Goal: Task Accomplishment & Management: Use online tool/utility

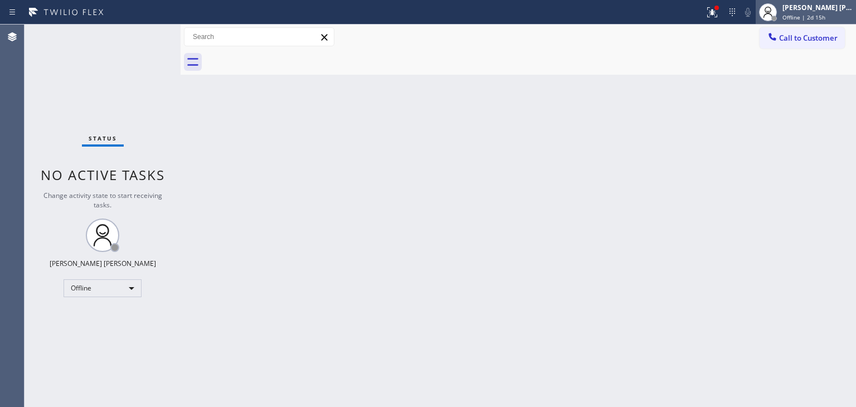
click at [816, 12] on div "Edel John Suson Offline | 2d 15h" at bounding box center [818, 12] width 76 height 20
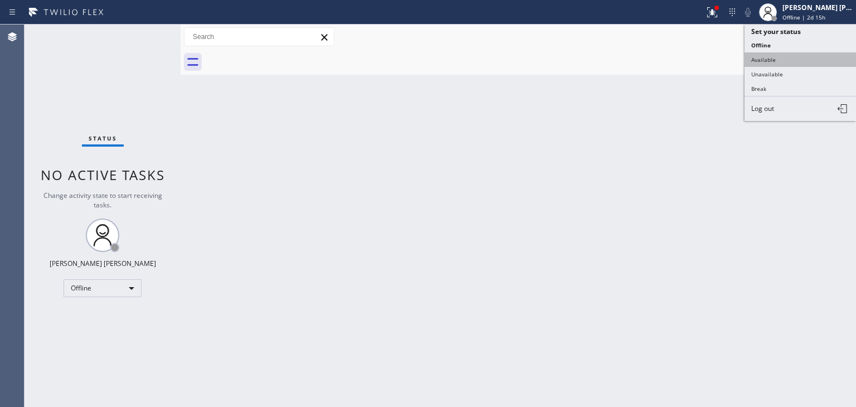
click at [801, 54] on button "Available" at bounding box center [800, 59] width 111 height 14
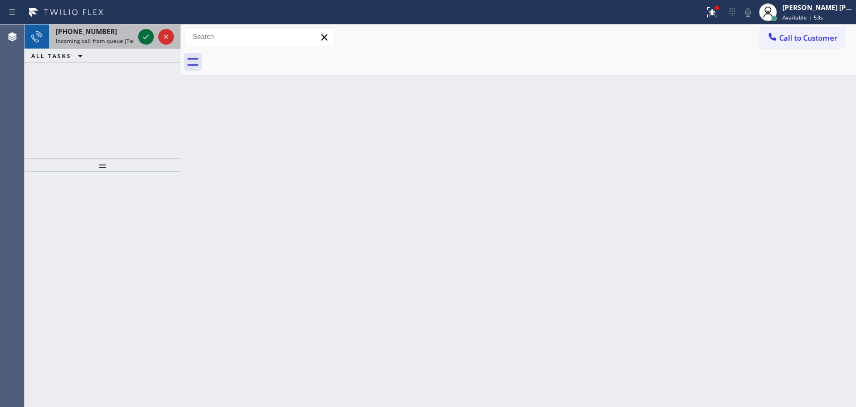
click at [142, 34] on icon at bounding box center [145, 36] width 13 height 13
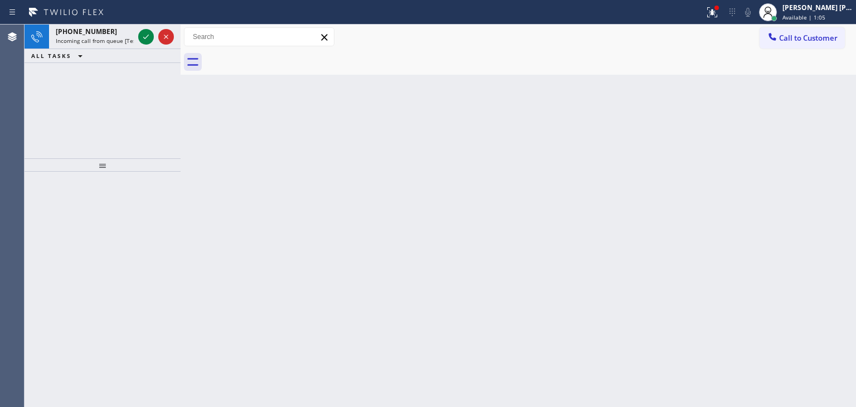
click at [142, 34] on icon at bounding box center [145, 36] width 13 height 13
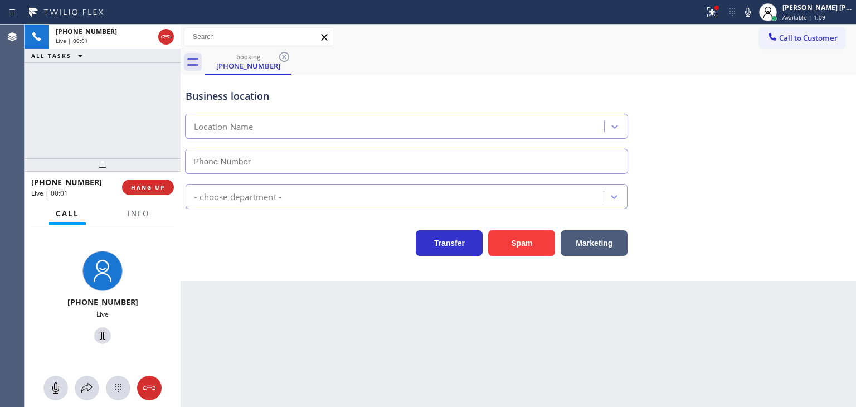
type input "[PHONE_NUMBER]"
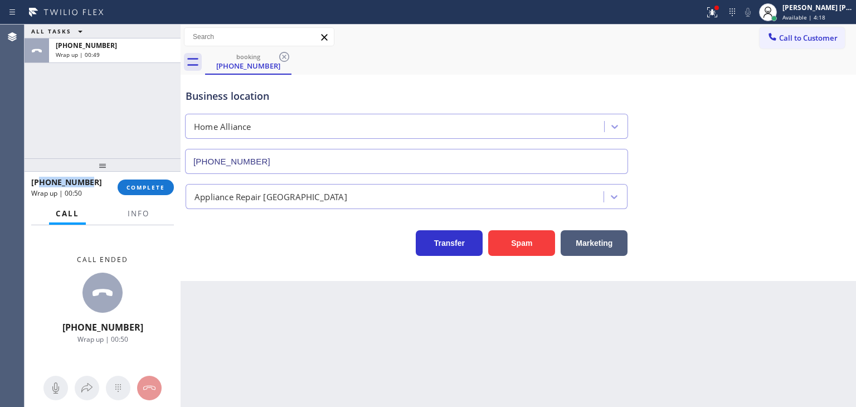
drag, startPoint x: 99, startPoint y: 182, endPoint x: 39, endPoint y: 182, distance: 60.2
click at [39, 182] on div "+19014406275" at bounding box center [70, 182] width 79 height 11
copy span "9014406275"
click at [138, 220] on button "Info" at bounding box center [138, 214] width 35 height 22
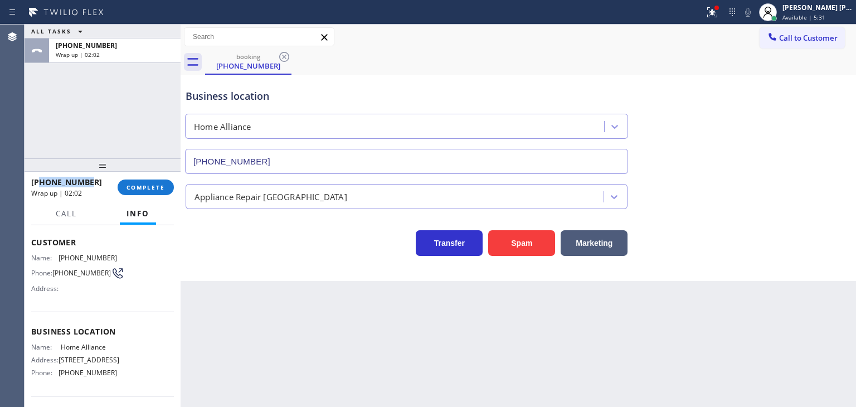
scroll to position [111, 0]
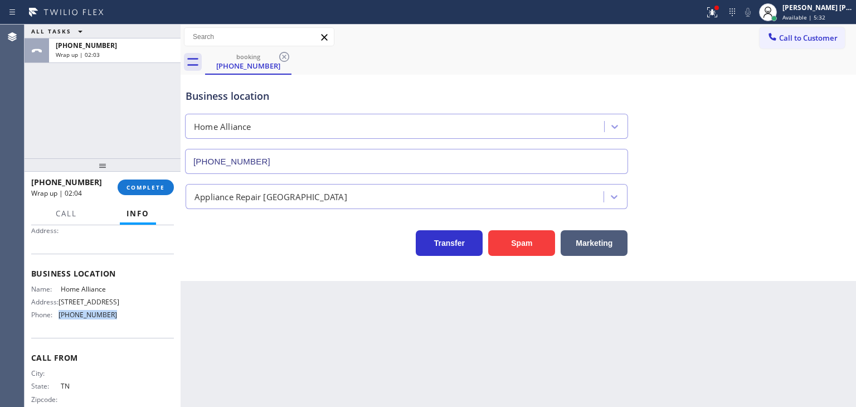
drag, startPoint x: 127, startPoint y: 323, endPoint x: 56, endPoint y: 322, distance: 71.4
click at [56, 322] on div "Name: Home Alliance Address: 263 W Olive Ave Ste 178 Phone: (877) 777-0796" at bounding box center [102, 304] width 143 height 39
copy div "[PHONE_NUMBER]"
click at [158, 192] on button "COMPLETE" at bounding box center [146, 187] width 56 height 16
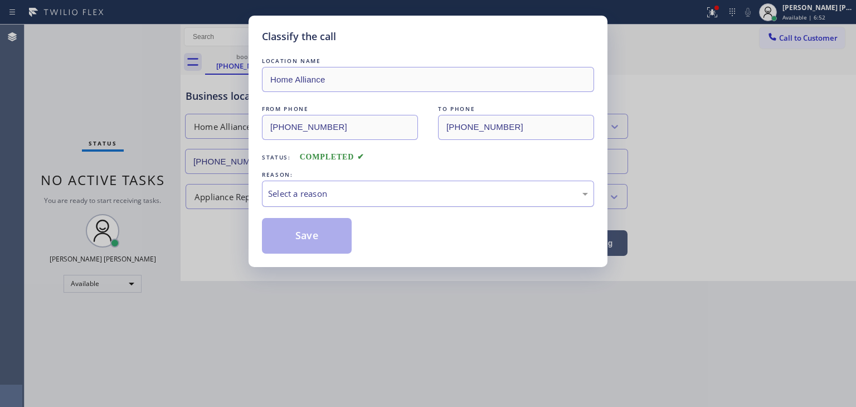
click at [308, 195] on div "Select a reason" at bounding box center [428, 193] width 320 height 13
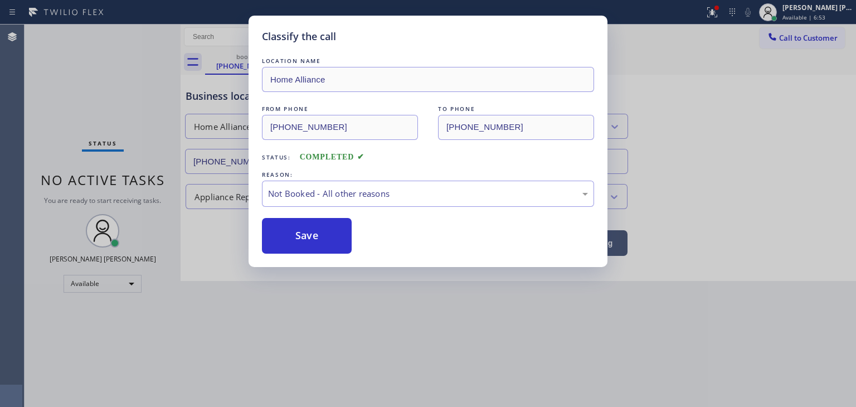
click at [308, 238] on button "Save" at bounding box center [307, 236] width 90 height 36
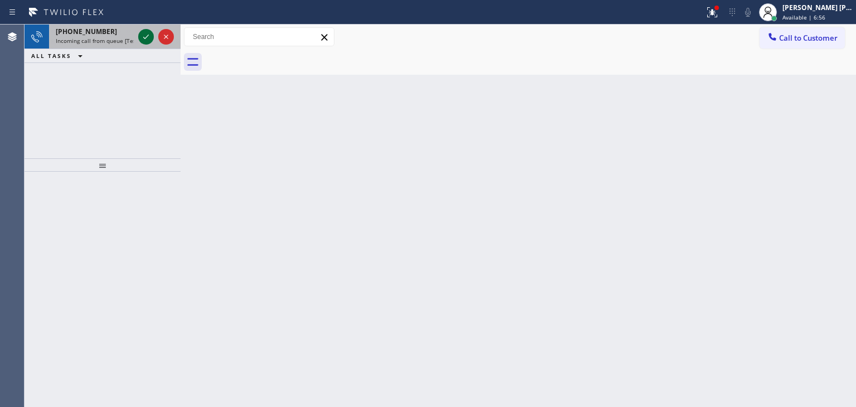
click at [145, 38] on icon at bounding box center [145, 36] width 13 height 13
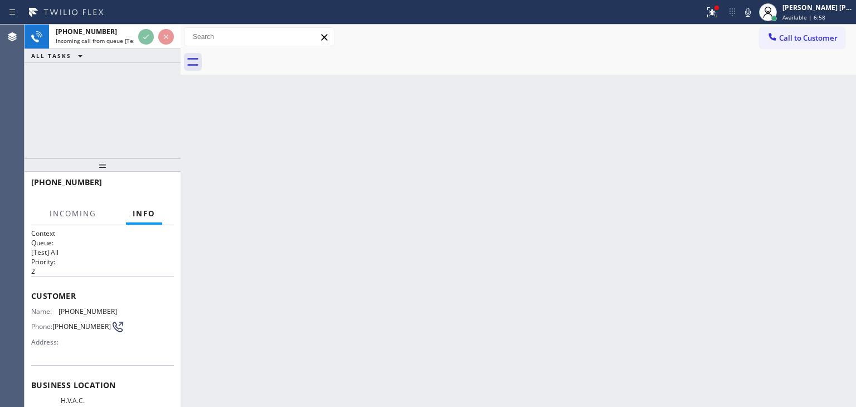
scroll to position [111, 0]
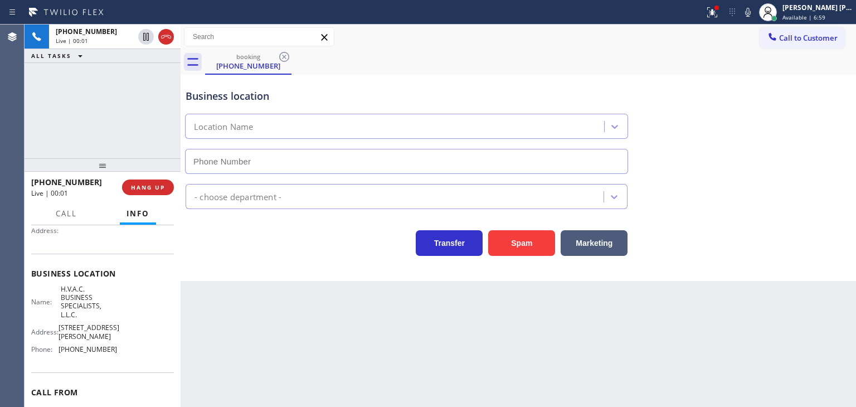
type input "[PHONE_NUMBER]"
click at [755, 8] on icon at bounding box center [747, 12] width 13 height 13
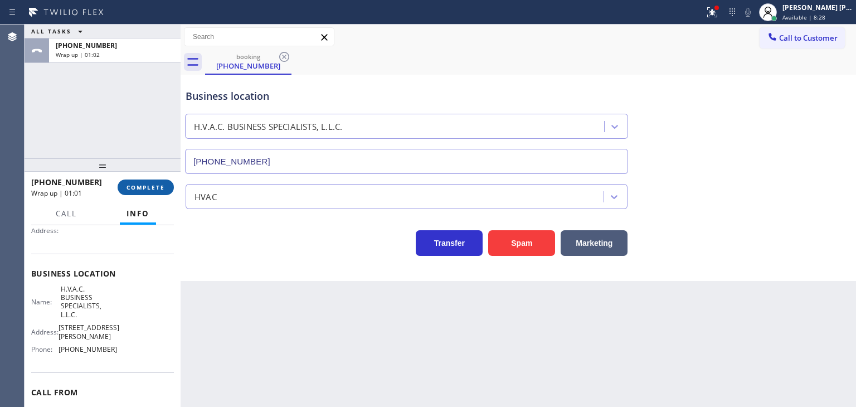
click at [137, 186] on span "COMPLETE" at bounding box center [146, 187] width 38 height 8
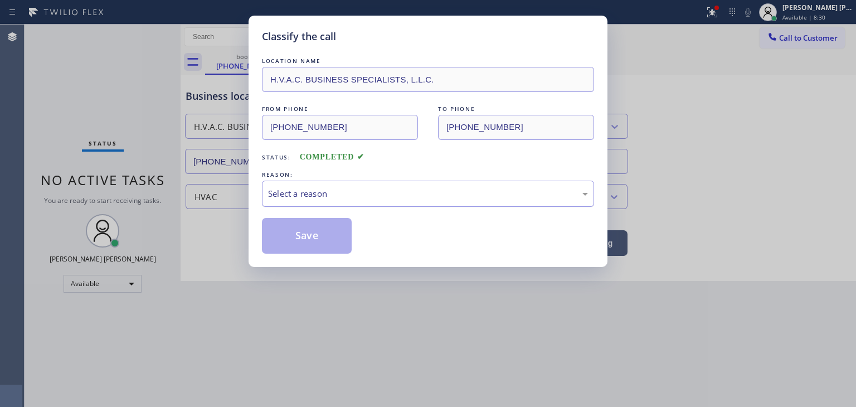
click at [289, 197] on div "Select a reason" at bounding box center [428, 193] width 320 height 13
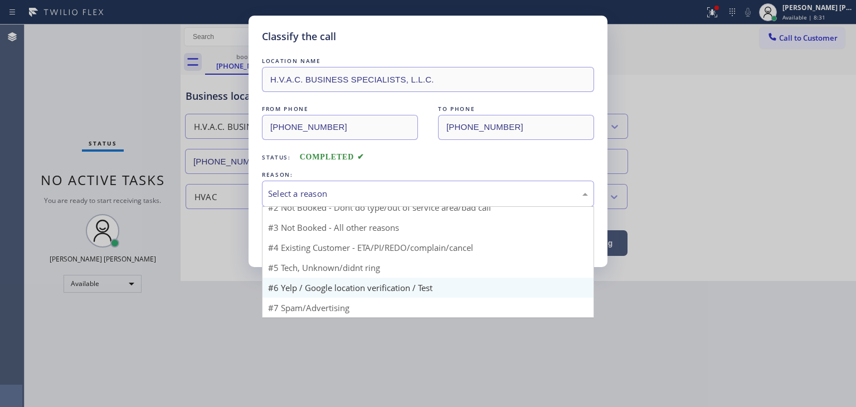
scroll to position [9, 0]
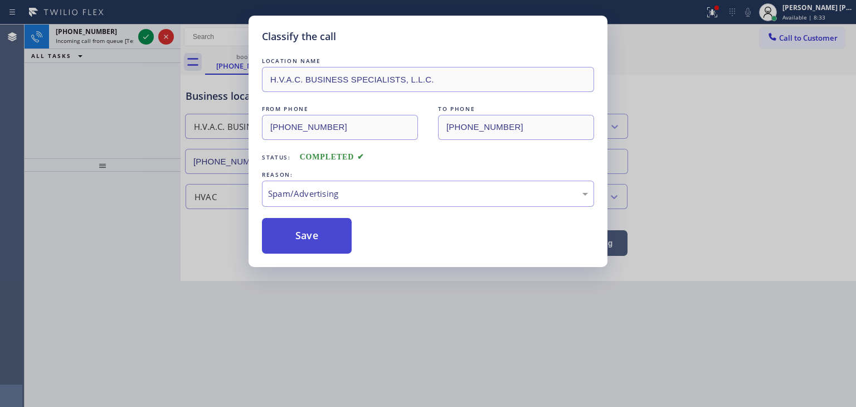
click at [307, 237] on button "Save" at bounding box center [307, 236] width 90 height 36
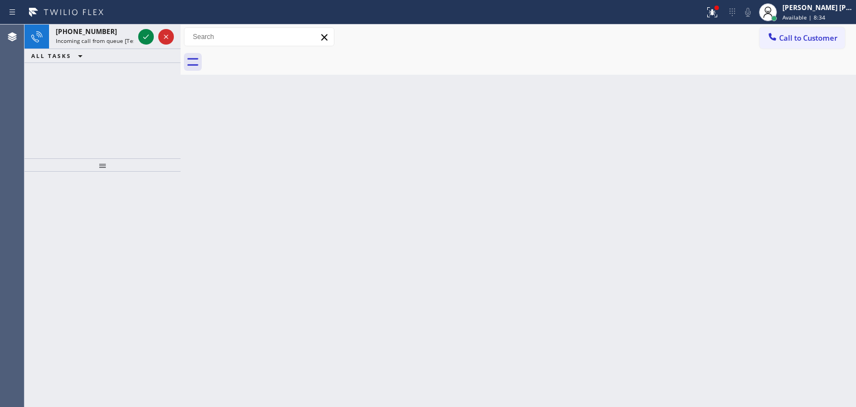
click at [147, 42] on icon at bounding box center [145, 36] width 13 height 13
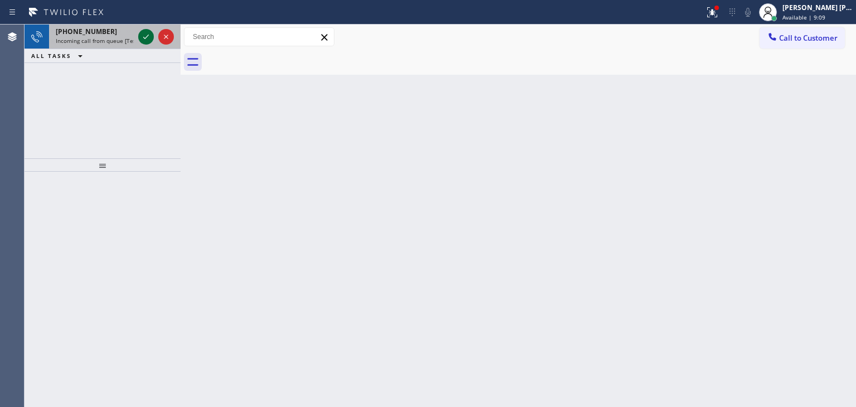
drag, startPoint x: 157, startPoint y: 43, endPoint x: 148, endPoint y: 37, distance: 10.0
click at [149, 37] on icon at bounding box center [145, 36] width 13 height 13
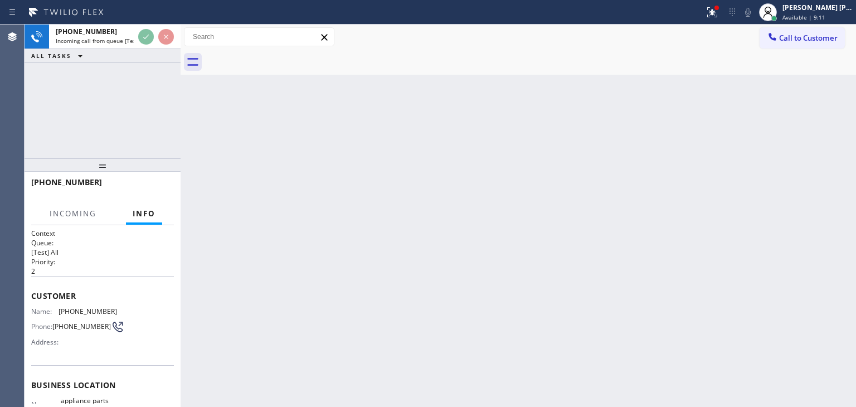
scroll to position [56, 0]
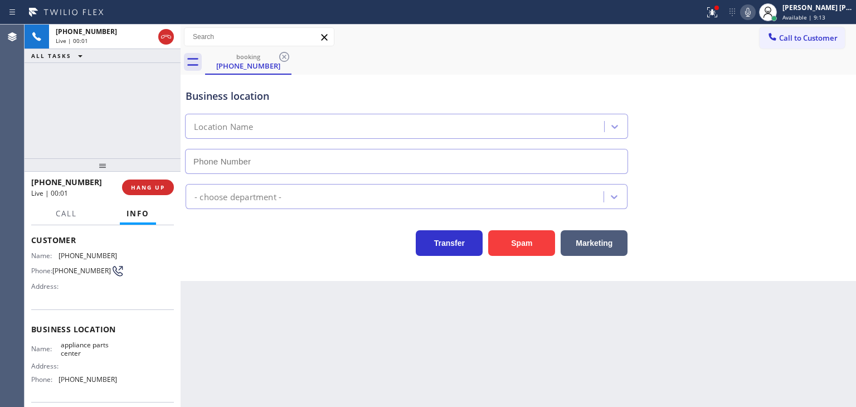
type input "[PHONE_NUMBER]"
click at [751, 12] on icon at bounding box center [748, 12] width 6 height 9
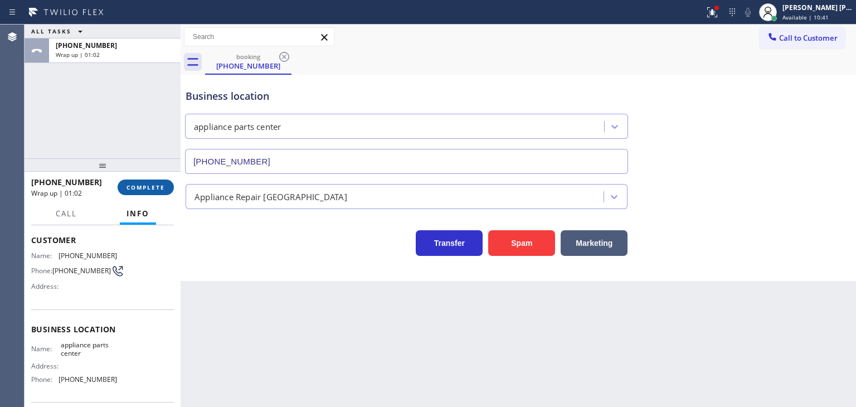
click at [143, 190] on span "COMPLETE" at bounding box center [146, 187] width 38 height 8
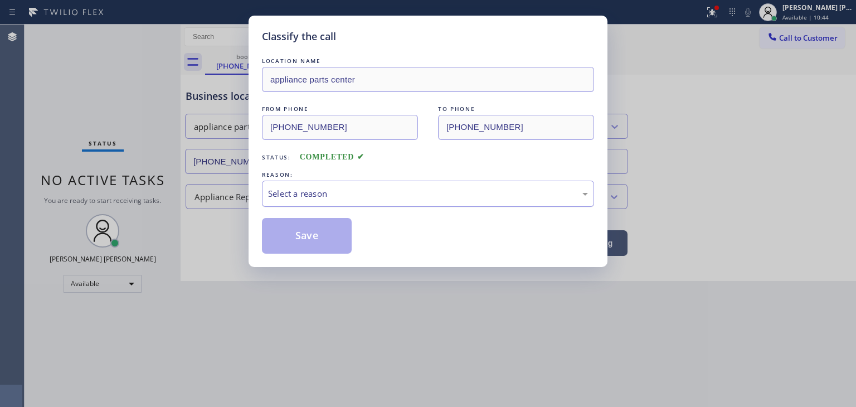
click at [323, 195] on div "Select a reason" at bounding box center [428, 193] width 320 height 13
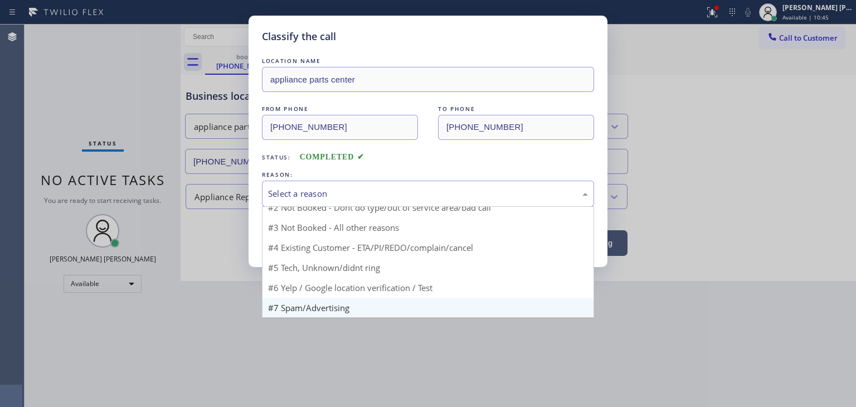
scroll to position [9, 0]
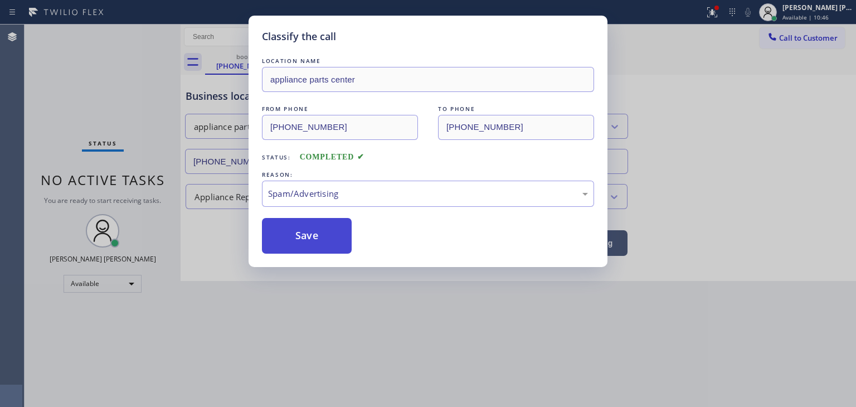
click at [308, 244] on button "Save" at bounding box center [307, 236] width 90 height 36
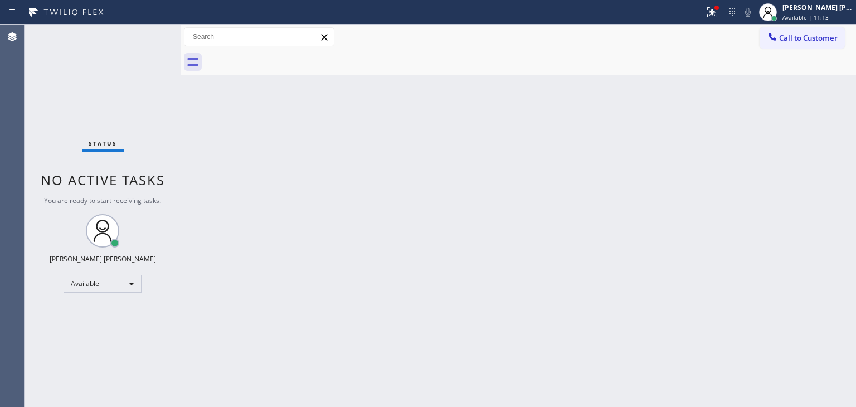
click at [139, 83] on div "Status No active tasks You are ready to start receiving tasks. [PERSON_NAME] [P…" at bounding box center [103, 216] width 156 height 382
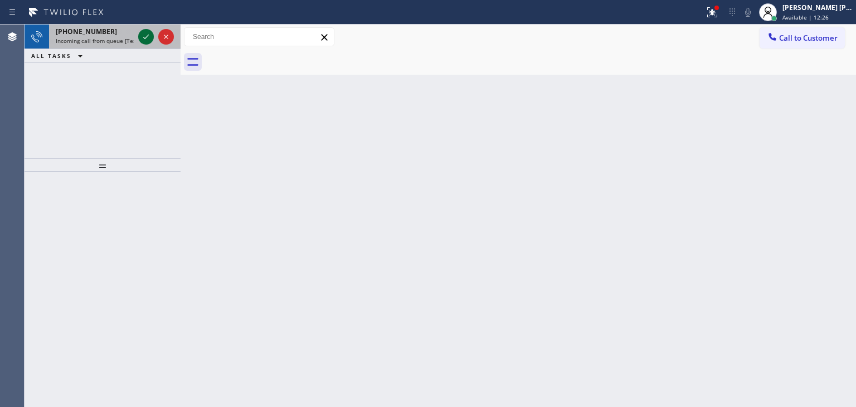
click at [146, 32] on icon at bounding box center [145, 36] width 13 height 13
click at [148, 41] on icon at bounding box center [145, 36] width 13 height 13
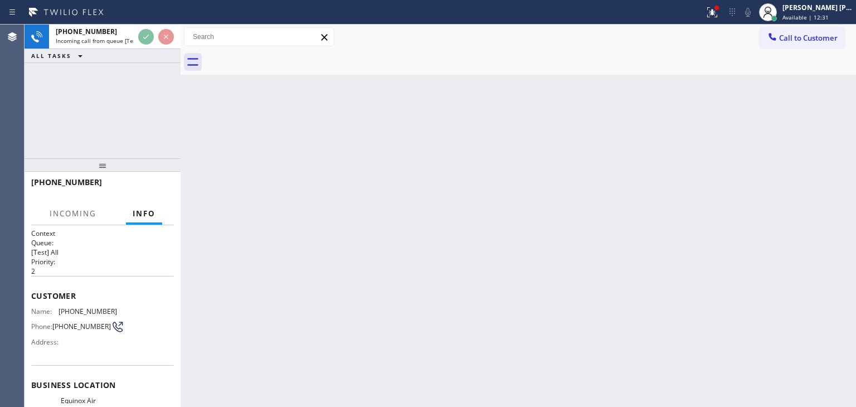
scroll to position [56, 0]
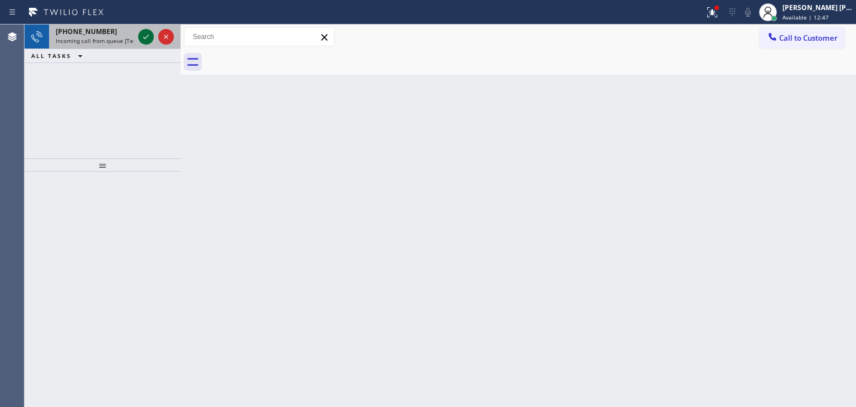
click at [147, 40] on icon at bounding box center [145, 36] width 13 height 13
click at [143, 36] on icon at bounding box center [145, 36] width 13 height 13
click at [144, 36] on icon at bounding box center [145, 36] width 13 height 13
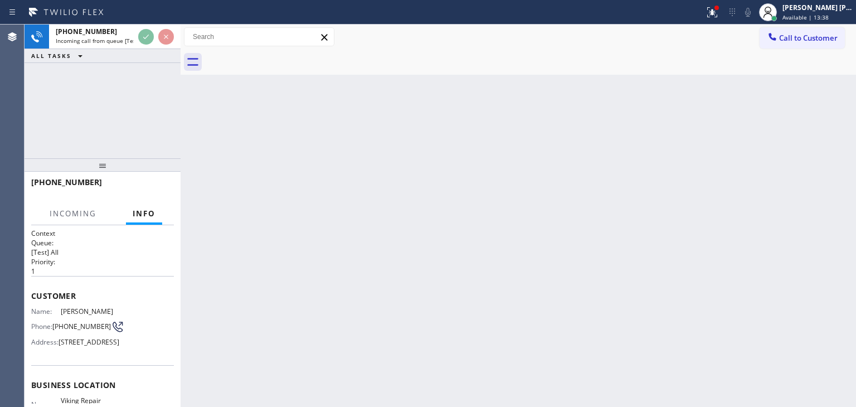
scroll to position [56, 0]
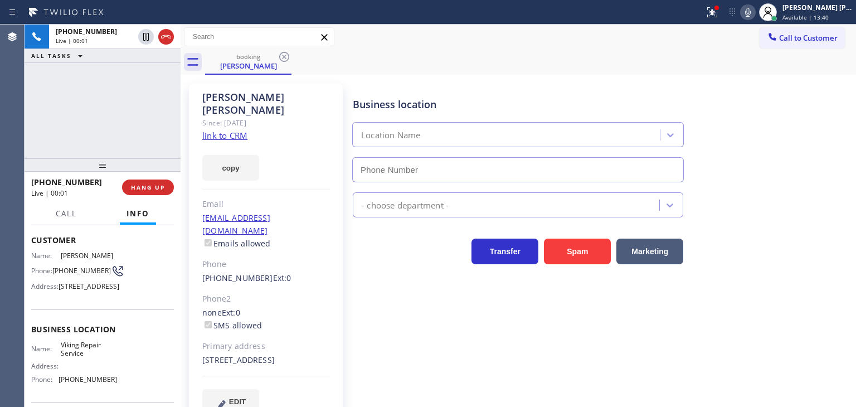
type input "[PHONE_NUMBER]"
click at [235, 130] on link "link to CRM" at bounding box center [224, 135] width 45 height 11
drag, startPoint x: 768, startPoint y: 14, endPoint x: 746, endPoint y: 18, distance: 21.6
click at [755, 14] on icon at bounding box center [747, 12] width 13 height 13
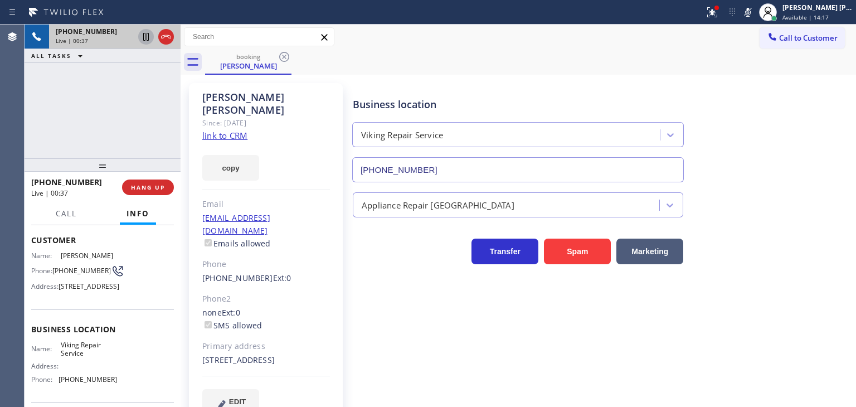
click at [146, 34] on icon at bounding box center [145, 36] width 13 height 13
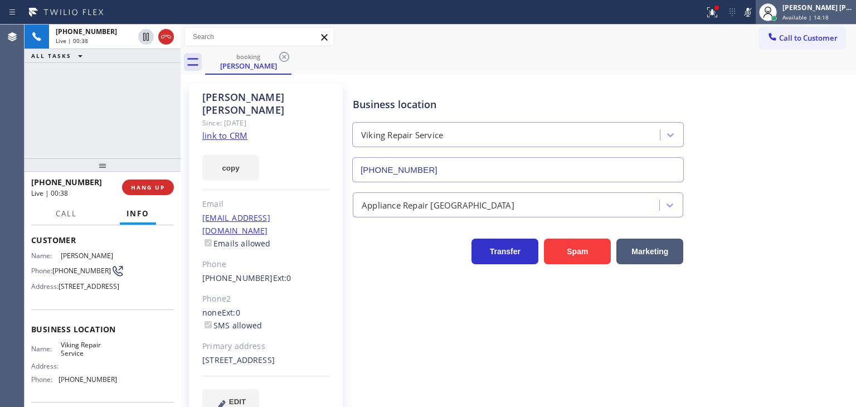
click at [829, 16] on span "Available | 14:18" at bounding box center [806, 17] width 46 height 8
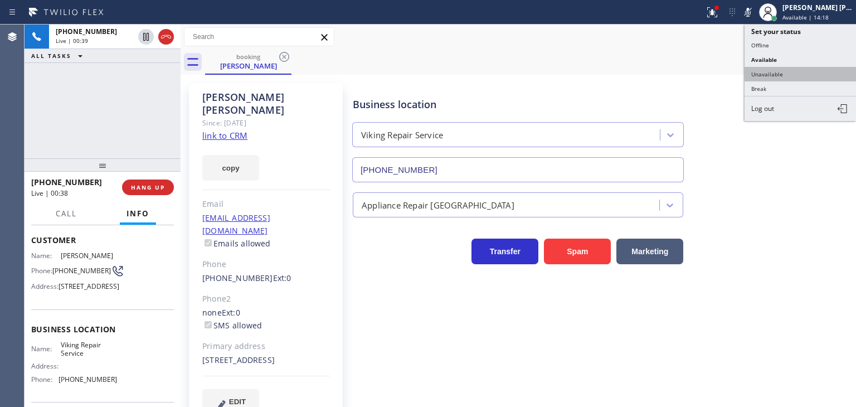
click at [780, 69] on button "Unavailable" at bounding box center [800, 74] width 111 height 14
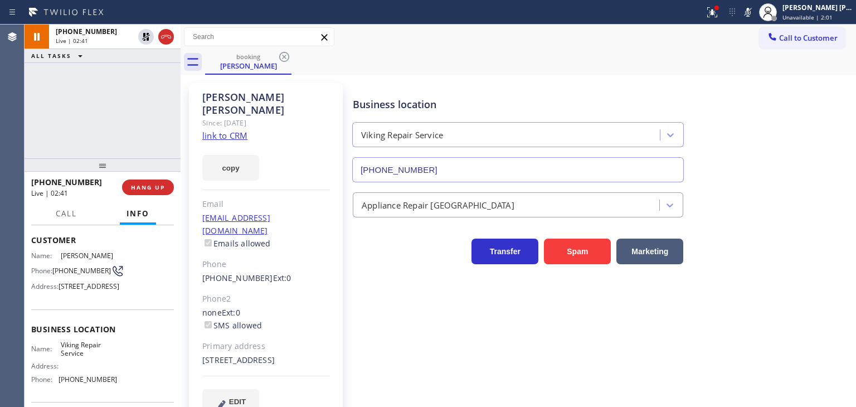
drag, startPoint x: 148, startPoint y: 36, endPoint x: 312, endPoint y: 29, distance: 163.5
click at [148, 36] on icon at bounding box center [145, 36] width 13 height 13
click at [755, 12] on icon at bounding box center [747, 12] width 13 height 13
click at [829, 12] on div "Edel John Suson Unavailable | 2:05" at bounding box center [818, 12] width 76 height 20
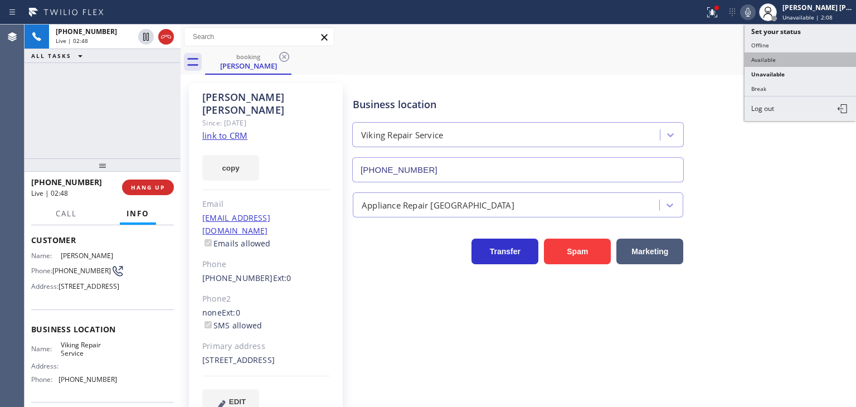
click at [781, 59] on button "Available" at bounding box center [800, 59] width 111 height 14
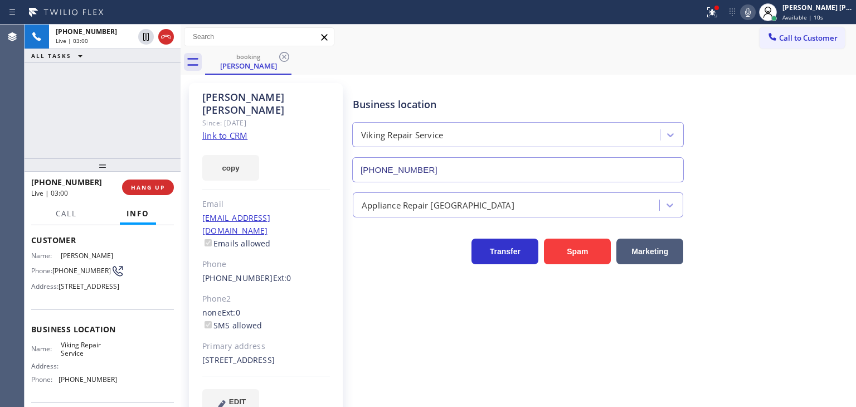
click at [755, 9] on icon at bounding box center [747, 12] width 13 height 13
click at [755, 10] on icon at bounding box center [747, 12] width 13 height 13
click at [751, 8] on icon at bounding box center [748, 12] width 6 height 9
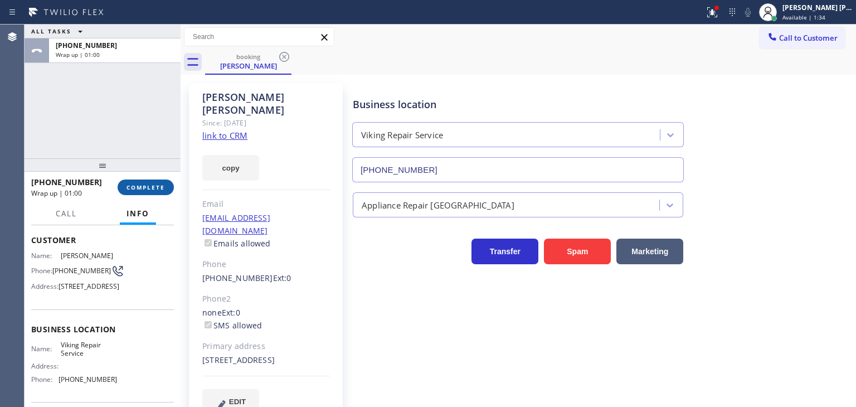
click at [133, 188] on span "COMPLETE" at bounding box center [146, 187] width 38 height 8
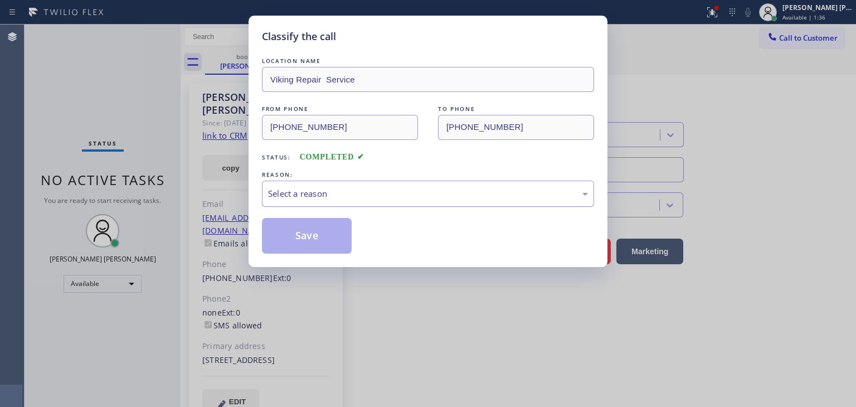
click at [317, 188] on div "Select a reason" at bounding box center [428, 193] width 320 height 13
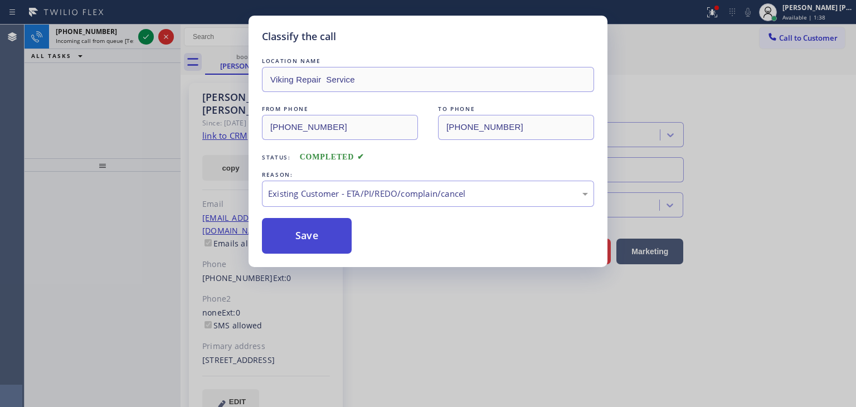
click at [311, 245] on button "Save" at bounding box center [307, 236] width 90 height 36
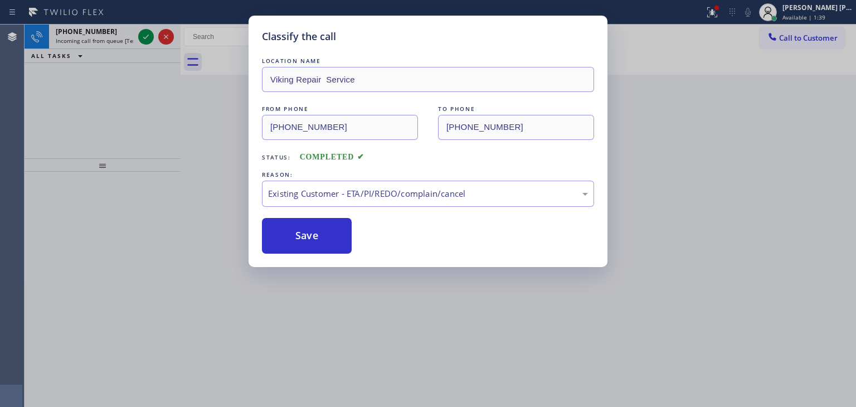
click at [147, 35] on div "Classify the call LOCATION NAME Viking Repair Service FROM PHONE (917) 567-9770…" at bounding box center [428, 203] width 856 height 407
click at [147, 35] on div "Classify the call LOCATION NAME Home Alliance FROM PHONE (901) 440-6275 TO PHON…" at bounding box center [441, 216] width 832 height 382
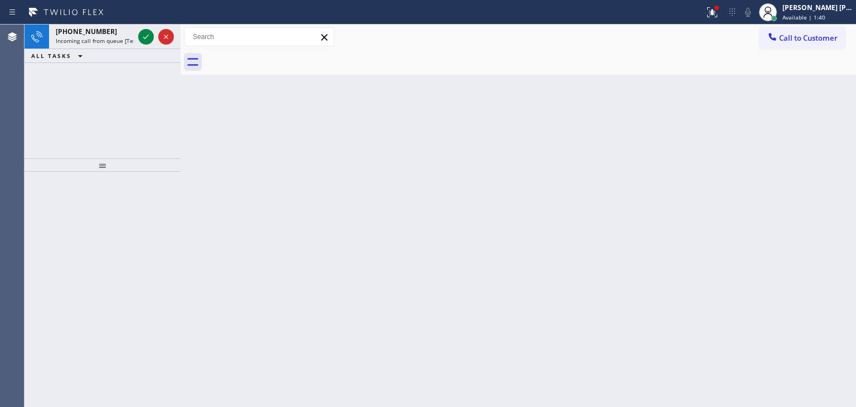
click at [147, 35] on icon at bounding box center [145, 36] width 13 height 13
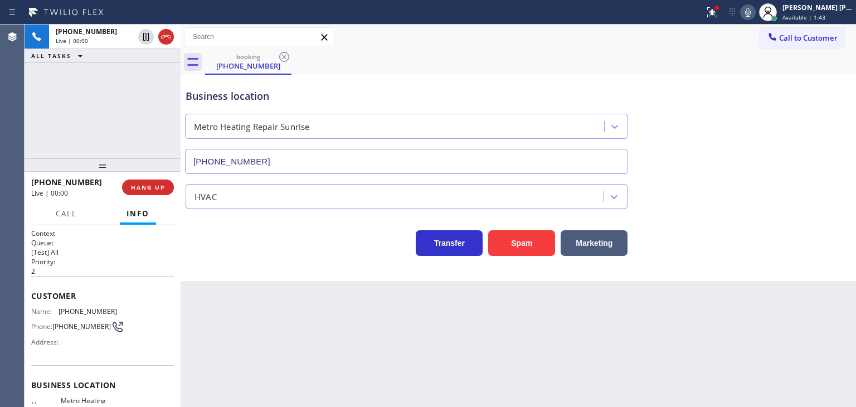
type input "[PHONE_NUMBER]"
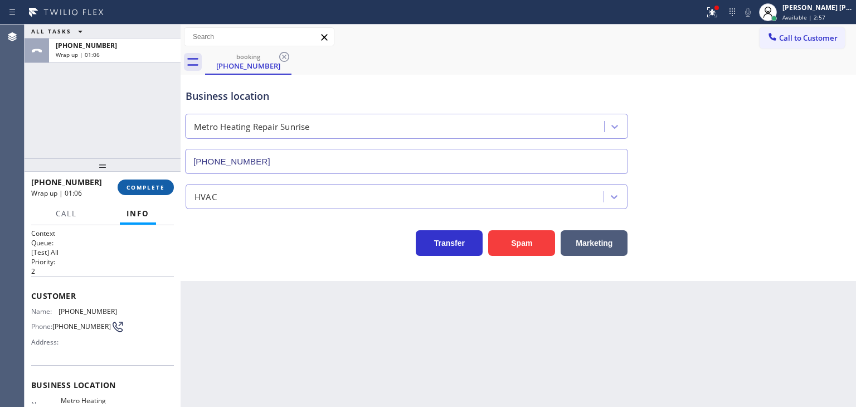
click at [145, 188] on span "COMPLETE" at bounding box center [146, 187] width 38 height 8
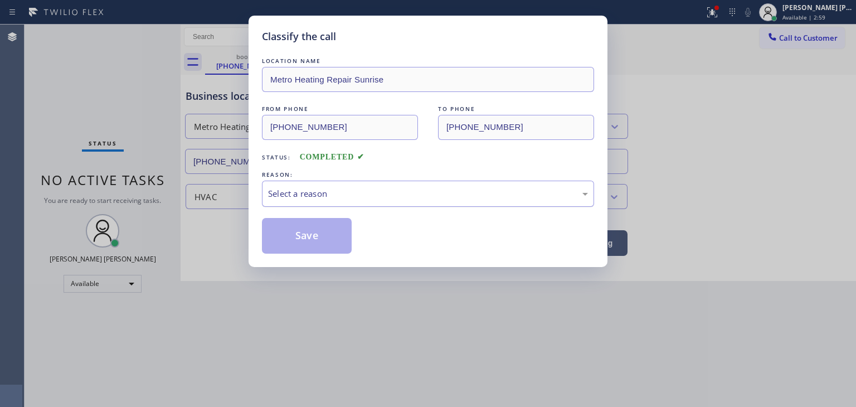
click at [317, 196] on div "Select a reason" at bounding box center [428, 193] width 320 height 13
click at [312, 231] on button "Save" at bounding box center [307, 236] width 90 height 36
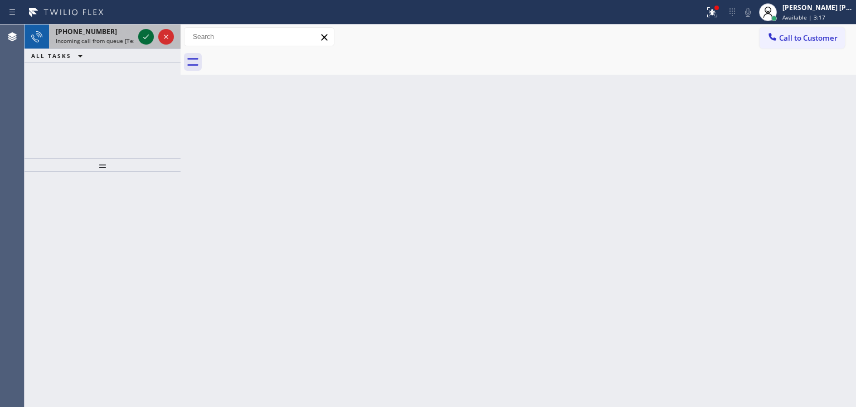
click at [145, 37] on icon at bounding box center [145, 36] width 13 height 13
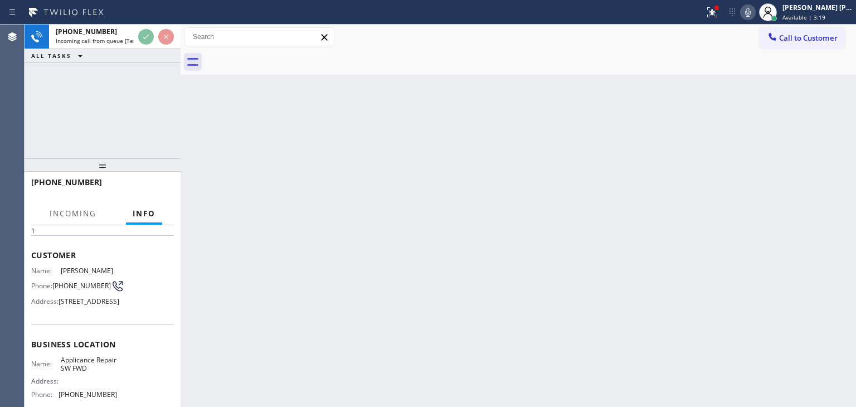
scroll to position [56, 0]
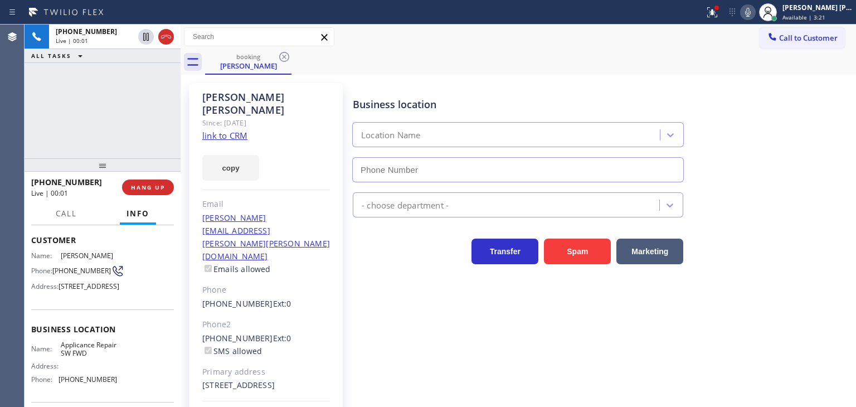
type input "[PHONE_NUMBER]"
click at [231, 130] on link "link to CRM" at bounding box center [224, 135] width 45 height 11
click at [755, 14] on icon at bounding box center [747, 12] width 13 height 13
click at [826, 14] on span "Available | 3:34" at bounding box center [804, 17] width 43 height 8
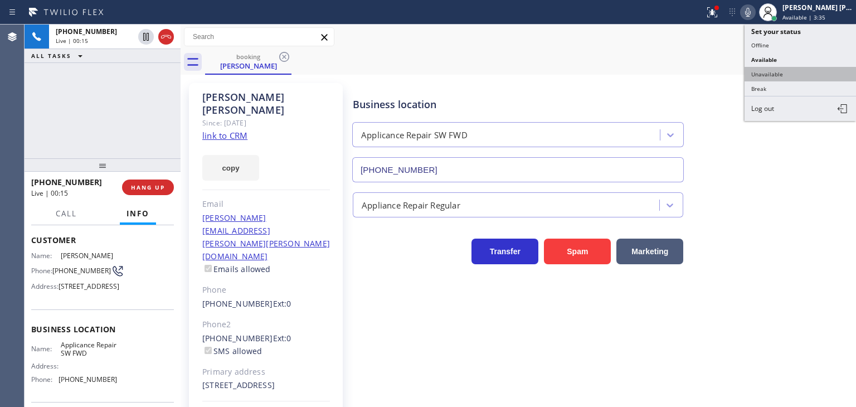
click at [789, 70] on button "Unavailable" at bounding box center [800, 74] width 111 height 14
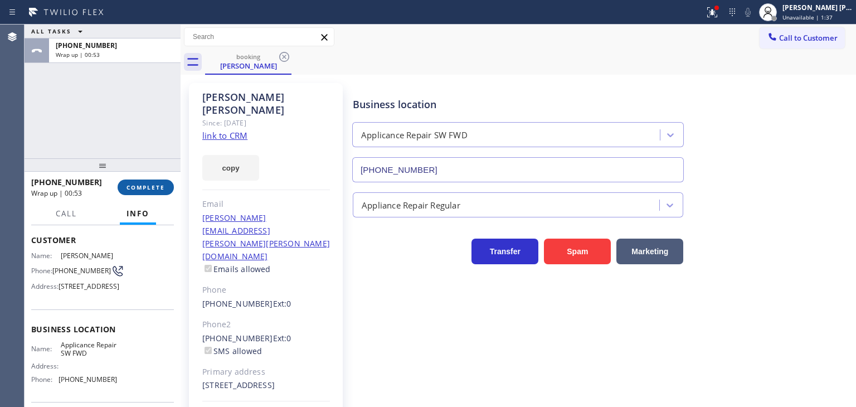
click at [153, 185] on span "COMPLETE" at bounding box center [146, 187] width 38 height 8
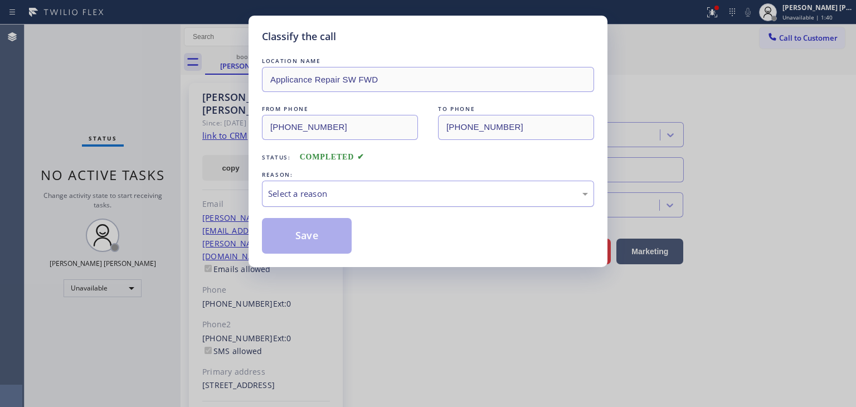
click at [349, 197] on div "Select a reason" at bounding box center [428, 193] width 320 height 13
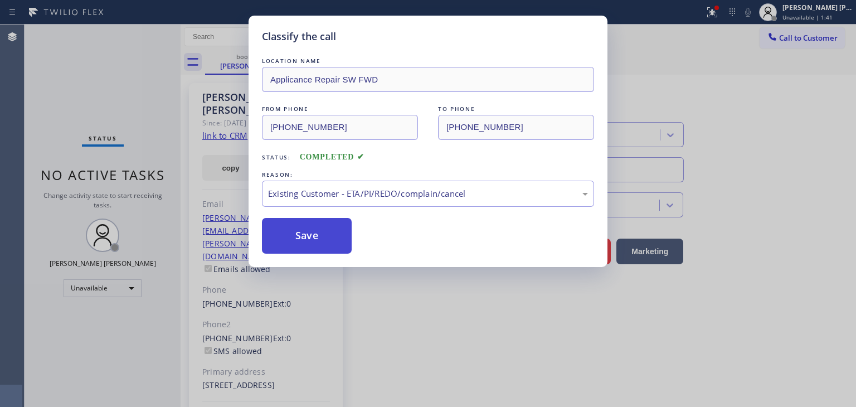
click at [308, 235] on button "Save" at bounding box center [307, 236] width 90 height 36
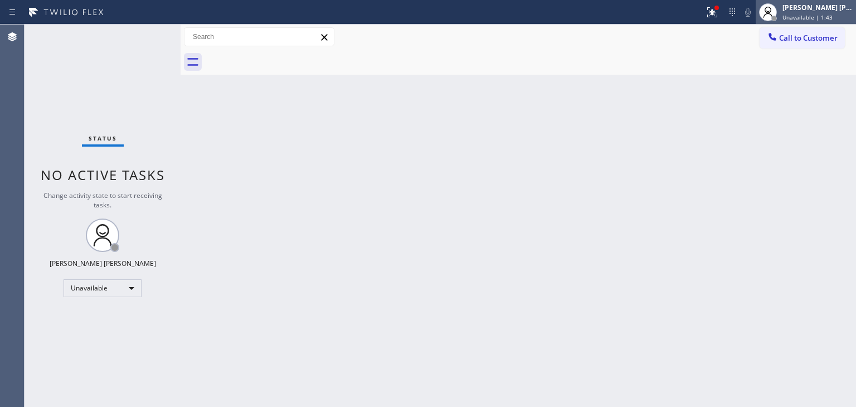
click at [825, 18] on span "Unavailable | 1:43" at bounding box center [808, 17] width 50 height 8
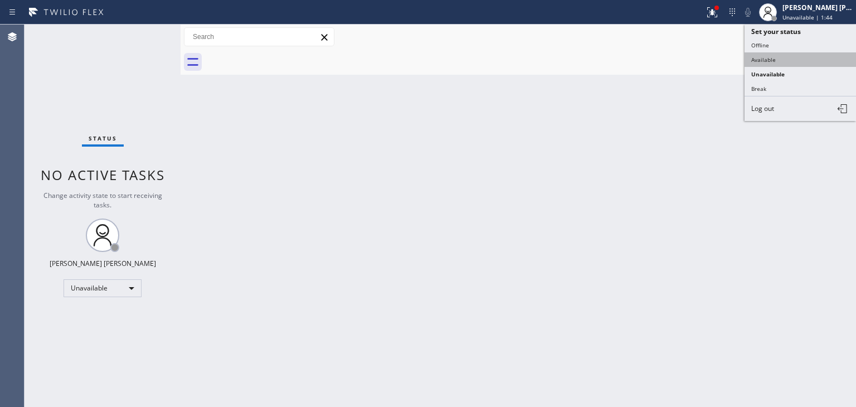
click at [784, 57] on button "Available" at bounding box center [800, 59] width 111 height 14
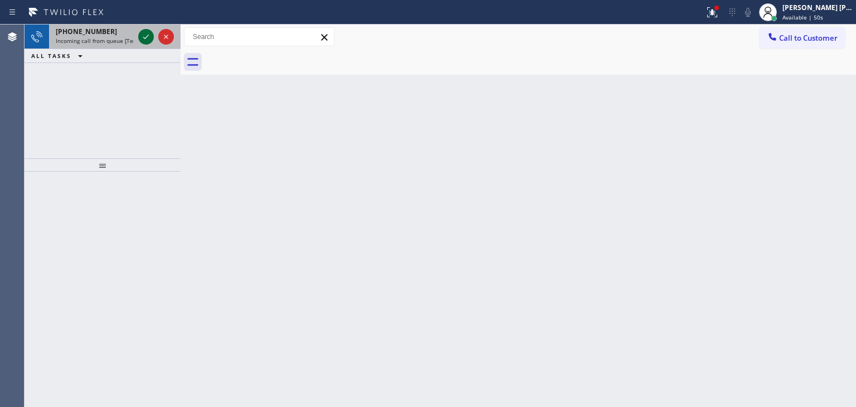
click at [142, 37] on icon at bounding box center [145, 36] width 13 height 13
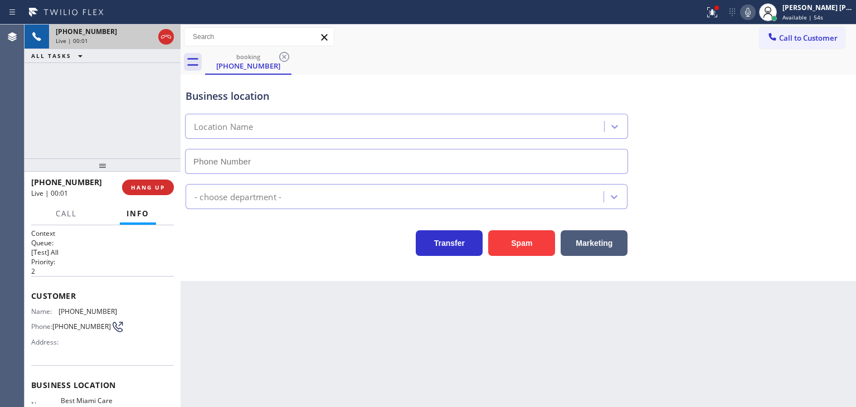
type input "[PHONE_NUMBER]"
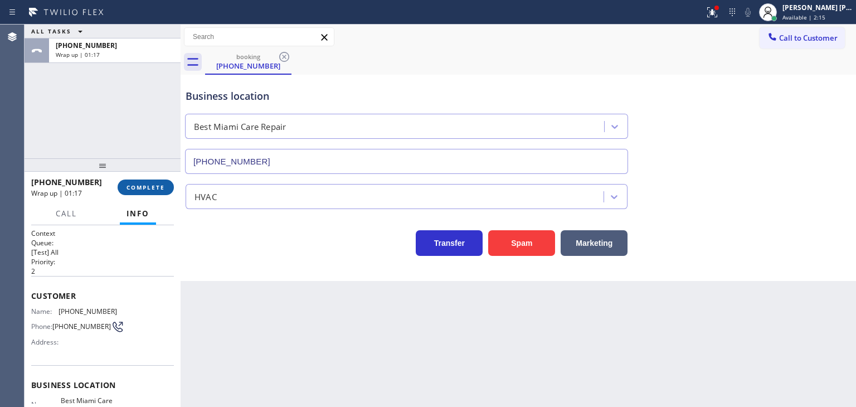
click at [149, 191] on button "COMPLETE" at bounding box center [146, 187] width 56 height 16
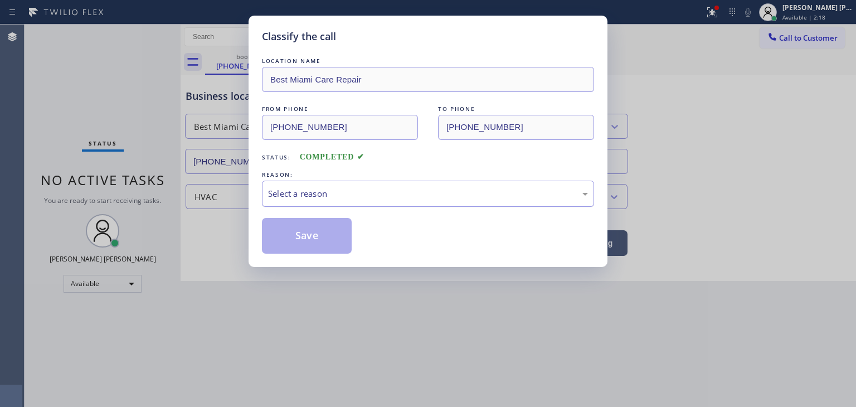
click at [293, 195] on div "Select a reason" at bounding box center [428, 193] width 320 height 13
click at [308, 234] on button "Save" at bounding box center [307, 236] width 90 height 36
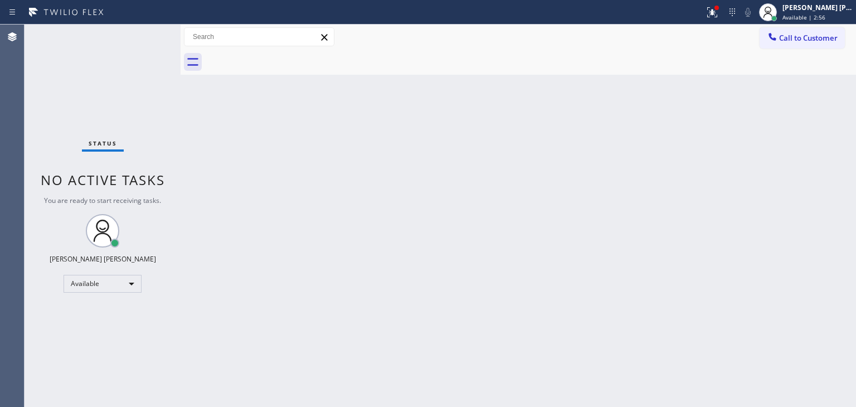
click at [128, 72] on div "Status No active tasks You are ready to start receiving tasks. [PERSON_NAME] [P…" at bounding box center [103, 216] width 156 height 382
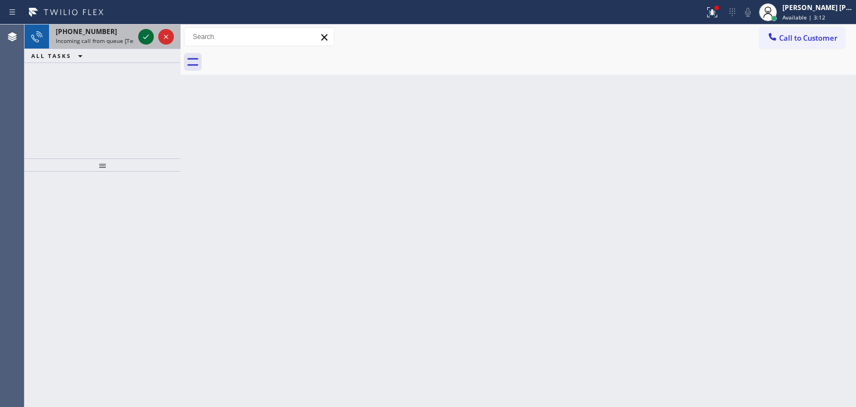
click at [143, 32] on icon at bounding box center [145, 36] width 13 height 13
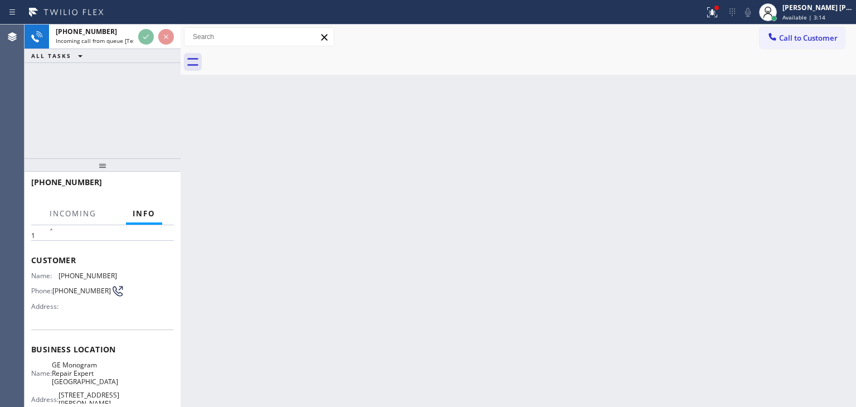
scroll to position [56, 0]
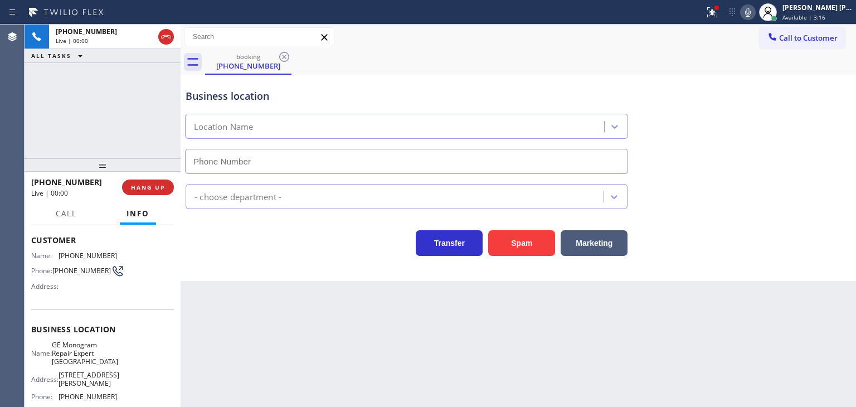
type input "[PHONE_NUMBER]"
click at [755, 7] on icon at bounding box center [747, 12] width 13 height 13
click at [755, 16] on icon at bounding box center [747, 12] width 13 height 13
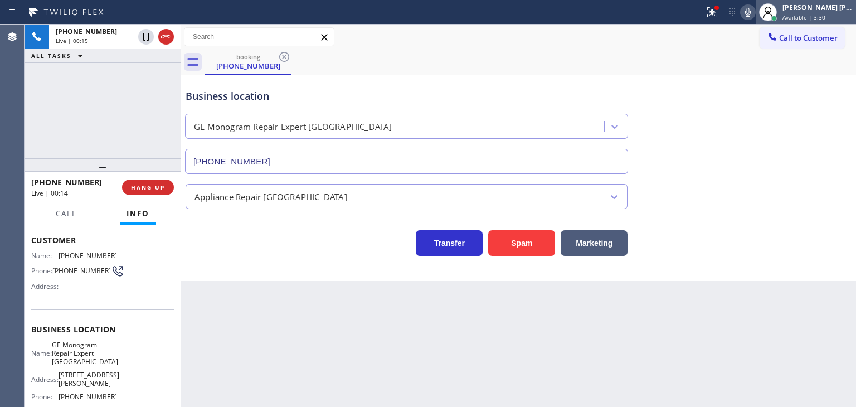
click at [827, 9] on div "[PERSON_NAME] [PERSON_NAME]" at bounding box center [818, 7] width 70 height 9
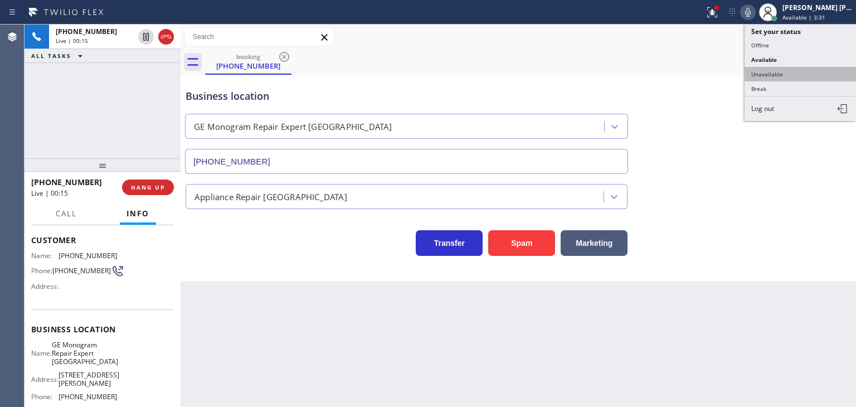
click at [818, 71] on button "Unavailable" at bounding box center [800, 74] width 111 height 14
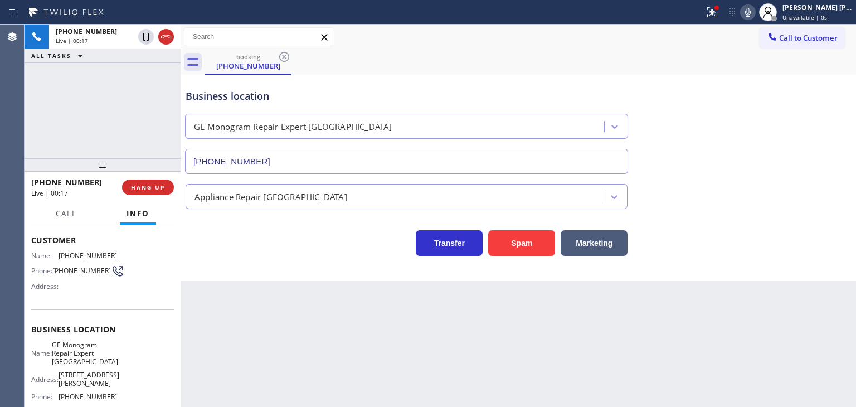
click at [755, 10] on icon at bounding box center [747, 12] width 13 height 13
click at [751, 10] on icon at bounding box center [748, 12] width 6 height 9
click at [755, 16] on icon at bounding box center [747, 12] width 13 height 13
click at [751, 8] on icon at bounding box center [748, 12] width 6 height 9
click at [751, 10] on icon at bounding box center [748, 12] width 6 height 9
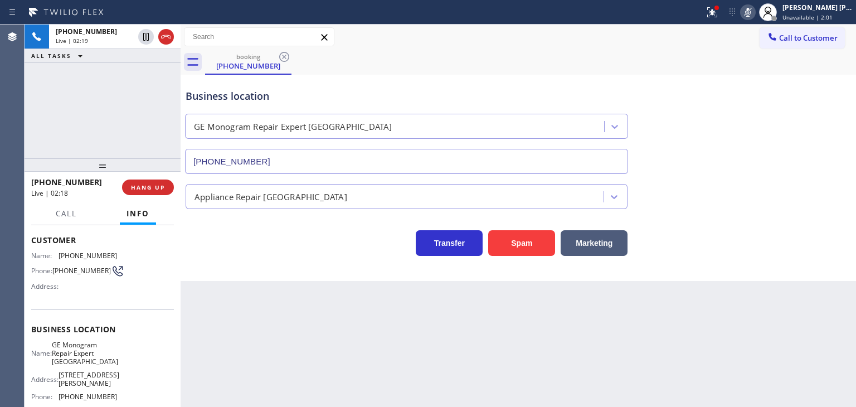
click at [752, 10] on rect at bounding box center [748, 11] width 8 height 8
click at [755, 9] on icon at bounding box center [747, 12] width 13 height 13
click at [752, 11] on rect at bounding box center [748, 11] width 8 height 8
click at [755, 9] on icon at bounding box center [747, 12] width 13 height 13
click at [811, 9] on div "[PERSON_NAME] [PERSON_NAME]" at bounding box center [818, 7] width 70 height 9
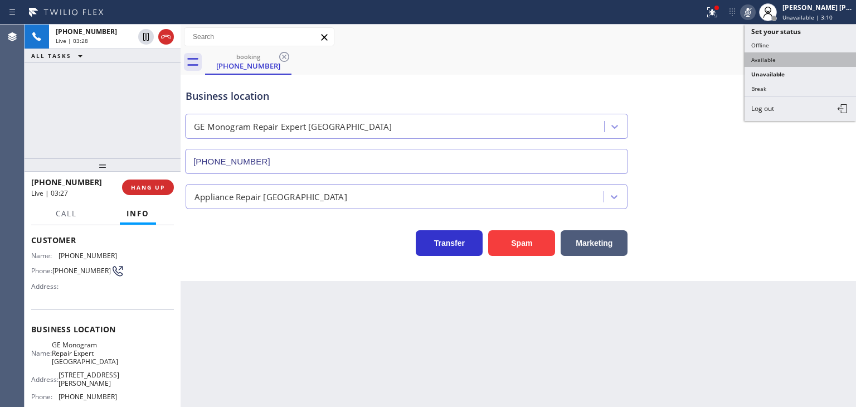
click at [794, 59] on button "Available" at bounding box center [800, 59] width 111 height 14
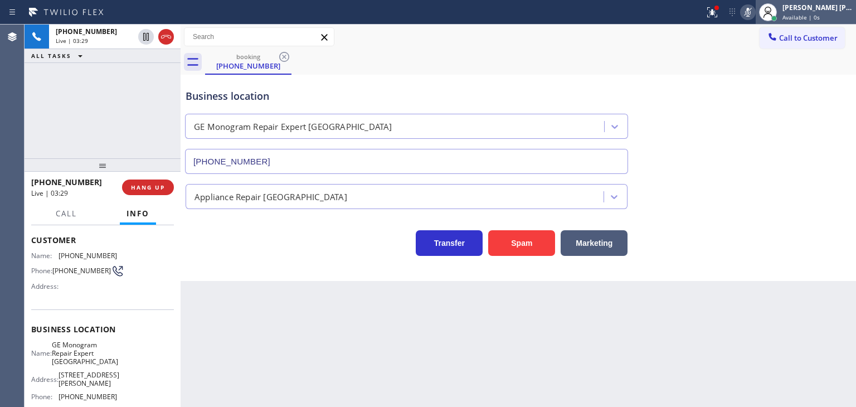
click at [836, 10] on div "[PERSON_NAME] [PERSON_NAME]" at bounding box center [818, 7] width 70 height 9
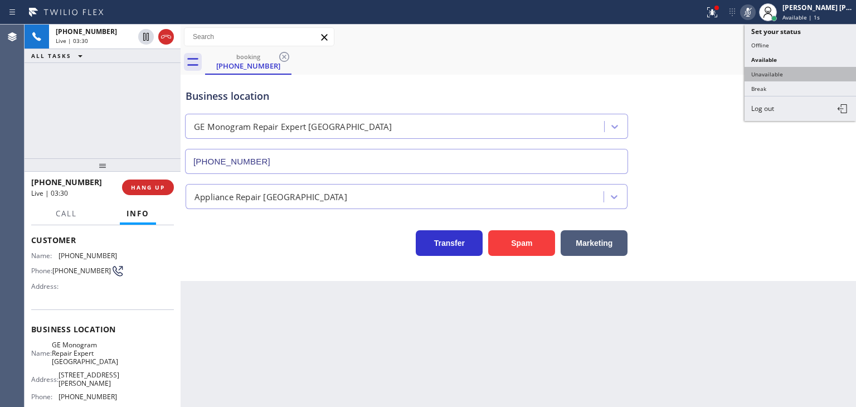
click at [787, 75] on button "Unavailable" at bounding box center [800, 74] width 111 height 14
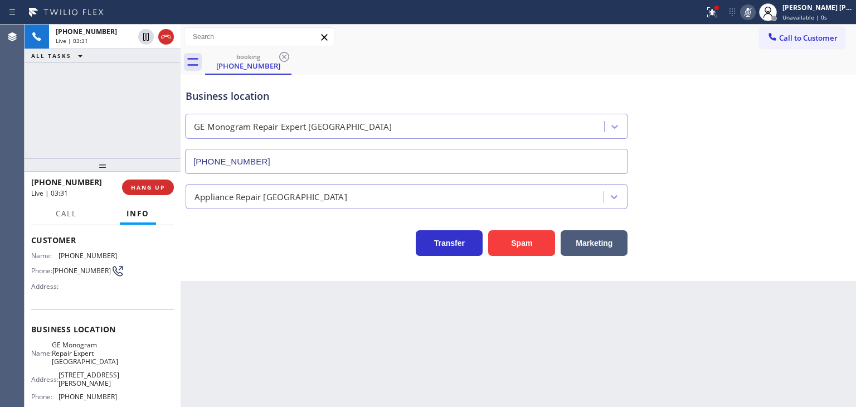
click at [755, 12] on icon at bounding box center [747, 12] width 13 height 13
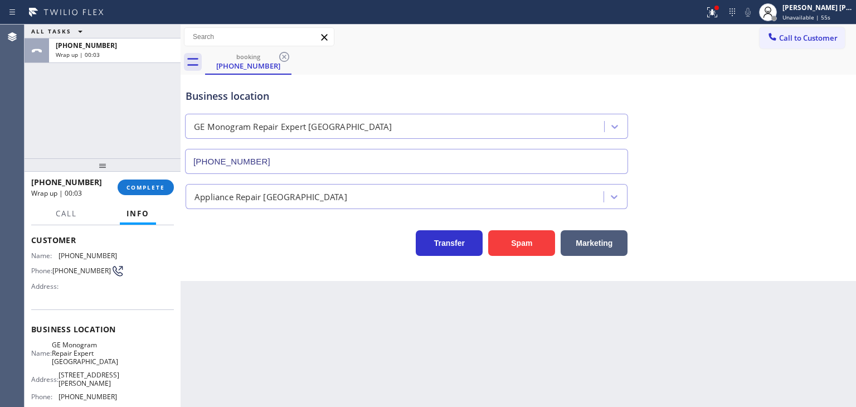
scroll to position [111, 0]
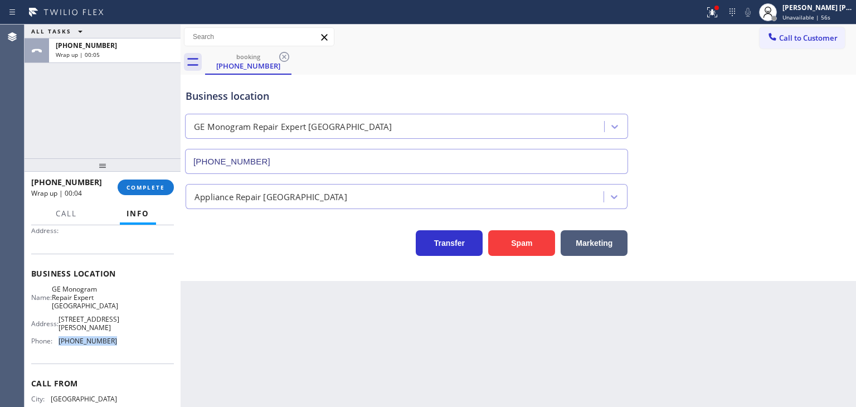
drag, startPoint x: 114, startPoint y: 337, endPoint x: 58, endPoint y: 343, distance: 56.0
click at [58, 343] on div "Name: GE Monogram Repair Expert Castle Rock Address: 4894 E Costilla Ave Phone:…" at bounding box center [102, 317] width 143 height 65
copy div "[PHONE_NUMBER]"
click at [814, 38] on span "Call to Customer" at bounding box center [808, 38] width 59 height 10
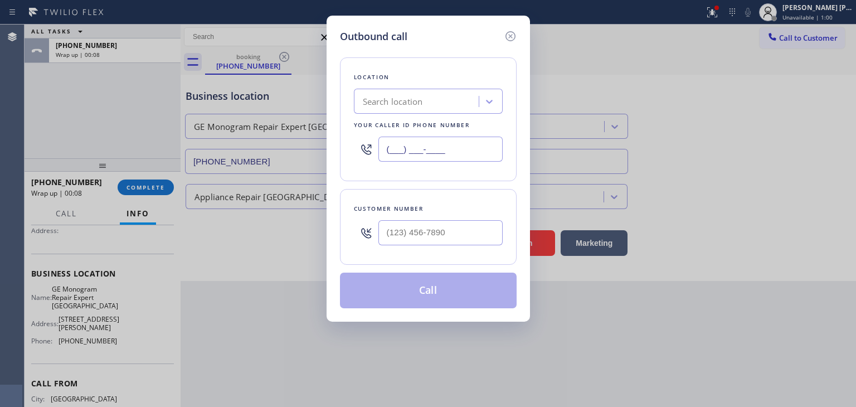
click at [417, 143] on input "(___) ___-____" at bounding box center [440, 149] width 124 height 25
paste input "720) 307-7285"
type input "[PHONE_NUMBER]"
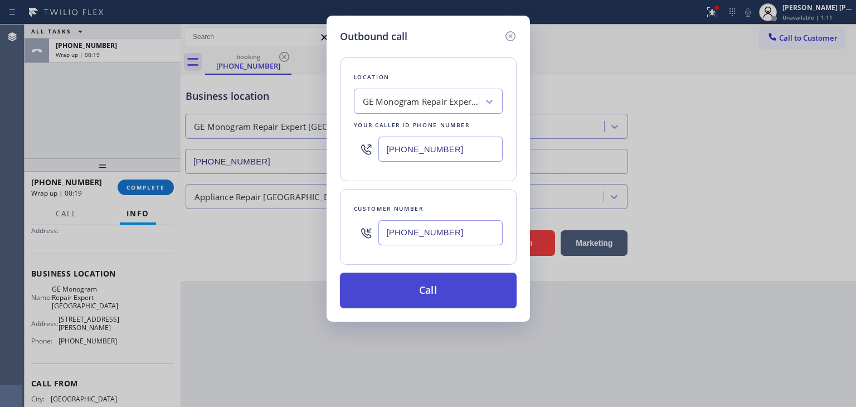
type input "[PHONE_NUMBER]"
click at [433, 291] on button "Call" at bounding box center [428, 291] width 177 height 36
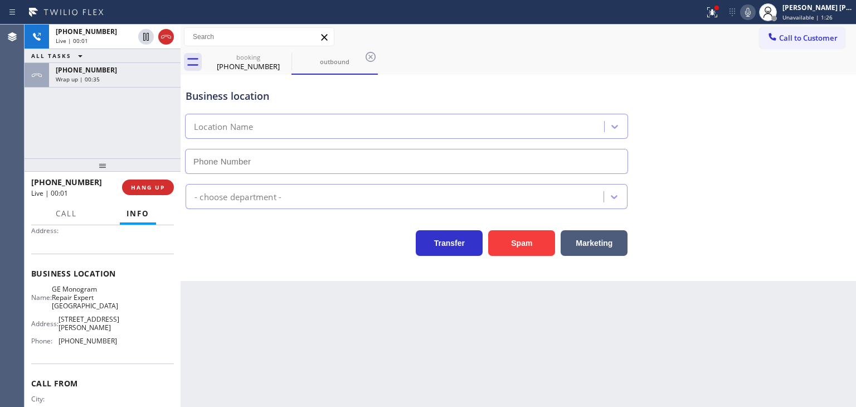
type input "[PHONE_NUMBER]"
click at [102, 74] on div "+12817345646 Live | 00:02 ALL TASKS ALL TASKS ACTIVE TASKS TASKS IN WRAP UP +12…" at bounding box center [103, 56] width 156 height 63
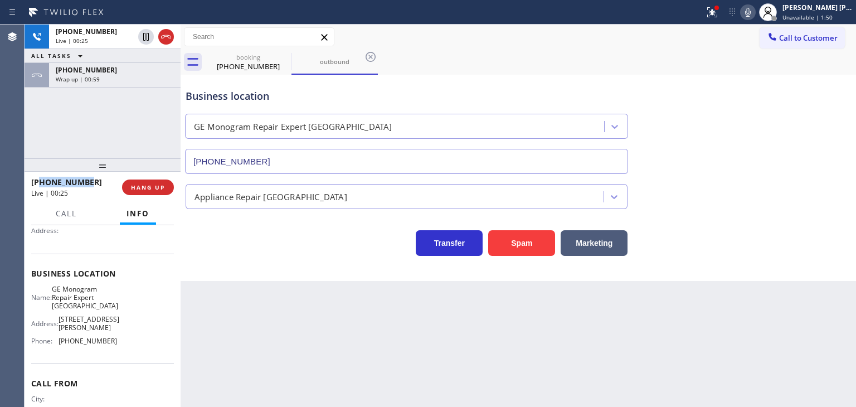
drag, startPoint x: 98, startPoint y: 181, endPoint x: 42, endPoint y: 186, distance: 56.0
click at [42, 186] on div "+12817345646" at bounding box center [72, 182] width 83 height 11
copy span "2817345646"
click at [167, 49] on div "ALL TASKS ALL TASKS ACTIVE TASKS TASKS IN WRAP UP" at bounding box center [103, 56] width 156 height 14
click at [148, 190] on span "HANG UP" at bounding box center [148, 187] width 34 height 8
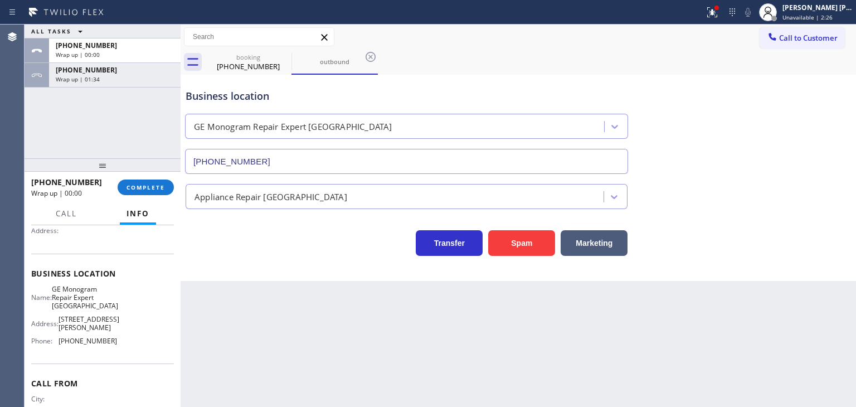
click at [140, 76] on div "ALL TASKS ALL TASKS ACTIVE TASKS TASKS IN WRAP UP +12817345646 Wrap up | 00:00 …" at bounding box center [103, 56] width 156 height 63
click at [154, 193] on button "COMPLETE" at bounding box center [146, 187] width 56 height 16
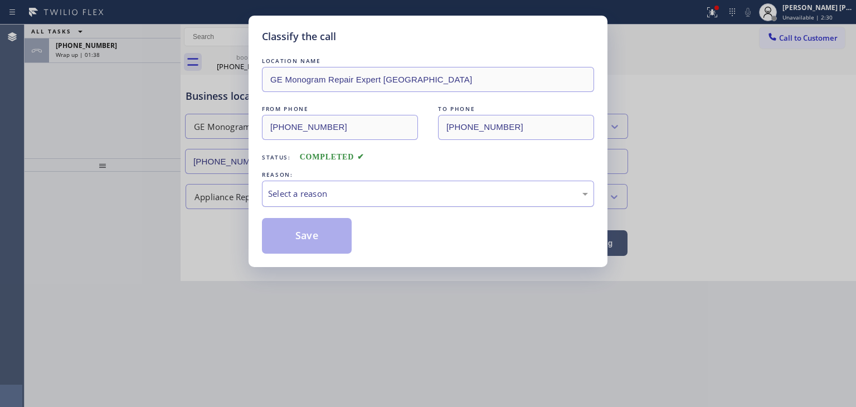
click at [306, 183] on div "Select a reason" at bounding box center [428, 194] width 332 height 26
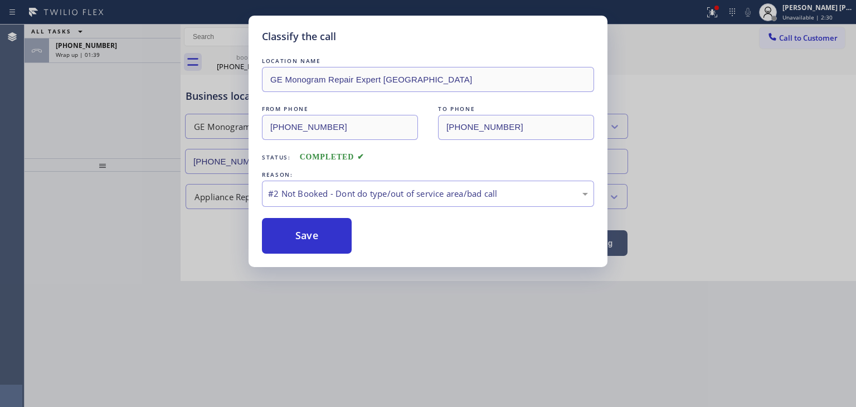
click at [327, 239] on button "Save" at bounding box center [307, 236] width 90 height 36
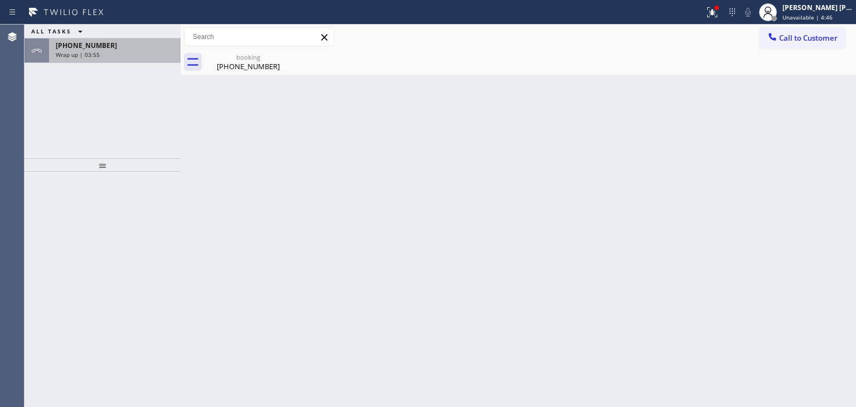
drag, startPoint x: 125, startPoint y: 48, endPoint x: 125, endPoint y: 55, distance: 6.7
click at [125, 48] on div "+12817345646" at bounding box center [115, 45] width 118 height 9
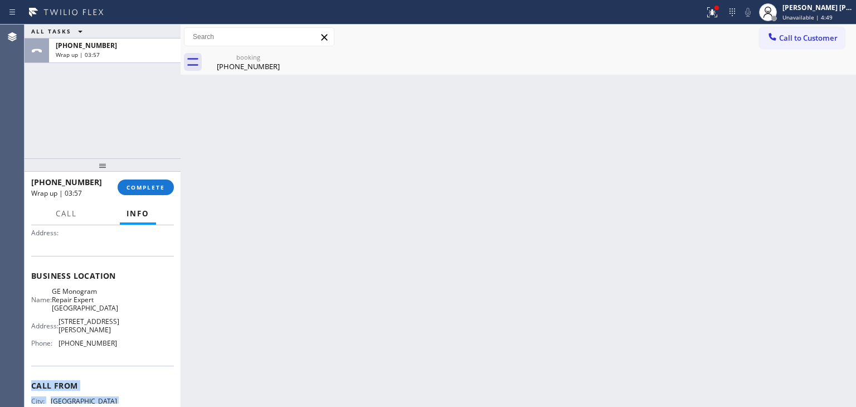
scroll to position [138, 0]
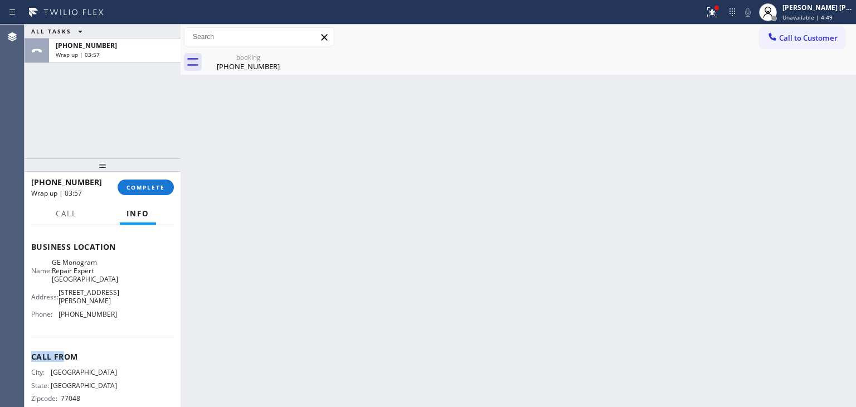
drag, startPoint x: 116, startPoint y: 402, endPoint x: 64, endPoint y: 357, distance: 69.2
click at [64, 360] on div "Context Queue: [Test] All Priority: 1 Customer Name: (281) 734-5646 Phone: (281…" at bounding box center [102, 255] width 143 height 331
click at [133, 317] on div "Name: GE Monogram Repair Expert Castle Rock Address: 4894 E Costilla Ave Phone:…" at bounding box center [102, 290] width 143 height 65
drag, startPoint x: 123, startPoint y: 311, endPoint x: 56, endPoint y: 315, distance: 67.6
click at [56, 315] on div "Name: GE Monogram Repair Expert Castle Rock Address: 4894 E Costilla Ave Phone:…" at bounding box center [102, 290] width 143 height 65
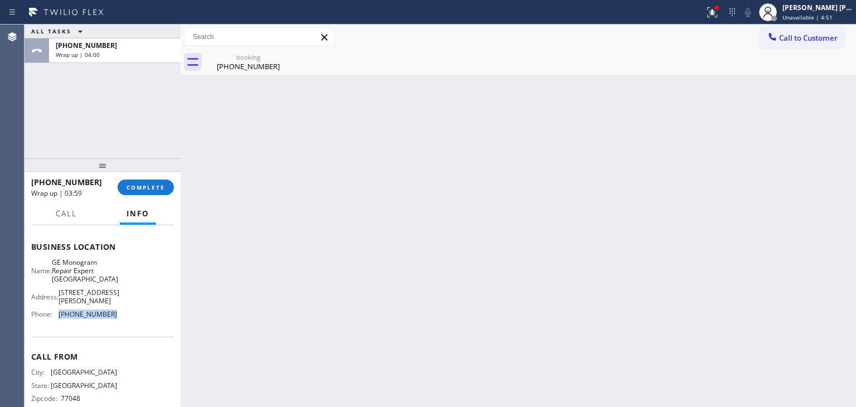
copy div "[PHONE_NUMBER]"
click at [845, 9] on div "[PERSON_NAME] [PERSON_NAME]" at bounding box center [818, 7] width 70 height 9
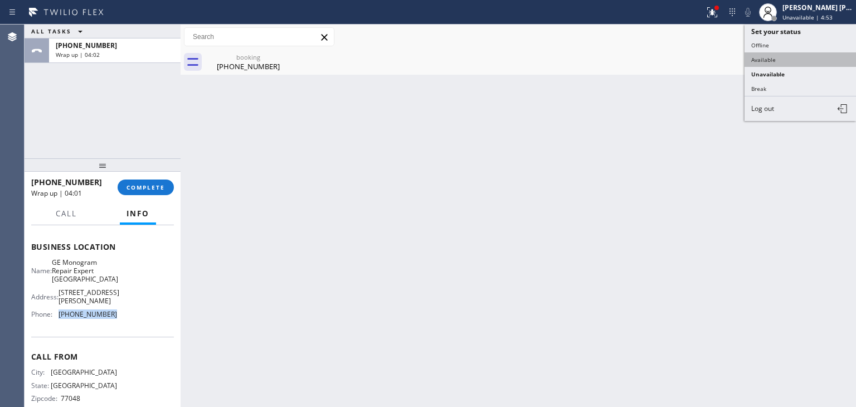
click at [780, 59] on button "Available" at bounding box center [800, 59] width 111 height 14
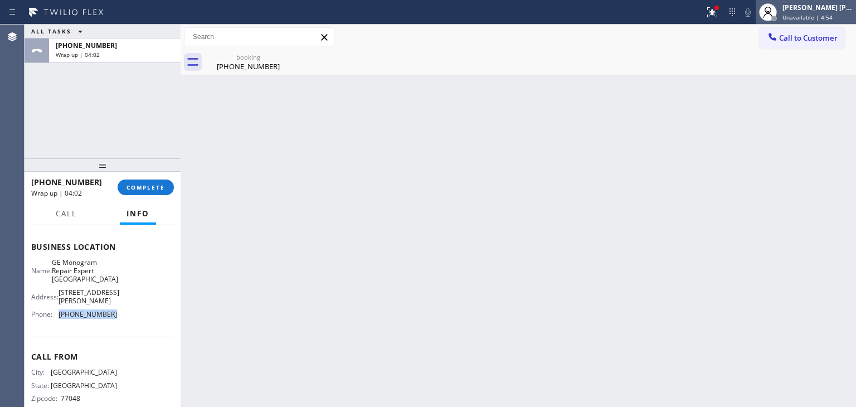
click at [815, 7] on div "[PERSON_NAME] [PERSON_NAME]" at bounding box center [818, 7] width 70 height 9
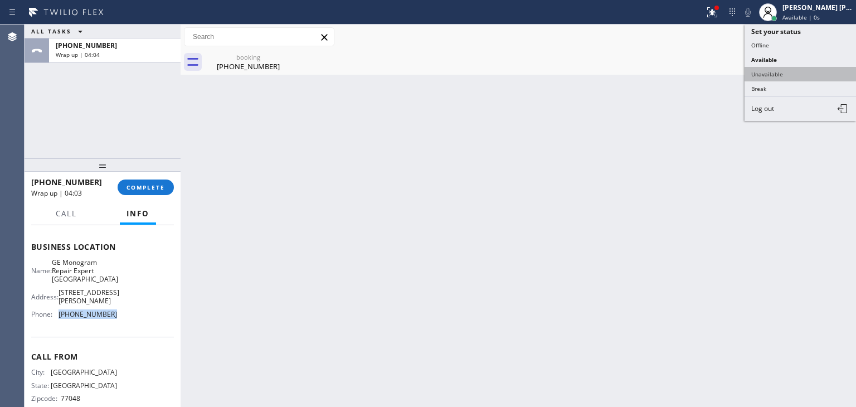
click at [776, 75] on button "Unavailable" at bounding box center [800, 74] width 111 height 14
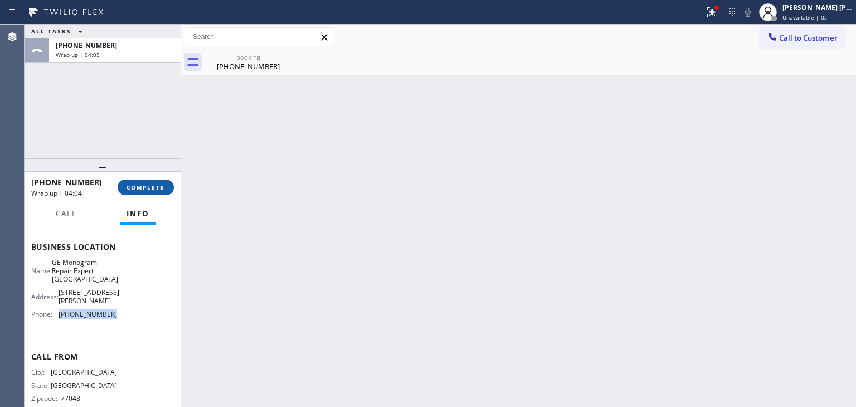
click at [140, 187] on span "COMPLETE" at bounding box center [146, 187] width 38 height 8
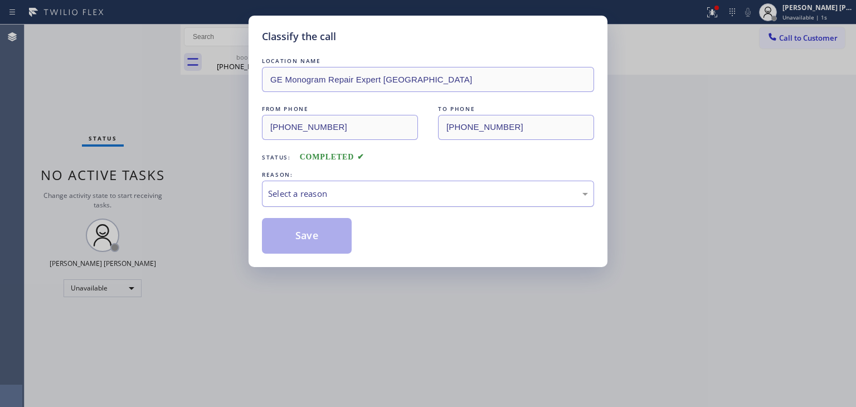
click at [365, 199] on div "Select a reason" at bounding box center [428, 193] width 320 height 13
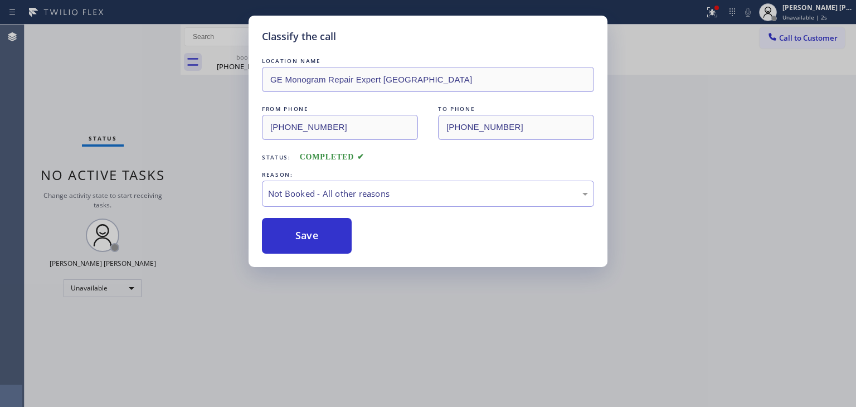
click at [331, 232] on button "Save" at bounding box center [307, 236] width 90 height 36
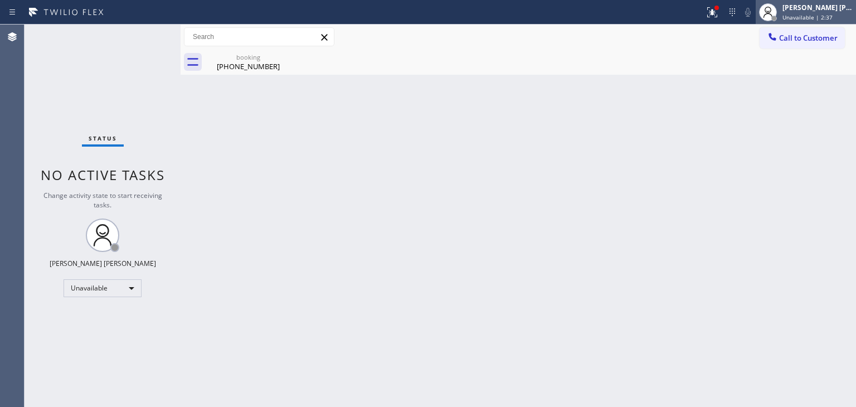
click at [828, 12] on div "[PERSON_NAME] [PERSON_NAME]" at bounding box center [818, 7] width 70 height 9
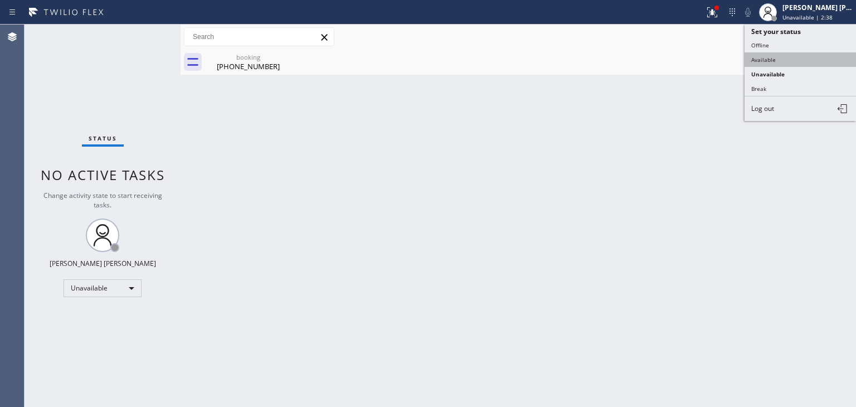
click at [789, 56] on button "Available" at bounding box center [800, 59] width 111 height 14
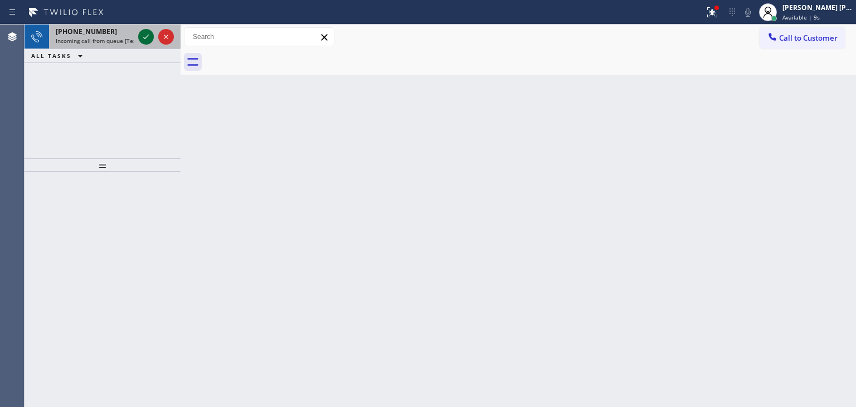
click at [148, 35] on icon at bounding box center [146, 37] width 6 height 4
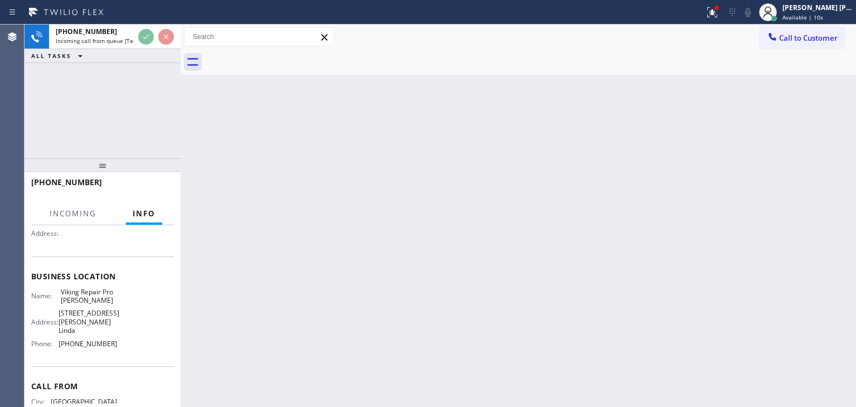
scroll to position [111, 0]
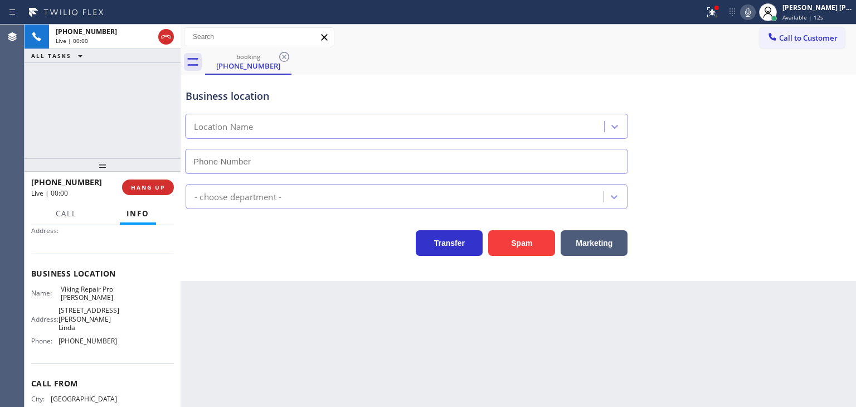
type input "[PHONE_NUMBER]"
click at [751, 13] on icon at bounding box center [748, 12] width 6 height 9
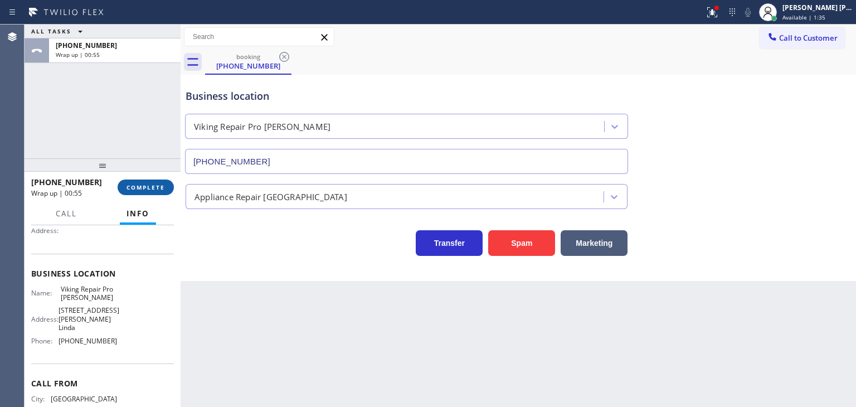
click at [147, 183] on span "COMPLETE" at bounding box center [146, 187] width 38 height 8
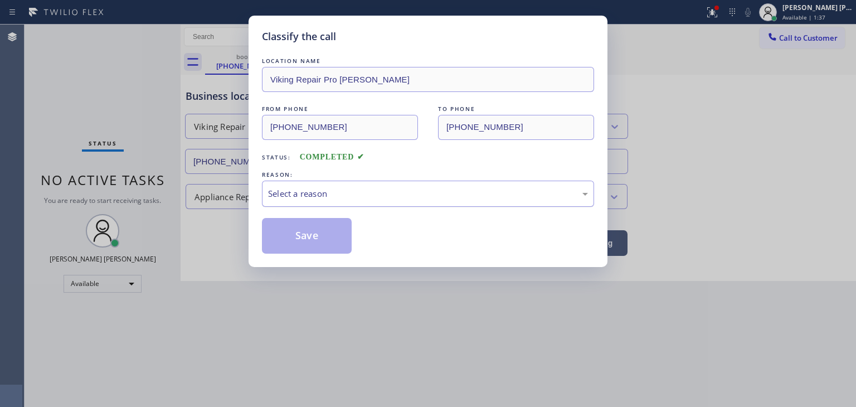
click at [330, 198] on div "Select a reason" at bounding box center [428, 193] width 320 height 13
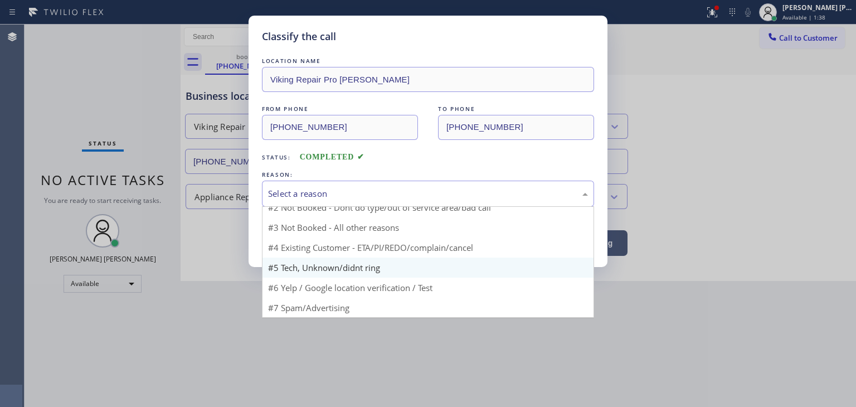
scroll to position [9, 0]
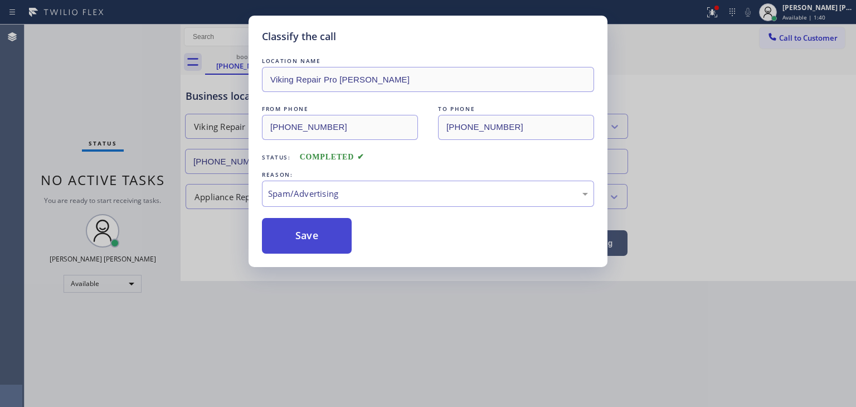
click at [318, 229] on button "Save" at bounding box center [307, 236] width 90 height 36
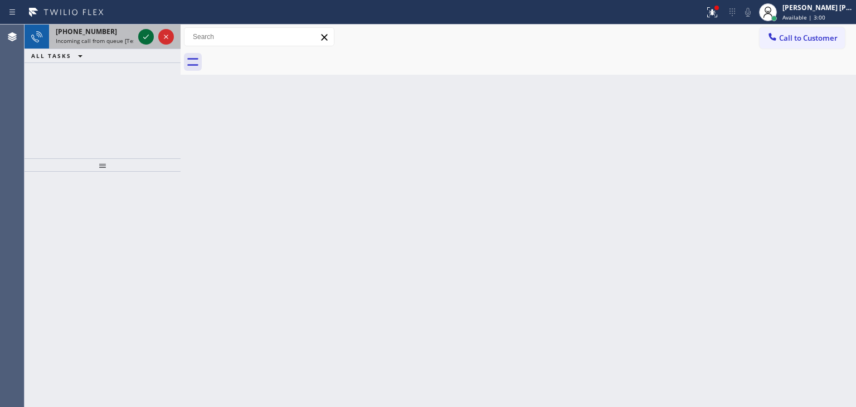
click at [143, 32] on icon at bounding box center [145, 36] width 13 height 13
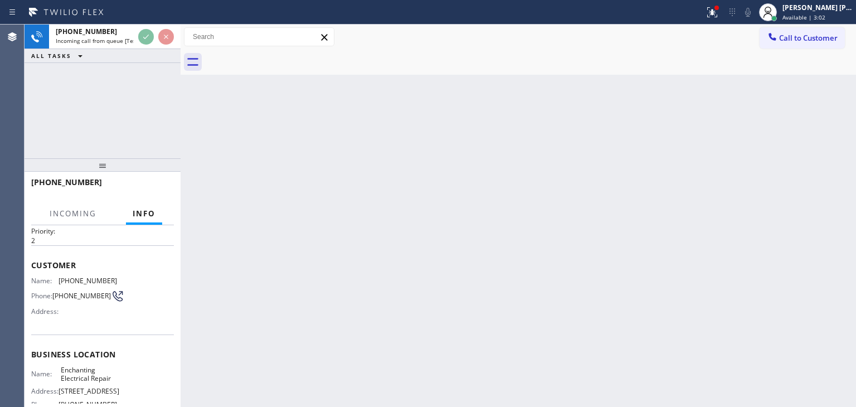
scroll to position [56, 0]
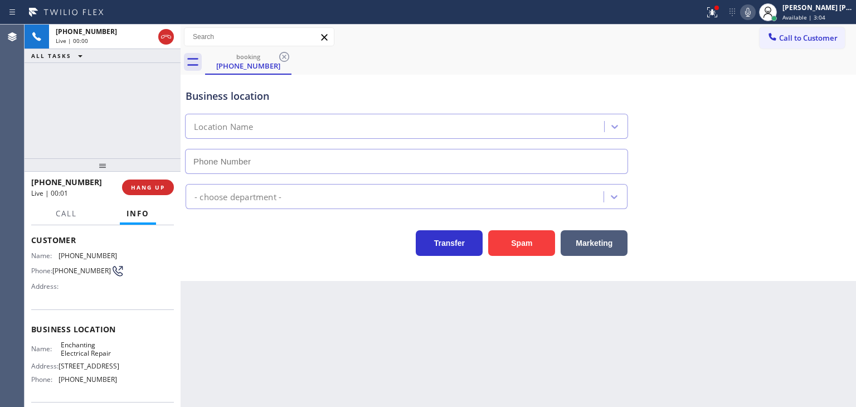
type input "[PHONE_NUMBER]"
click at [755, 13] on icon at bounding box center [747, 12] width 13 height 13
click at [755, 11] on icon at bounding box center [747, 12] width 13 height 13
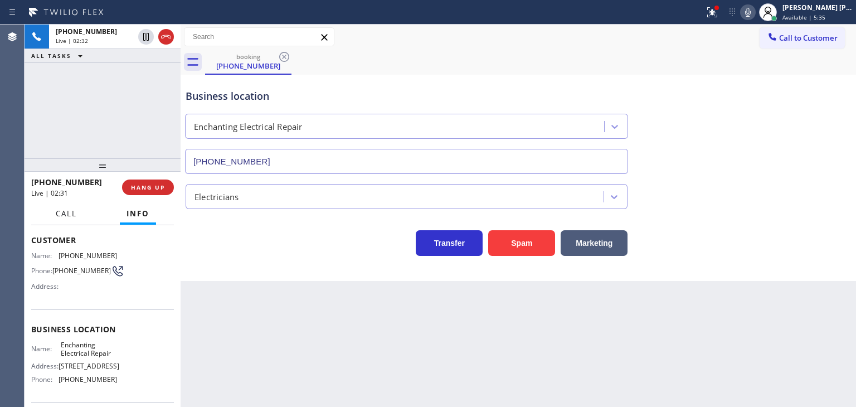
click at [61, 216] on span "Call" at bounding box center [66, 213] width 21 height 10
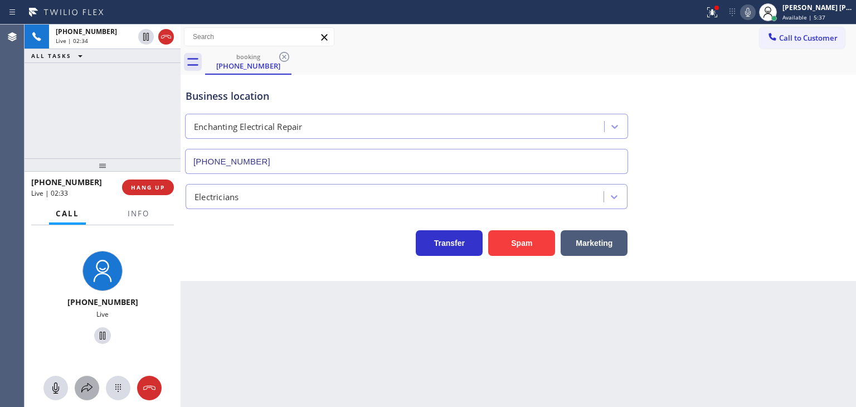
click at [86, 392] on icon at bounding box center [86, 387] width 13 height 13
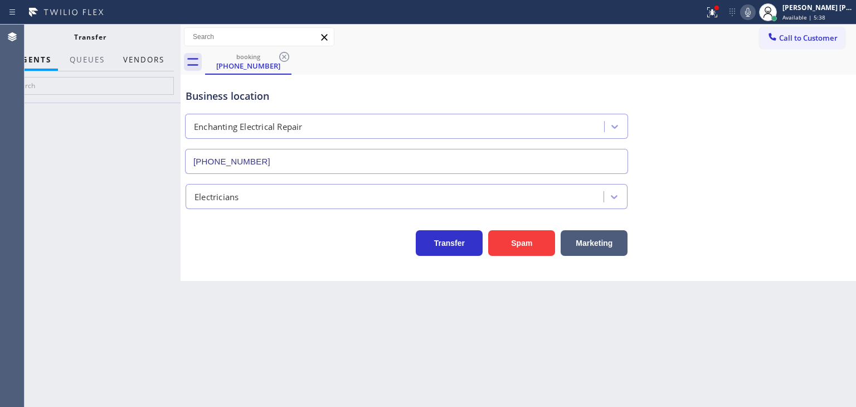
click at [156, 52] on button "Vendors" at bounding box center [143, 60] width 55 height 22
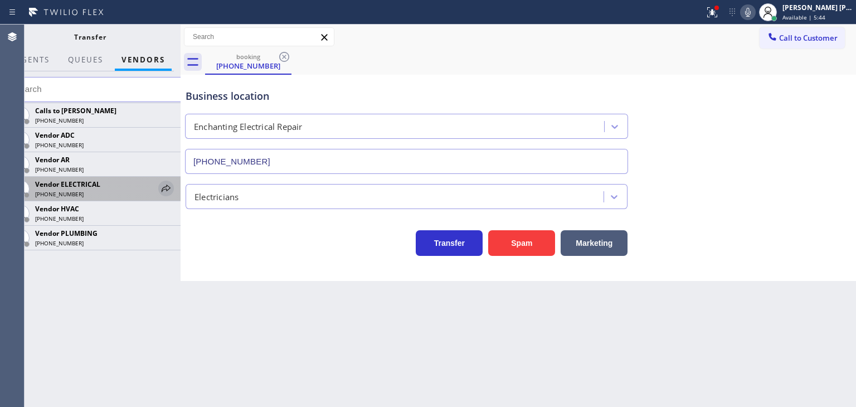
click at [165, 188] on icon at bounding box center [165, 188] width 13 height 13
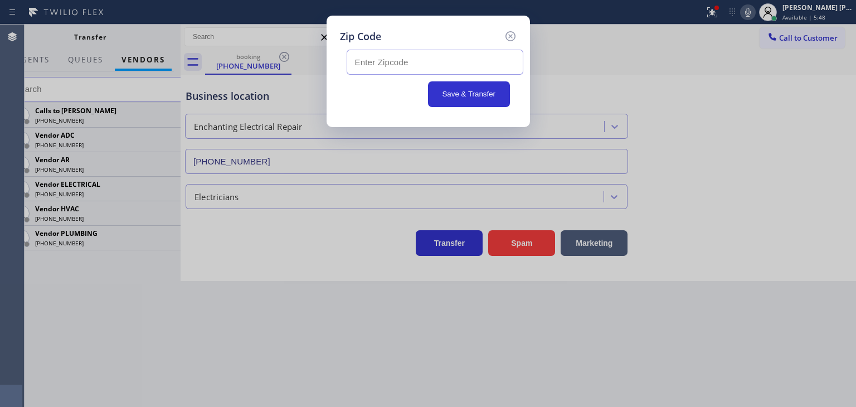
click at [375, 57] on input "text" at bounding box center [435, 62] width 177 height 25
type input "76015"
click at [464, 90] on button "Save & Transfer" at bounding box center [469, 94] width 82 height 26
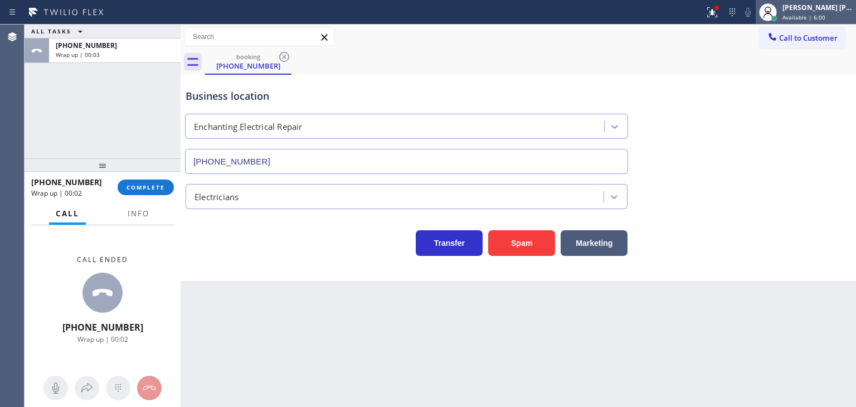
click at [825, 16] on span "Available | 6:00" at bounding box center [804, 17] width 43 height 8
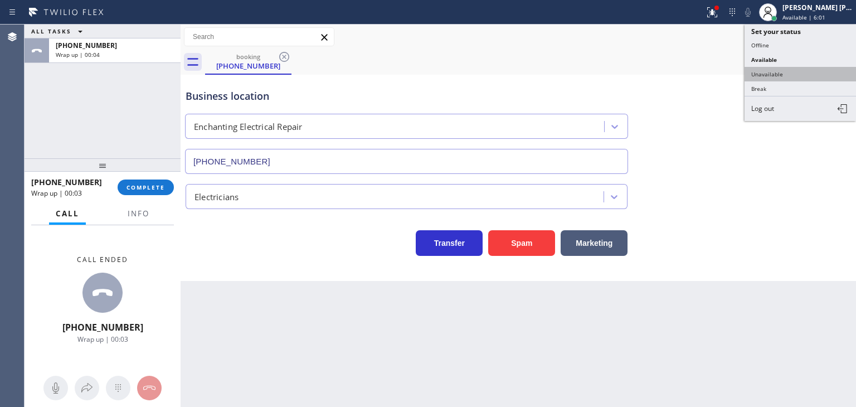
click at [814, 70] on button "Unavailable" at bounding box center [800, 74] width 111 height 14
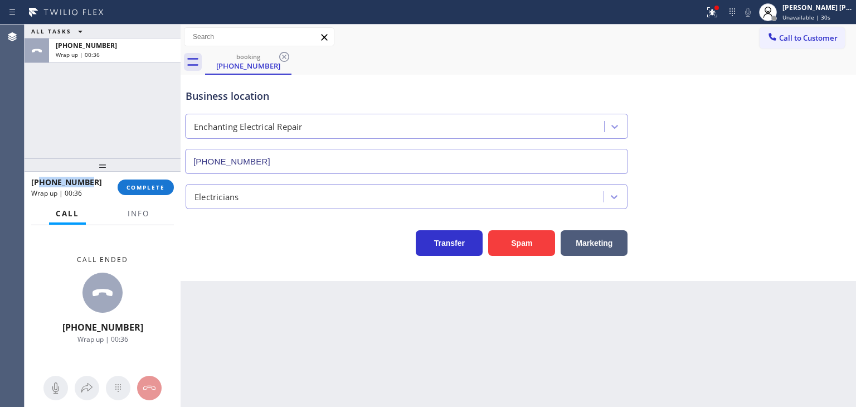
drag, startPoint x: 93, startPoint y: 175, endPoint x: 40, endPoint y: 183, distance: 53.6
click at [40, 183] on div "+16822401652 Wrap up | 00:36" at bounding box center [74, 187] width 86 height 29
copy span "6822401652"
click at [143, 211] on span "Info" at bounding box center [139, 213] width 22 height 10
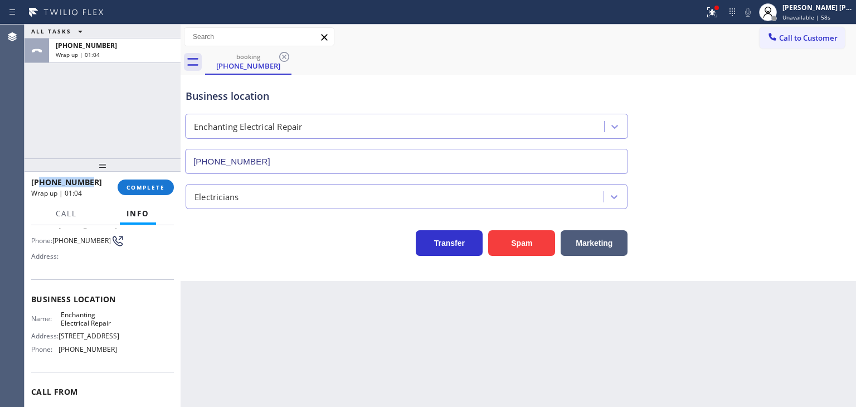
scroll to position [111, 0]
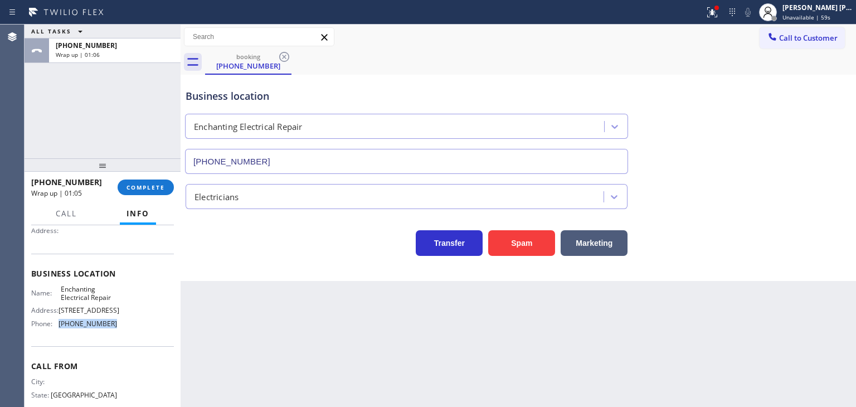
drag, startPoint x: 128, startPoint y: 357, endPoint x: 59, endPoint y: 360, distance: 69.2
click at [59, 333] on div "Name: Enchanting Electrical Repair Address: 3803 Parks at Arlington Mall, Arlin…" at bounding box center [102, 309] width 143 height 48
copy span "[PHONE_NUMBER]"
click at [129, 191] on span "COMPLETE" at bounding box center [146, 187] width 38 height 8
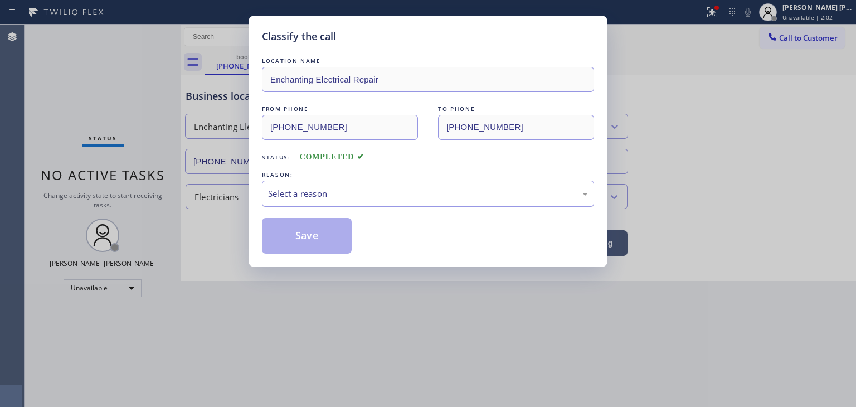
click at [279, 196] on div "Select a reason" at bounding box center [428, 193] width 320 height 13
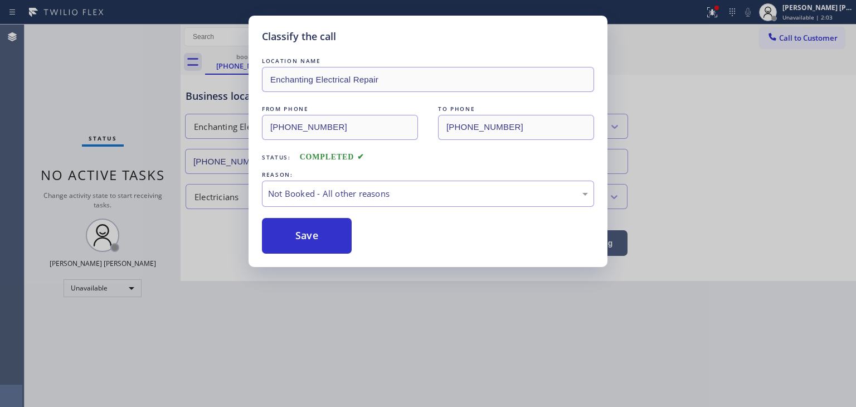
click at [313, 231] on button "Save" at bounding box center [307, 236] width 90 height 36
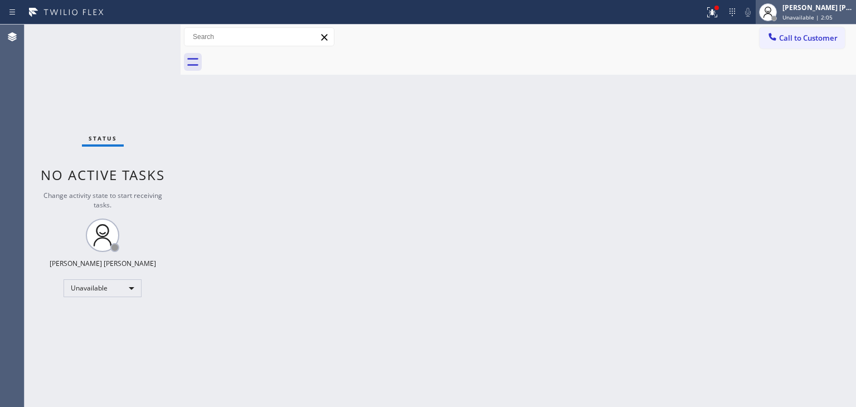
click at [833, 13] on span "Unavailable | 2:05" at bounding box center [808, 17] width 50 height 8
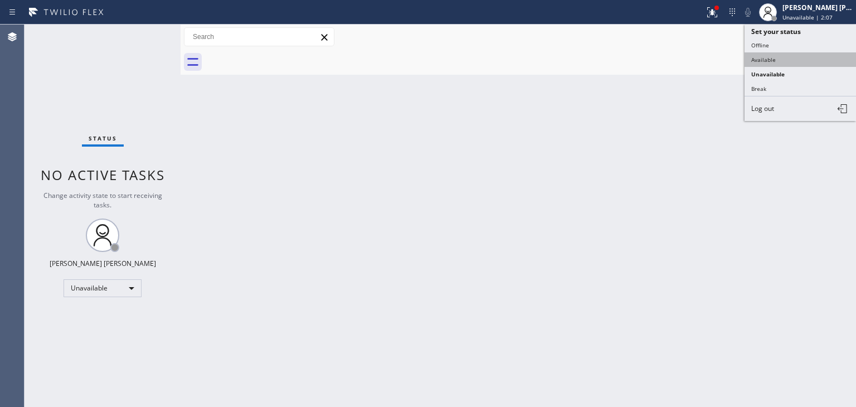
click at [780, 59] on button "Available" at bounding box center [800, 59] width 111 height 14
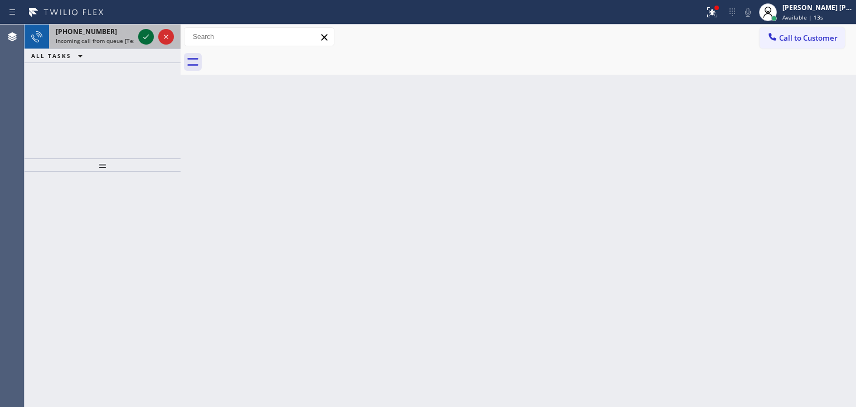
click at [151, 36] on icon at bounding box center [145, 36] width 13 height 13
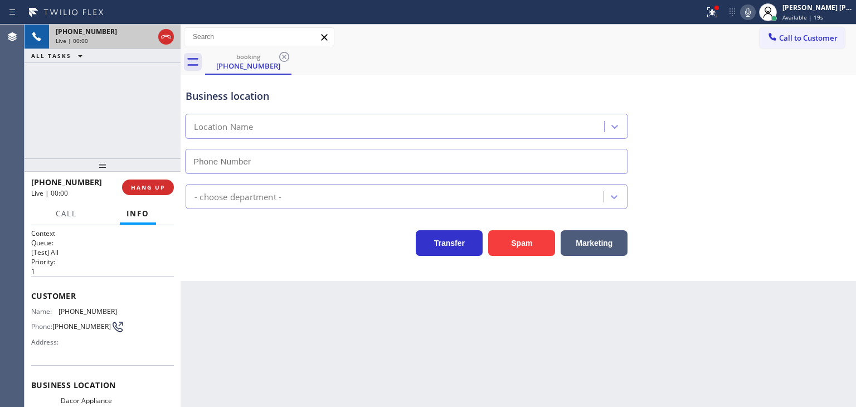
type input "[PHONE_NUMBER]"
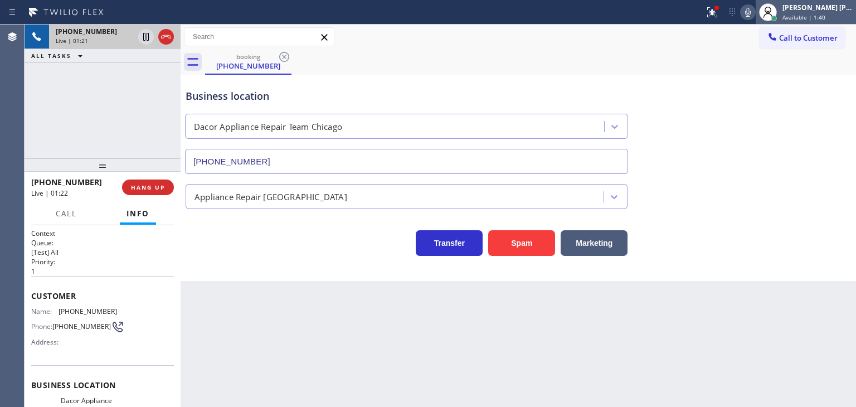
drag, startPoint x: 832, startPoint y: 7, endPoint x: 824, endPoint y: 18, distance: 13.5
click at [832, 7] on div "[PERSON_NAME] [PERSON_NAME]" at bounding box center [818, 7] width 70 height 9
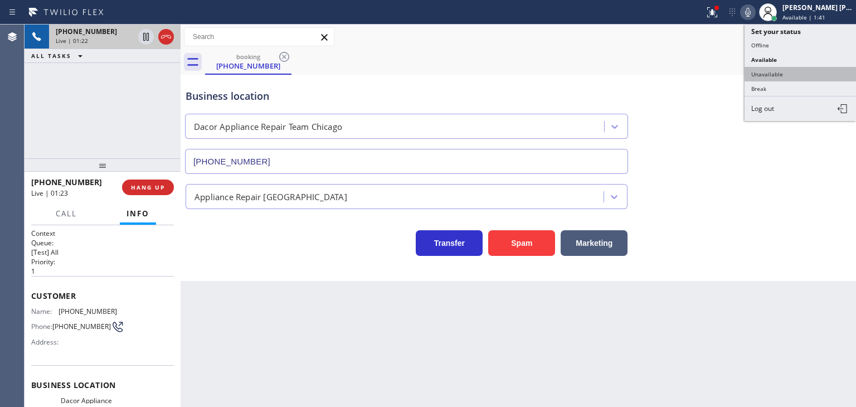
click at [805, 72] on button "Unavailable" at bounding box center [800, 74] width 111 height 14
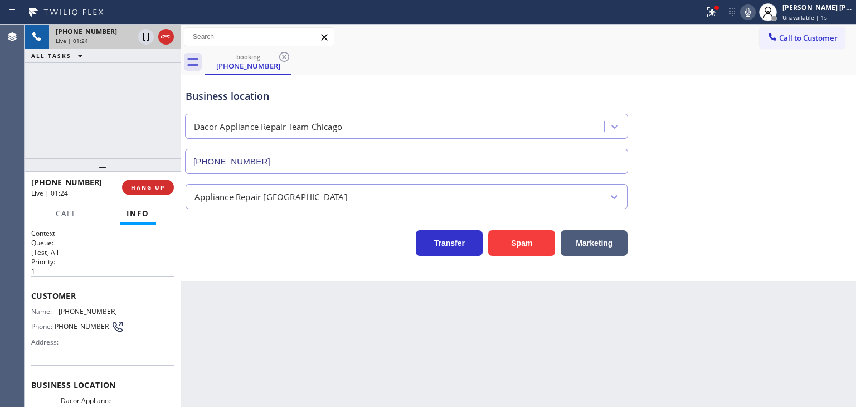
click at [755, 10] on icon at bounding box center [747, 12] width 13 height 13
click at [755, 11] on icon at bounding box center [747, 12] width 13 height 13
drag, startPoint x: 94, startPoint y: 186, endPoint x: 42, endPoint y: 187, distance: 51.3
click at [42, 187] on div "+18477109902" at bounding box center [72, 182] width 83 height 11
copy span "8477109902"
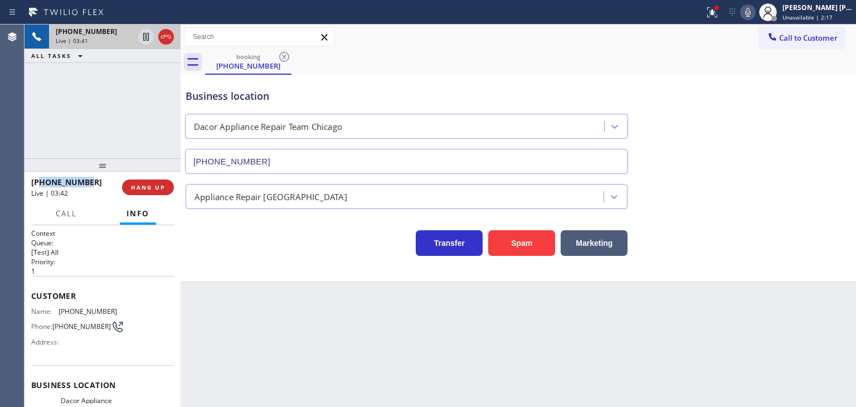
click at [755, 14] on icon at bounding box center [747, 12] width 13 height 13
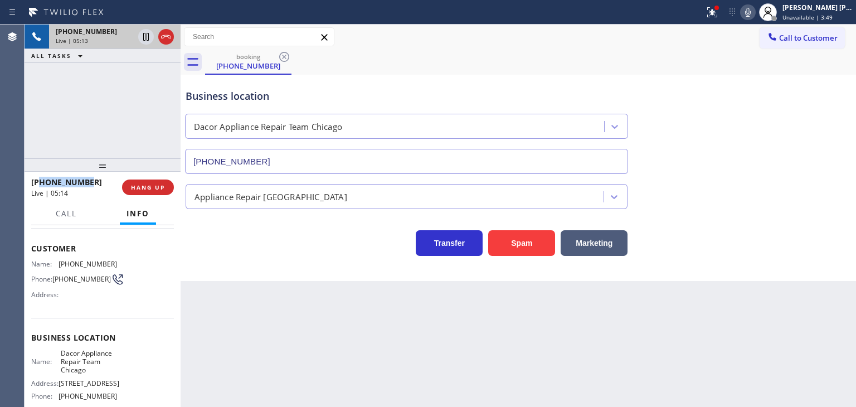
scroll to position [111, 0]
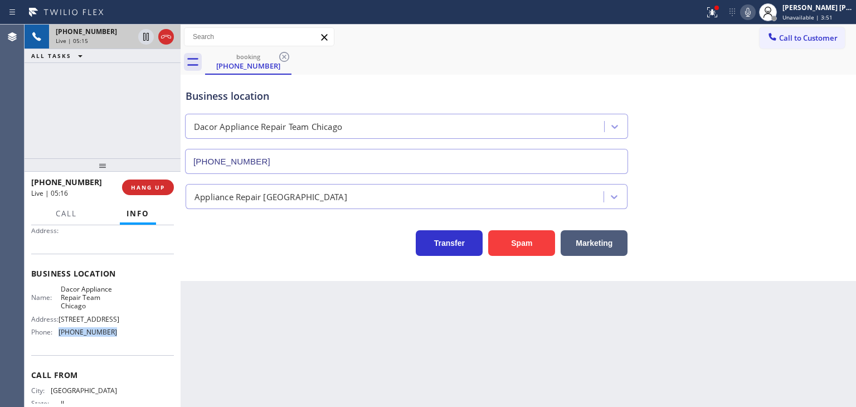
drag, startPoint x: 114, startPoint y: 346, endPoint x: 57, endPoint y: 346, distance: 56.9
click at [57, 341] on div "Name: Dacor Appliance Repair Team Chicago Address: 507 W Diversey Pky Phone: (7…" at bounding box center [102, 313] width 143 height 56
copy div "[PHONE_NUMBER]"
click at [755, 14] on icon at bounding box center [747, 12] width 13 height 13
click at [752, 14] on rect at bounding box center [748, 11] width 8 height 8
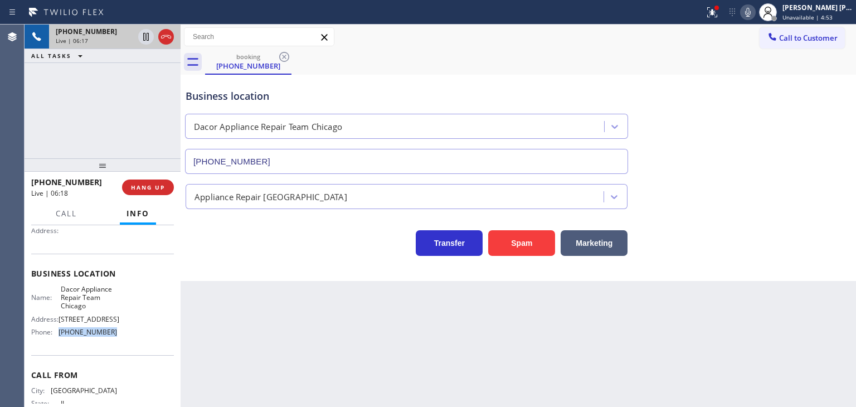
click at [751, 13] on icon at bounding box center [748, 12] width 6 height 9
click at [45, 111] on div "+18477109902 Live | 06:25 ALL TASKS ALL TASKS ACTIVE TASKS TASKS IN WRAP UP" at bounding box center [103, 92] width 156 height 134
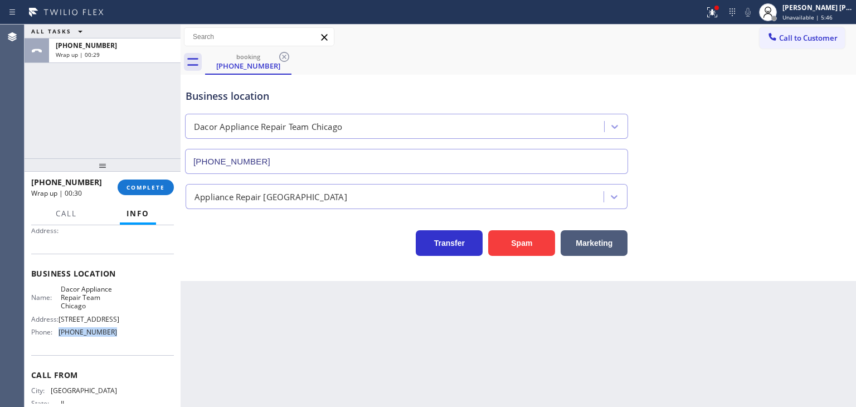
drag, startPoint x: 118, startPoint y: 343, endPoint x: 52, endPoint y: 345, distance: 65.8
click at [52, 341] on div "Name: Dacor Appliance Repair Team Chicago Address: 507 W Diversey Pky Phone: (7…" at bounding box center [102, 313] width 143 height 56
click at [810, 38] on span "Call to Customer" at bounding box center [808, 38] width 59 height 10
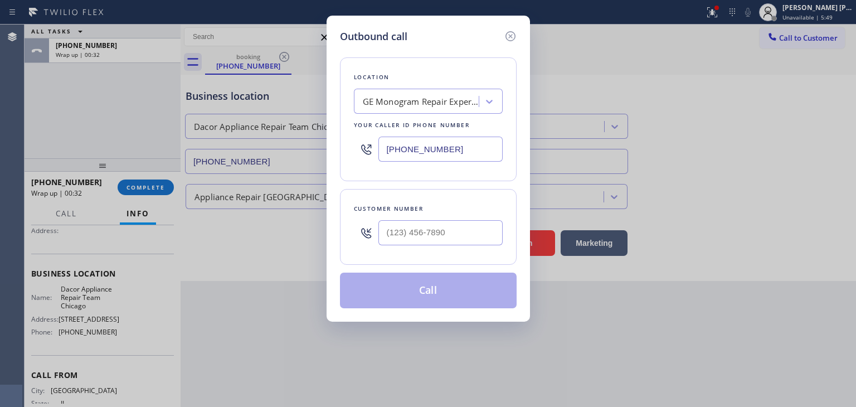
drag, startPoint x: 462, startPoint y: 153, endPoint x: 337, endPoint y: 151, distance: 124.9
click at [346, 156] on div "Location GE Monogram Repair Expert Castle Rock Your caller id phone number (720…" at bounding box center [428, 119] width 177 height 124
paste input "773) 825-3070"
type input "[PHONE_NUMBER]"
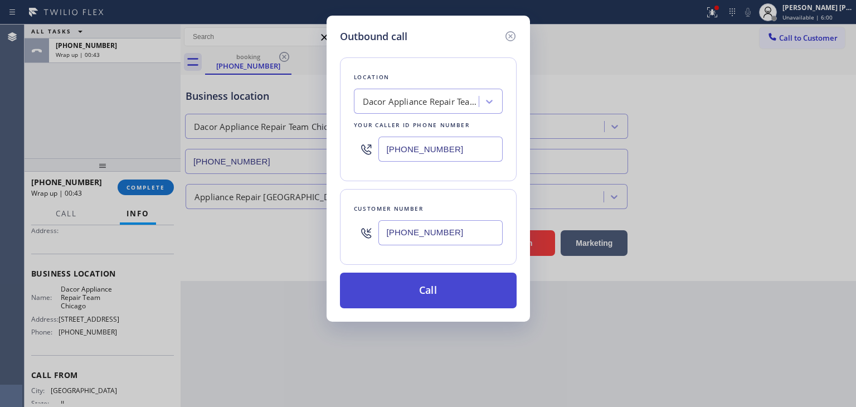
type input "[PHONE_NUMBER]"
click at [428, 288] on button "Call" at bounding box center [428, 291] width 177 height 36
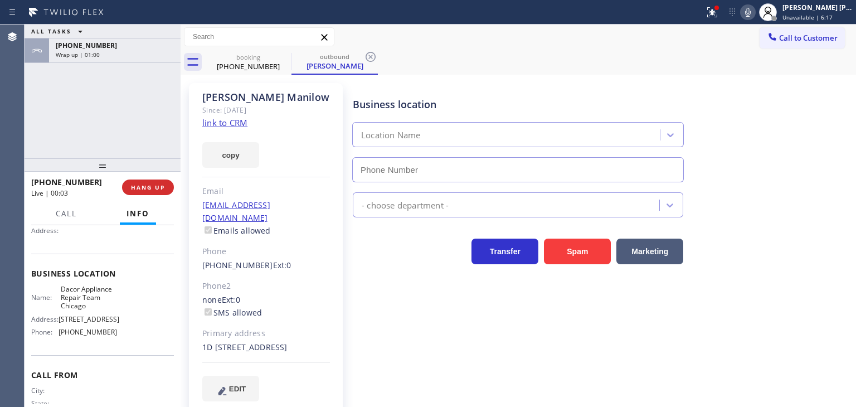
type input "[PHONE_NUMBER]"
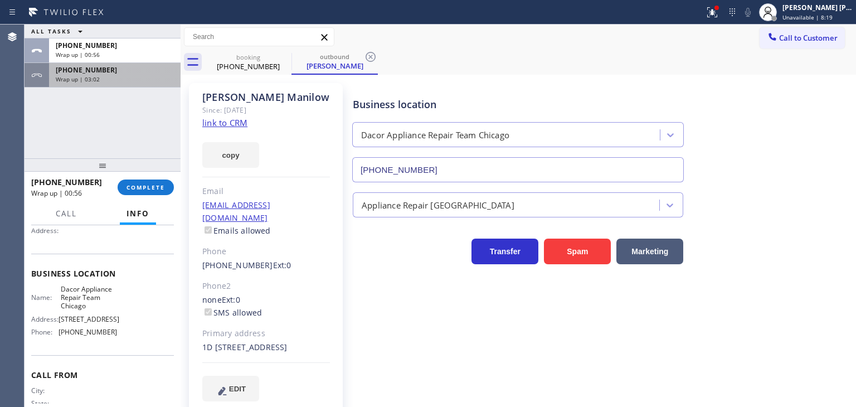
click at [131, 83] on div "+18477109902 Wrap up | 03:02" at bounding box center [112, 75] width 127 height 25
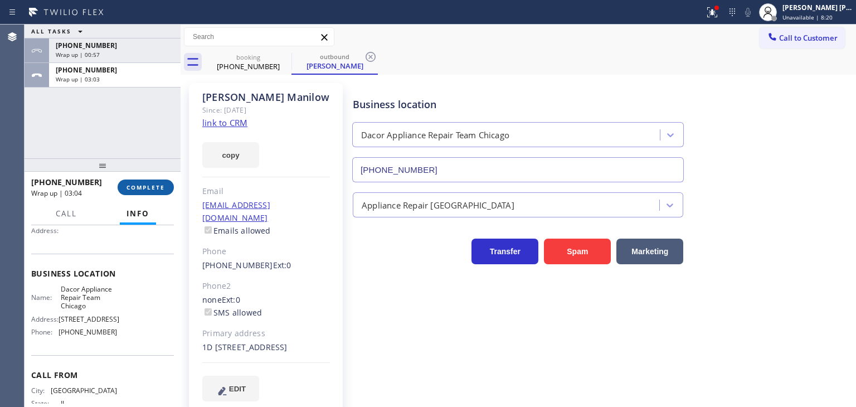
click at [147, 183] on span "COMPLETE" at bounding box center [146, 187] width 38 height 8
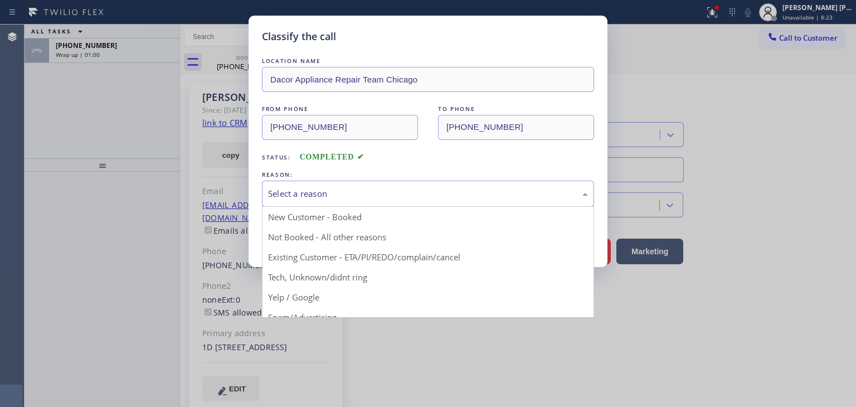
click at [313, 196] on div "Select a reason" at bounding box center [428, 193] width 320 height 13
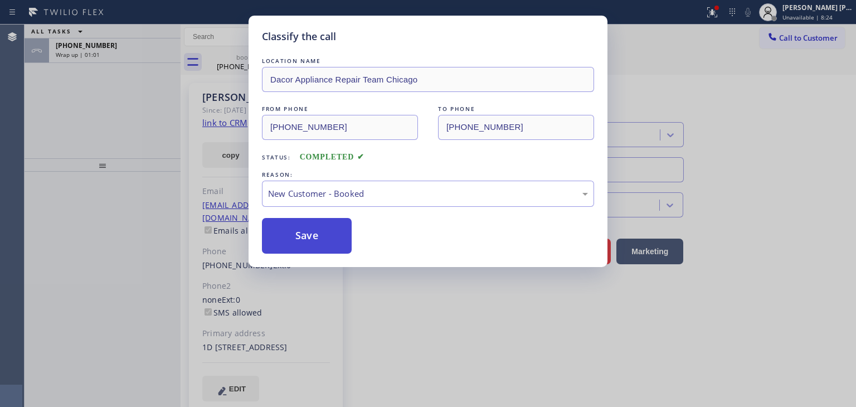
drag, startPoint x: 301, startPoint y: 235, endPoint x: 316, endPoint y: 230, distance: 15.7
click at [301, 235] on button "Save" at bounding box center [307, 236] width 90 height 36
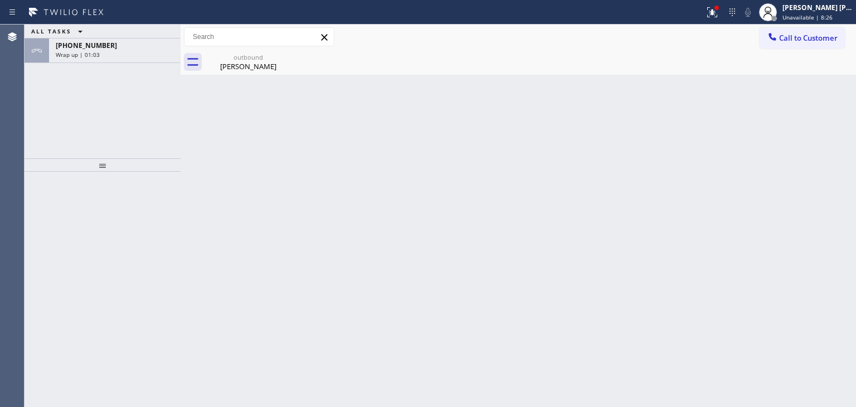
click at [826, 16] on span "Unavailable | 8:26" at bounding box center [808, 17] width 50 height 8
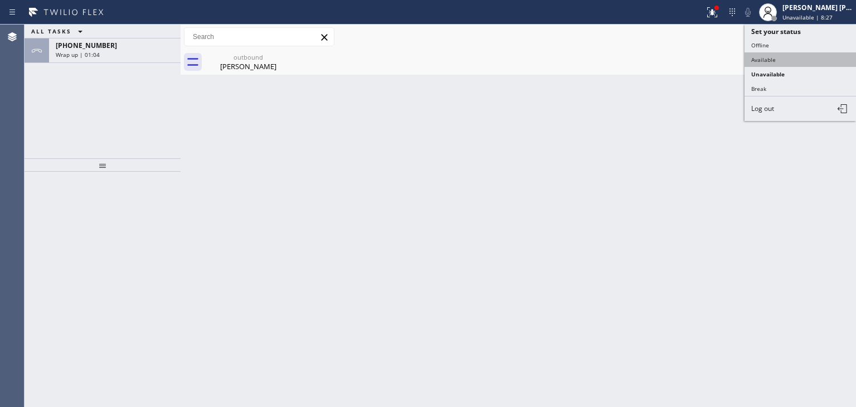
click at [785, 56] on button "Available" at bounding box center [800, 59] width 111 height 14
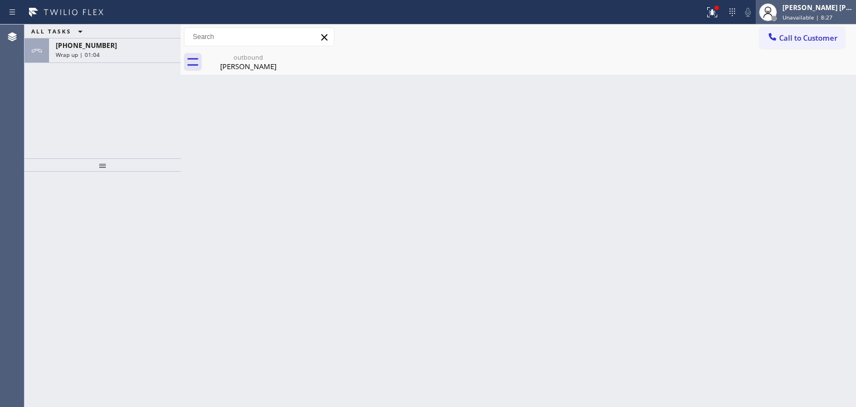
click at [815, 13] on span "Unavailable | 8:27" at bounding box center [808, 17] width 50 height 8
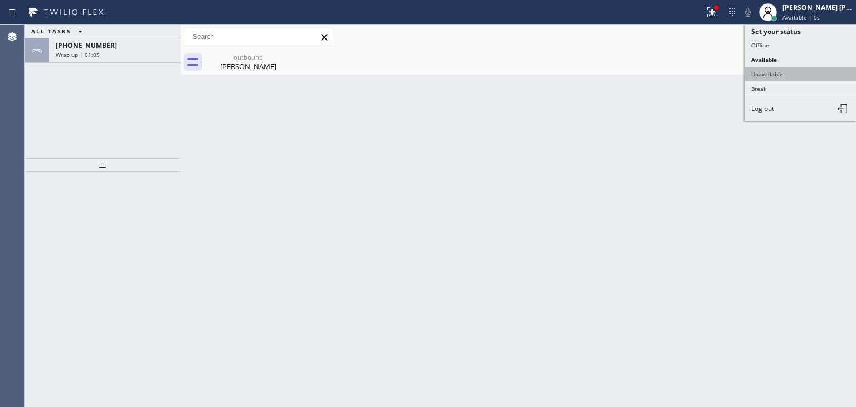
click at [787, 71] on button "Unavailable" at bounding box center [800, 74] width 111 height 14
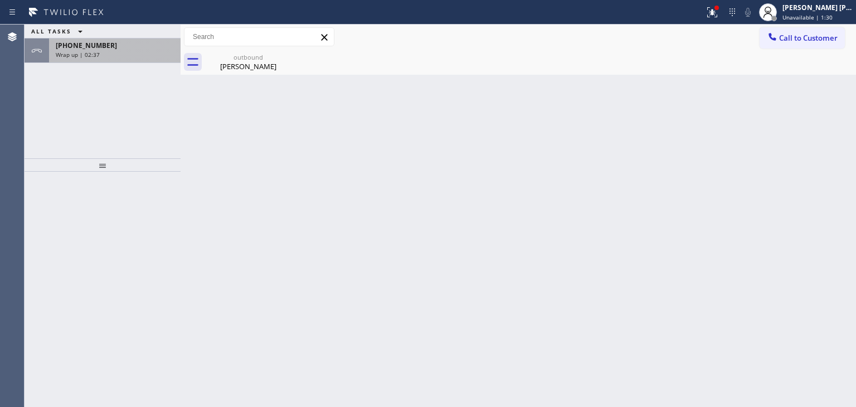
click at [83, 43] on span "+18477109902" at bounding box center [86, 45] width 61 height 9
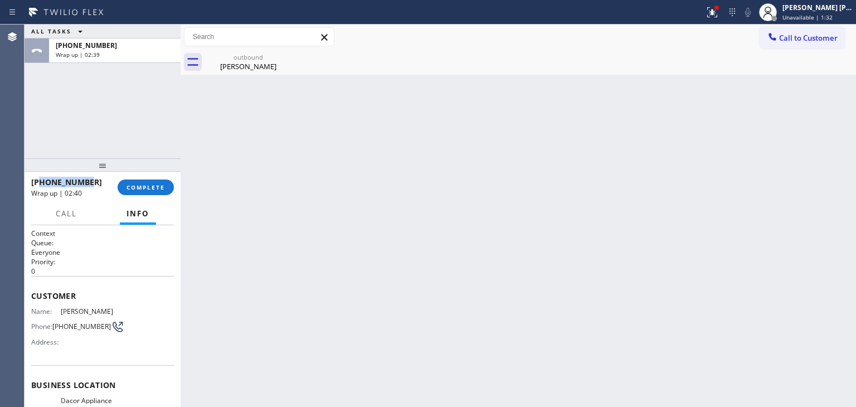
drag, startPoint x: 89, startPoint y: 183, endPoint x: 40, endPoint y: 182, distance: 49.1
click at [40, 182] on div "+18477109902" at bounding box center [70, 182] width 79 height 11
click at [148, 188] on span "COMPLETE" at bounding box center [146, 187] width 38 height 8
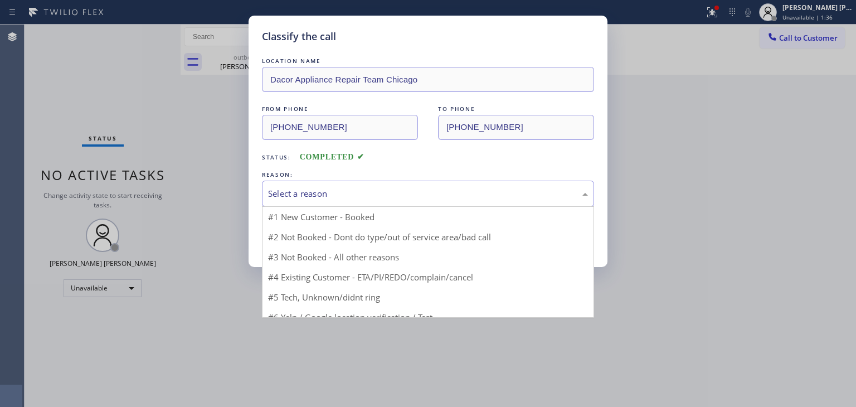
click at [312, 182] on div "Select a reason" at bounding box center [428, 194] width 332 height 26
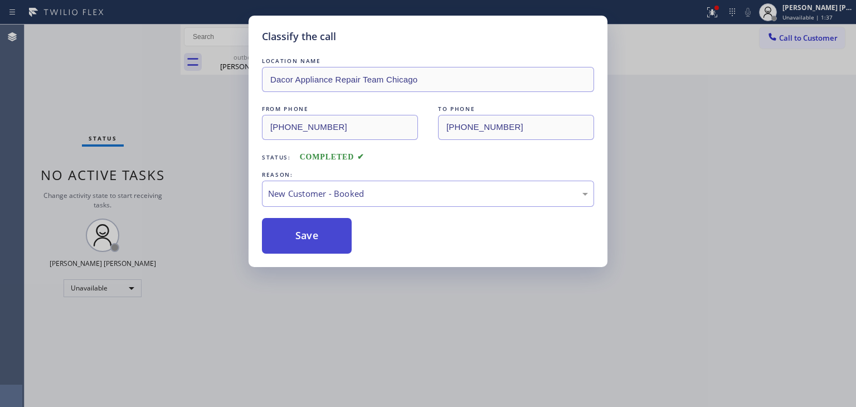
click at [307, 234] on button "Save" at bounding box center [307, 236] width 90 height 36
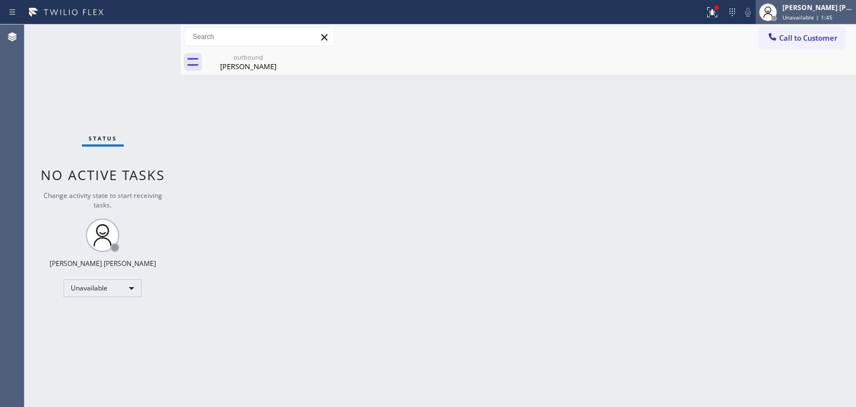
click at [814, 16] on span "Unavailable | 1:45" at bounding box center [808, 17] width 50 height 8
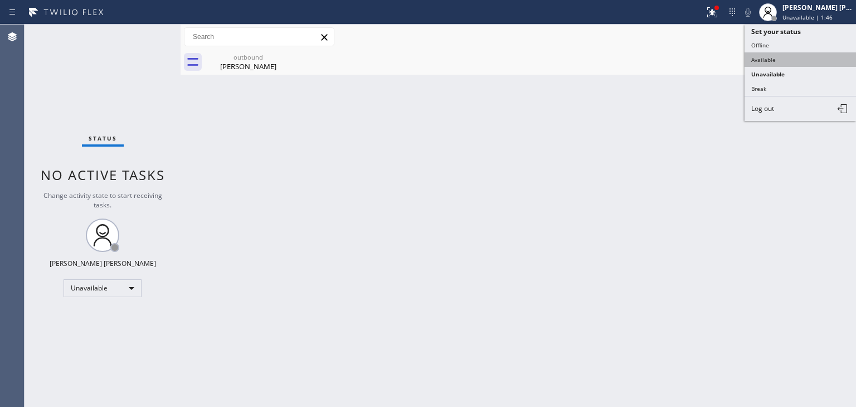
click at [771, 55] on button "Available" at bounding box center [800, 59] width 111 height 14
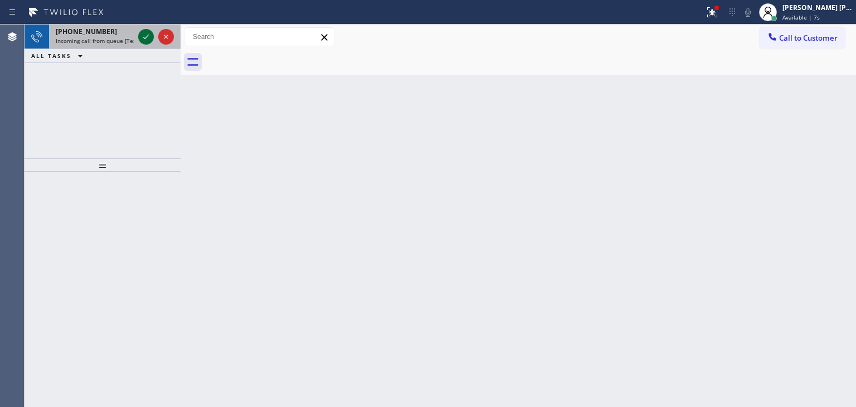
click at [147, 38] on icon at bounding box center [145, 36] width 13 height 13
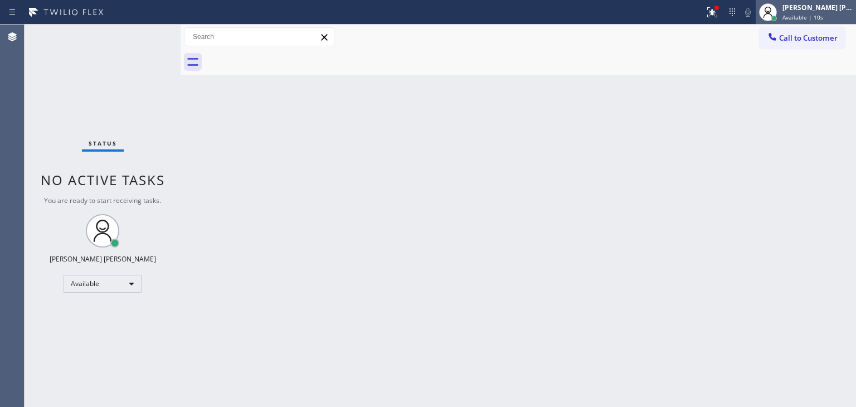
click at [823, 16] on span "Available | 10s" at bounding box center [803, 17] width 41 height 8
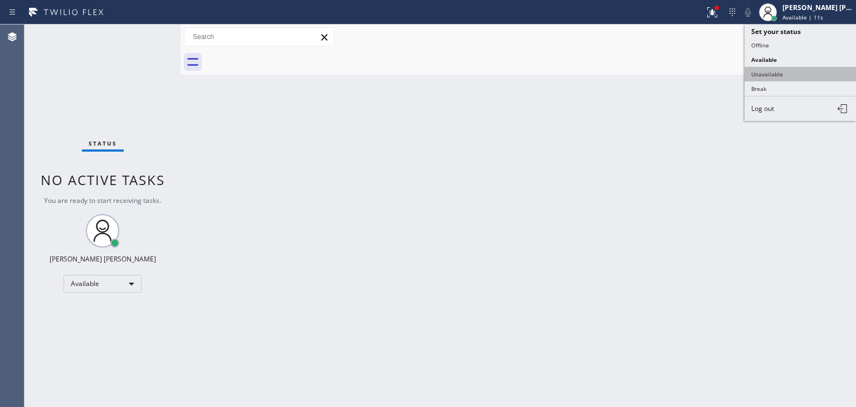
click at [794, 72] on button "Unavailable" at bounding box center [800, 74] width 111 height 14
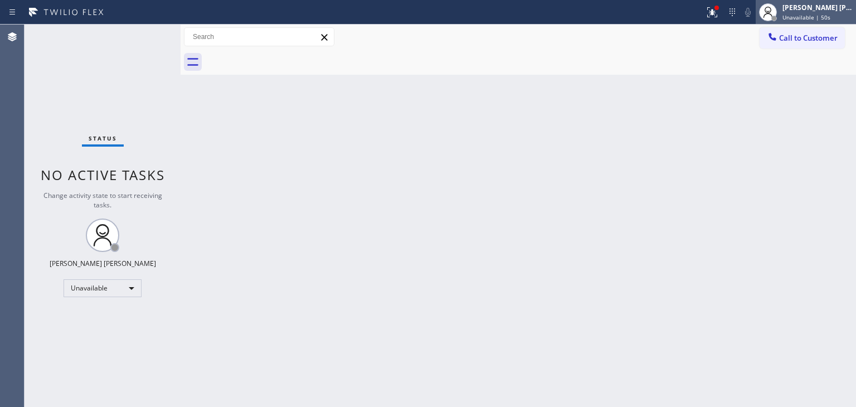
click at [830, 17] on span "Unavailable | 50s" at bounding box center [807, 17] width 48 height 8
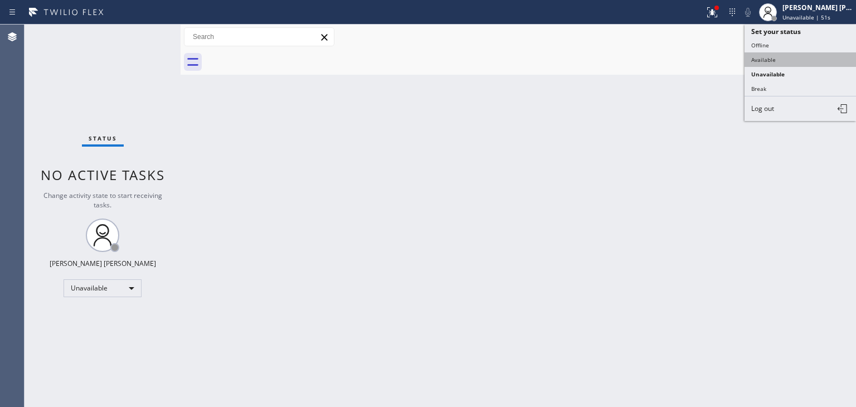
click at [798, 55] on button "Available" at bounding box center [800, 59] width 111 height 14
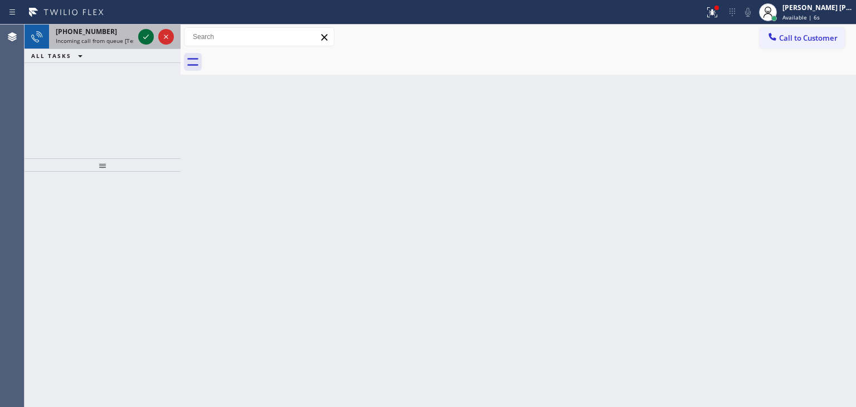
click at [149, 36] on icon at bounding box center [145, 36] width 13 height 13
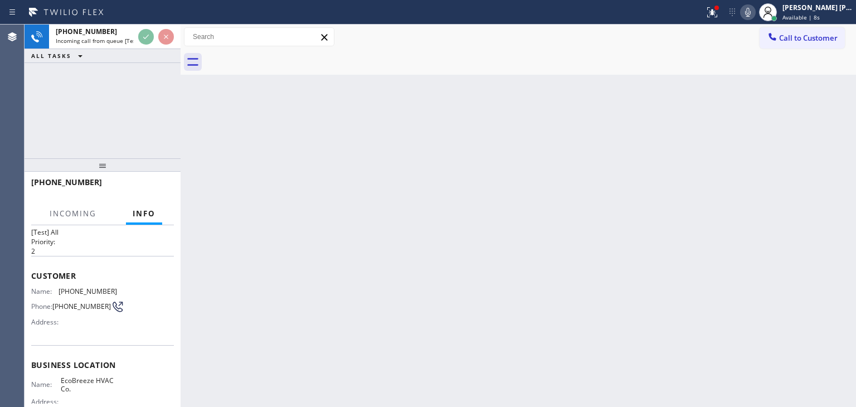
scroll to position [56, 0]
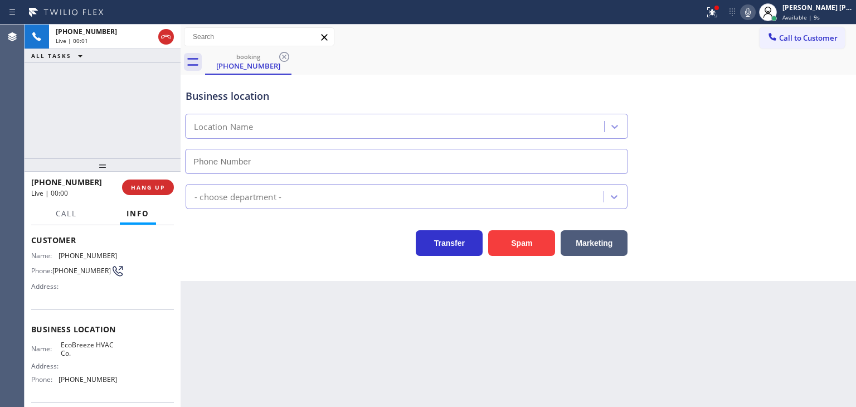
type input "[PHONE_NUMBER]"
click at [755, 16] on icon at bounding box center [747, 12] width 13 height 13
click at [752, 11] on rect at bounding box center [748, 11] width 8 height 8
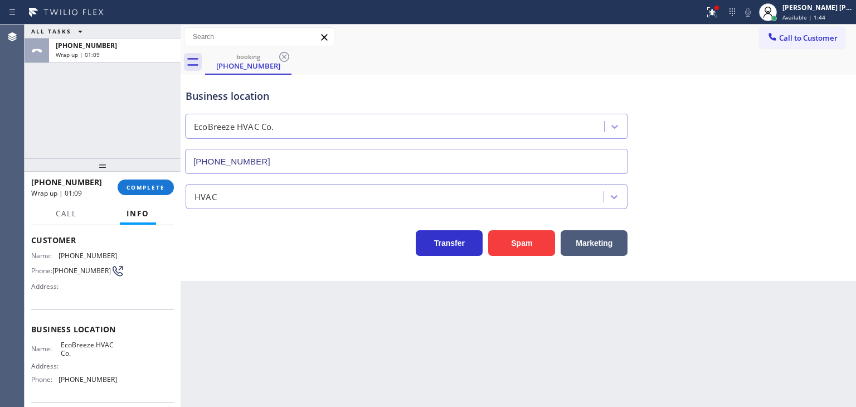
click at [147, 196] on div "+14422694869 Wrap up | 01:09 COMPLETE" at bounding box center [102, 187] width 143 height 29
click at [145, 192] on button "COMPLETE" at bounding box center [146, 187] width 56 height 16
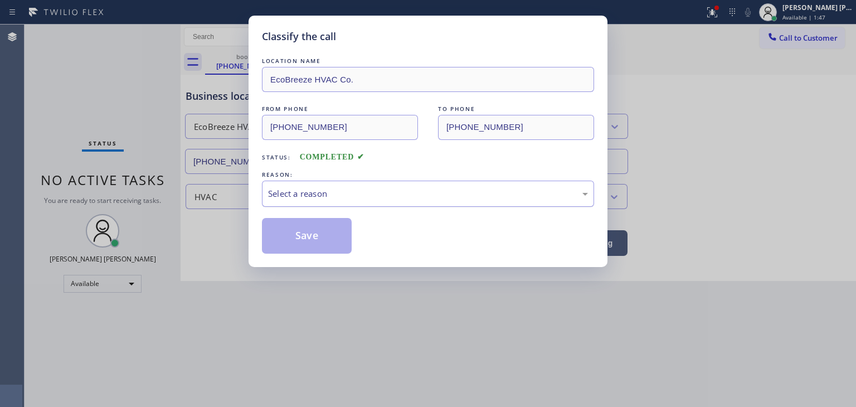
click at [315, 201] on div "Select a reason" at bounding box center [428, 194] width 332 height 26
click at [302, 220] on button "Save" at bounding box center [307, 236] width 90 height 36
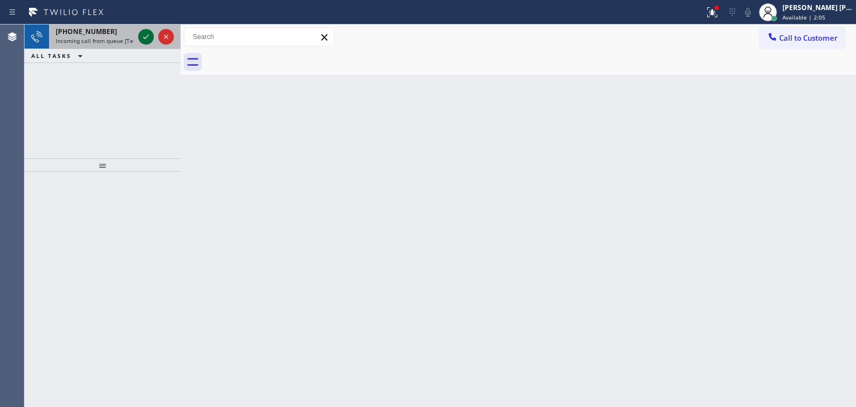
click at [150, 34] on icon at bounding box center [145, 36] width 13 height 13
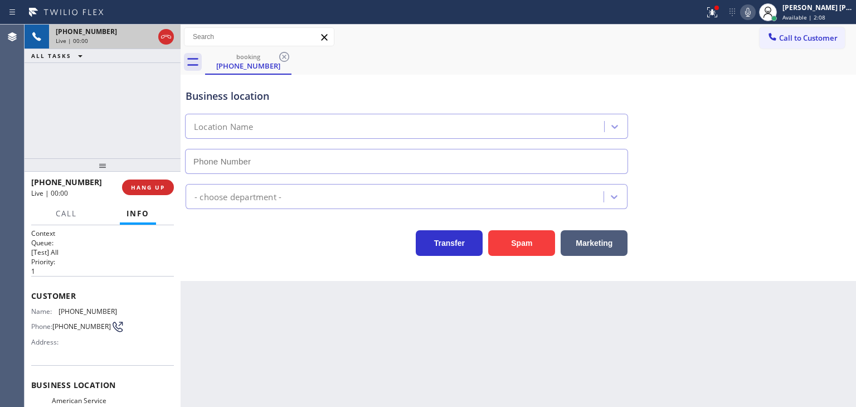
type input "[PHONE_NUMBER]"
click at [751, 13] on icon at bounding box center [748, 12] width 6 height 9
click at [805, 321] on div "Back to Dashboard Change Sender ID Customers Technicians Select a contact Outbo…" at bounding box center [519, 216] width 676 height 382
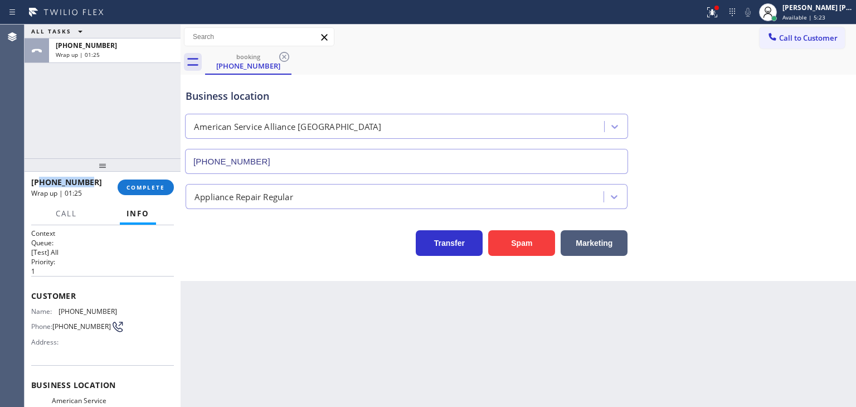
drag, startPoint x: 91, startPoint y: 177, endPoint x: 41, endPoint y: 187, distance: 51.3
click at [41, 187] on div "+12105425384" at bounding box center [70, 182] width 79 height 11
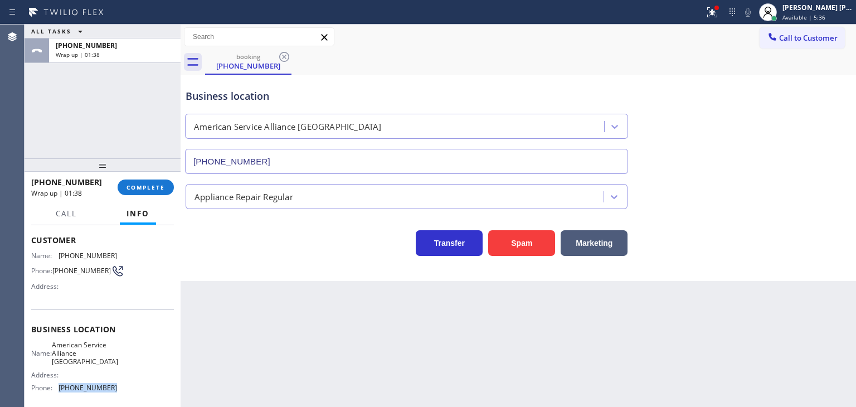
drag, startPoint x: 115, startPoint y: 390, endPoint x: 54, endPoint y: 392, distance: 61.4
click at [54, 392] on div "Name: American Service Alliance Coral Springs Address: Phone: (954) 835-4535" at bounding box center [102, 369] width 143 height 56
click at [140, 189] on span "COMPLETE" at bounding box center [146, 187] width 38 height 8
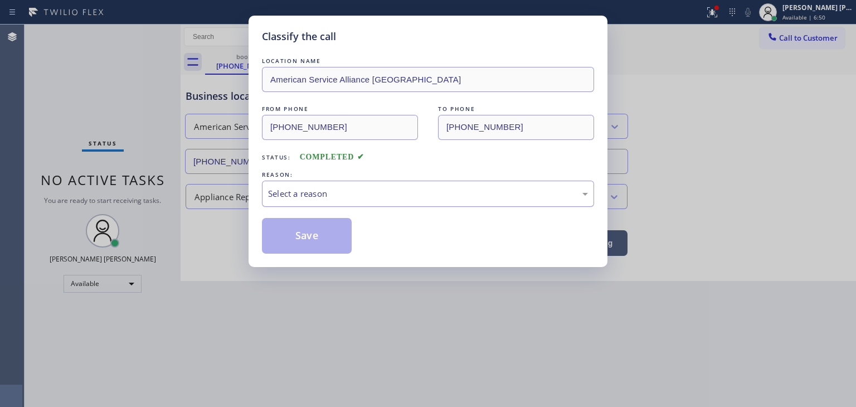
click at [310, 191] on div "Select a reason" at bounding box center [428, 193] width 320 height 13
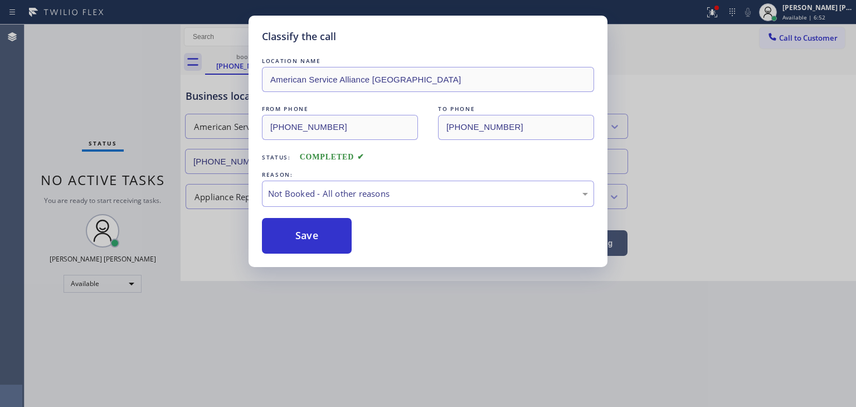
click at [314, 239] on button "Save" at bounding box center [307, 236] width 90 height 36
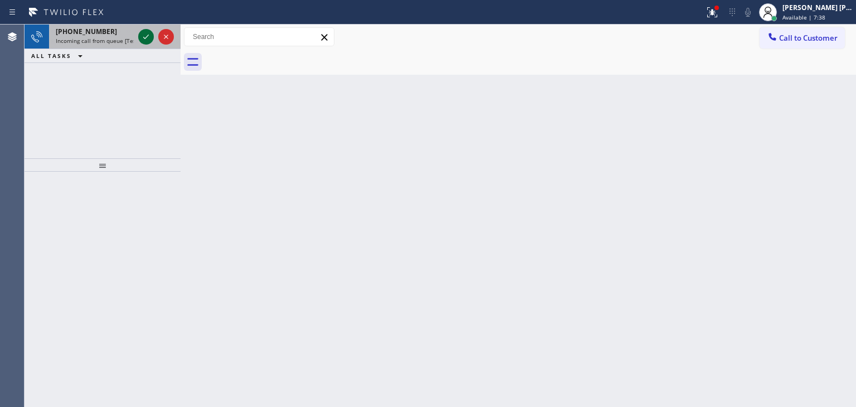
click at [145, 35] on icon at bounding box center [145, 36] width 13 height 13
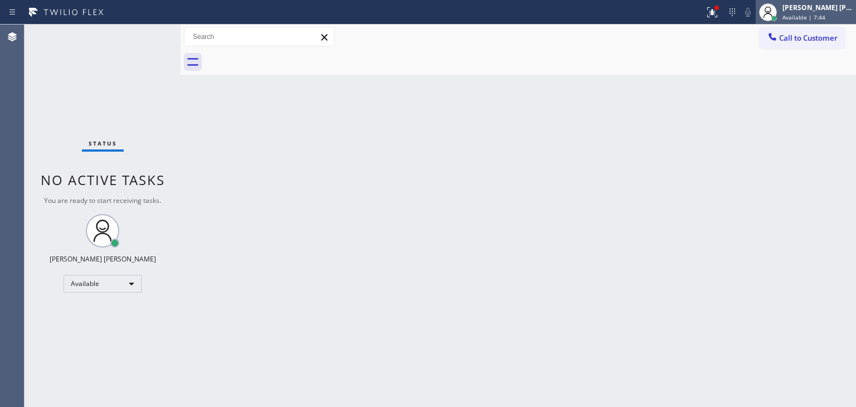
click at [826, 4] on div "[PERSON_NAME] [PERSON_NAME]" at bounding box center [818, 7] width 70 height 9
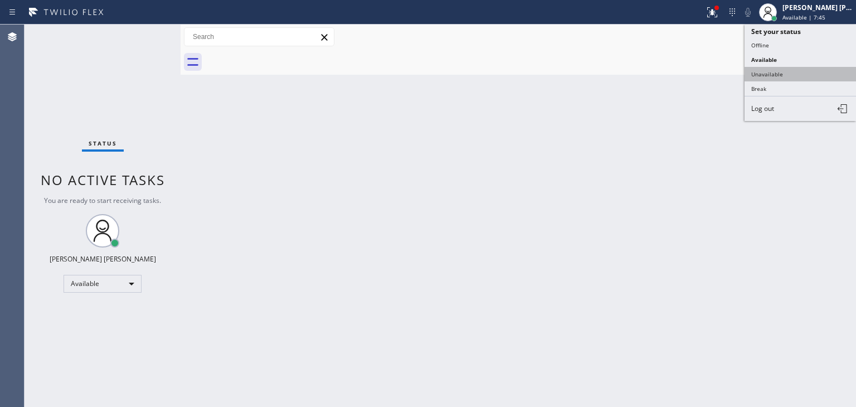
click at [794, 73] on button "Unavailable" at bounding box center [800, 74] width 111 height 14
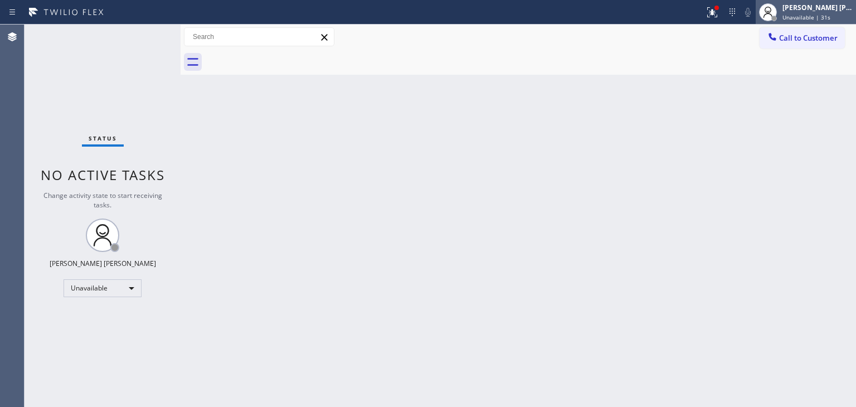
click at [826, 9] on div "[PERSON_NAME] [PERSON_NAME]" at bounding box center [818, 7] width 70 height 9
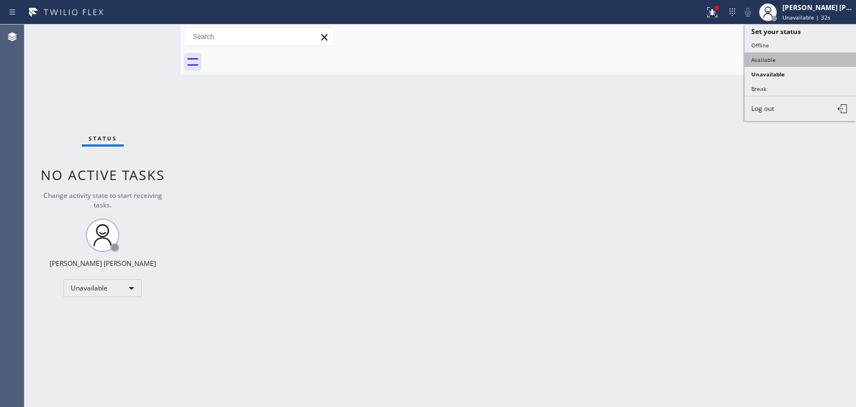
click at [774, 61] on button "Available" at bounding box center [800, 59] width 111 height 14
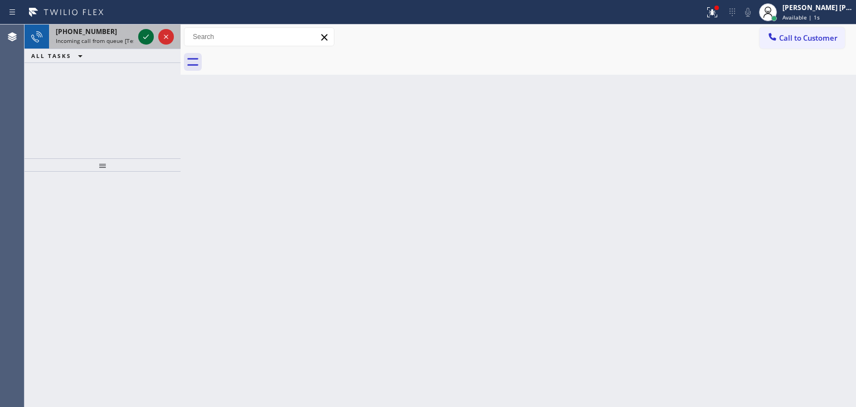
click at [145, 36] on icon at bounding box center [145, 36] width 13 height 13
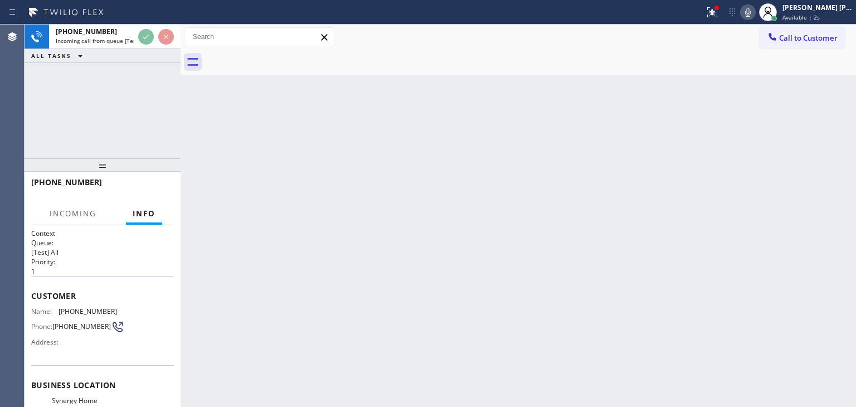
scroll to position [56, 0]
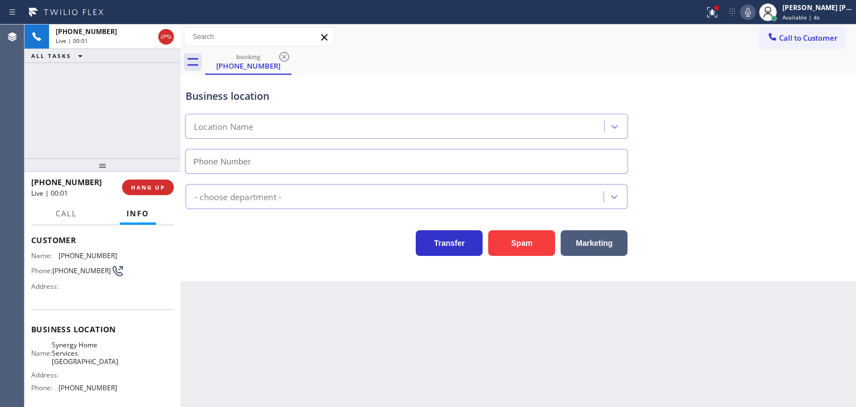
type input "[PHONE_NUMBER]"
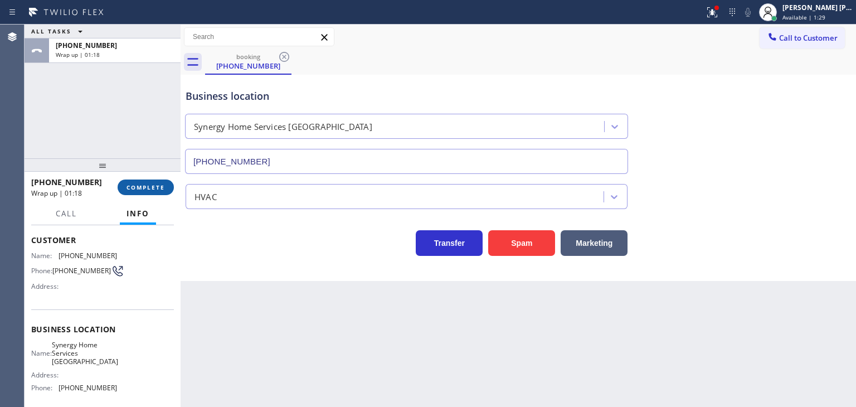
click at [152, 193] on button "COMPLETE" at bounding box center [146, 187] width 56 height 16
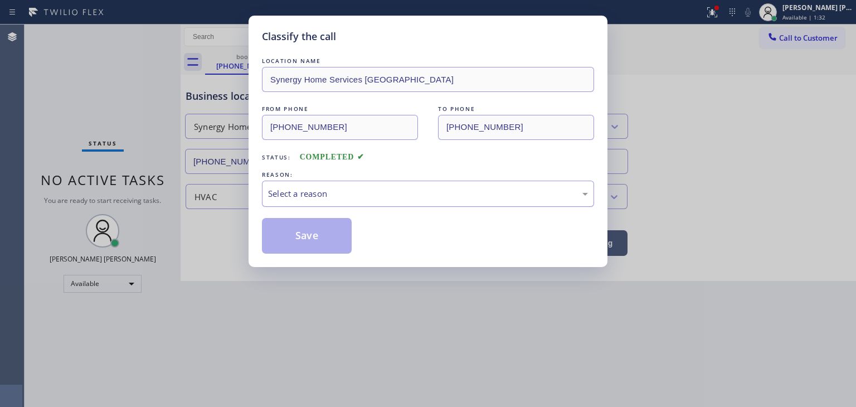
click at [326, 186] on div "Select a reason" at bounding box center [428, 194] width 332 height 26
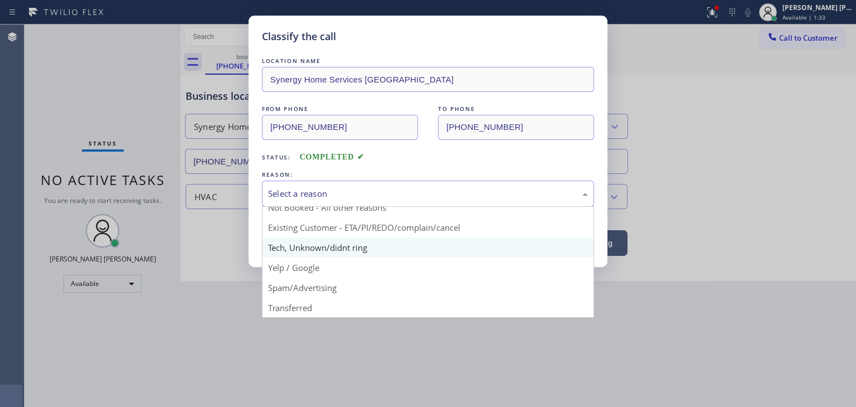
scroll to position [9, 0]
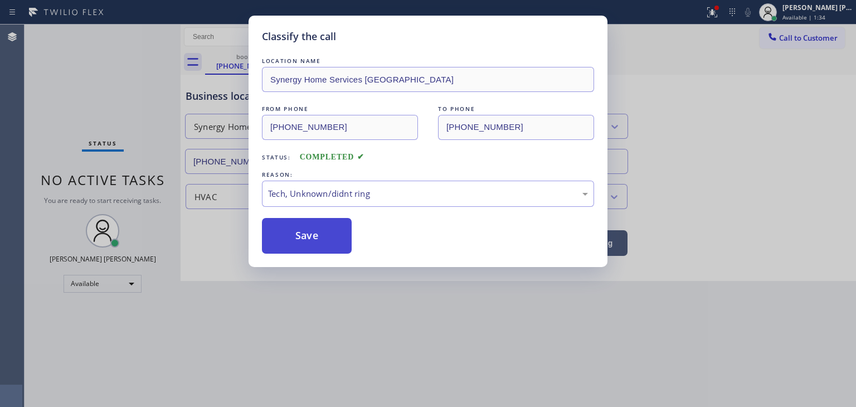
click at [309, 239] on button "Save" at bounding box center [307, 236] width 90 height 36
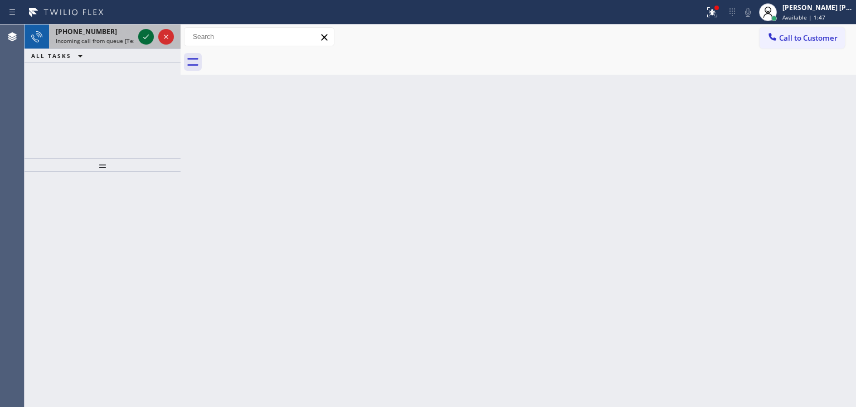
click at [147, 38] on icon at bounding box center [145, 36] width 13 height 13
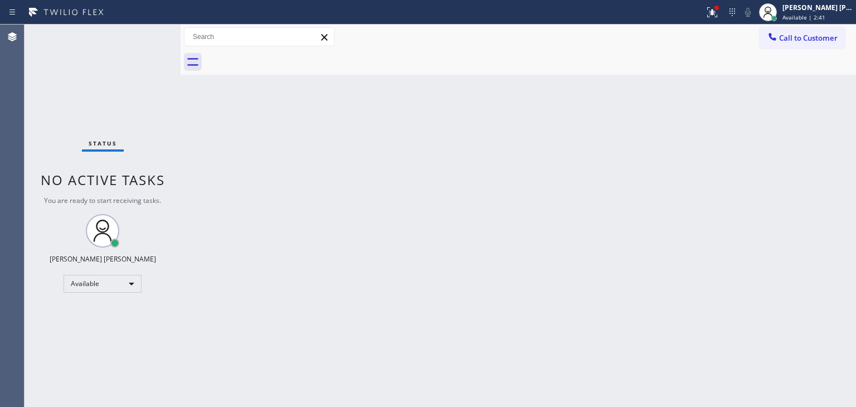
click at [140, 31] on div "Status No active tasks You are ready to start receiving tasks. [PERSON_NAME] [P…" at bounding box center [103, 216] width 156 height 382
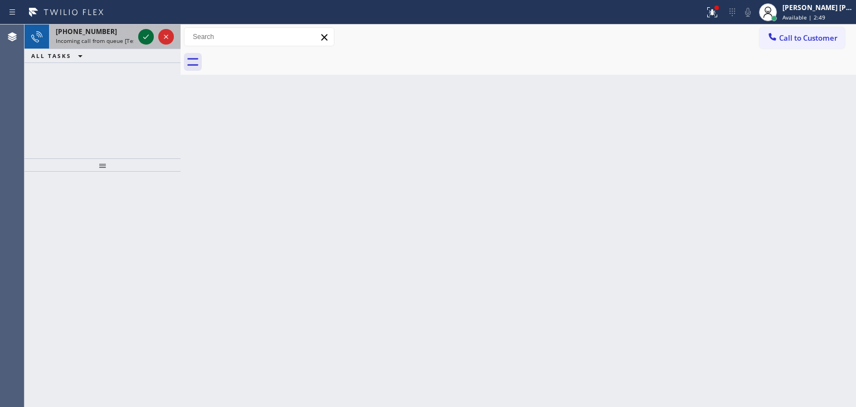
click at [140, 31] on icon at bounding box center [145, 36] width 13 height 13
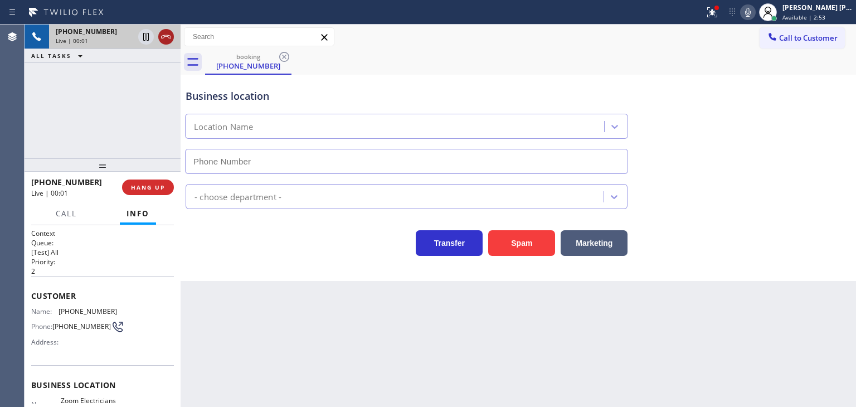
type input "[PHONE_NUMBER]"
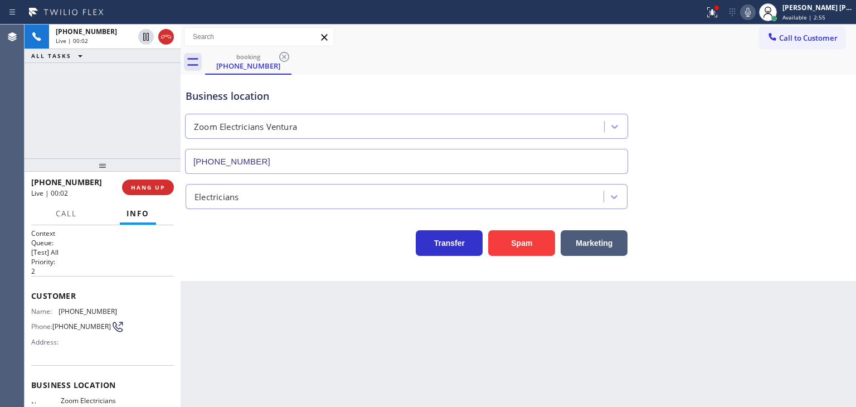
click at [755, 13] on icon at bounding box center [747, 12] width 13 height 13
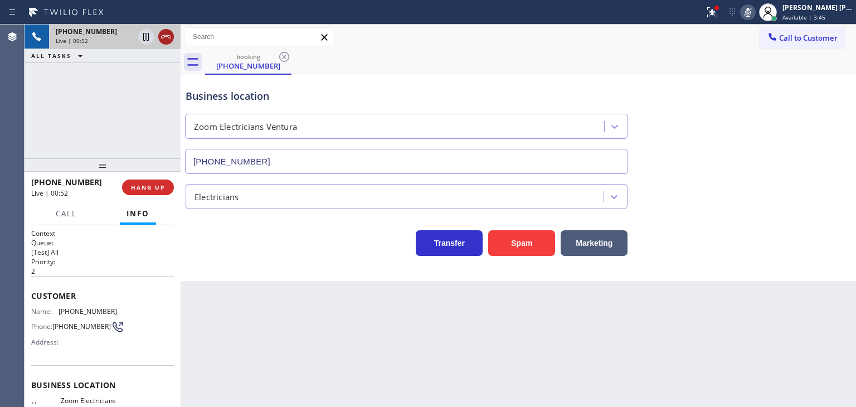
click at [164, 36] on icon at bounding box center [165, 36] width 13 height 13
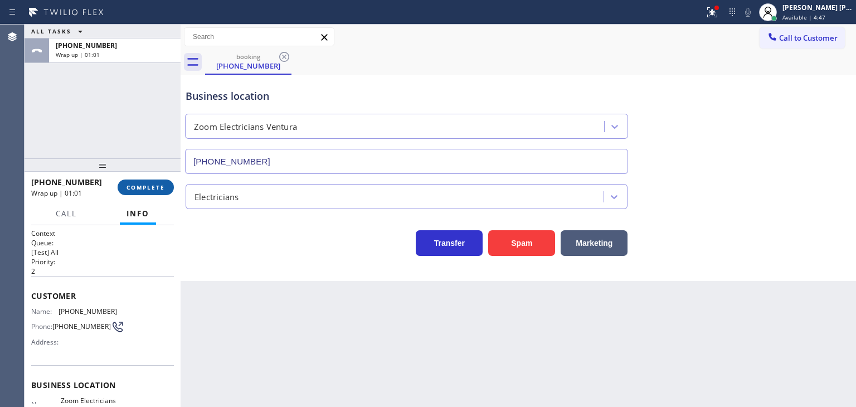
click at [145, 179] on button "COMPLETE" at bounding box center [146, 187] width 56 height 16
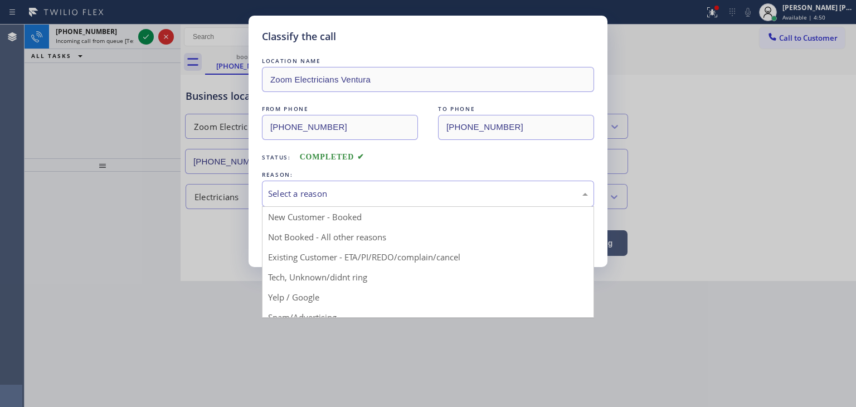
click at [331, 189] on div "Select a reason" at bounding box center [428, 193] width 320 height 13
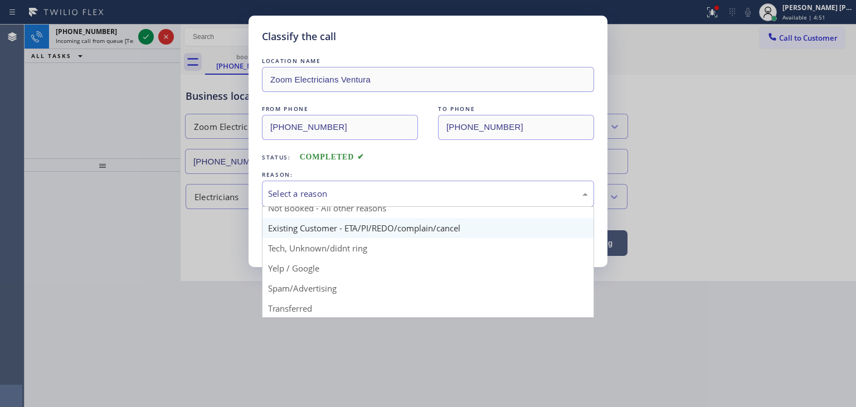
scroll to position [56, 0]
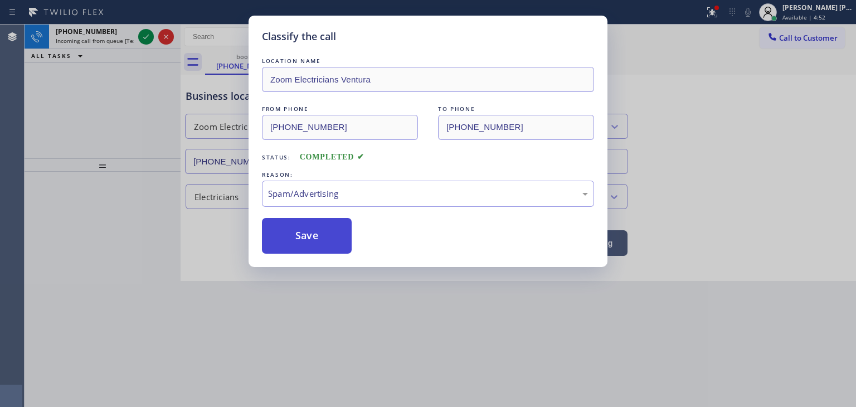
click at [309, 234] on button "Save" at bounding box center [307, 236] width 90 height 36
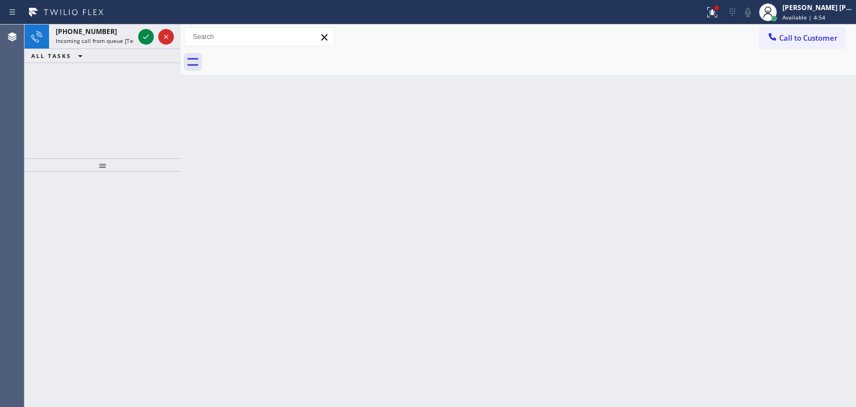
click at [151, 37] on icon at bounding box center [145, 36] width 13 height 13
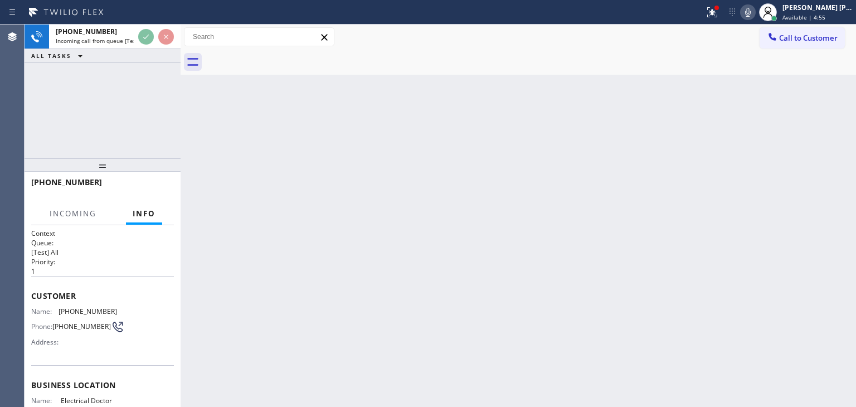
scroll to position [56, 0]
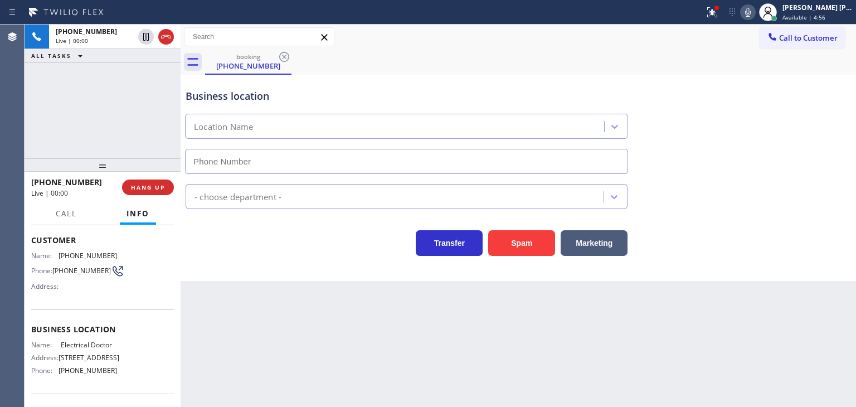
type input "[PHONE_NUMBER]"
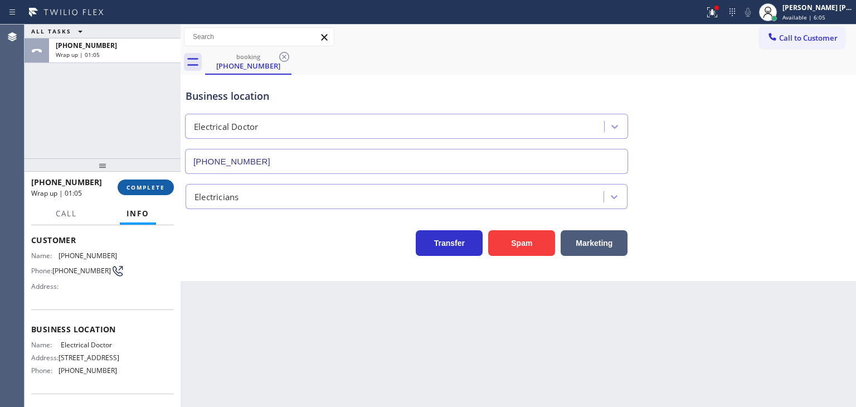
click at [143, 185] on span "COMPLETE" at bounding box center [146, 187] width 38 height 8
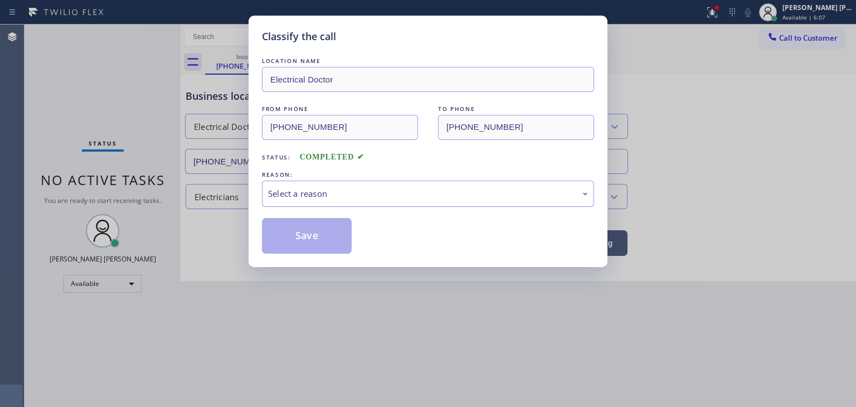
click at [306, 192] on div "Select a reason" at bounding box center [428, 193] width 320 height 13
click at [313, 240] on button "Save" at bounding box center [307, 236] width 90 height 36
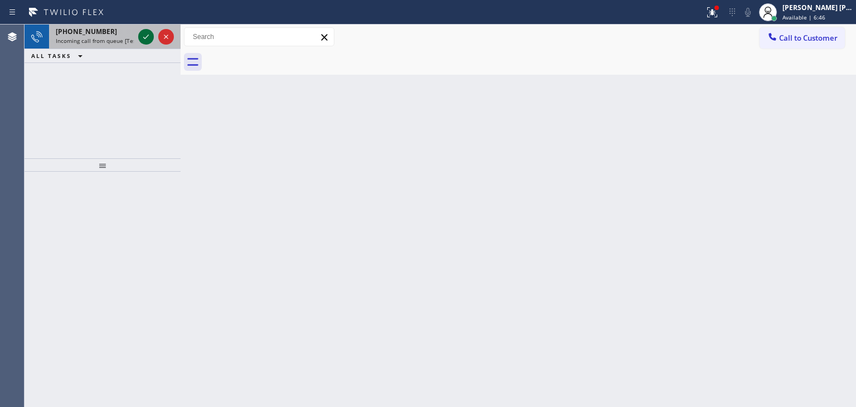
click at [148, 36] on icon at bounding box center [145, 36] width 13 height 13
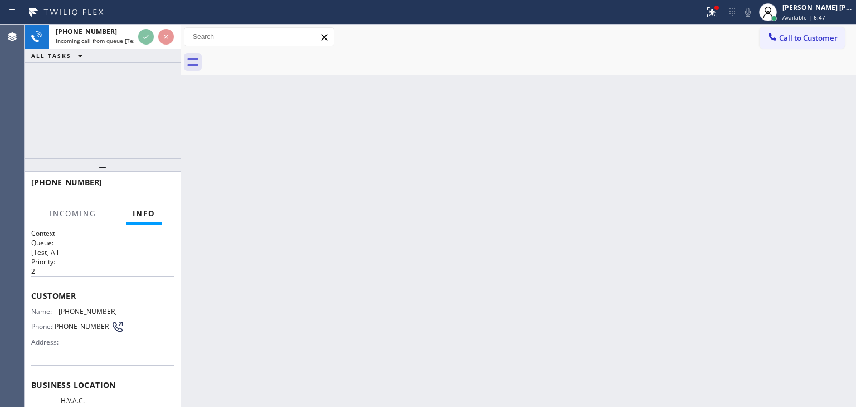
scroll to position [56, 0]
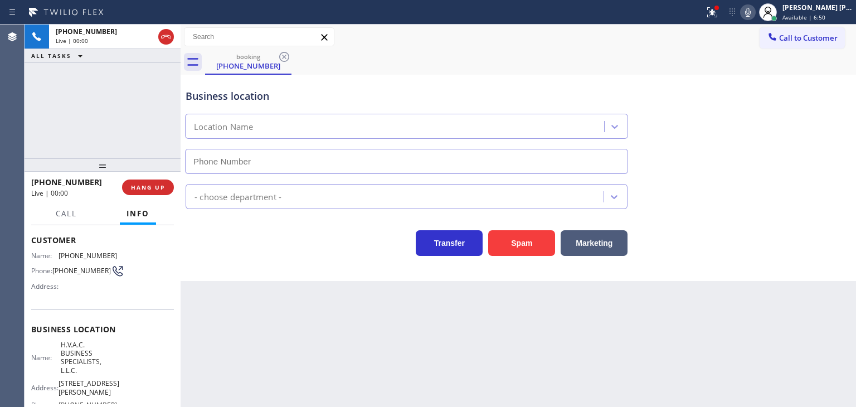
type input "[PHONE_NUMBER]"
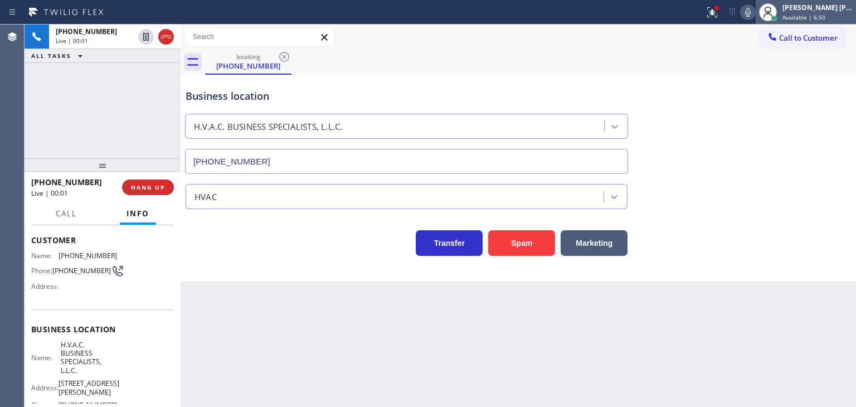
click at [773, 11] on div at bounding box center [768, 12] width 25 height 25
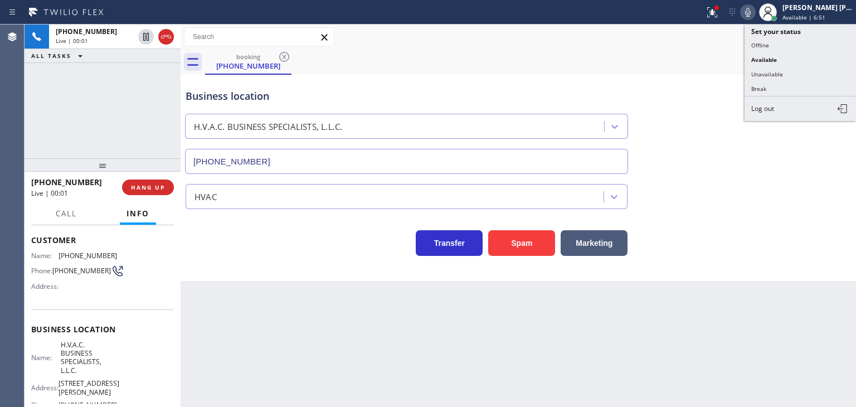
click at [755, 13] on icon at bounding box center [747, 12] width 13 height 13
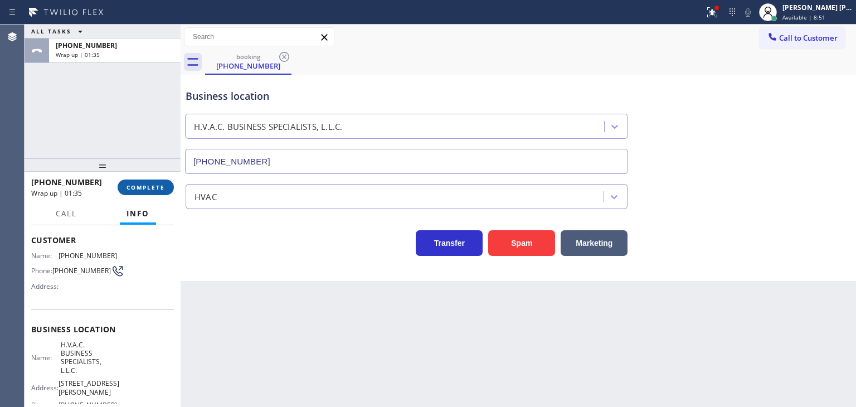
click at [143, 191] on button "COMPLETE" at bounding box center [146, 187] width 56 height 16
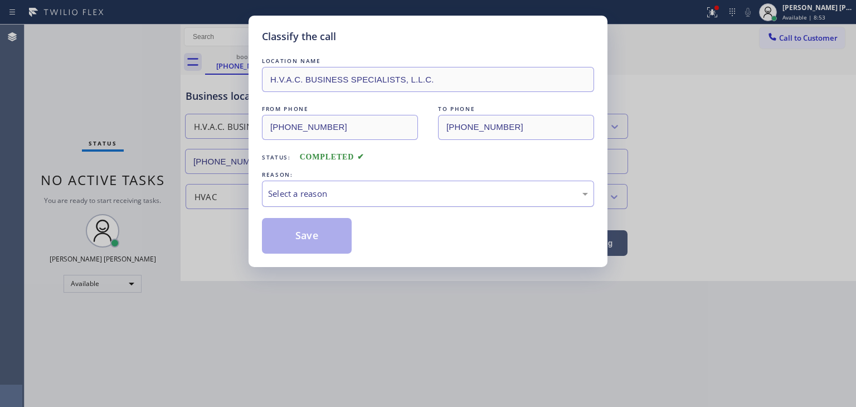
click at [317, 201] on div "Select a reason" at bounding box center [428, 194] width 332 height 26
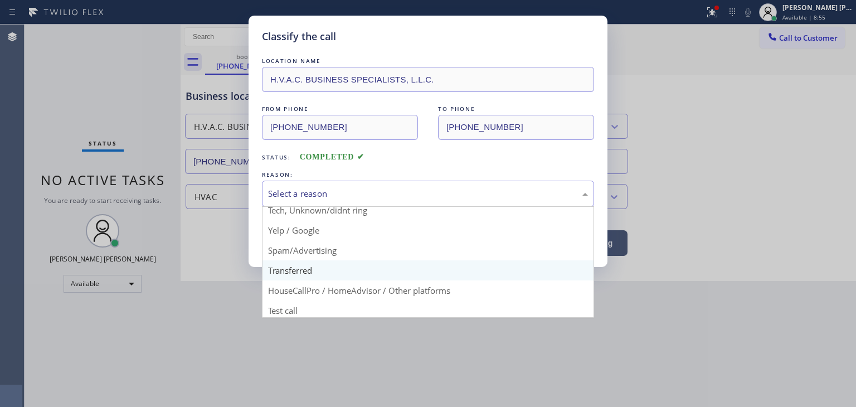
scroll to position [70, 0]
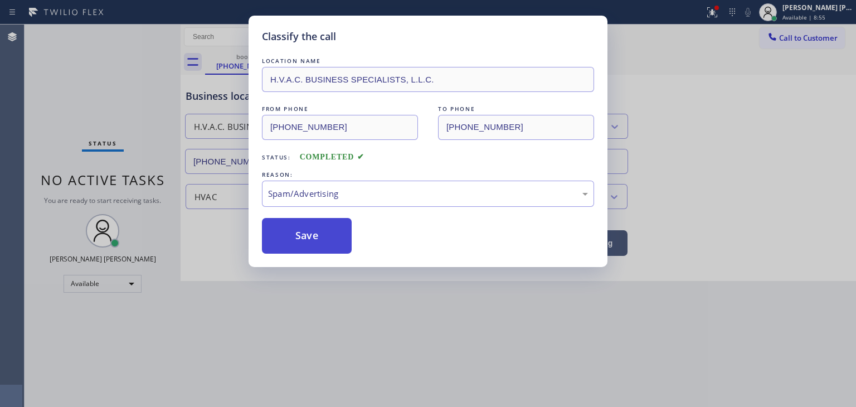
click at [308, 240] on button "Save" at bounding box center [307, 236] width 90 height 36
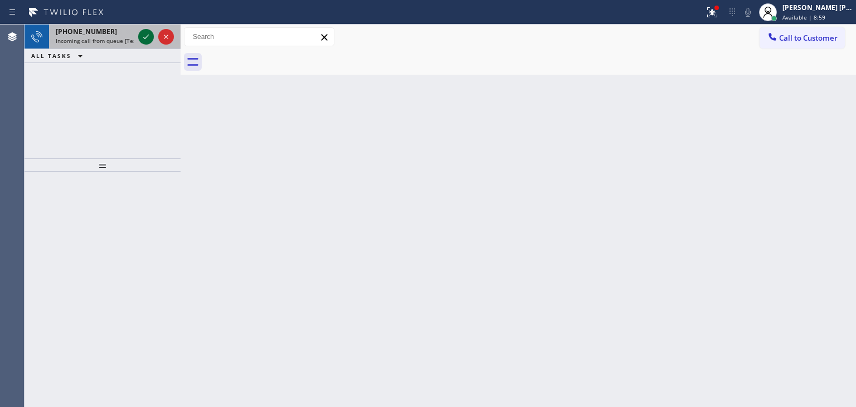
click at [145, 31] on icon at bounding box center [145, 36] width 13 height 13
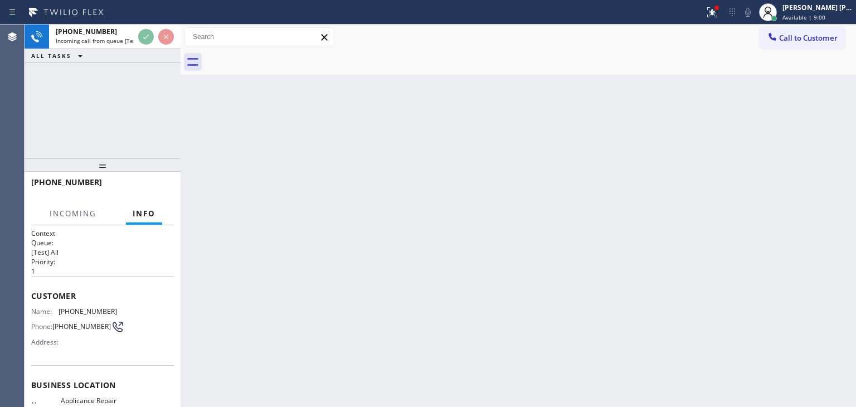
scroll to position [56, 0]
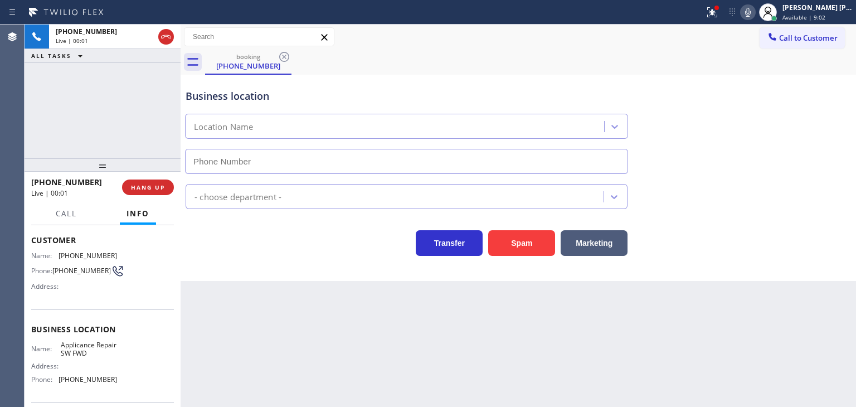
type input "[PHONE_NUMBER]"
click at [755, 12] on icon at bounding box center [747, 12] width 13 height 13
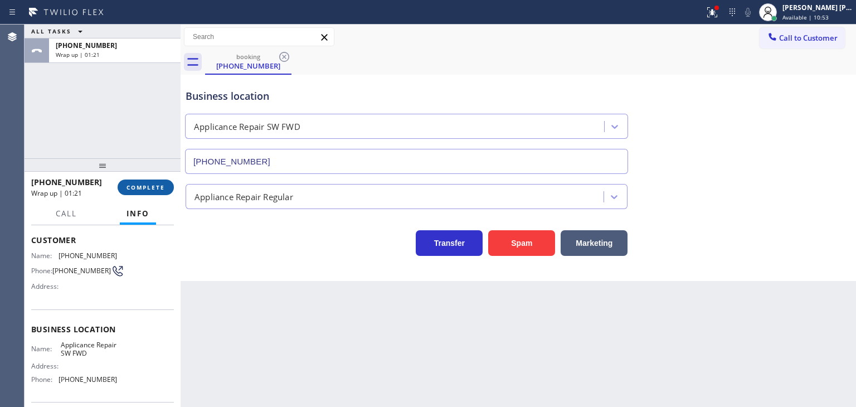
click at [152, 191] on button "COMPLETE" at bounding box center [146, 187] width 56 height 16
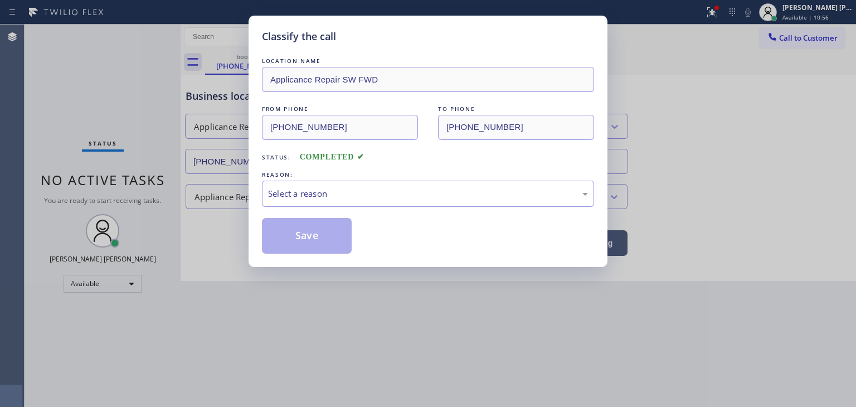
click at [312, 197] on div "Select a reason" at bounding box center [428, 193] width 320 height 13
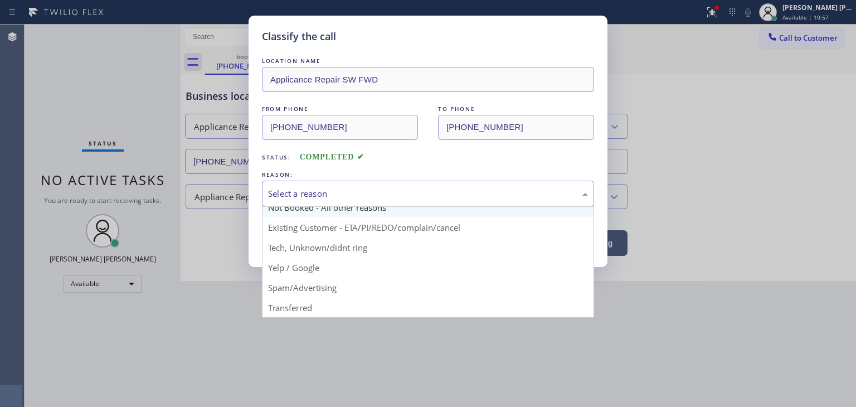
scroll to position [9, 0]
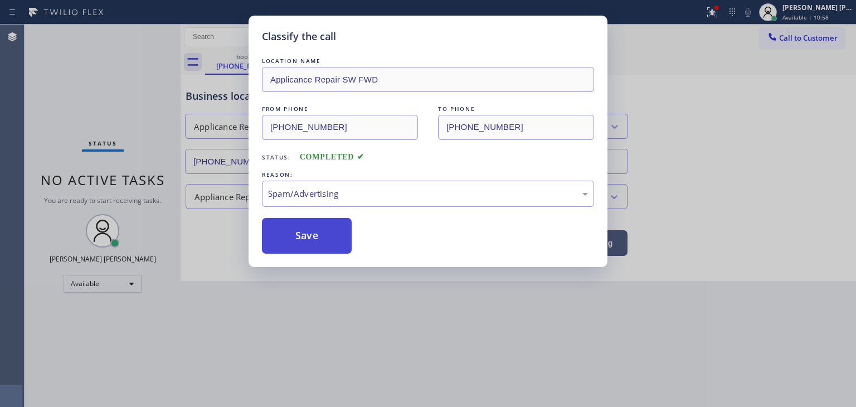
click at [298, 232] on button "Save" at bounding box center [307, 236] width 90 height 36
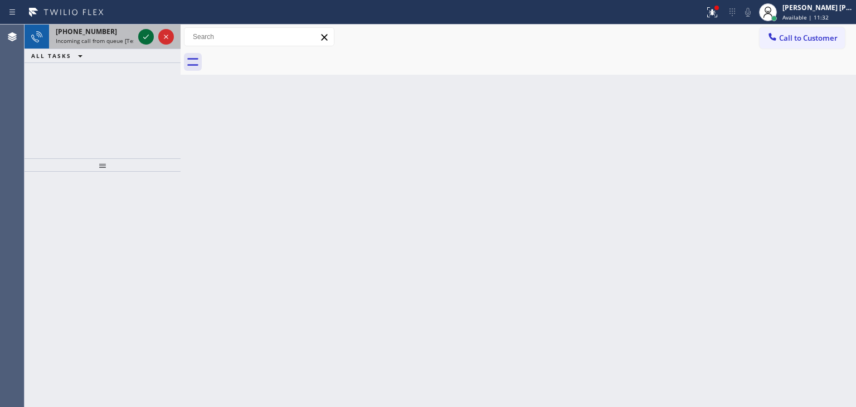
click at [147, 35] on icon at bounding box center [145, 36] width 13 height 13
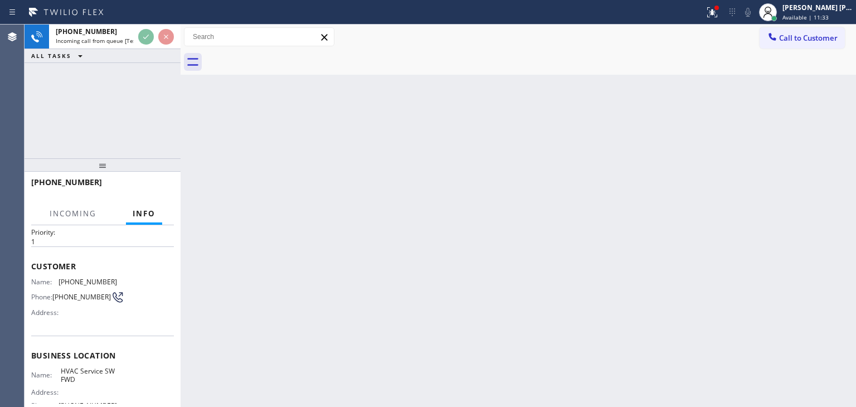
scroll to position [56, 0]
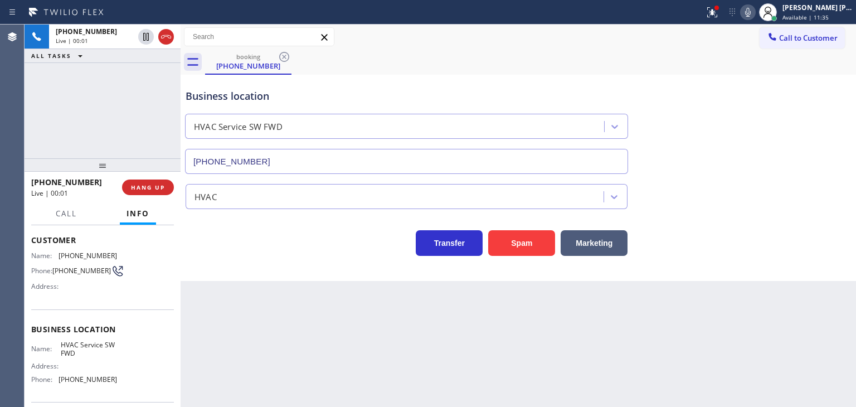
type input "[PHONE_NUMBER]"
click at [755, 15] on icon at bounding box center [747, 12] width 13 height 13
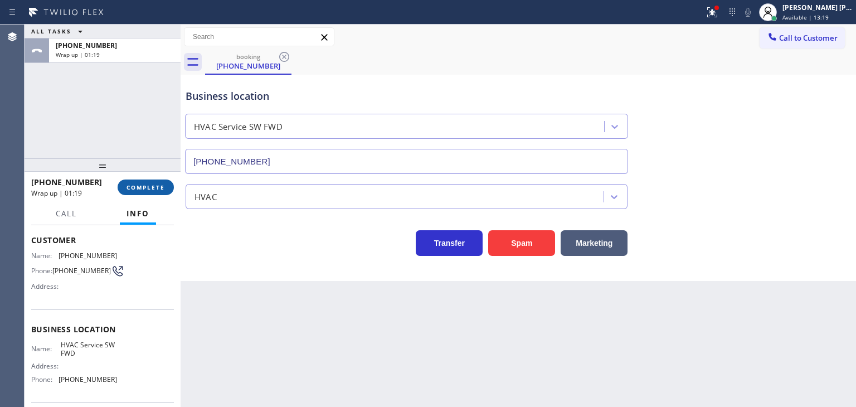
click at [147, 186] on span "COMPLETE" at bounding box center [146, 187] width 38 height 8
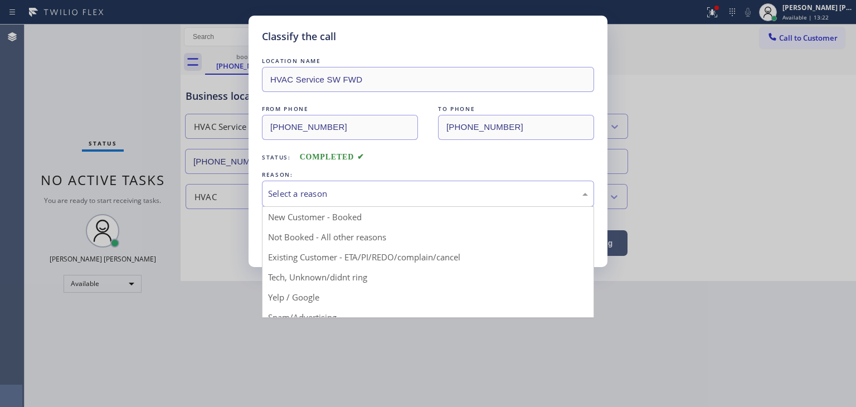
click at [281, 190] on div "Select a reason" at bounding box center [428, 193] width 320 height 13
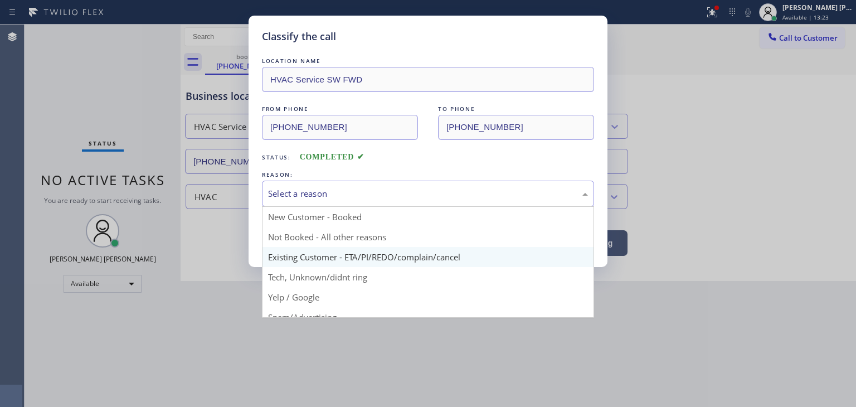
scroll to position [56, 0]
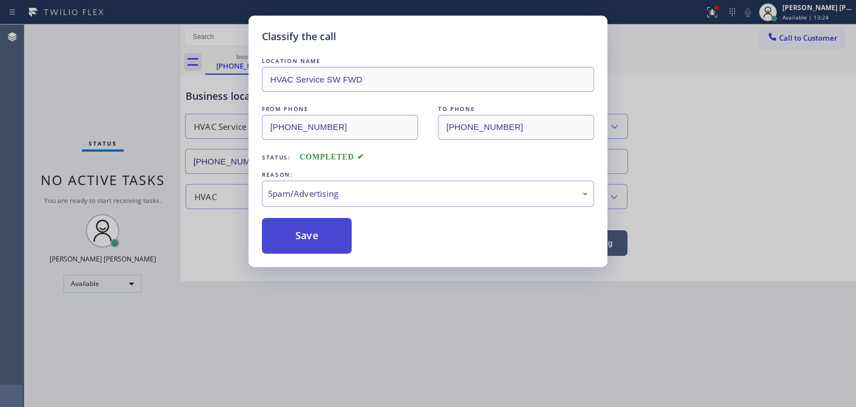
click at [300, 241] on button "Save" at bounding box center [307, 236] width 90 height 36
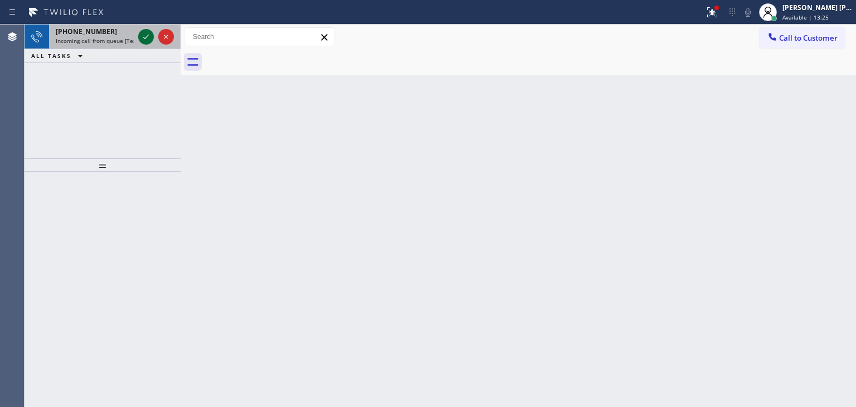
click at [145, 33] on icon at bounding box center [145, 36] width 13 height 13
click at [148, 35] on icon at bounding box center [146, 37] width 6 height 4
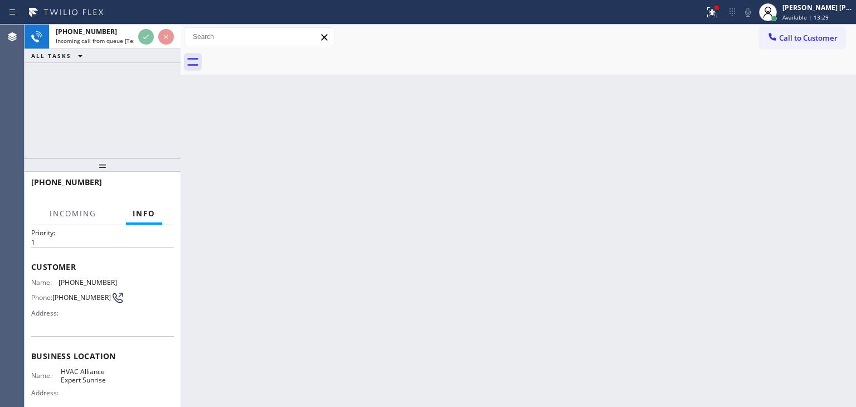
scroll to position [56, 0]
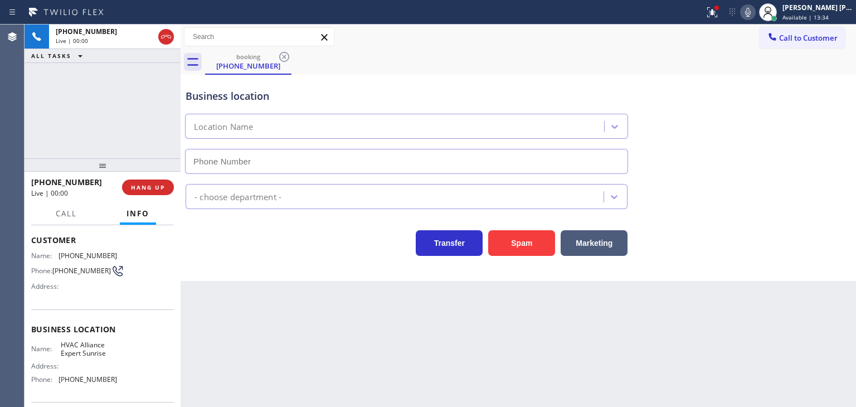
type input "[PHONE_NUMBER]"
click at [755, 16] on icon at bounding box center [747, 12] width 13 height 13
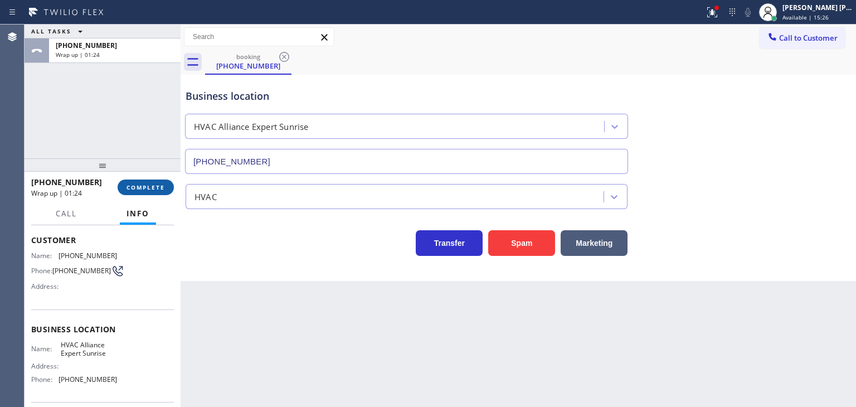
click at [137, 191] on span "COMPLETE" at bounding box center [146, 187] width 38 height 8
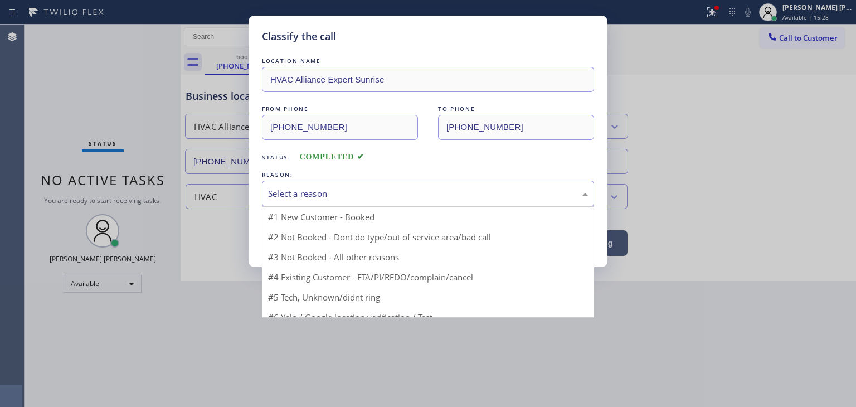
click at [328, 188] on div "Select a reason" at bounding box center [428, 193] width 320 height 13
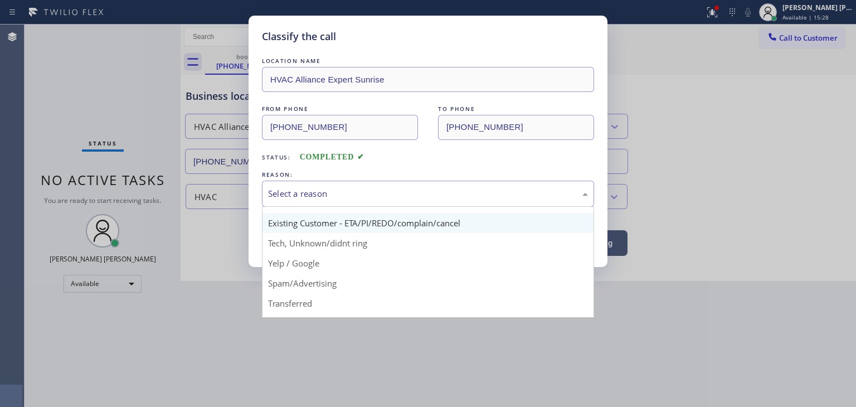
scroll to position [70, 0]
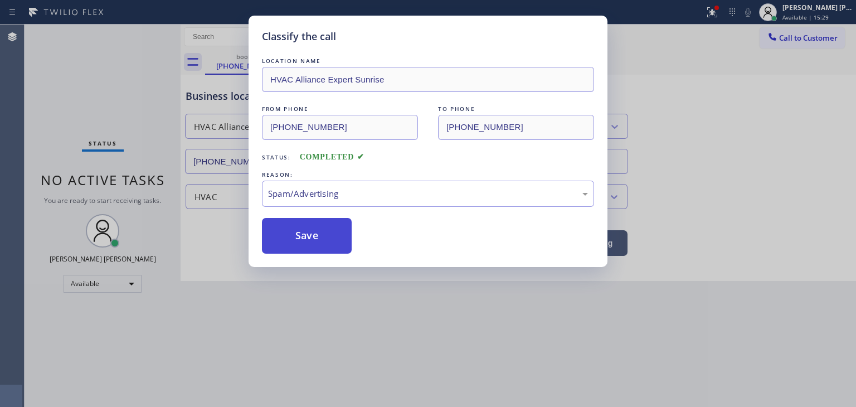
click at [304, 240] on button "Save" at bounding box center [307, 236] width 90 height 36
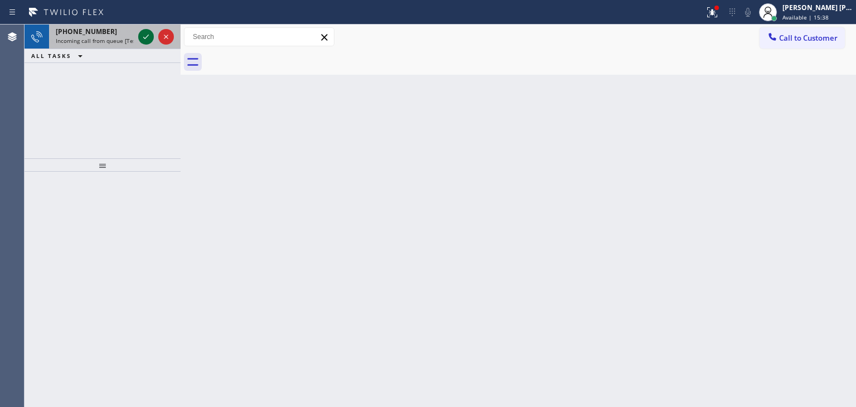
click at [147, 33] on icon at bounding box center [145, 36] width 13 height 13
click at [150, 32] on icon at bounding box center [145, 36] width 13 height 13
click at [145, 35] on icon at bounding box center [145, 36] width 13 height 13
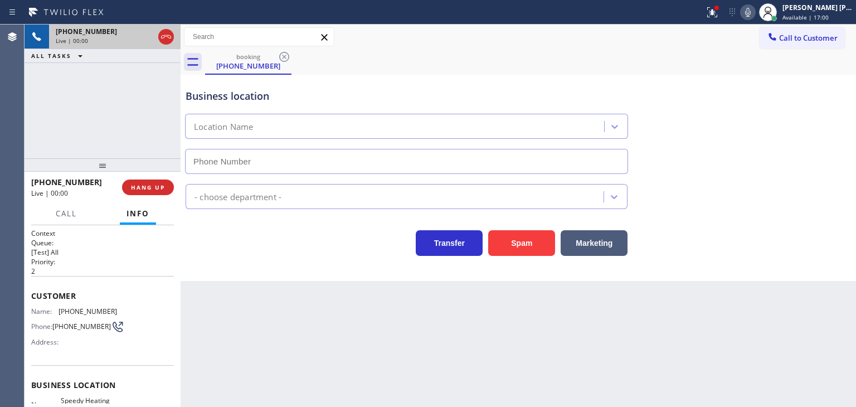
type input "[PHONE_NUMBER]"
click at [755, 14] on icon at bounding box center [747, 12] width 13 height 13
click at [755, 7] on icon at bounding box center [747, 12] width 13 height 13
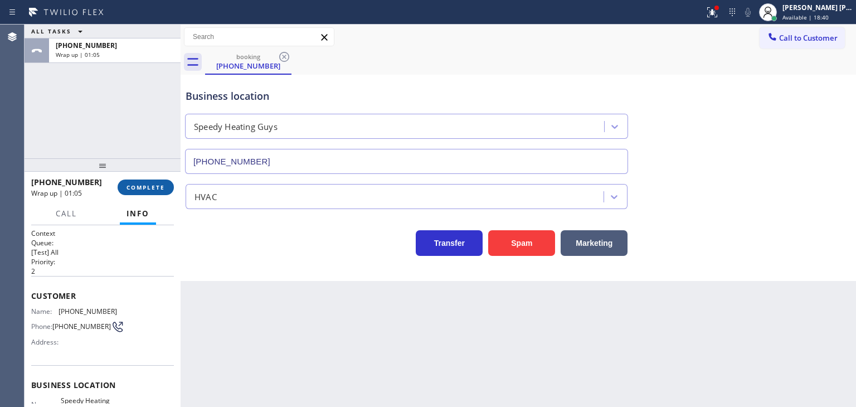
click at [163, 189] on span "COMPLETE" at bounding box center [146, 187] width 38 height 8
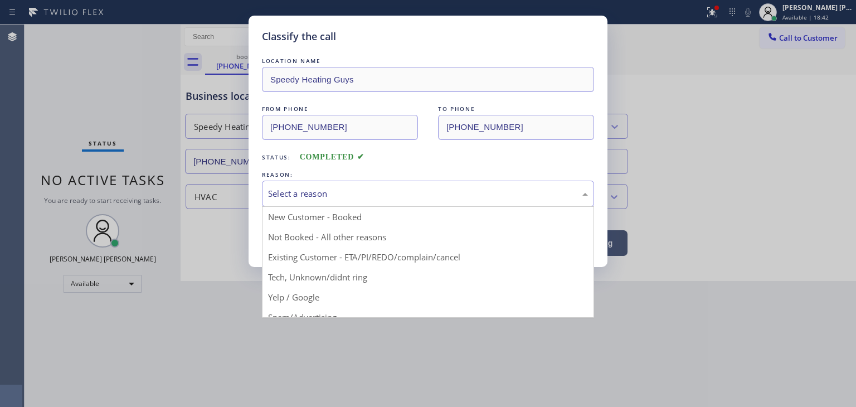
click at [318, 199] on div "Select a reason" at bounding box center [428, 193] width 320 height 13
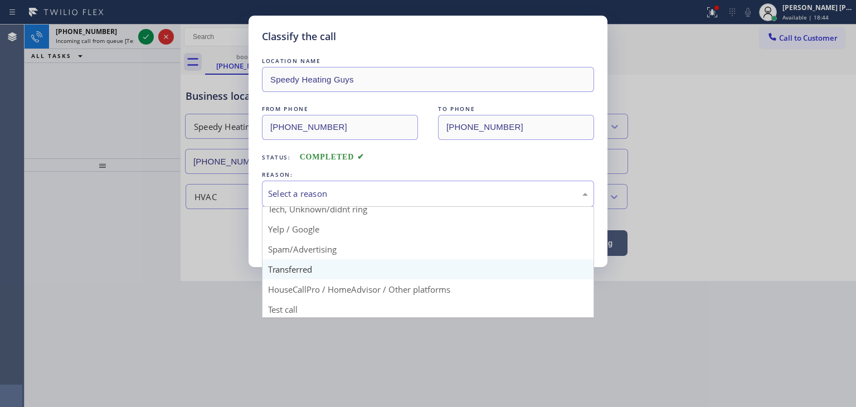
scroll to position [70, 0]
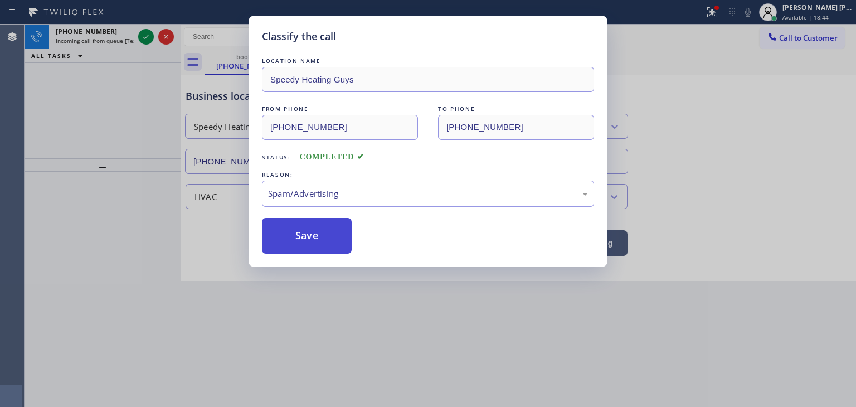
click at [314, 234] on button "Save" at bounding box center [307, 236] width 90 height 36
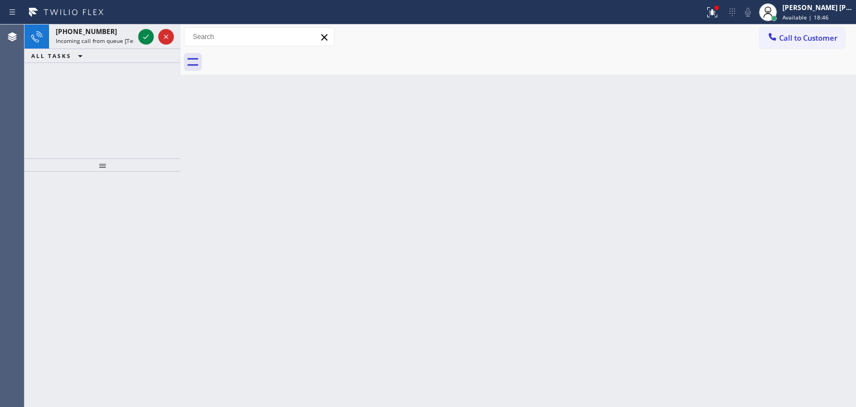
click at [149, 33] on icon at bounding box center [145, 36] width 13 height 13
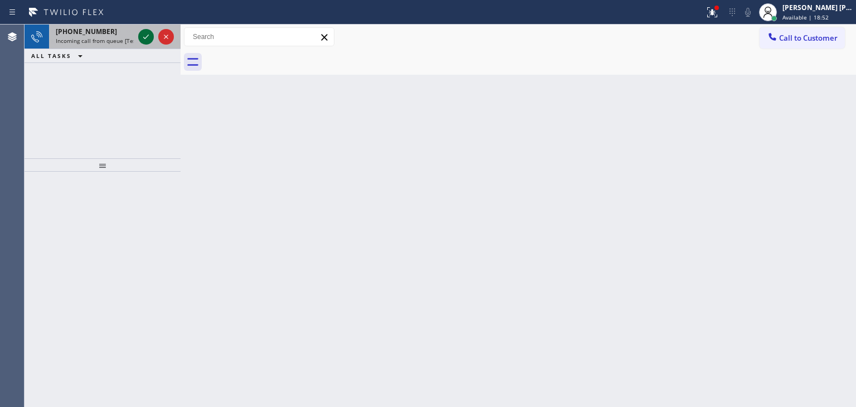
click at [144, 34] on icon at bounding box center [145, 36] width 13 height 13
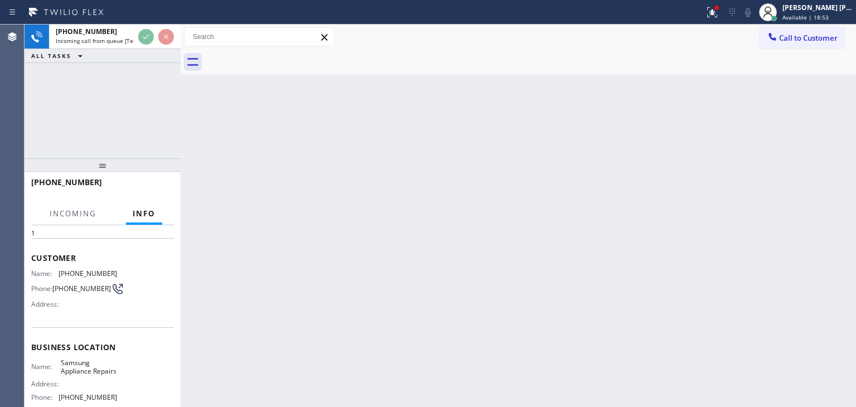
scroll to position [56, 0]
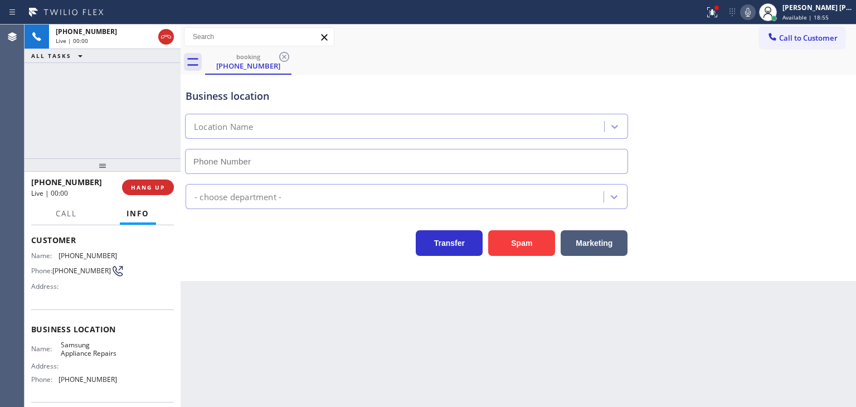
type input "[PHONE_NUMBER]"
click at [755, 15] on icon at bounding box center [747, 12] width 13 height 13
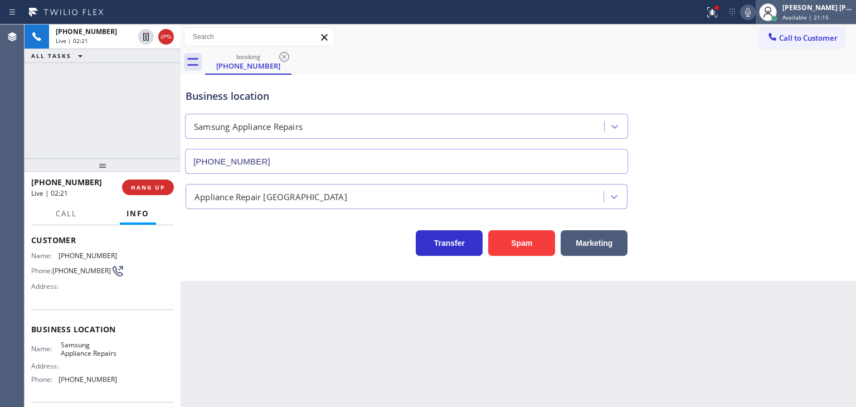
click at [829, 13] on span "Available | 21:15" at bounding box center [806, 17] width 46 height 8
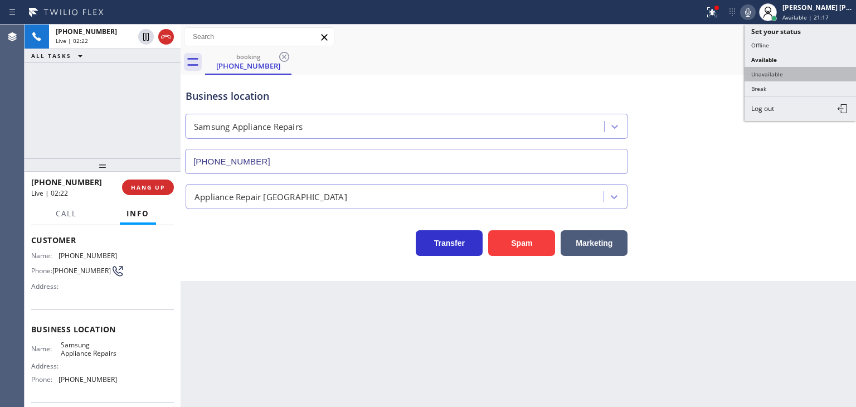
click at [787, 76] on button "Unavailable" at bounding box center [800, 74] width 111 height 14
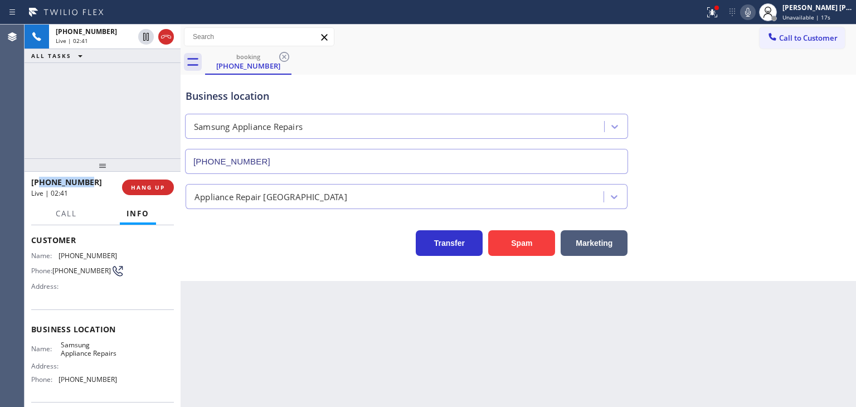
drag, startPoint x: 94, startPoint y: 183, endPoint x: 38, endPoint y: 188, distance: 55.9
click at [38, 186] on div "+12012809411" at bounding box center [72, 182] width 83 height 11
click at [751, 14] on icon at bounding box center [748, 12] width 6 height 9
click at [755, 13] on icon at bounding box center [747, 12] width 13 height 13
drag, startPoint x: 98, startPoint y: 387, endPoint x: 57, endPoint y: 393, distance: 41.2
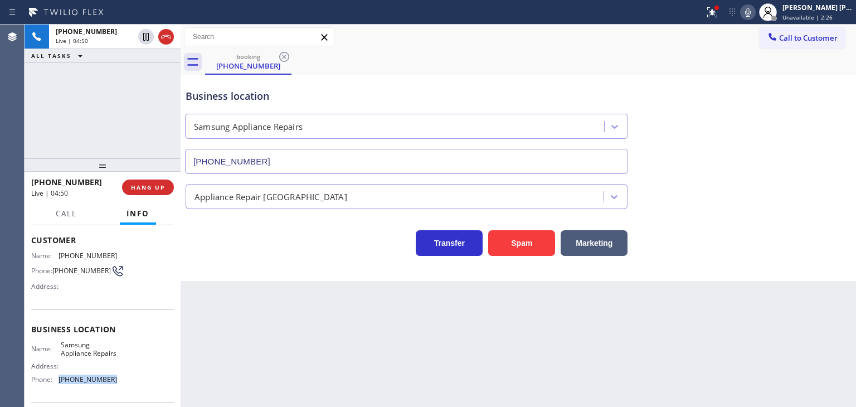
click at [57, 389] on div "Name: Samsung Appliance Repairs Address: Phone: (855) 976-5118" at bounding box center [74, 365] width 86 height 48
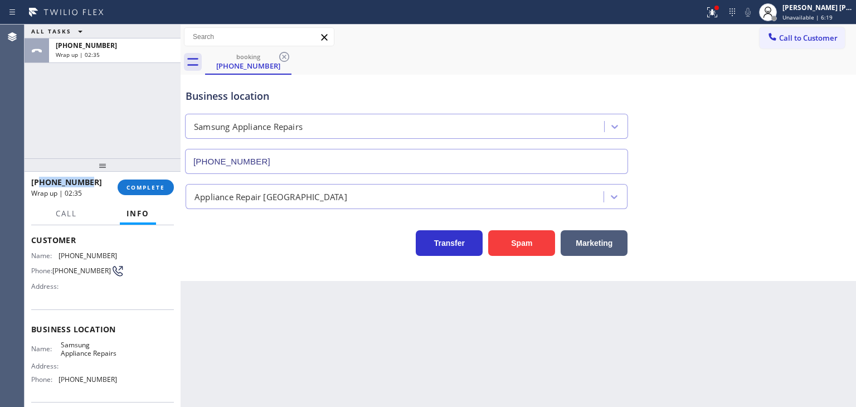
drag, startPoint x: 94, startPoint y: 179, endPoint x: 41, endPoint y: 183, distance: 53.1
click at [41, 183] on div "+12012809411" at bounding box center [70, 182] width 79 height 11
click at [134, 187] on span "COMPLETE" at bounding box center [146, 187] width 38 height 8
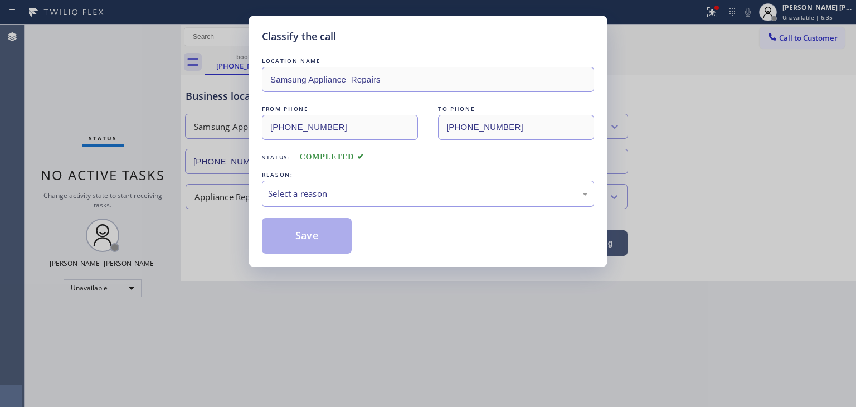
click at [292, 181] on div "Select a reason" at bounding box center [428, 194] width 332 height 26
drag, startPoint x: 302, startPoint y: 235, endPoint x: 856, endPoint y: 18, distance: 595.0
click at [303, 235] on button "Save" at bounding box center [307, 236] width 90 height 36
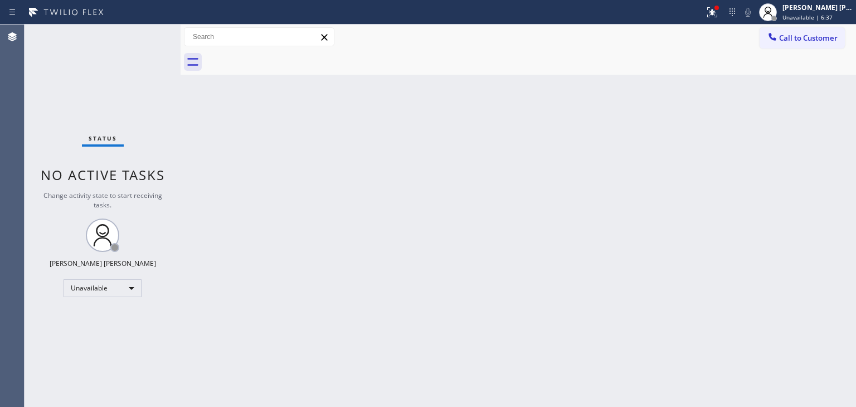
click at [824, 13] on span "Unavailable | 6:37" at bounding box center [808, 17] width 50 height 8
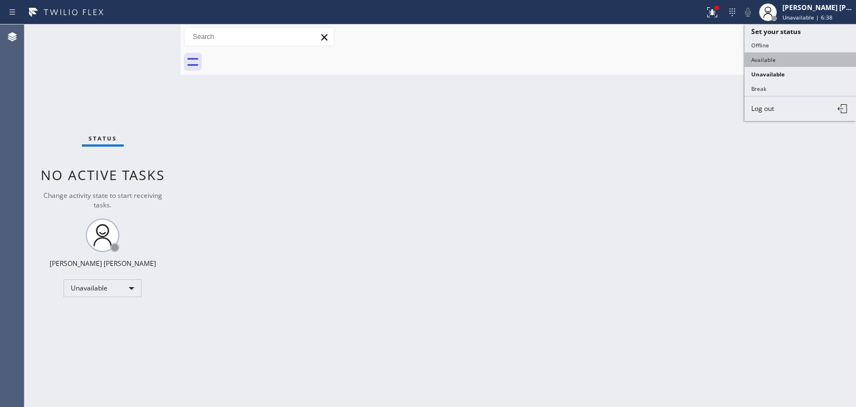
click at [773, 53] on button "Available" at bounding box center [800, 59] width 111 height 14
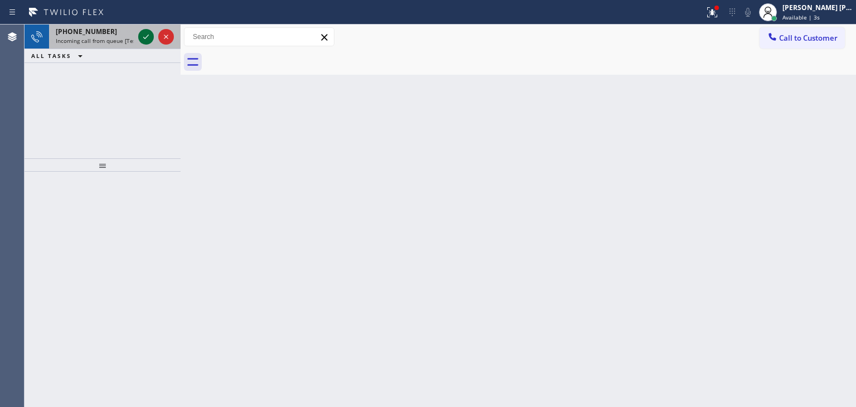
click at [145, 35] on icon at bounding box center [145, 36] width 13 height 13
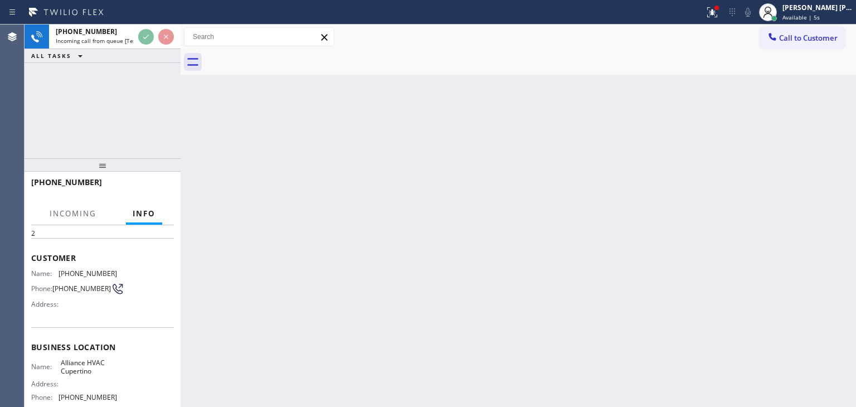
scroll to position [56, 0]
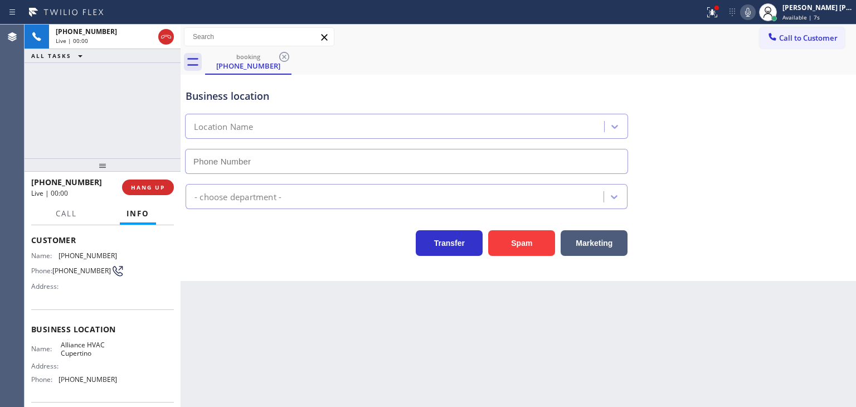
type input "[PHONE_NUMBER]"
click at [755, 12] on icon at bounding box center [747, 12] width 13 height 13
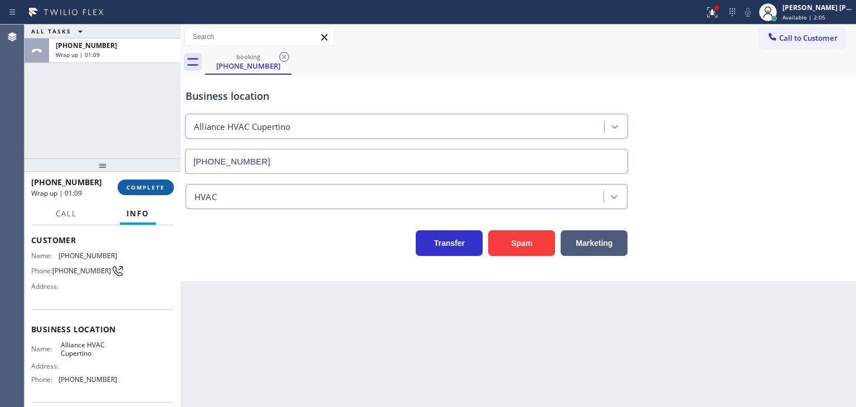
click at [145, 188] on span "COMPLETE" at bounding box center [146, 187] width 38 height 8
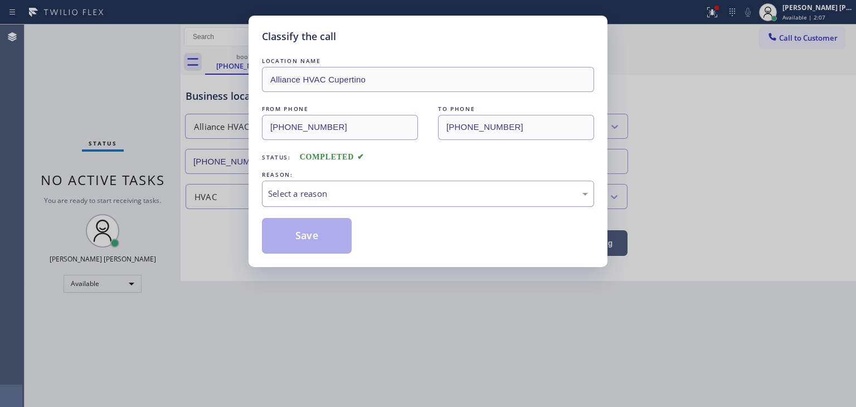
click at [270, 191] on div "Select a reason" at bounding box center [428, 193] width 320 height 13
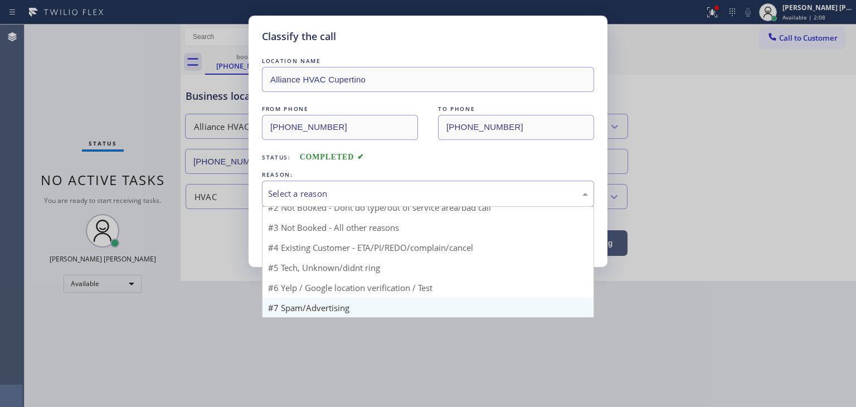
scroll to position [9, 0]
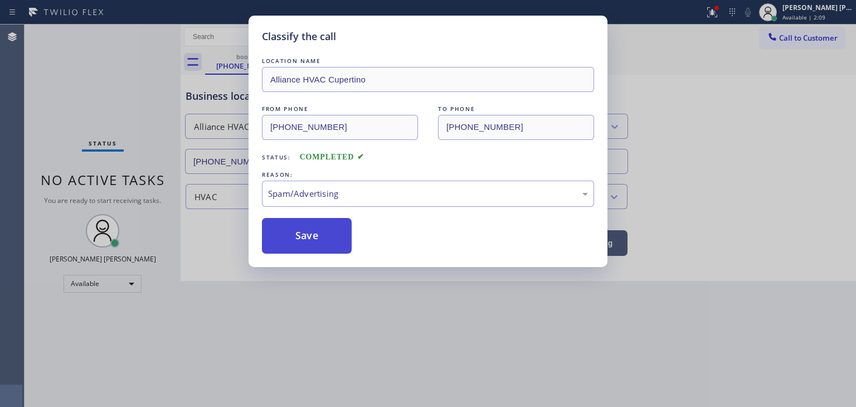
click at [305, 240] on button "Save" at bounding box center [307, 236] width 90 height 36
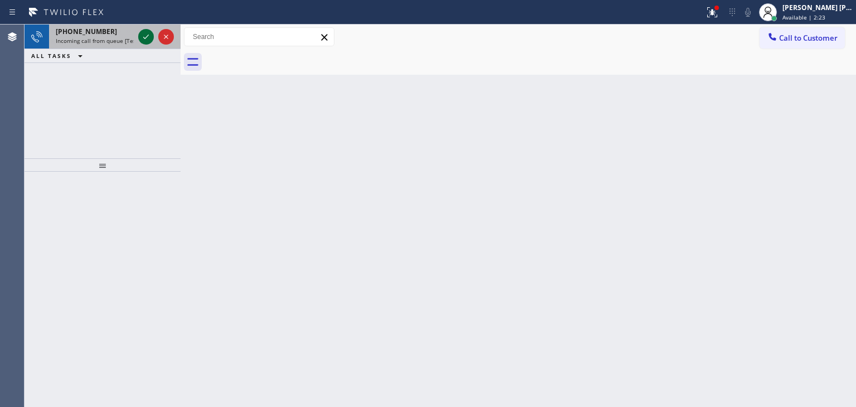
click at [143, 34] on icon at bounding box center [145, 36] width 13 height 13
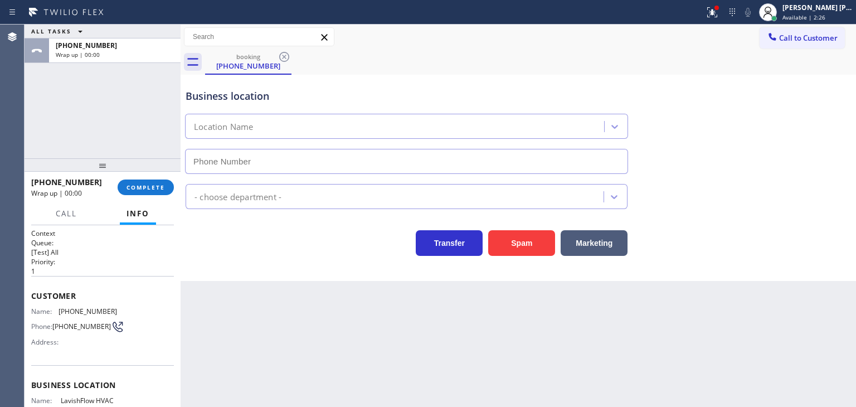
type input "[PHONE_NUMBER]"
click at [154, 186] on span "COMPLETE" at bounding box center [146, 187] width 38 height 8
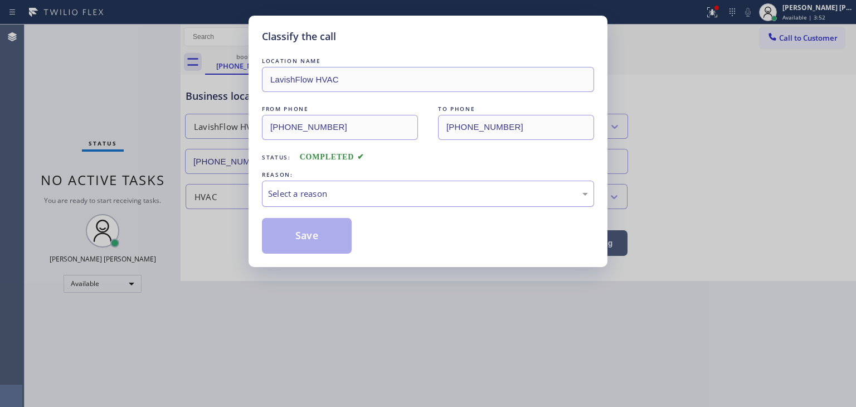
click at [325, 195] on div "Select a reason" at bounding box center [428, 193] width 320 height 13
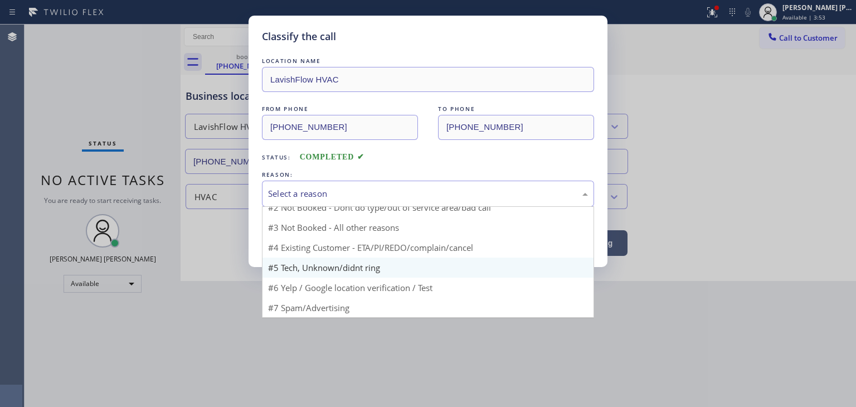
scroll to position [9, 0]
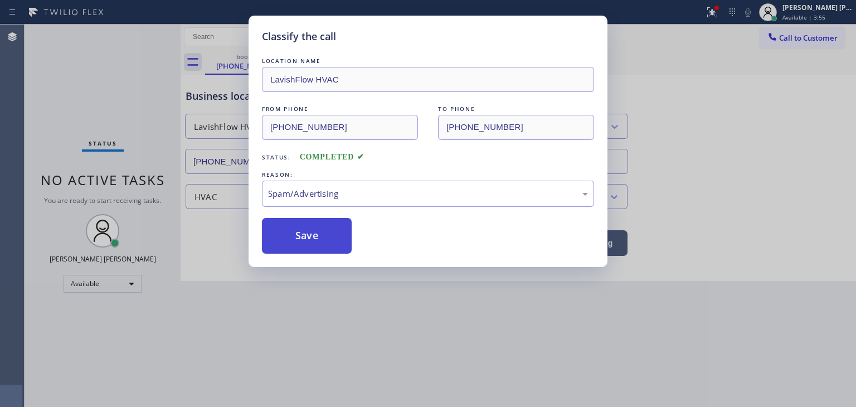
click at [310, 224] on button "Save" at bounding box center [307, 236] width 90 height 36
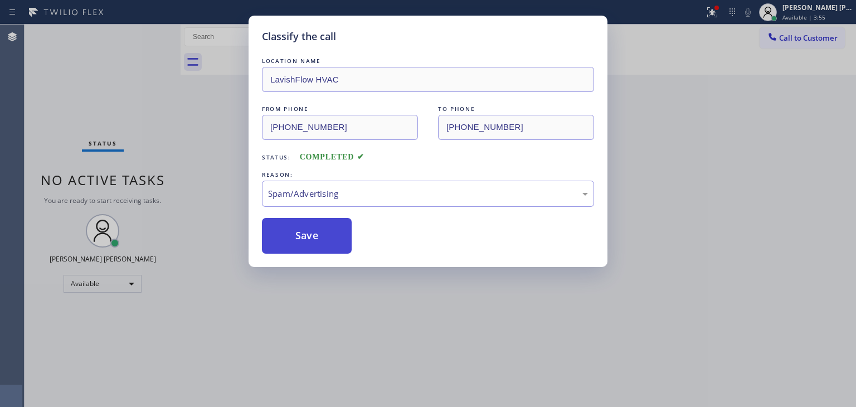
click at [310, 235] on button "Save" at bounding box center [307, 236] width 90 height 36
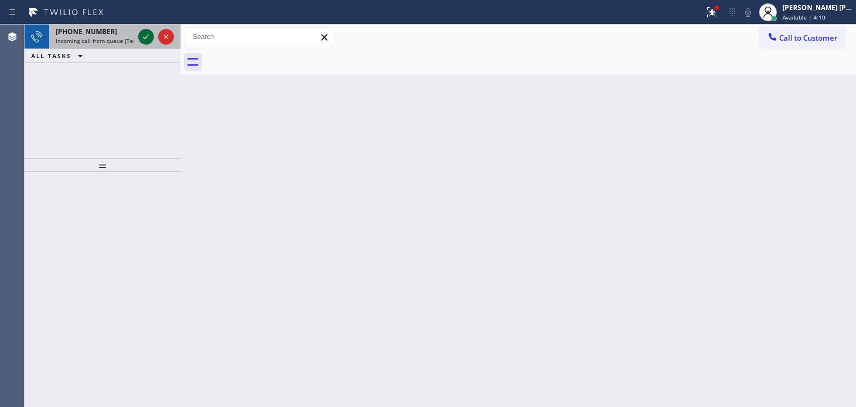
click at [149, 38] on icon at bounding box center [145, 36] width 13 height 13
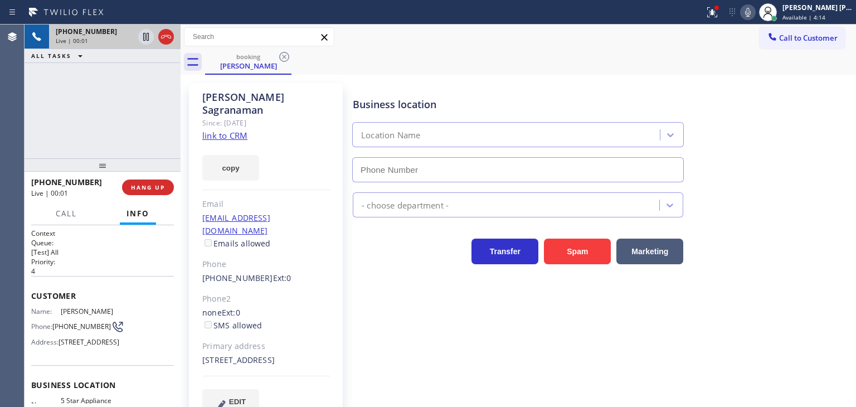
type input "[PHONE_NUMBER]"
click at [755, 14] on icon at bounding box center [747, 12] width 13 height 13
click at [217, 130] on link "link to CRM" at bounding box center [224, 135] width 45 height 11
click at [812, 10] on div "[PERSON_NAME] [PERSON_NAME]" at bounding box center [818, 7] width 70 height 9
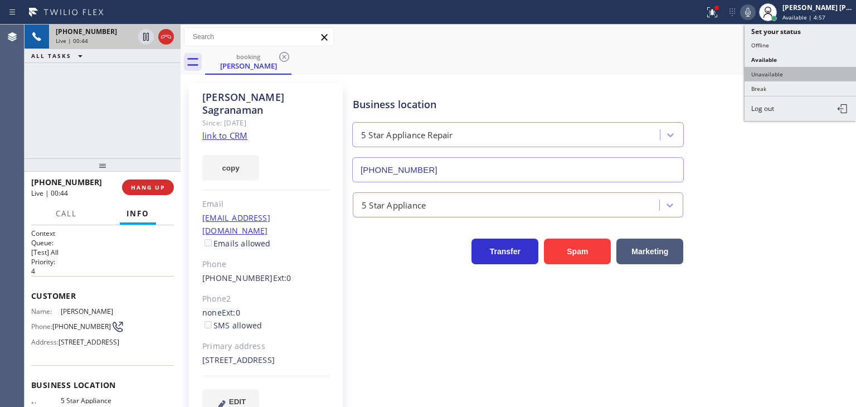
click at [800, 78] on button "Unavailable" at bounding box center [800, 74] width 111 height 14
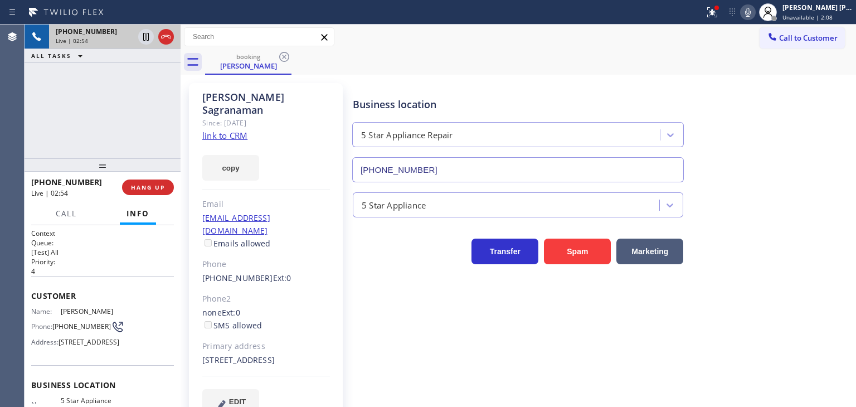
click at [755, 18] on icon at bounding box center [747, 12] width 13 height 13
click at [235, 130] on link "link to CRM" at bounding box center [224, 135] width 45 height 11
click at [815, 8] on div "[PERSON_NAME] [PERSON_NAME]" at bounding box center [818, 7] width 70 height 9
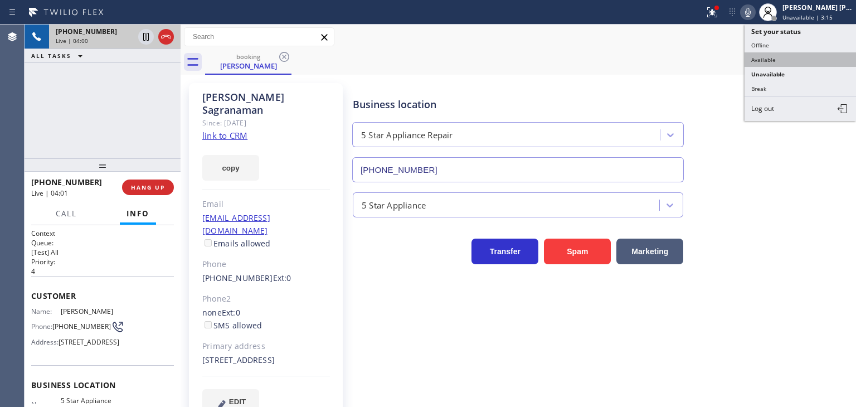
click at [789, 56] on button "Available" at bounding box center [800, 59] width 111 height 14
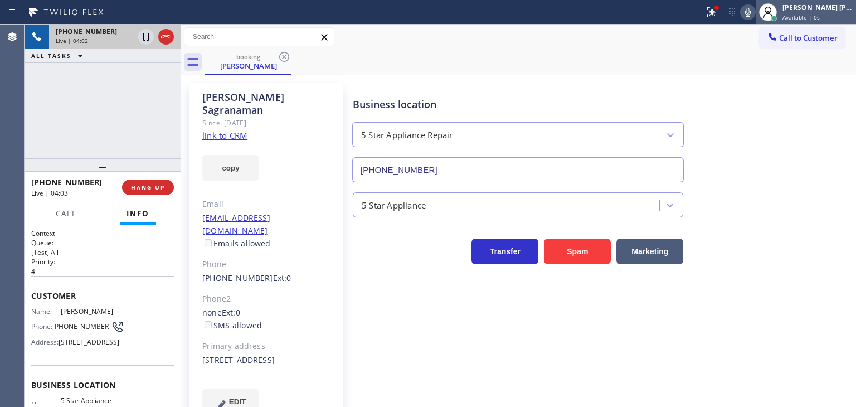
click at [822, 12] on div "[PERSON_NAME] [PERSON_NAME]" at bounding box center [818, 7] width 70 height 9
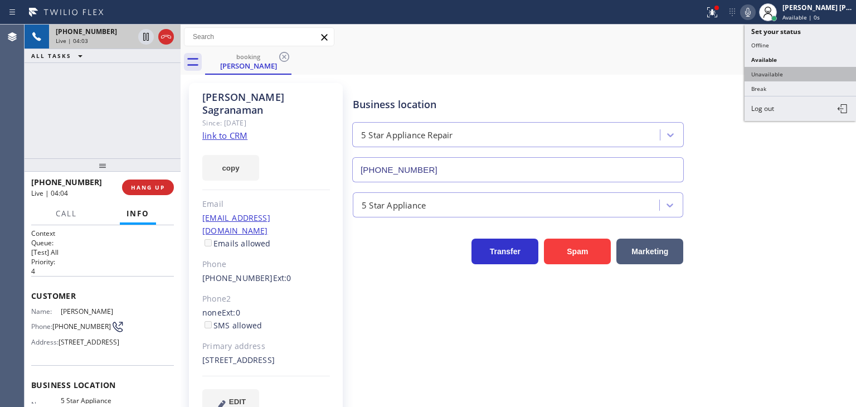
click at [795, 75] on button "Unavailable" at bounding box center [800, 74] width 111 height 14
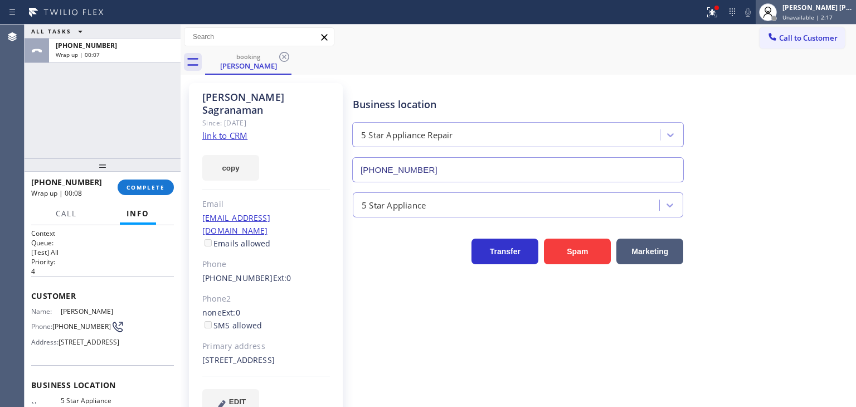
click at [833, 17] on span "Unavailable | 2:17" at bounding box center [808, 17] width 50 height 8
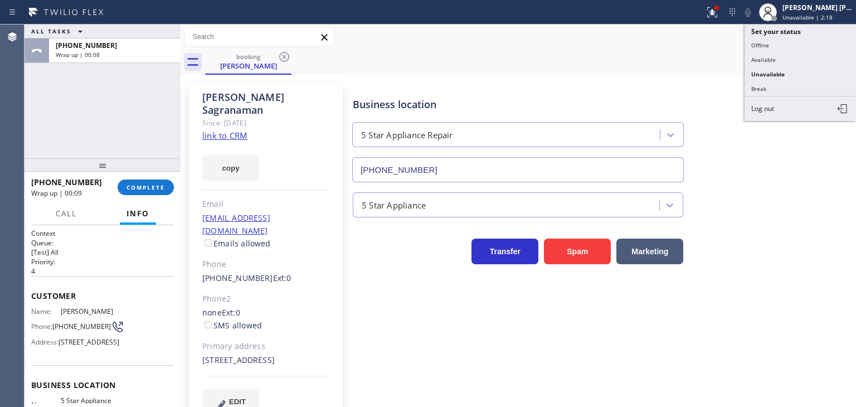
click at [765, 54] on button "Available" at bounding box center [800, 59] width 111 height 14
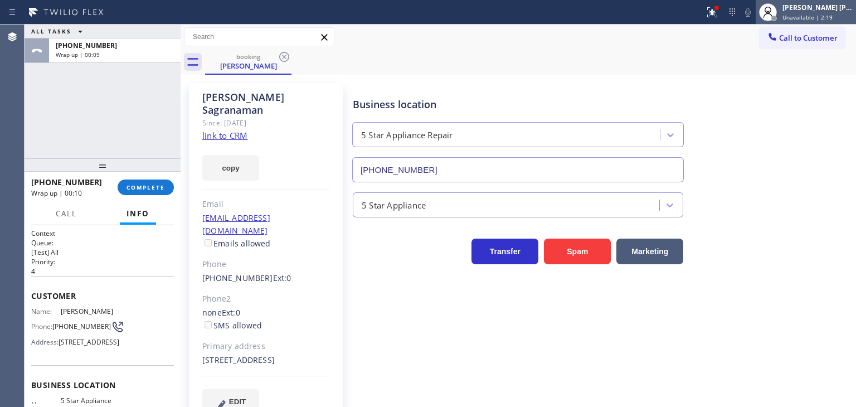
click at [818, 17] on span "Unavailable | 2:19" at bounding box center [808, 17] width 50 height 8
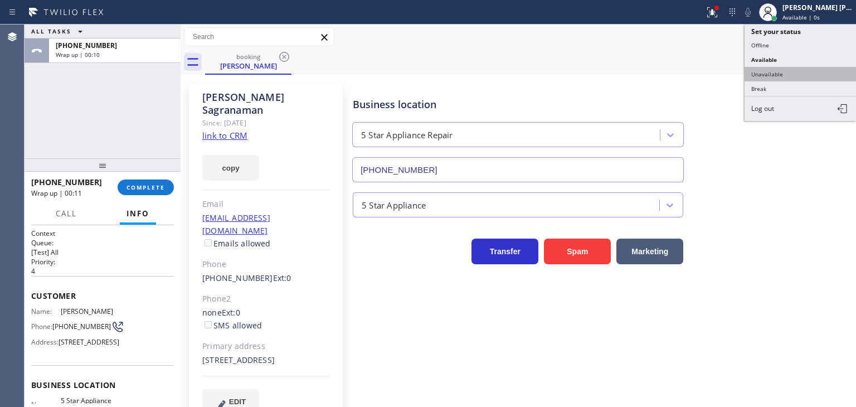
click at [794, 70] on button "Unavailable" at bounding box center [800, 74] width 111 height 14
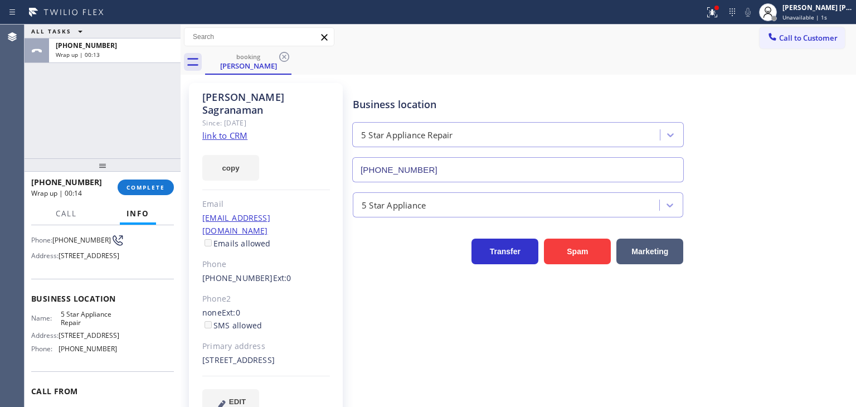
scroll to position [111, 0]
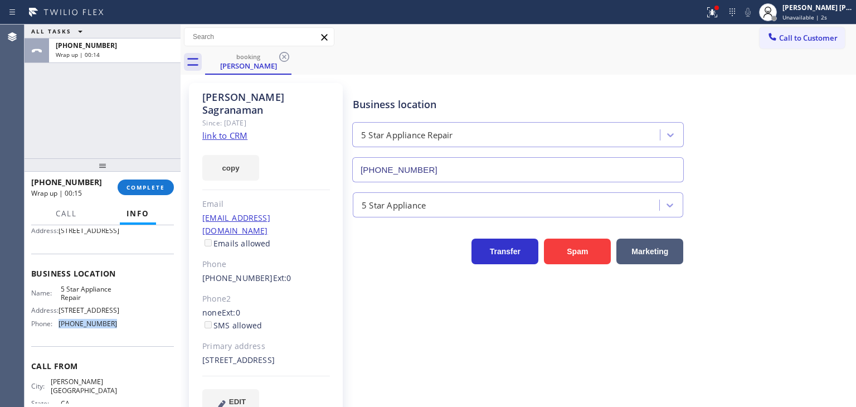
drag, startPoint x: 121, startPoint y: 355, endPoint x: 58, endPoint y: 366, distance: 63.9
click at [58, 333] on div "Name: 5 Star Appliance Repair Address: 510 Foothill Rd Phone: (855) 731-4952" at bounding box center [102, 309] width 143 height 48
click at [833, 14] on span "Unavailable | 1:36" at bounding box center [808, 17] width 50 height 8
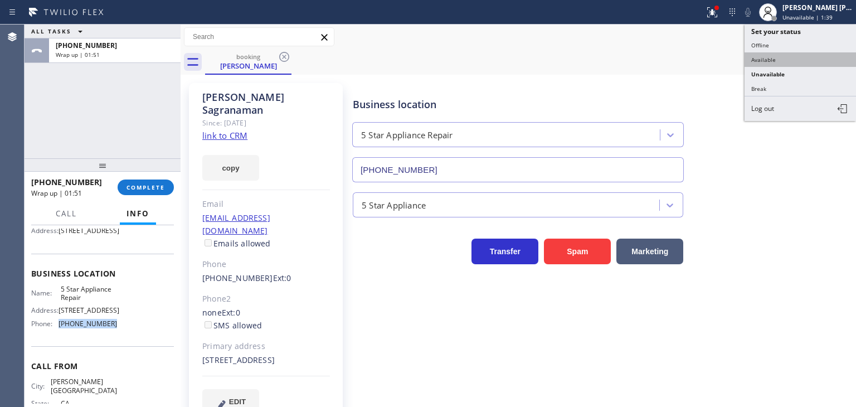
click at [786, 54] on button "Available" at bounding box center [800, 59] width 111 height 14
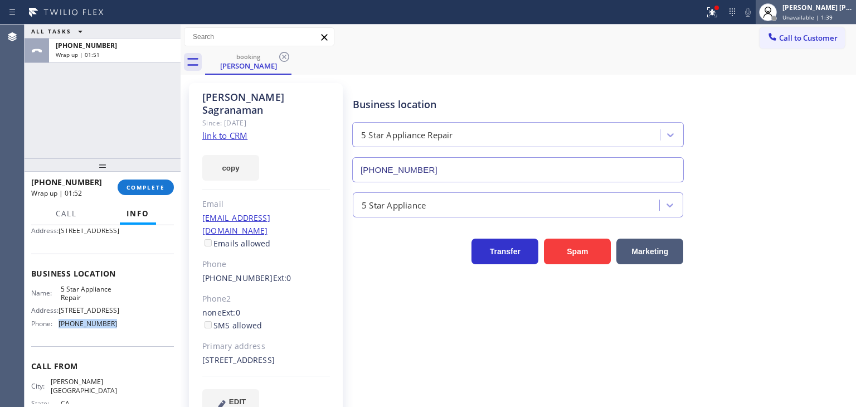
click at [821, 11] on div "[PERSON_NAME] [PERSON_NAME]" at bounding box center [818, 7] width 70 height 9
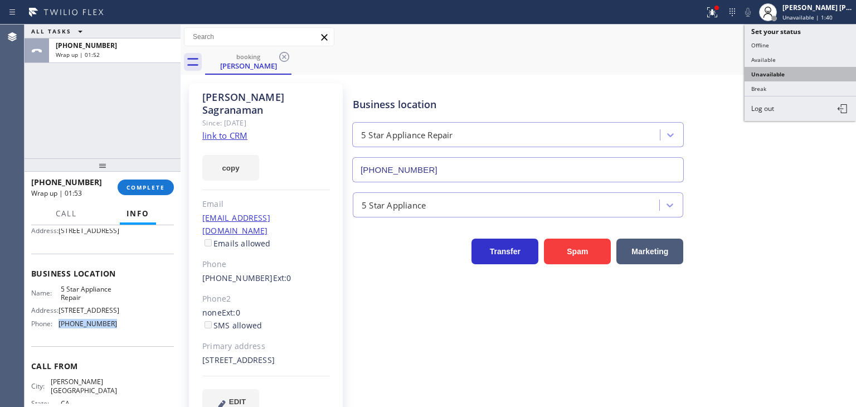
click at [787, 72] on button "Unavailable" at bounding box center [800, 74] width 111 height 14
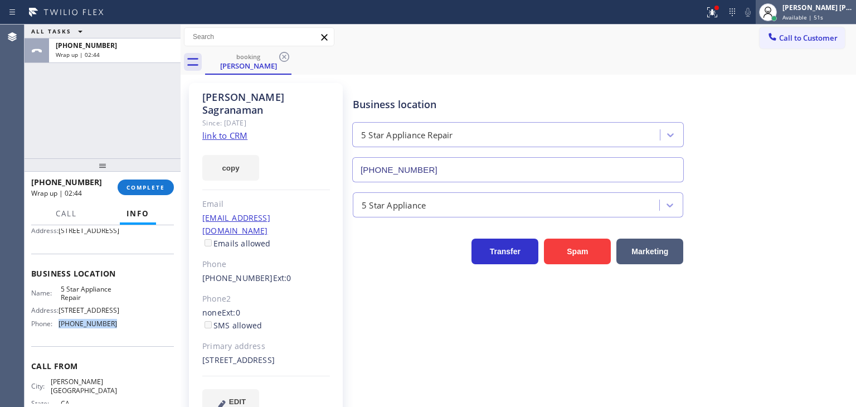
click at [821, 12] on div "Edel John Suson Available | 51s" at bounding box center [818, 12] width 76 height 20
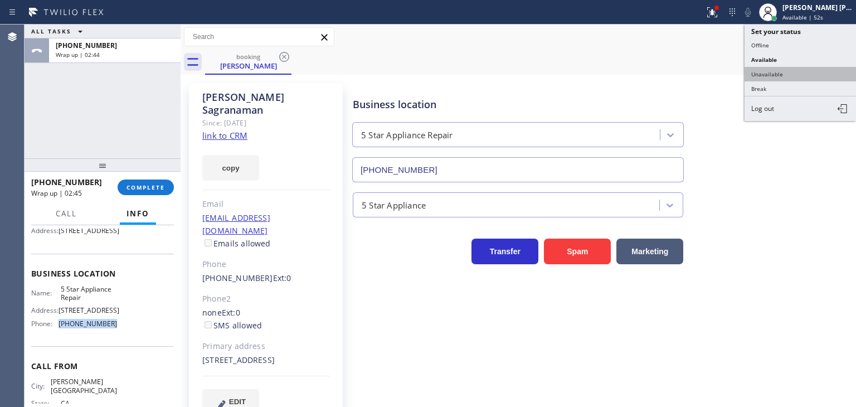
click at [773, 76] on button "Unavailable" at bounding box center [800, 74] width 111 height 14
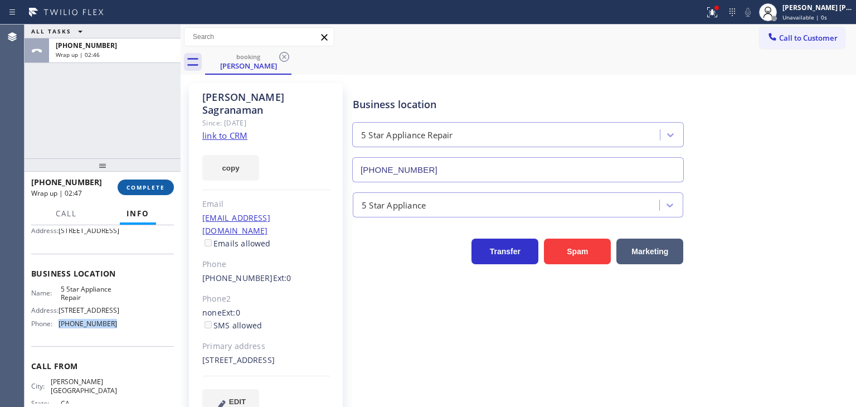
click at [134, 190] on span "COMPLETE" at bounding box center [146, 187] width 38 height 8
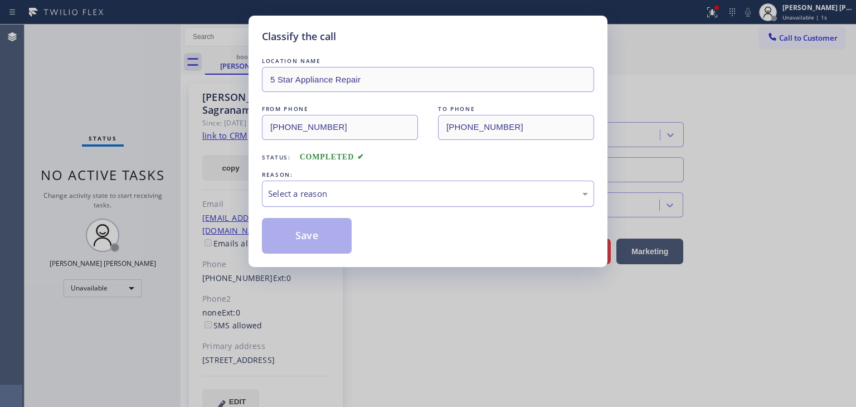
click at [273, 193] on div "Select a reason" at bounding box center [428, 193] width 320 height 13
click at [292, 237] on button "Save" at bounding box center [307, 236] width 90 height 36
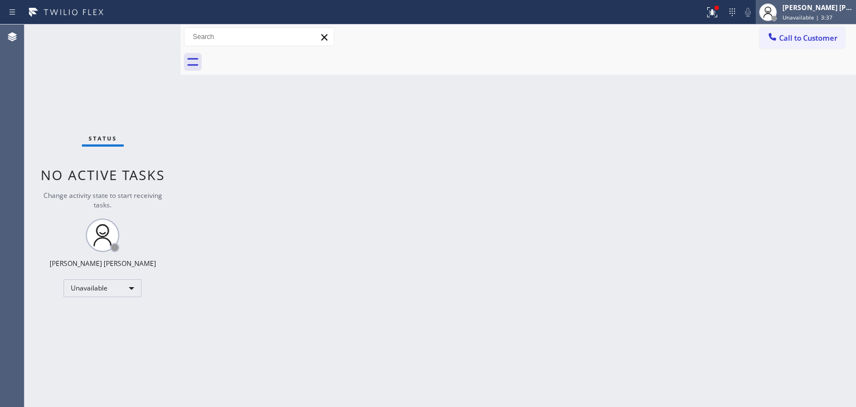
click at [817, 14] on span "Unavailable | 3:37" at bounding box center [808, 17] width 50 height 8
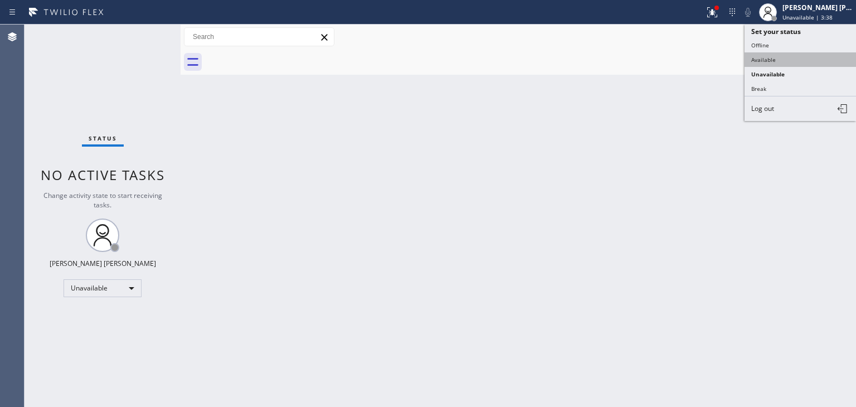
click at [781, 56] on button "Available" at bounding box center [800, 59] width 111 height 14
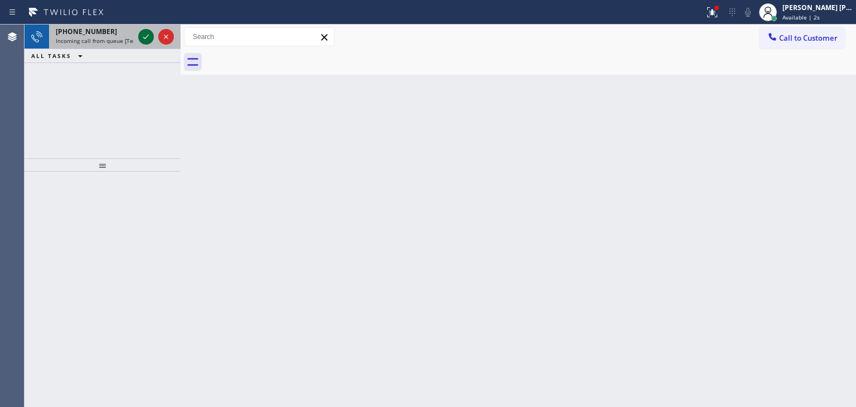
click at [144, 34] on icon at bounding box center [145, 36] width 13 height 13
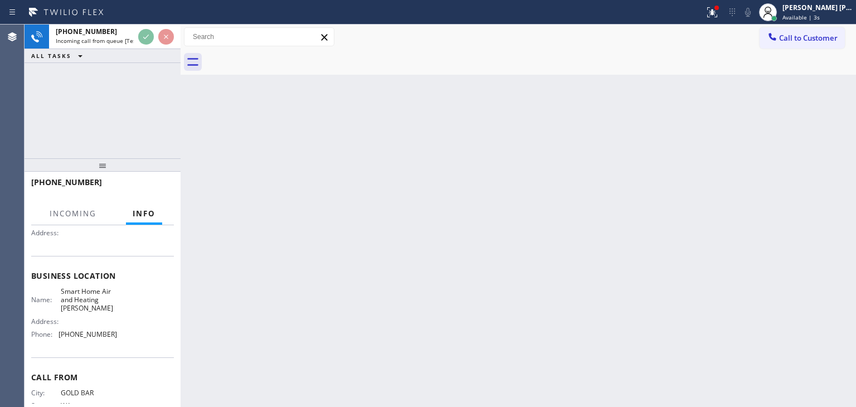
scroll to position [111, 0]
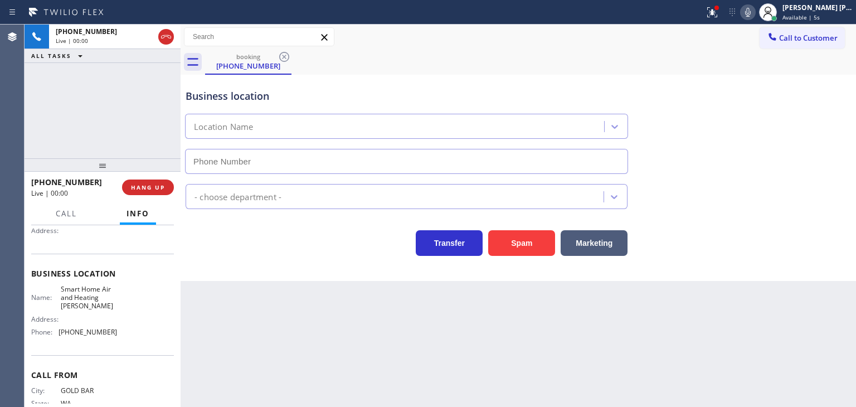
type input "[PHONE_NUMBER]"
click at [751, 12] on icon at bounding box center [748, 12] width 6 height 9
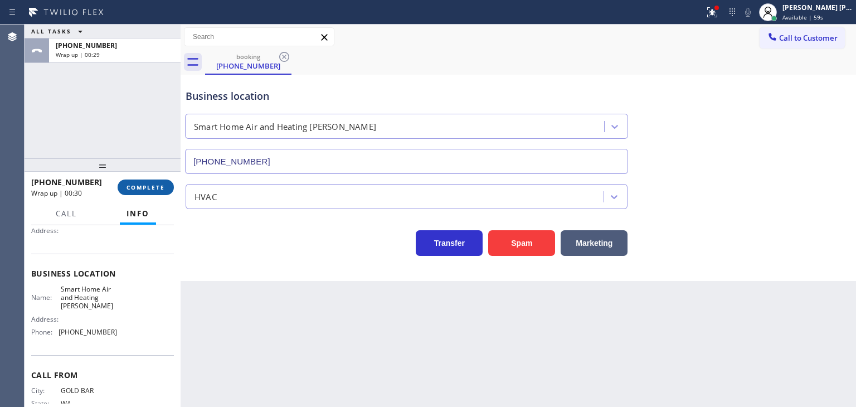
click at [163, 188] on span "COMPLETE" at bounding box center [146, 187] width 38 height 8
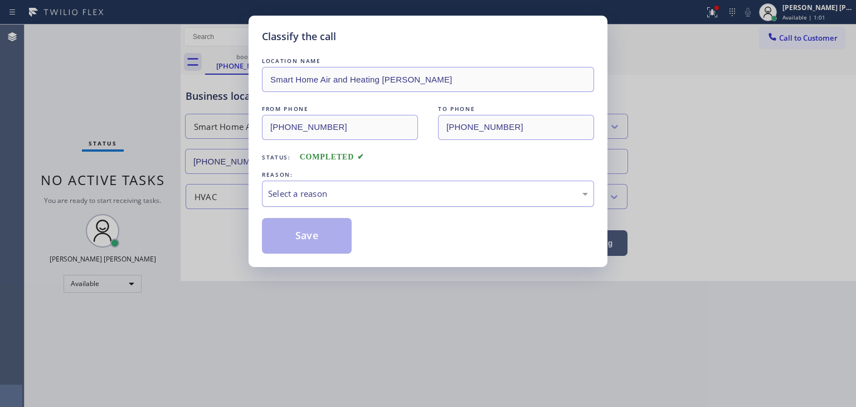
click at [326, 199] on div "Select a reason" at bounding box center [428, 193] width 320 height 13
click at [314, 238] on button "Save" at bounding box center [307, 236] width 90 height 36
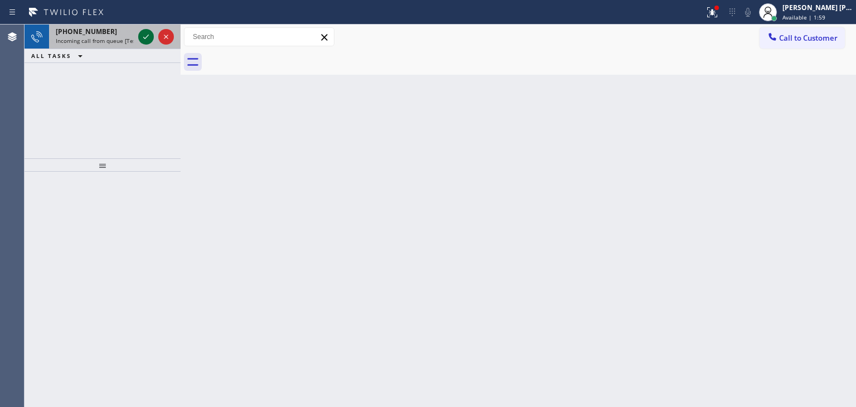
click at [148, 32] on icon at bounding box center [145, 36] width 13 height 13
click at [147, 33] on icon at bounding box center [145, 36] width 13 height 13
click at [146, 36] on icon at bounding box center [145, 36] width 13 height 13
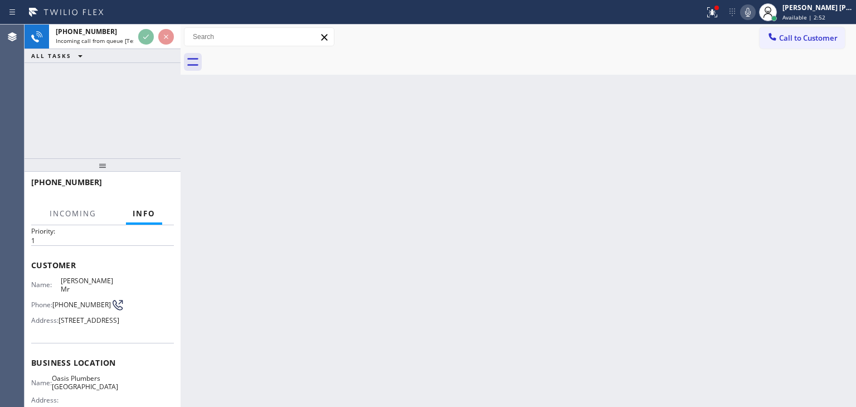
scroll to position [56, 0]
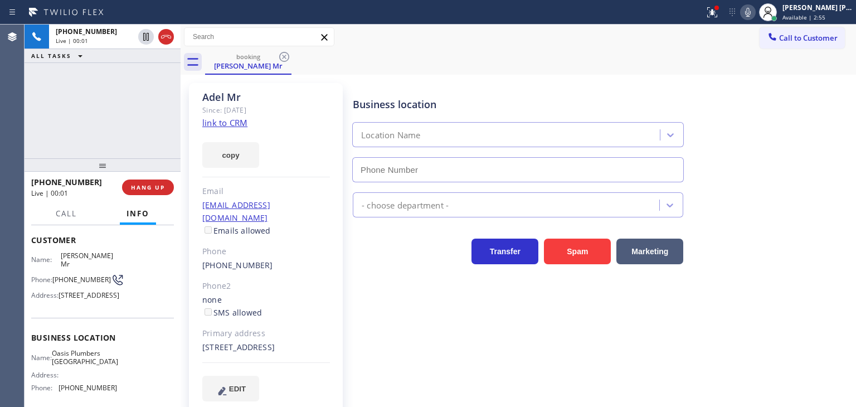
type input "[PHONE_NUMBER]"
click at [224, 125] on link "link to CRM" at bounding box center [224, 122] width 45 height 11
click at [64, 209] on span "Call" at bounding box center [66, 213] width 21 height 10
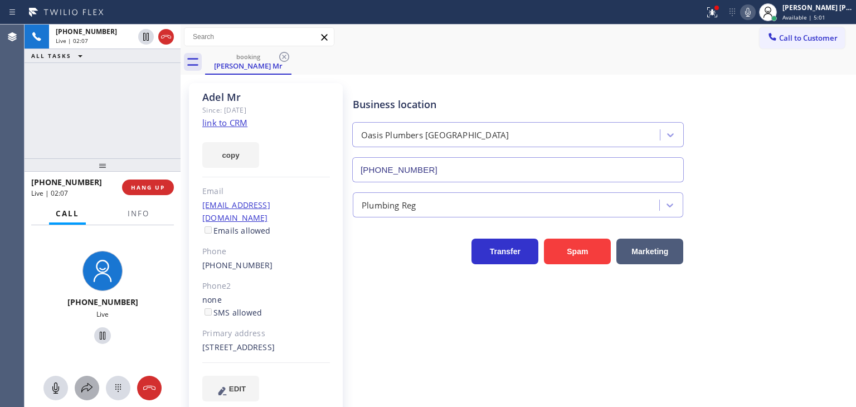
click at [91, 386] on icon at bounding box center [86, 387] width 11 height 9
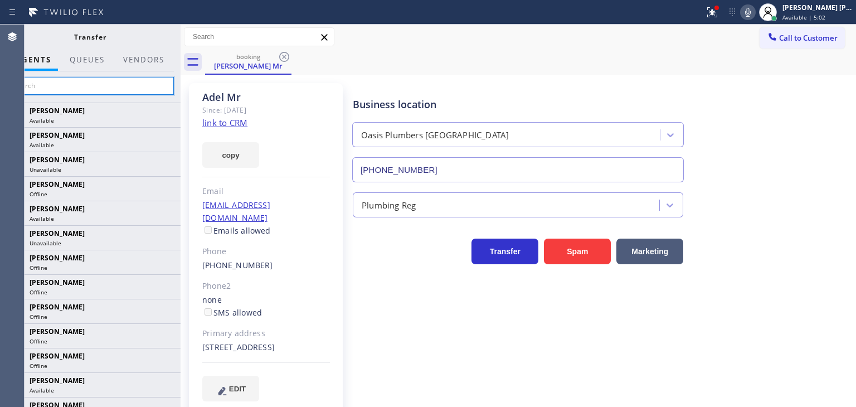
click at [120, 85] on input "text" at bounding box center [90, 86] width 168 height 18
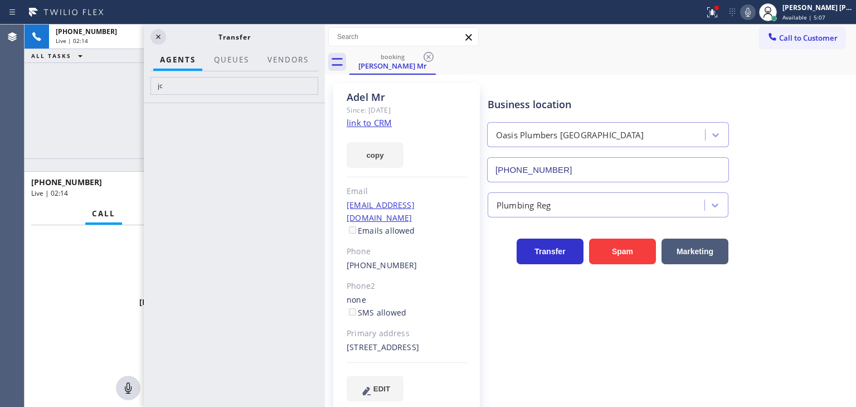
drag, startPoint x: 182, startPoint y: 119, endPoint x: 281, endPoint y: 105, distance: 100.7
click at [325, 122] on div at bounding box center [325, 216] width 0 height 382
click at [232, 90] on input "jc" at bounding box center [235, 86] width 168 height 18
type input "j"
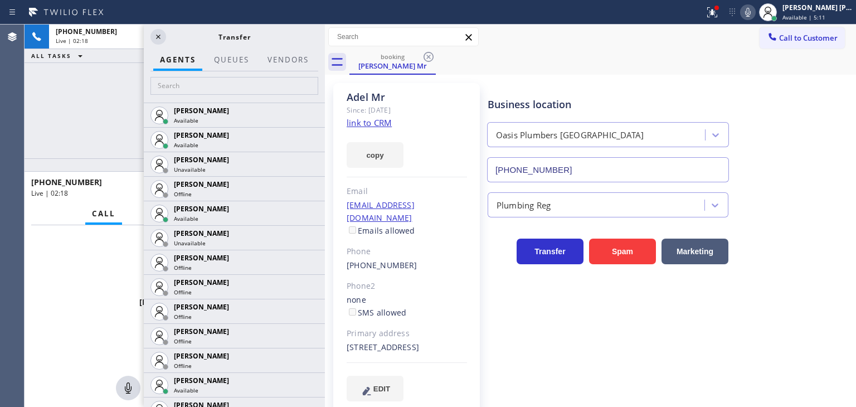
click at [100, 100] on div "+17142743758 Live | 02:18 ALL TASKS ALL TASKS ACTIVE TASKS TASKS IN WRAP UP" at bounding box center [175, 92] width 300 height 134
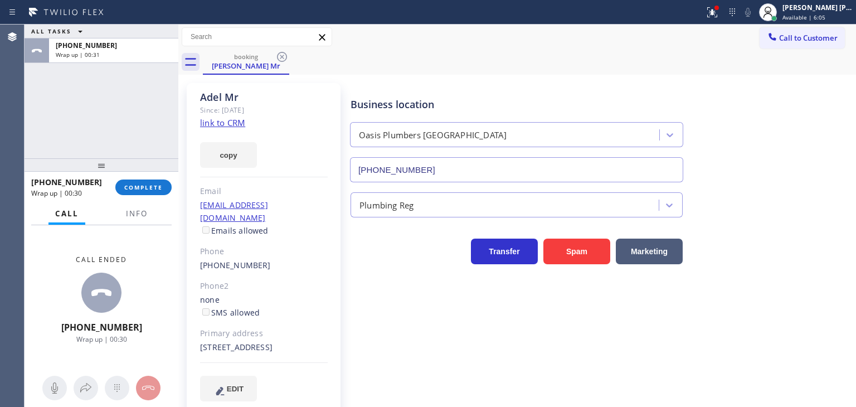
drag, startPoint x: 323, startPoint y: 110, endPoint x: 51, endPoint y: 120, distance: 272.2
click at [51, 120] on div "ALL TASKS ALL TASKS ACTIVE TASKS TASKS IN WRAP UP +17142743758 Wrap up | 00:31 …" at bounding box center [441, 216] width 832 height 382
click at [132, 178] on div "+17142743758 Wrap up | 01:00 COMPLETE" at bounding box center [101, 187] width 140 height 29
click at [152, 190] on span "COMPLETE" at bounding box center [143, 187] width 38 height 8
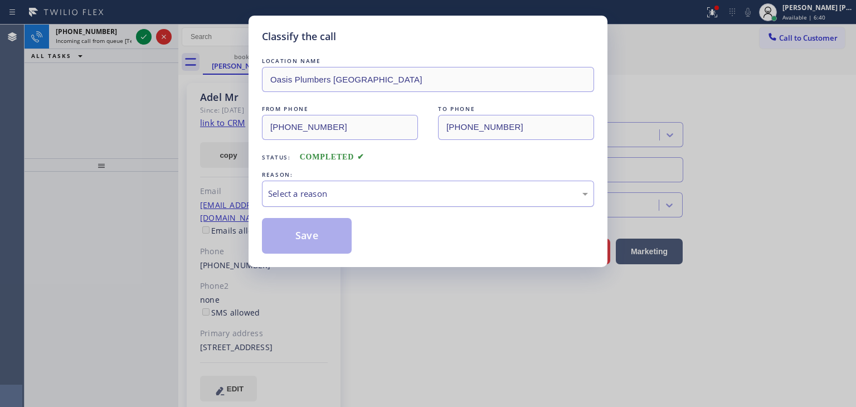
click at [297, 188] on div "Select a reason" at bounding box center [428, 193] width 320 height 13
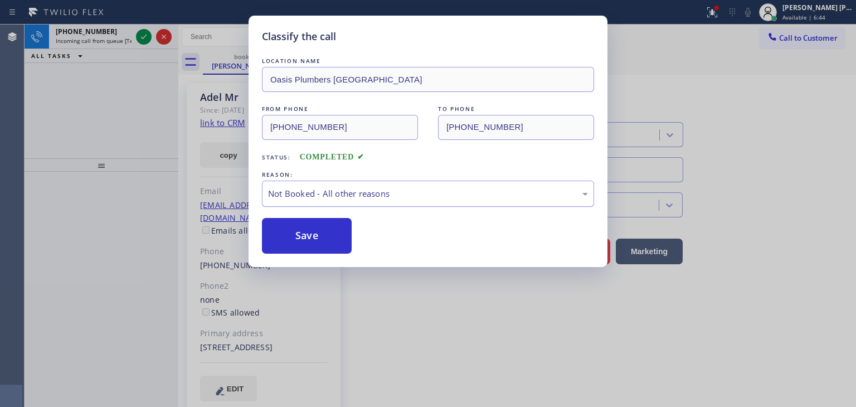
click at [321, 192] on div "Not Booked - All other reasons" at bounding box center [428, 193] width 320 height 13
click at [305, 241] on button "Save" at bounding box center [307, 236] width 90 height 36
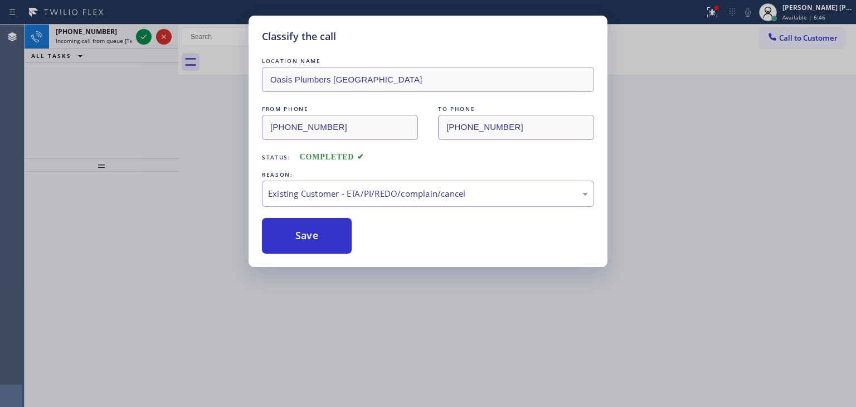
click at [140, 36] on div "Classify the call LOCATION NAME Oasis Plumbers Mission Viejo FROM PHONE (714) 2…" at bounding box center [428, 203] width 856 height 407
click at [140, 36] on div "Classify the call LOCATION NAME Home Alliance FROM PHONE (901) 440-6275 TO PHON…" at bounding box center [441, 216] width 832 height 382
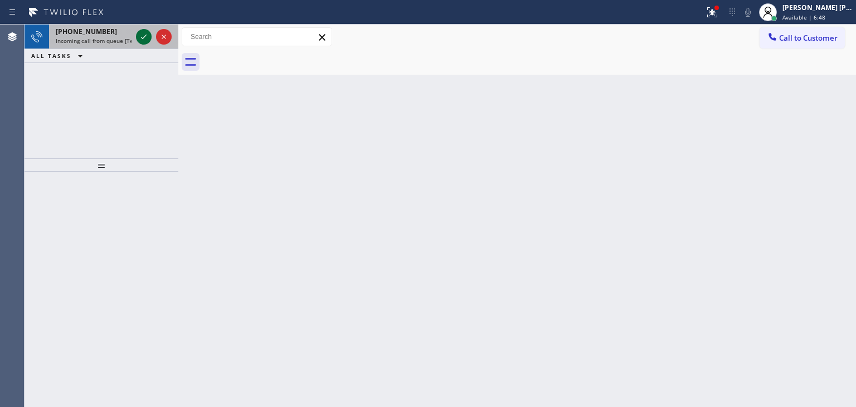
click at [142, 35] on icon at bounding box center [143, 36] width 13 height 13
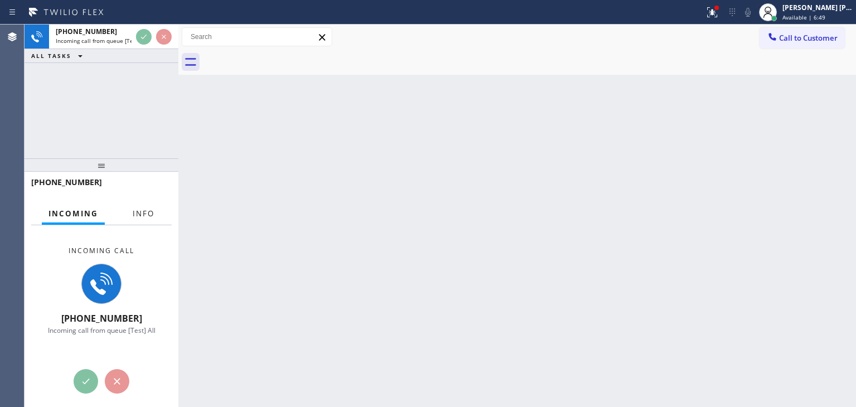
click at [132, 217] on button "Info" at bounding box center [143, 214] width 35 height 22
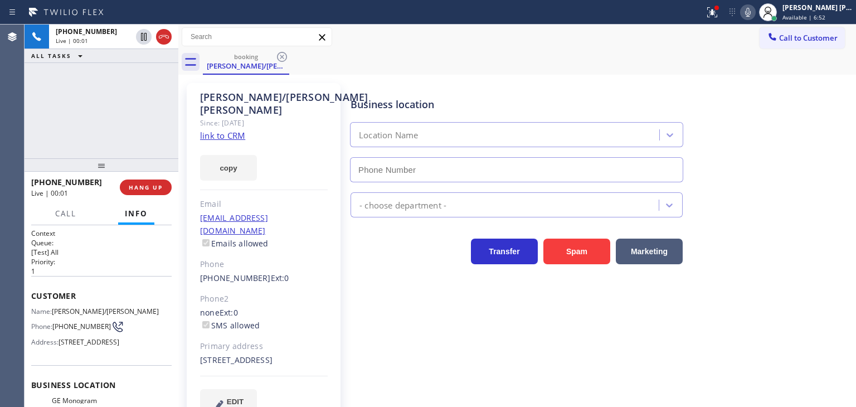
type input "[PHONE_NUMBER]"
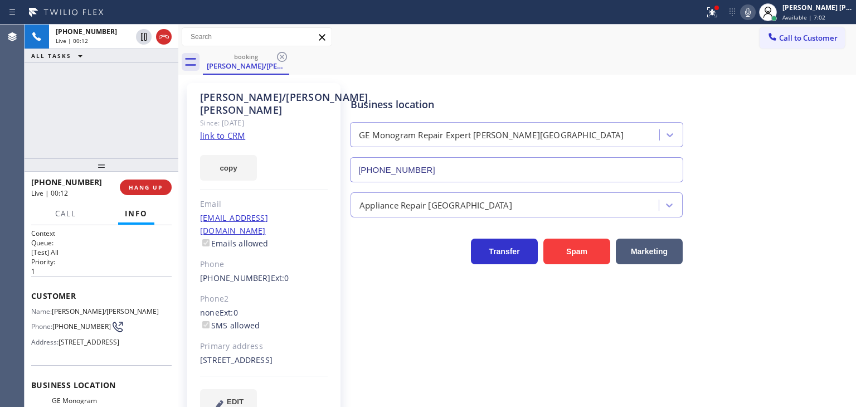
click at [755, 9] on icon at bounding box center [747, 12] width 13 height 13
click at [755, 11] on icon at bounding box center [747, 12] width 13 height 13
click at [226, 130] on link "link to CRM" at bounding box center [222, 135] width 45 height 11
click at [755, 12] on icon at bounding box center [747, 12] width 13 height 13
click at [755, 14] on icon at bounding box center [747, 12] width 13 height 13
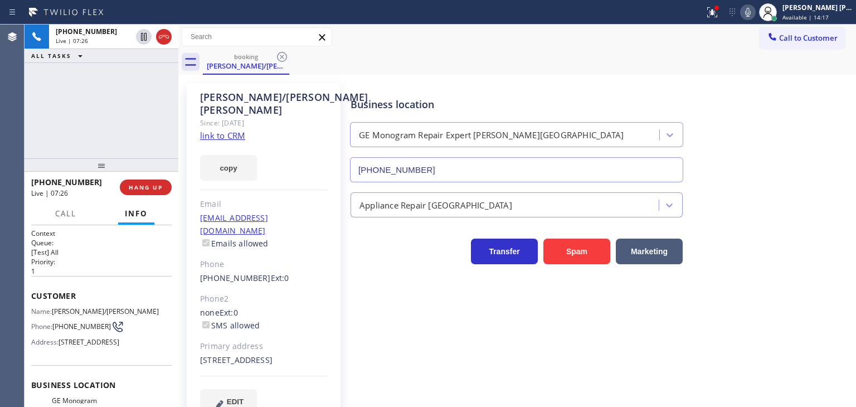
click at [755, 18] on icon at bounding box center [747, 12] width 13 height 13
click at [755, 16] on icon at bounding box center [747, 12] width 13 height 13
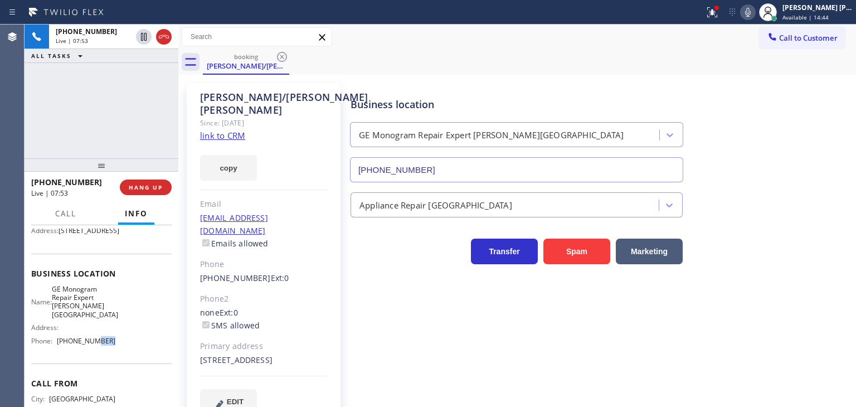
scroll to position [56, 0]
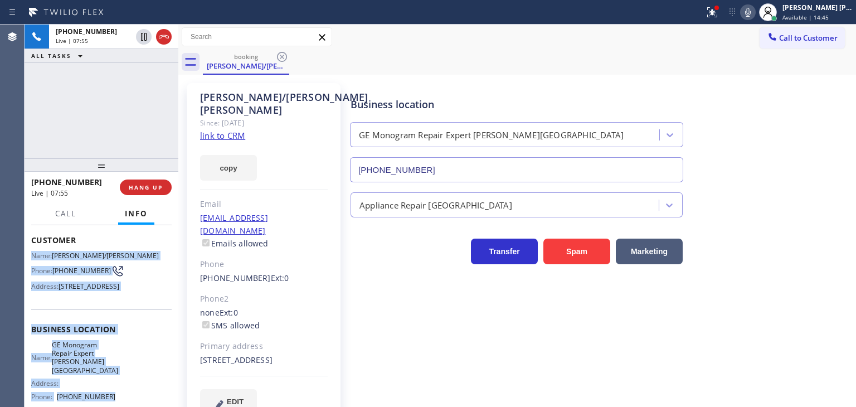
drag, startPoint x: 113, startPoint y: 363, endPoint x: 32, endPoint y: 263, distance: 128.4
click at [32, 263] on div "Context Queue: [Test] All Priority: 1 Customer Name: [PERSON_NAME]/[PERSON_NAME…" at bounding box center [101, 338] width 140 height 331
copy div "Name: [PERSON_NAME]/[PERSON_NAME] Phone: [PHONE_NUMBER] Address: [STREET_ADDRES…"
click at [755, 13] on icon at bounding box center [747, 12] width 13 height 13
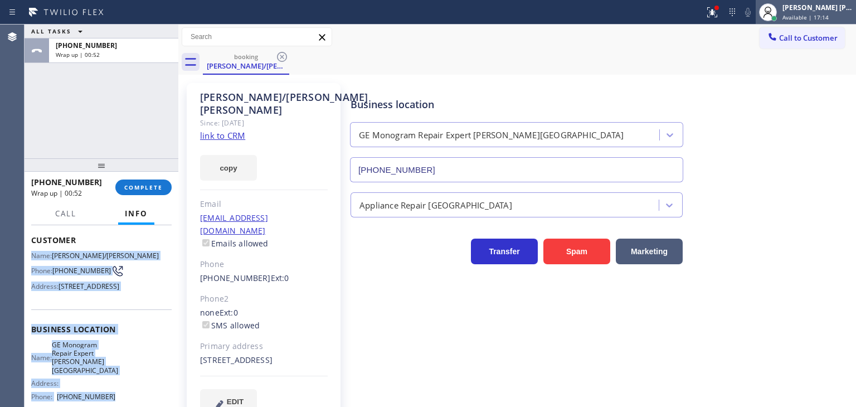
click at [829, 14] on span "Available | 17:14" at bounding box center [806, 17] width 46 height 8
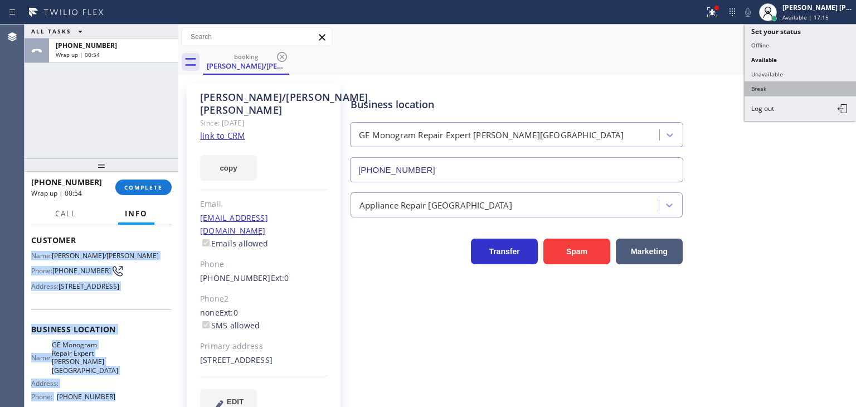
click at [789, 92] on button "Break" at bounding box center [800, 88] width 111 height 14
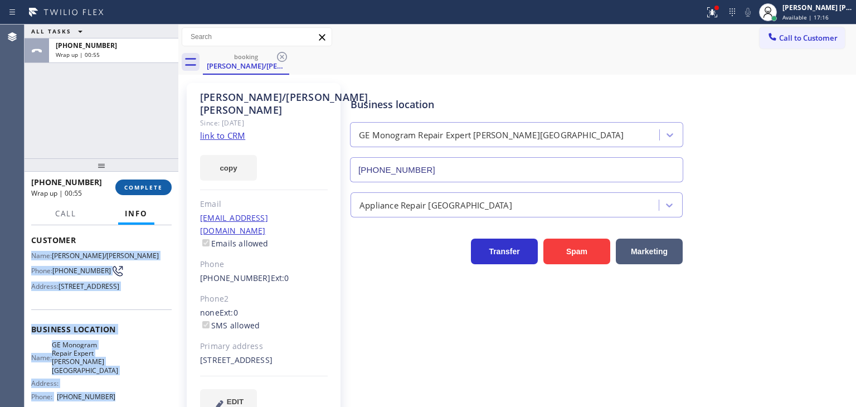
click at [132, 188] on span "COMPLETE" at bounding box center [143, 187] width 38 height 8
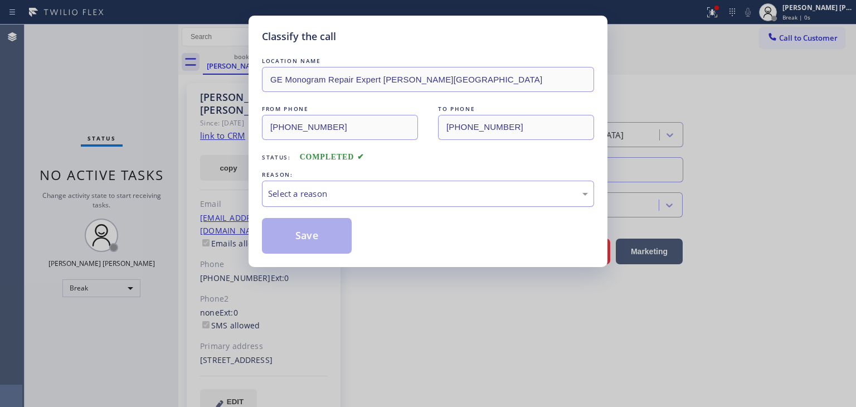
click at [335, 193] on div "Select a reason" at bounding box center [428, 193] width 320 height 13
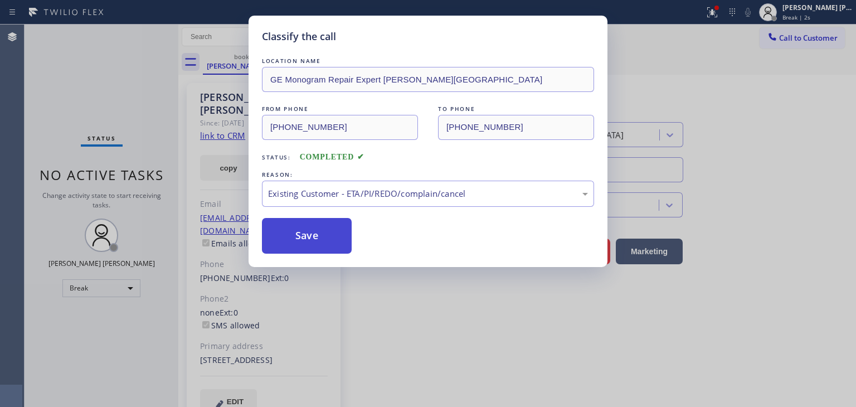
click at [326, 246] on button "Save" at bounding box center [307, 236] width 90 height 36
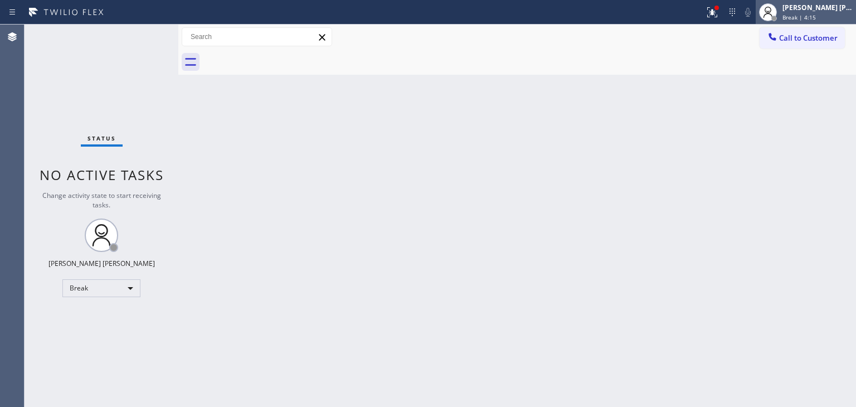
click at [816, 18] on span "Break | 4:15" at bounding box center [799, 17] width 33 height 8
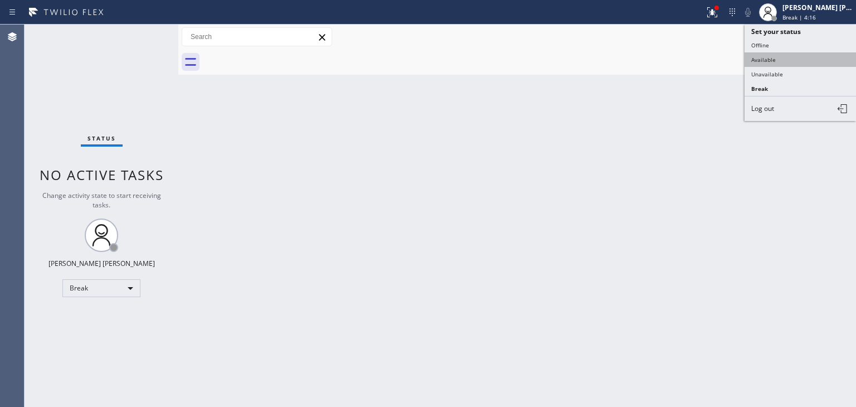
click at [778, 55] on button "Available" at bounding box center [800, 59] width 111 height 14
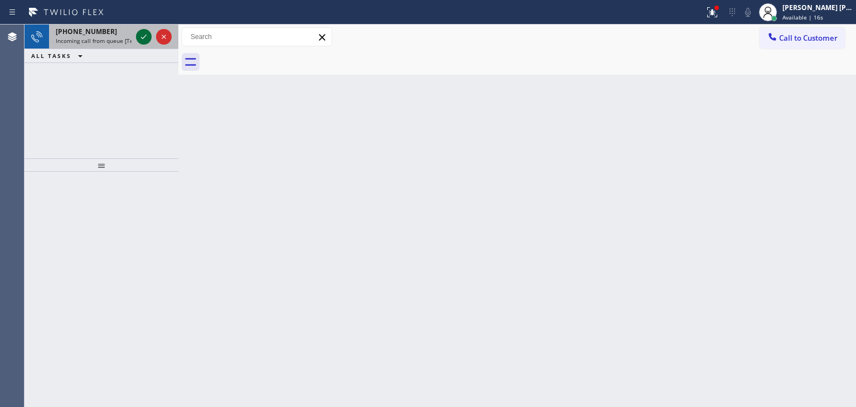
click at [145, 38] on icon at bounding box center [143, 36] width 13 height 13
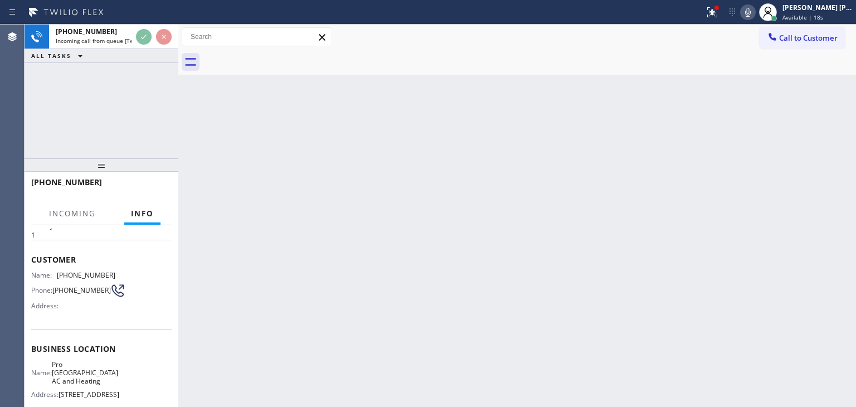
scroll to position [56, 0]
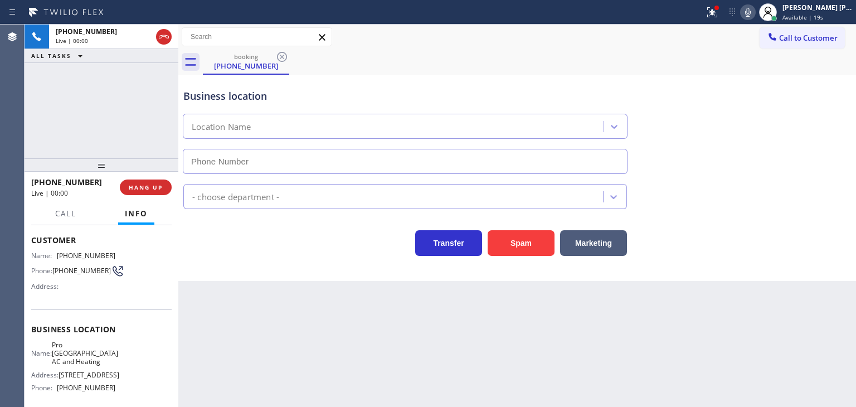
type input "[PHONE_NUMBER]"
click at [755, 12] on icon at bounding box center [747, 12] width 13 height 13
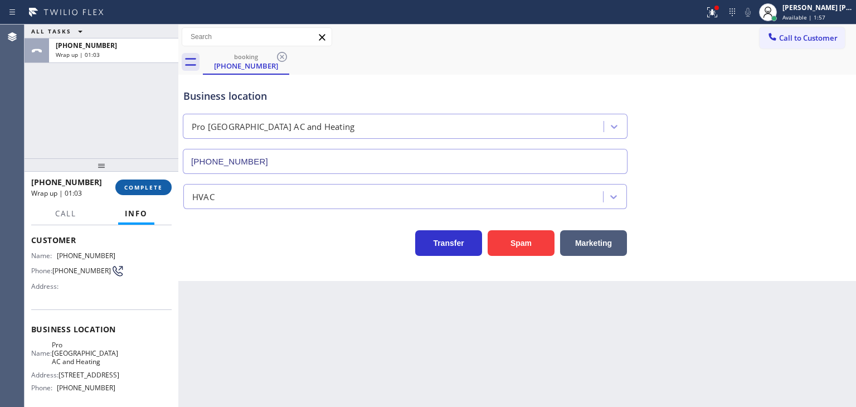
click at [155, 185] on span "COMPLETE" at bounding box center [143, 187] width 38 height 8
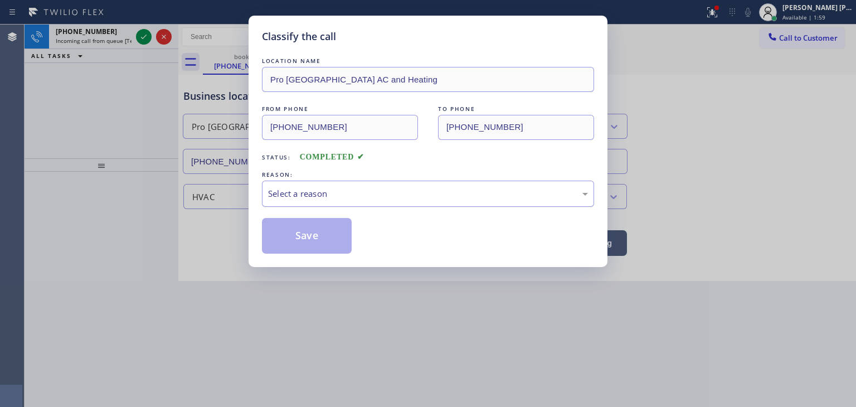
click at [330, 192] on div "Select a reason" at bounding box center [428, 193] width 320 height 13
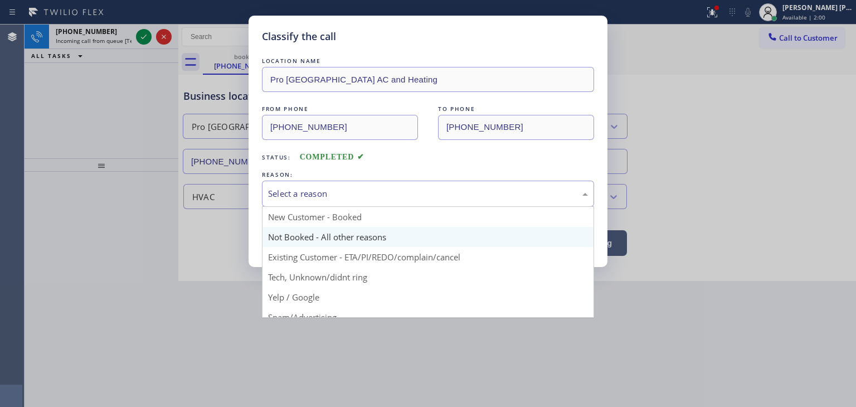
scroll to position [56, 0]
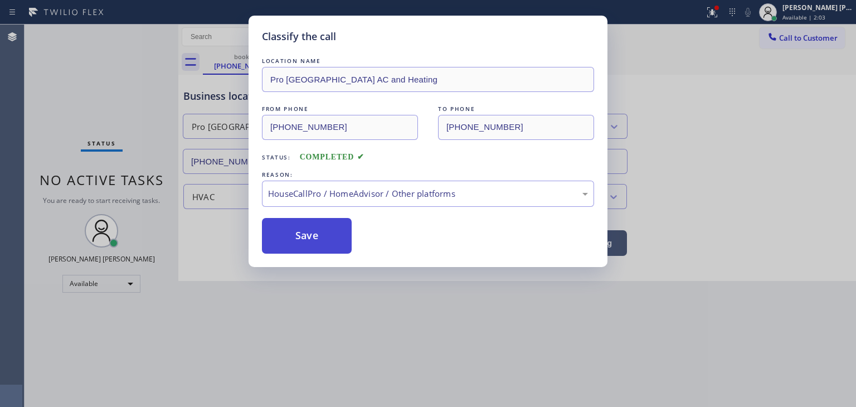
click at [303, 239] on button "Save" at bounding box center [307, 236] width 90 height 36
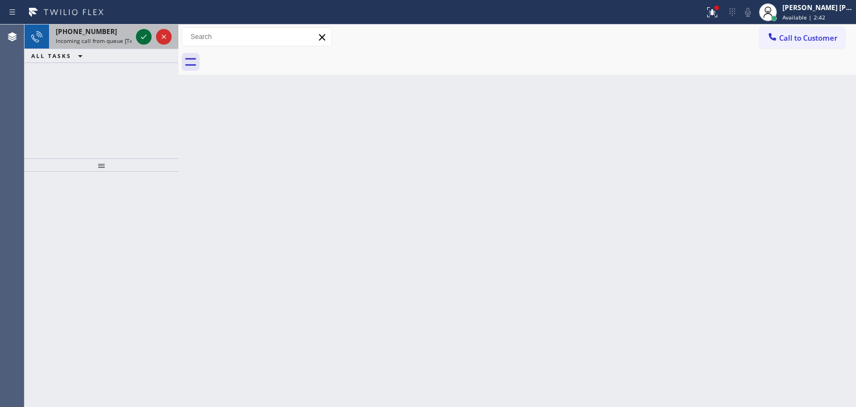
click at [141, 33] on icon at bounding box center [143, 36] width 13 height 13
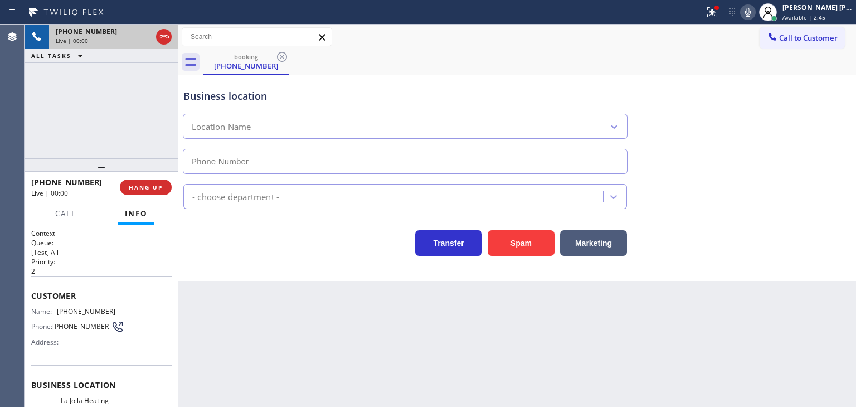
type input "[PHONE_NUMBER]"
click at [755, 11] on icon at bounding box center [747, 12] width 13 height 13
click at [755, 15] on icon at bounding box center [747, 12] width 13 height 13
click at [751, 12] on icon at bounding box center [748, 12] width 6 height 9
click at [752, 12] on rect at bounding box center [748, 11] width 8 height 8
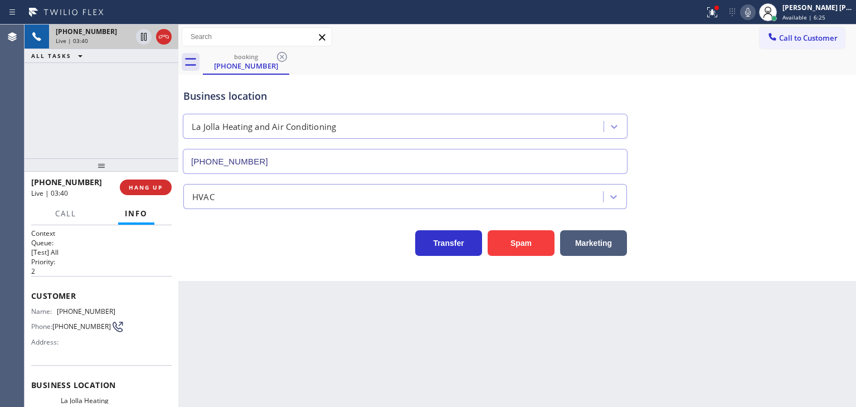
click at [755, 14] on icon at bounding box center [747, 12] width 13 height 13
click at [755, 12] on icon at bounding box center [747, 12] width 13 height 13
click at [755, 18] on icon at bounding box center [747, 12] width 13 height 13
click at [755, 14] on icon at bounding box center [747, 12] width 13 height 13
click at [755, 9] on icon at bounding box center [747, 12] width 13 height 13
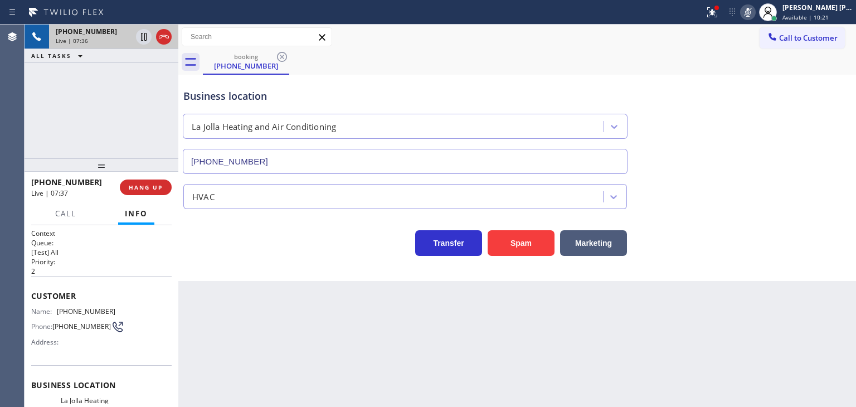
click at [752, 10] on rect at bounding box center [748, 11] width 8 height 8
click at [844, 9] on div "[PERSON_NAME] [PERSON_NAME]" at bounding box center [818, 7] width 70 height 9
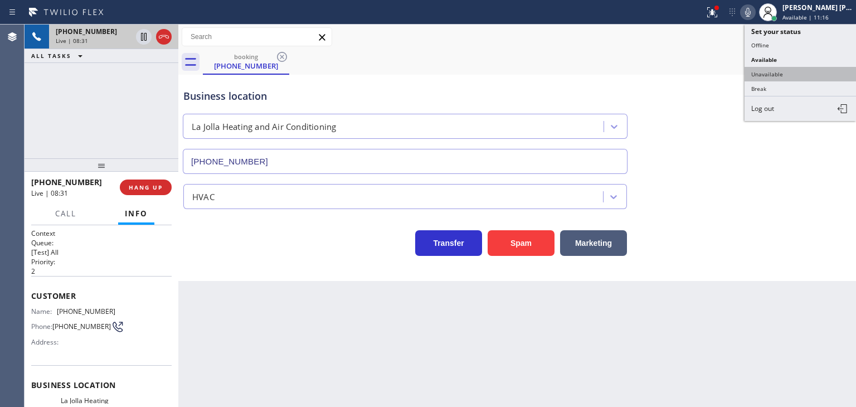
click at [805, 67] on button "Unavailable" at bounding box center [800, 74] width 111 height 14
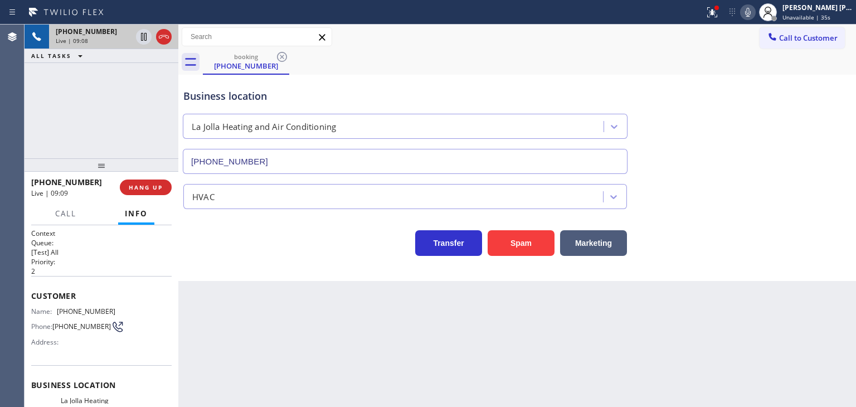
click at [755, 14] on icon at bounding box center [747, 12] width 13 height 13
drag, startPoint x: 760, startPoint y: 14, endPoint x: 758, endPoint y: 28, distance: 14.1
click at [755, 14] on icon at bounding box center [747, 12] width 13 height 13
click at [755, 8] on icon at bounding box center [747, 12] width 13 height 13
click at [755, 9] on icon at bounding box center [747, 12] width 13 height 13
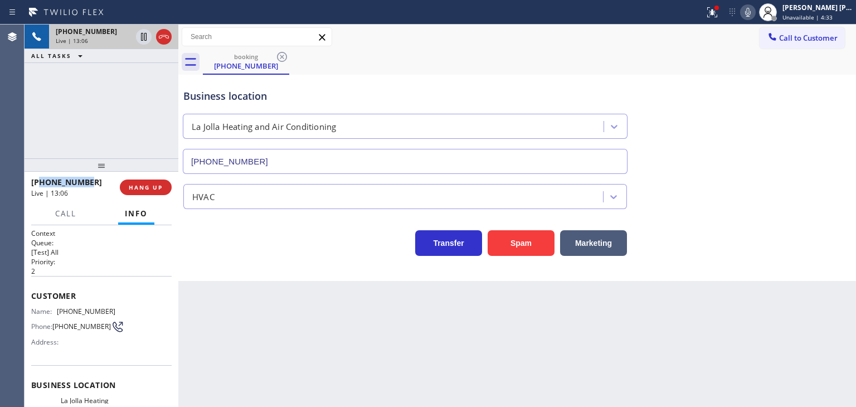
drag, startPoint x: 89, startPoint y: 181, endPoint x: 38, endPoint y: 182, distance: 50.7
click at [40, 182] on div "[PHONE_NUMBER]" at bounding box center [71, 182] width 81 height 11
copy span "6199543535"
click at [755, 13] on icon at bounding box center [747, 12] width 13 height 13
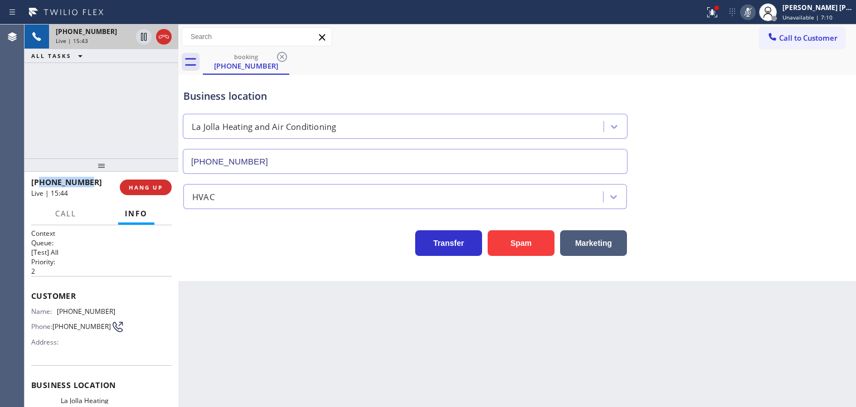
click at [755, 13] on icon at bounding box center [747, 12] width 13 height 13
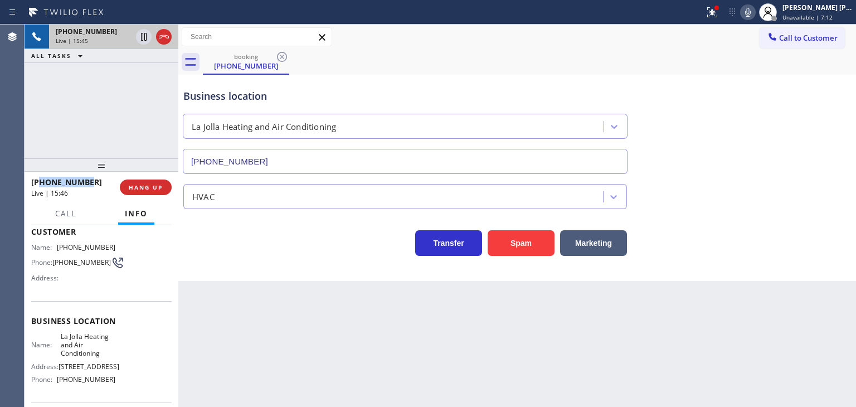
scroll to position [111, 0]
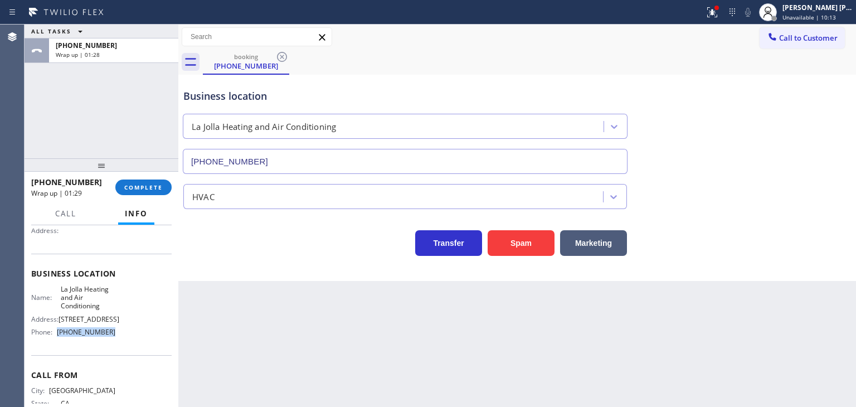
drag, startPoint x: 108, startPoint y: 339, endPoint x: 58, endPoint y: 351, distance: 51.5
click at [58, 341] on div "Name: La Jolla Heating and Air Conditioning Address: [STREET_ADDRESS] Phone: [P…" at bounding box center [73, 313] width 84 height 56
copy div "[PHONE_NUMBER]"
click at [832, 3] on div "[PERSON_NAME] [PERSON_NAME]" at bounding box center [818, 7] width 70 height 9
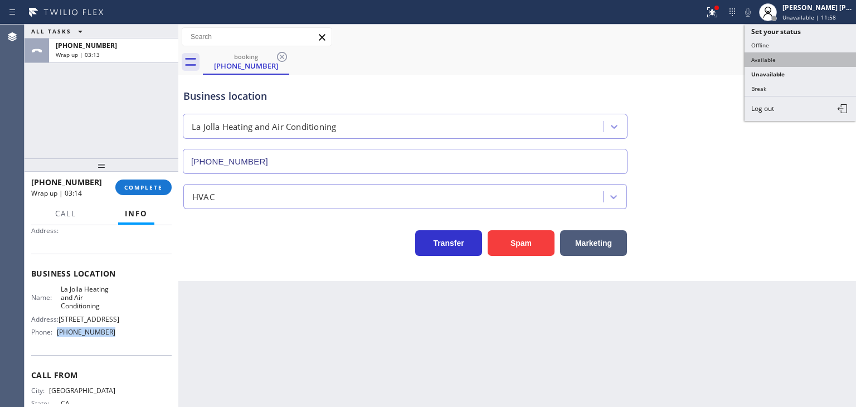
click at [790, 63] on button "Available" at bounding box center [800, 59] width 111 height 14
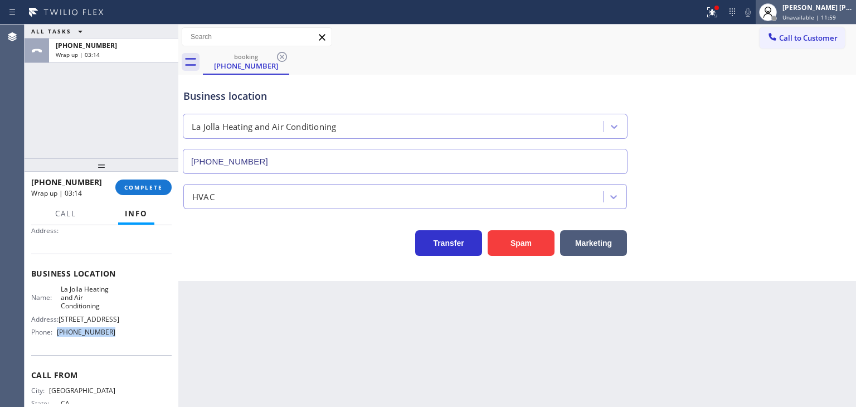
click at [816, 9] on div "[PERSON_NAME] [PERSON_NAME]" at bounding box center [818, 7] width 70 height 9
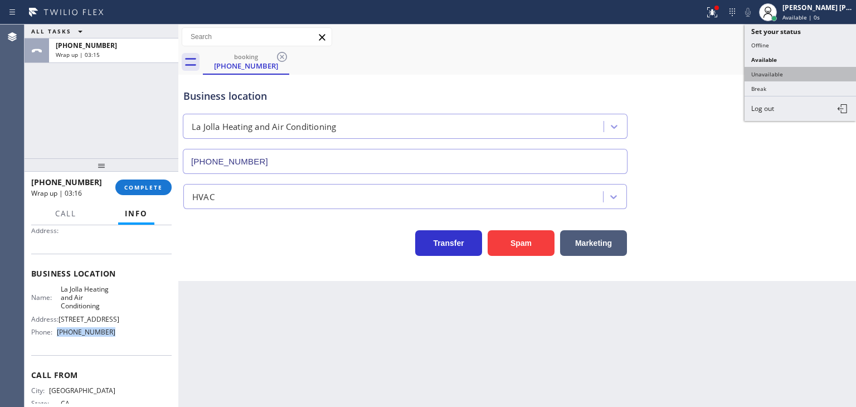
click at [786, 72] on button "Unavailable" at bounding box center [800, 74] width 111 height 14
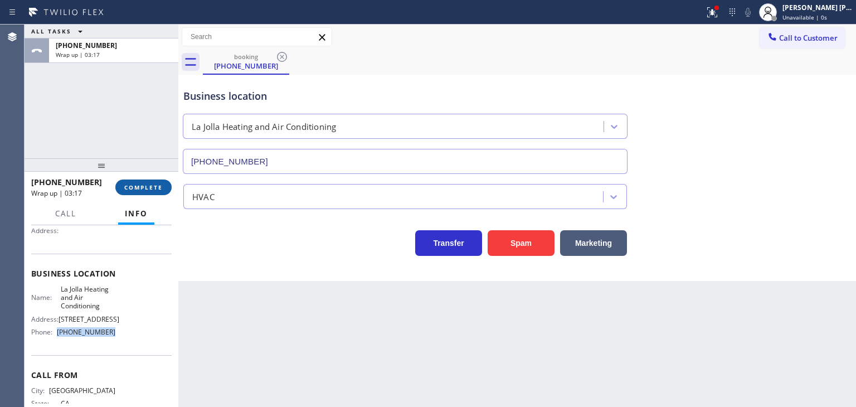
click at [132, 191] on button "COMPLETE" at bounding box center [143, 187] width 56 height 16
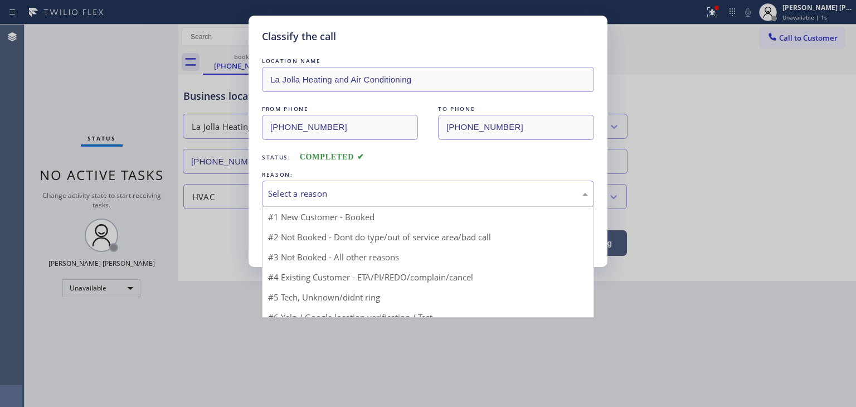
click at [294, 193] on div "Select a reason" at bounding box center [428, 193] width 320 height 13
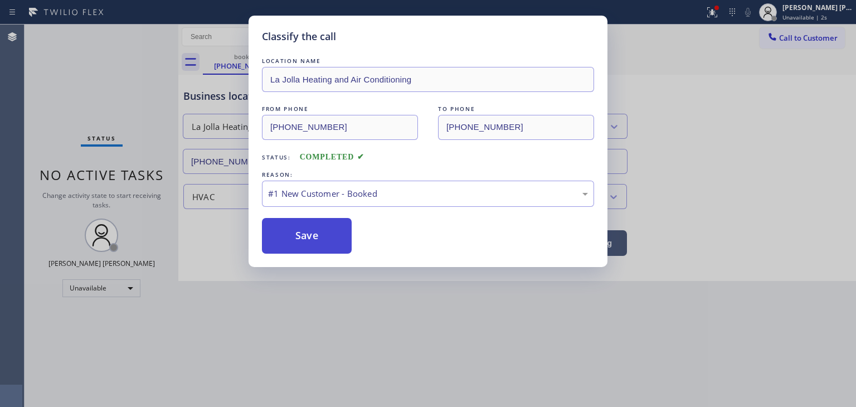
click at [308, 239] on button "Save" at bounding box center [307, 236] width 90 height 36
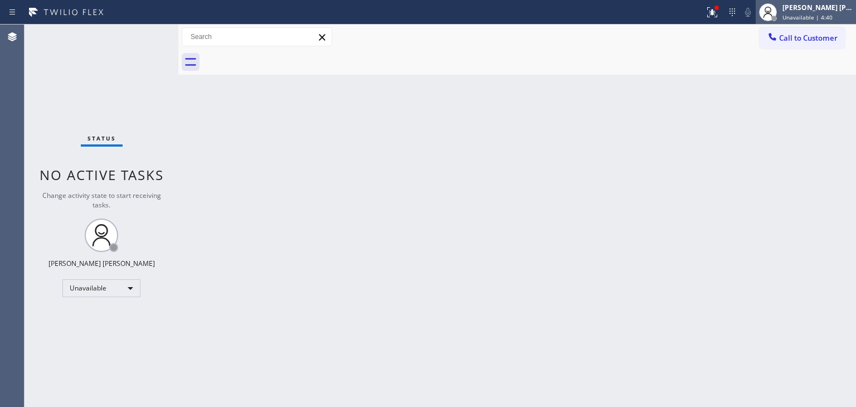
click at [844, 11] on div "[PERSON_NAME] [PERSON_NAME]" at bounding box center [818, 7] width 70 height 9
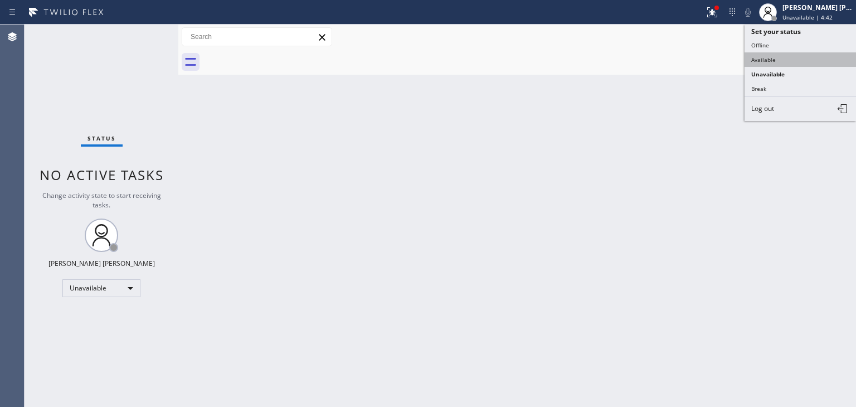
click at [775, 52] on button "Available" at bounding box center [800, 59] width 111 height 14
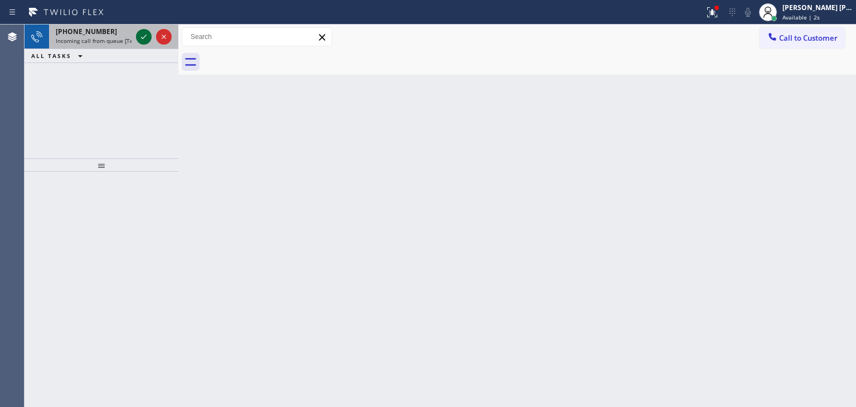
click at [144, 41] on icon at bounding box center [143, 36] width 13 height 13
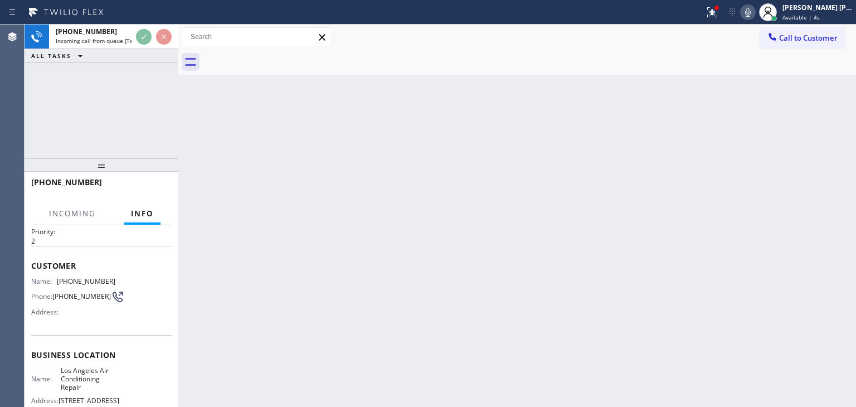
scroll to position [56, 0]
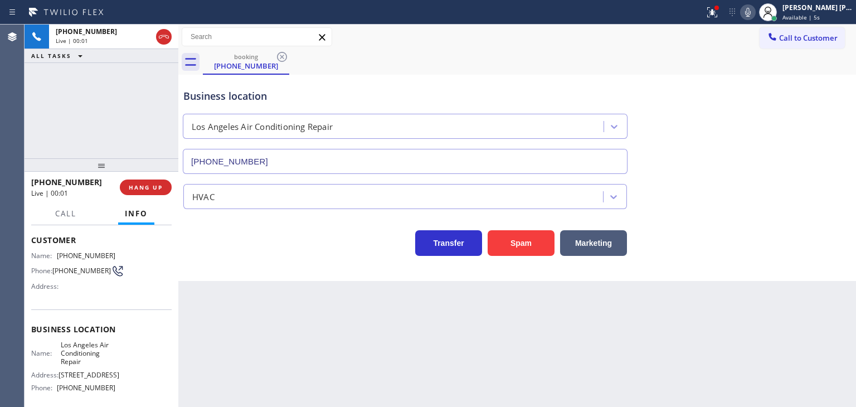
type input "[PHONE_NUMBER]"
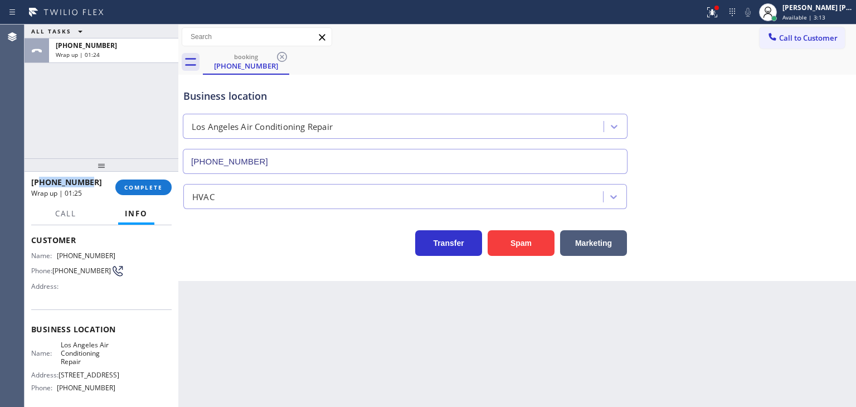
drag, startPoint x: 98, startPoint y: 183, endPoint x: 39, endPoint y: 185, distance: 58.6
click at [39, 185] on div "[PHONE_NUMBER]" at bounding box center [69, 182] width 76 height 11
copy span "3234968382"
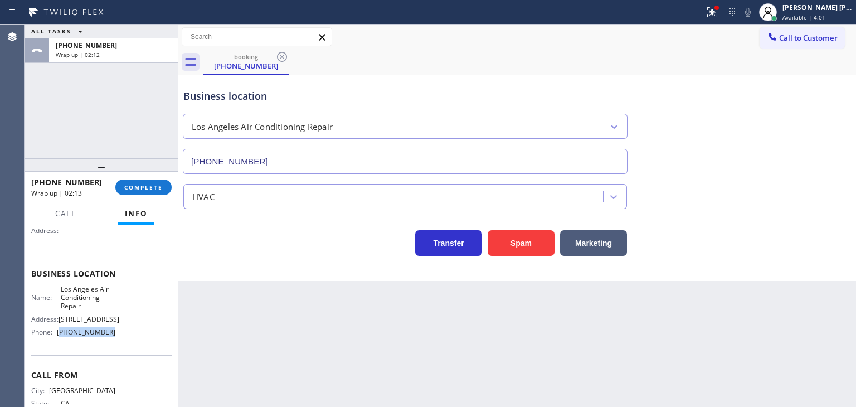
drag, startPoint x: 114, startPoint y: 339, endPoint x: 62, endPoint y: 342, distance: 51.9
click at [61, 341] on div "Name: Los Angeles Air Conditioning Repair Address: [STREET_ADDRESS] Phone: [PHO…" at bounding box center [101, 313] width 140 height 56
copy span "213) 839-3031"
click at [142, 188] on span "COMPLETE" at bounding box center [143, 187] width 38 height 8
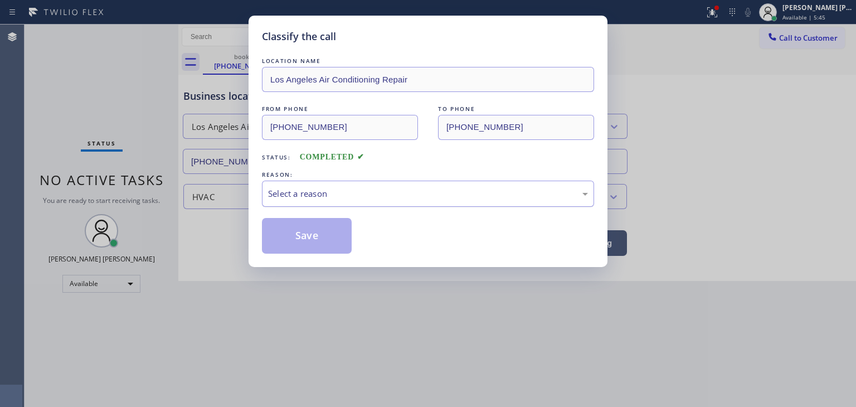
click at [297, 187] on div "Select a reason" at bounding box center [428, 193] width 320 height 13
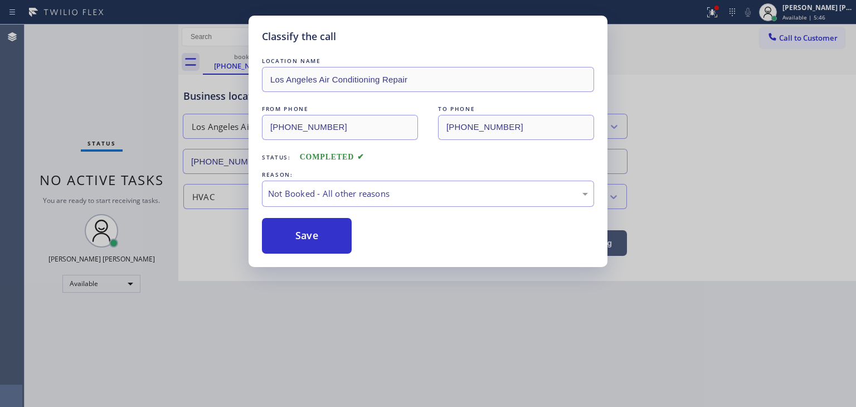
drag, startPoint x: 300, startPoint y: 242, endPoint x: 650, endPoint y: 120, distance: 370.7
click at [300, 241] on button "Save" at bounding box center [307, 236] width 90 height 36
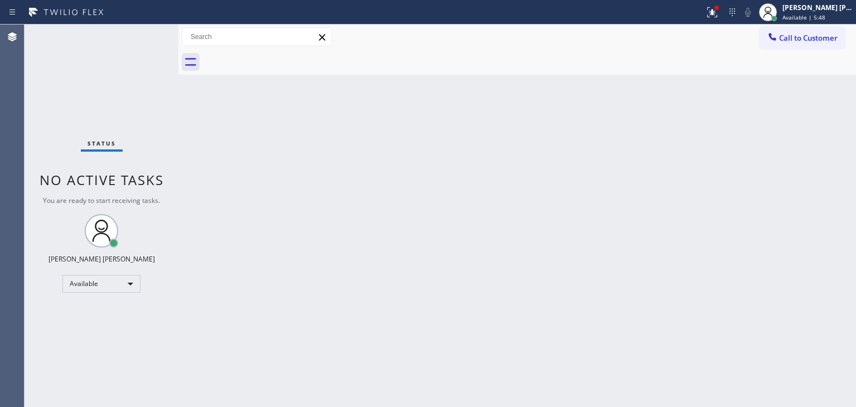
click at [815, 11] on div "[PERSON_NAME] [PERSON_NAME]" at bounding box center [818, 7] width 70 height 9
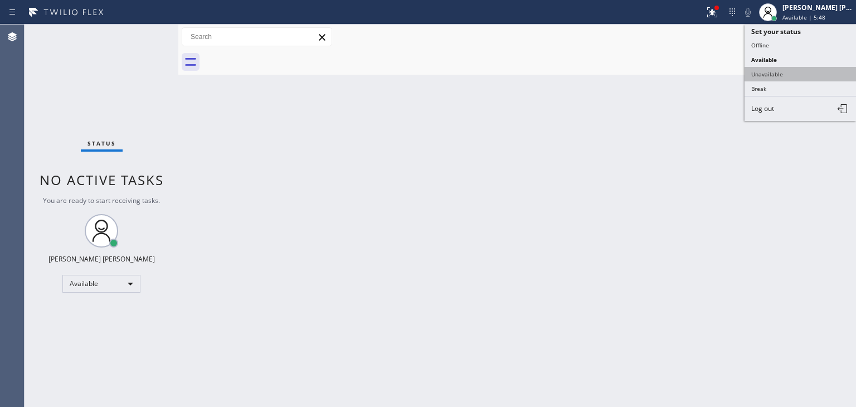
click at [794, 72] on button "Unavailable" at bounding box center [800, 74] width 111 height 14
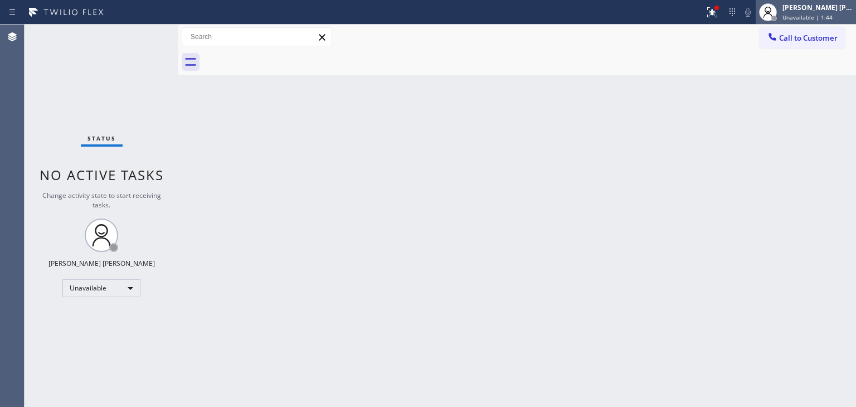
click at [818, 17] on span "Unavailable | 1:44" at bounding box center [808, 17] width 50 height 8
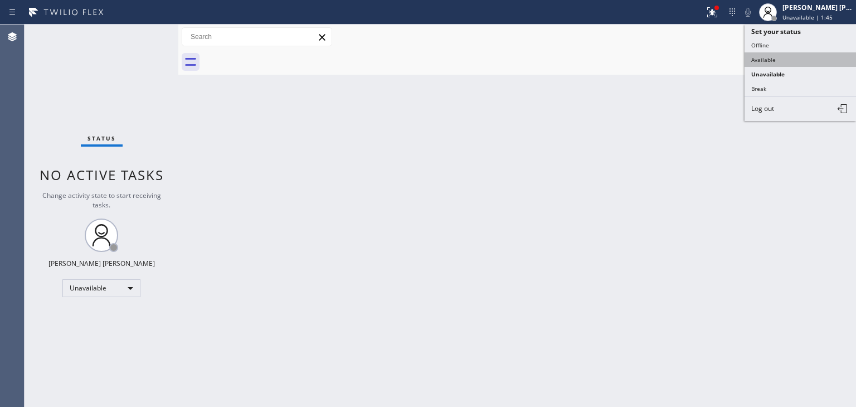
click at [787, 58] on button "Available" at bounding box center [800, 59] width 111 height 14
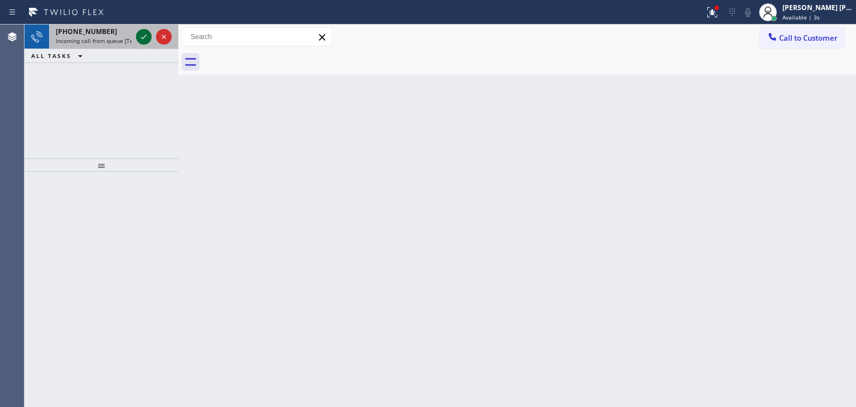
click at [143, 36] on icon at bounding box center [143, 36] width 13 height 13
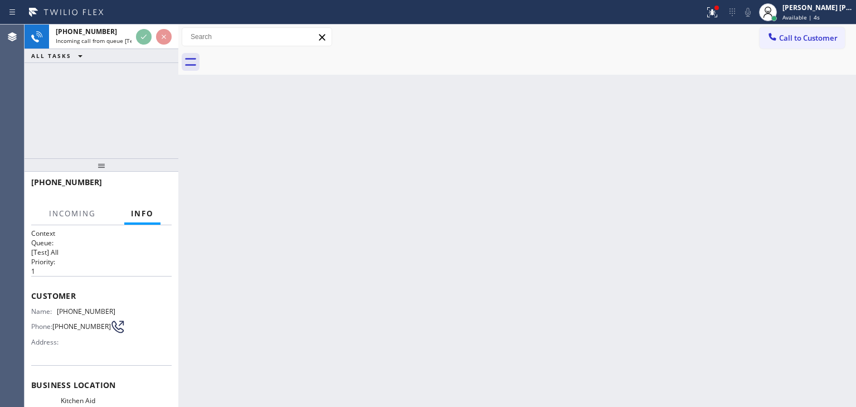
scroll to position [111, 0]
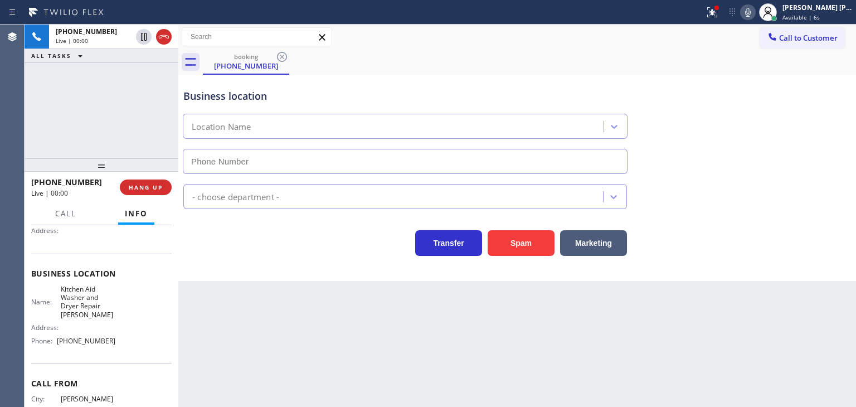
type input "[PHONE_NUMBER]"
click at [755, 14] on icon at bounding box center [747, 12] width 13 height 13
click at [755, 12] on icon at bounding box center [747, 12] width 13 height 13
click at [755, 9] on icon at bounding box center [747, 12] width 13 height 13
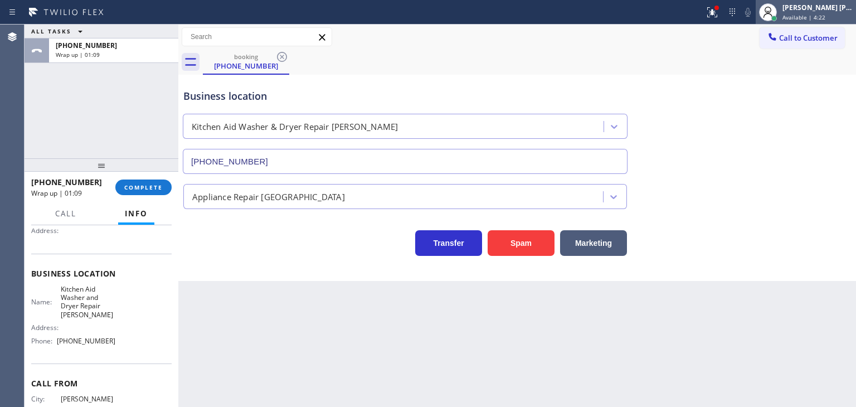
click at [823, 14] on span "Available | 4:22" at bounding box center [804, 17] width 43 height 8
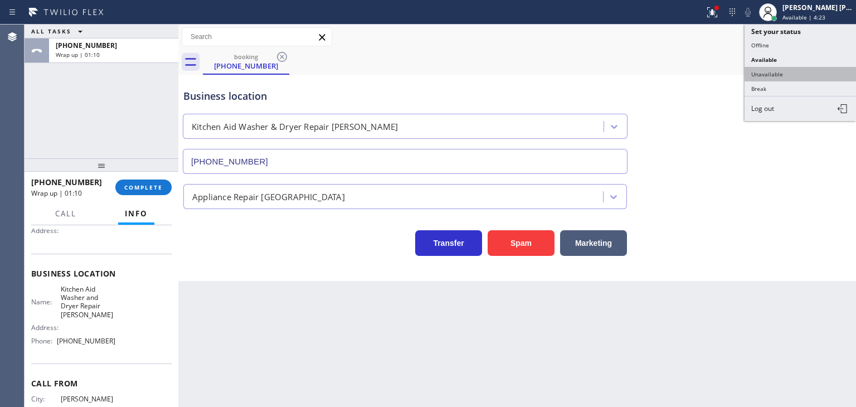
click at [789, 70] on button "Unavailable" at bounding box center [800, 74] width 111 height 14
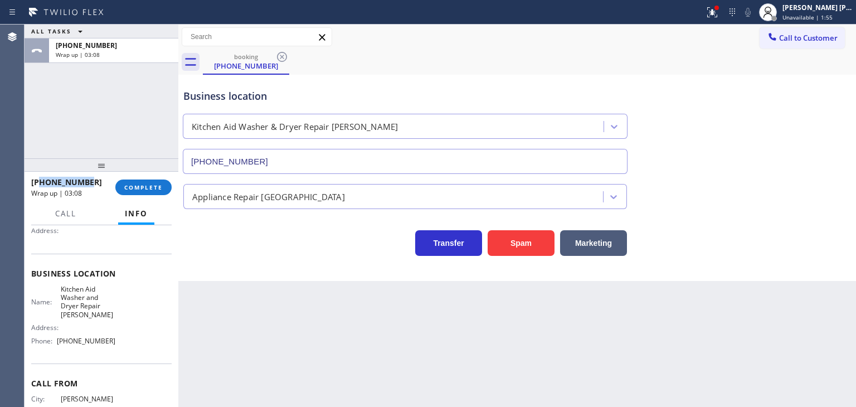
drag, startPoint x: 91, startPoint y: 181, endPoint x: 42, endPoint y: 183, distance: 49.7
click at [42, 183] on div "[PHONE_NUMBER]" at bounding box center [69, 182] width 76 height 11
copy span "5415132517"
drag, startPoint x: 118, startPoint y: 343, endPoint x: 59, endPoint y: 342, distance: 59.6
click at [59, 342] on div "Name: Kitchen Aid Washer and Dryer Repair [PERSON_NAME] Address: Phone: [PHONE_…" at bounding box center [101, 317] width 140 height 65
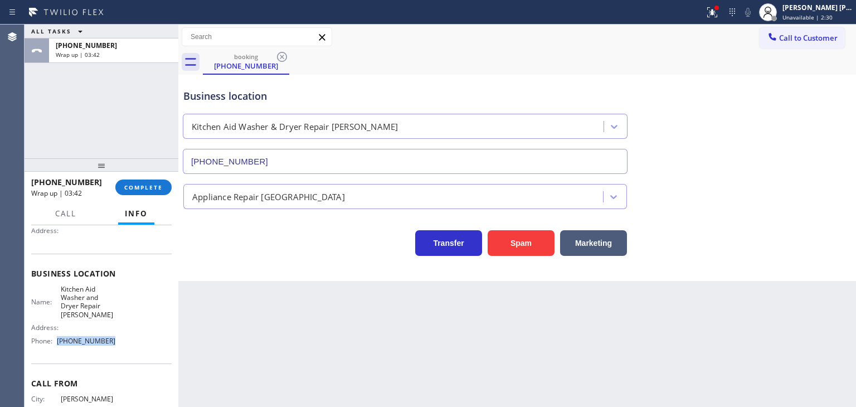
copy span "[PHONE_NUMBER]"
click at [832, 7] on div "[PERSON_NAME] [PERSON_NAME]" at bounding box center [818, 7] width 70 height 9
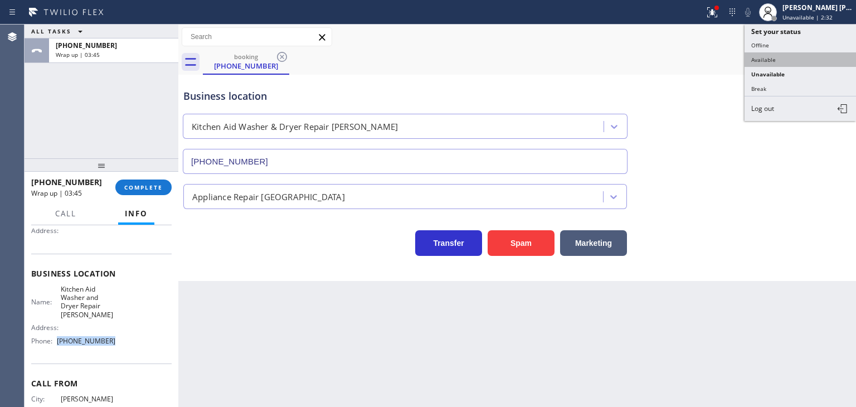
click at [796, 58] on button "Available" at bounding box center [800, 59] width 111 height 14
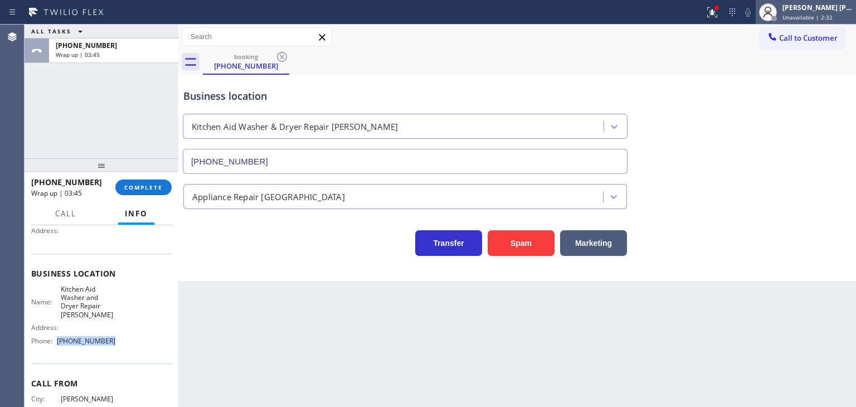
click at [830, 7] on div "[PERSON_NAME] [PERSON_NAME]" at bounding box center [818, 7] width 70 height 9
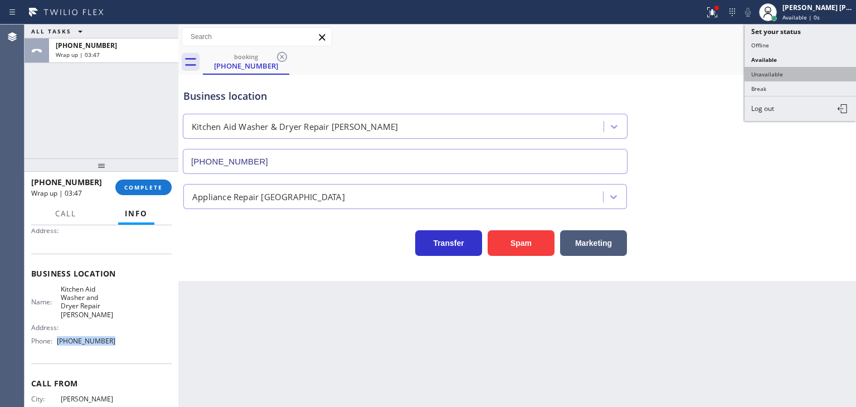
click at [802, 72] on button "Unavailable" at bounding box center [800, 74] width 111 height 14
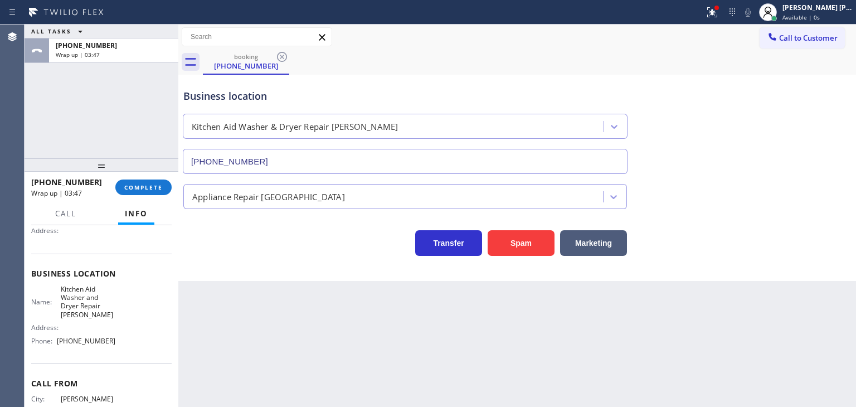
click at [135, 198] on div "[PHONE_NUMBER] Wrap up | 03:47 COMPLETE" at bounding box center [101, 187] width 140 height 29
click at [135, 192] on button "COMPLETE" at bounding box center [143, 187] width 56 height 16
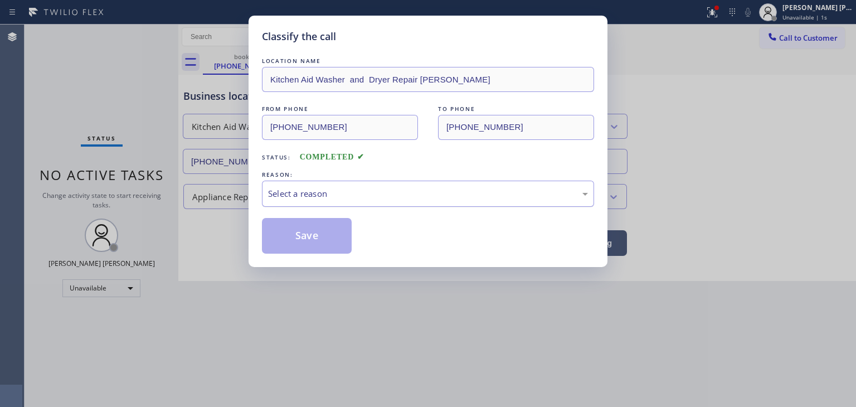
click at [308, 192] on div "Select a reason" at bounding box center [428, 193] width 320 height 13
click at [312, 235] on button "Save" at bounding box center [307, 236] width 90 height 36
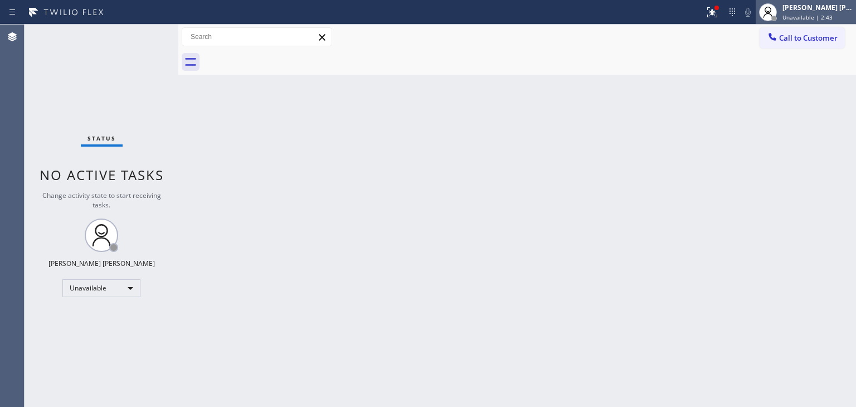
click at [826, 12] on div "[PERSON_NAME] [PERSON_NAME]" at bounding box center [818, 7] width 70 height 9
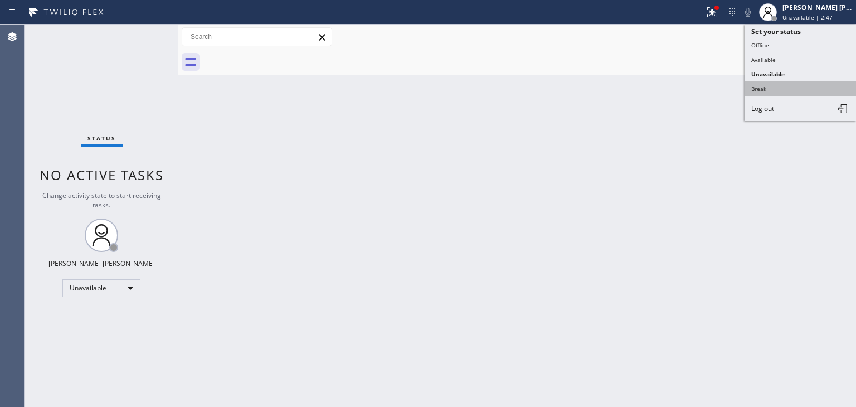
click at [780, 85] on button "Break" at bounding box center [800, 88] width 111 height 14
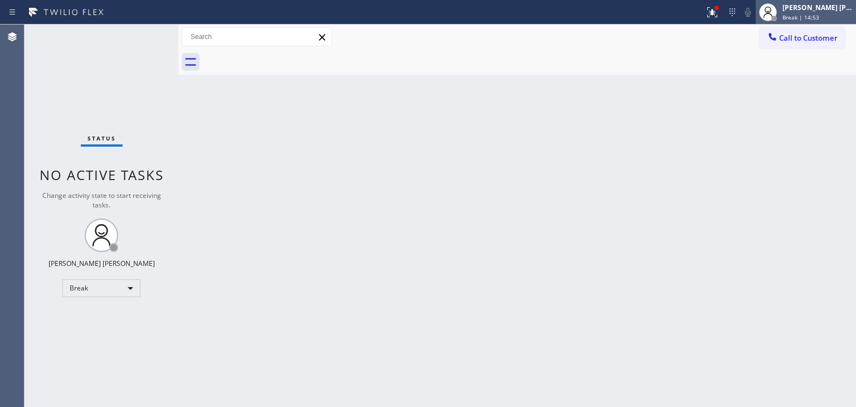
click at [818, 15] on span "Break | 14:53" at bounding box center [801, 17] width 37 height 8
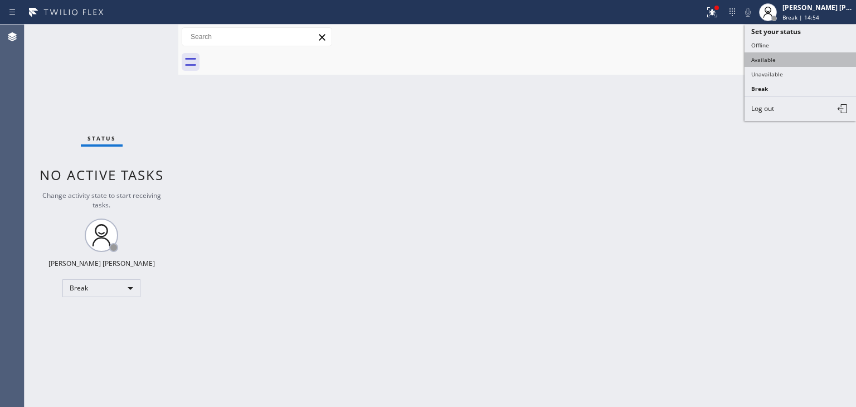
click at [792, 55] on button "Available" at bounding box center [800, 59] width 111 height 14
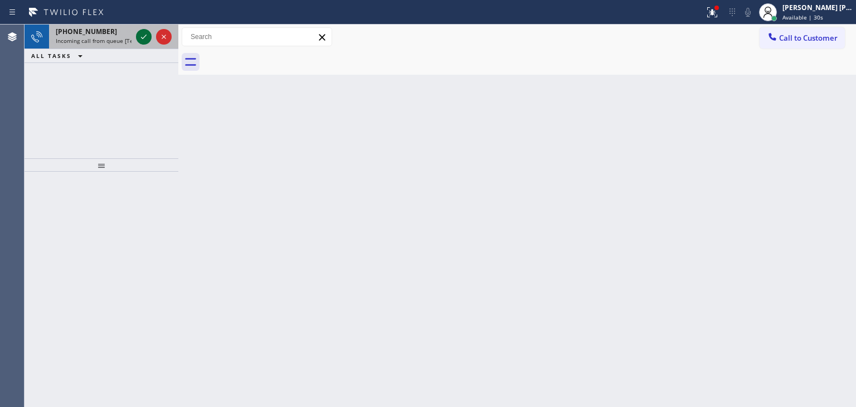
click at [145, 38] on icon at bounding box center [143, 36] width 13 height 13
click at [145, 32] on icon at bounding box center [143, 36] width 13 height 13
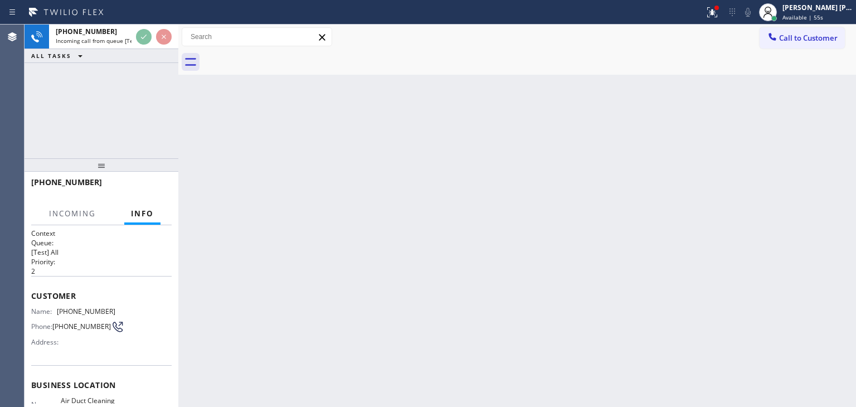
scroll to position [56, 0]
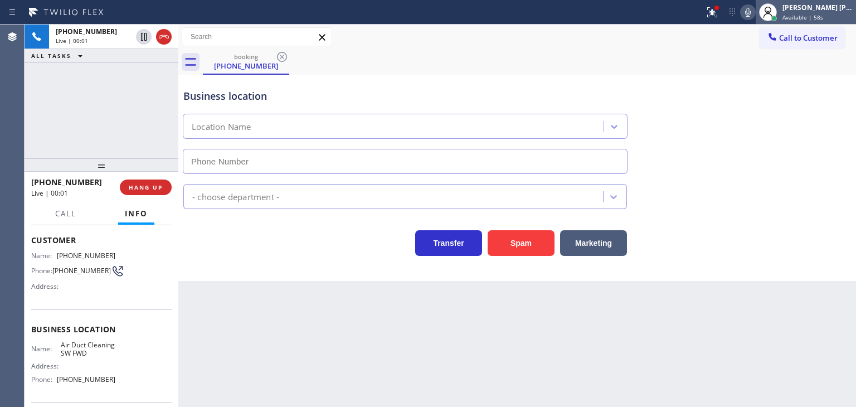
type input "[PHONE_NUMBER]"
click at [755, 7] on icon at bounding box center [747, 12] width 13 height 13
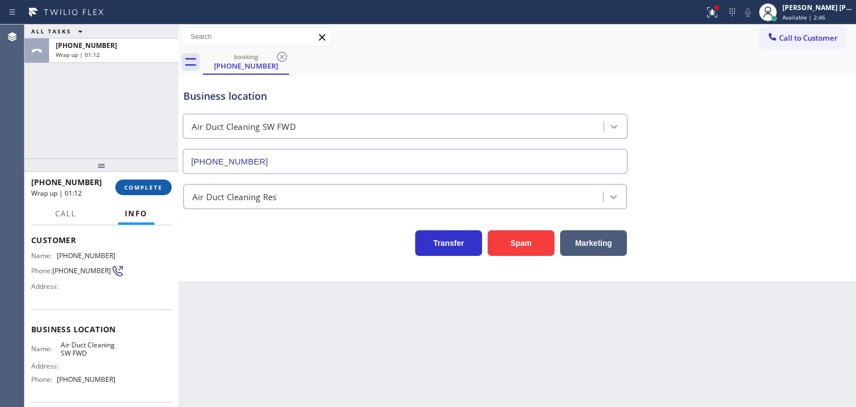
click at [154, 186] on span "COMPLETE" at bounding box center [143, 187] width 38 height 8
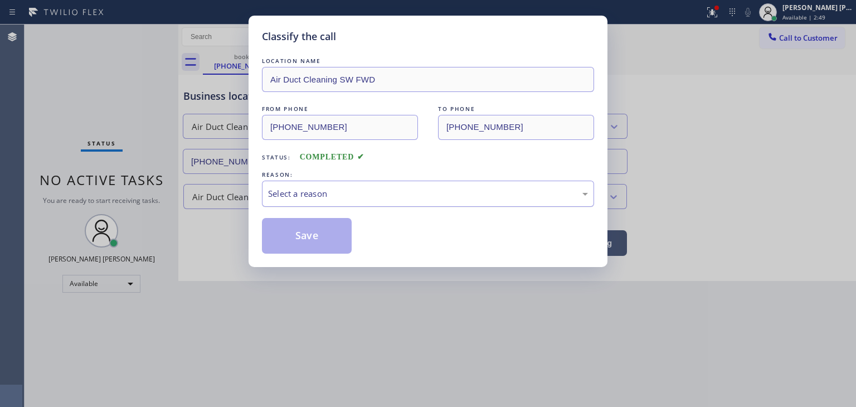
click at [312, 198] on div "Select a reason" at bounding box center [428, 193] width 320 height 13
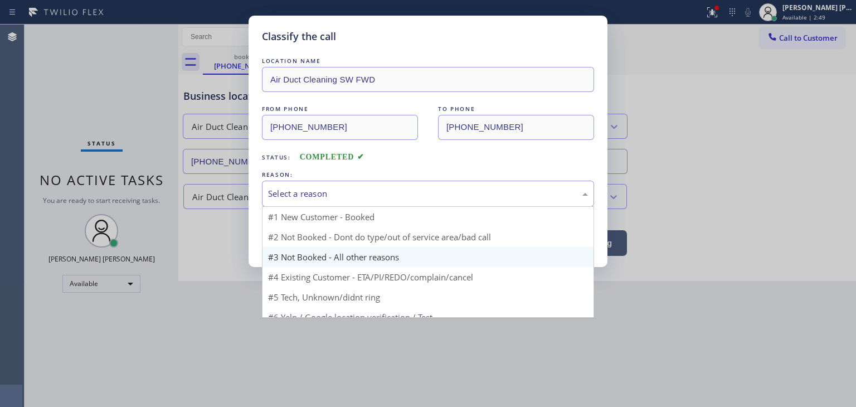
scroll to position [9, 0]
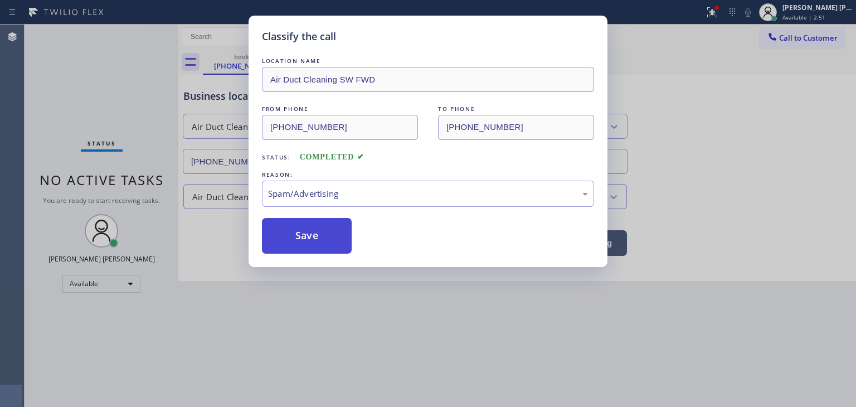
click at [312, 232] on button "Save" at bounding box center [307, 236] width 90 height 36
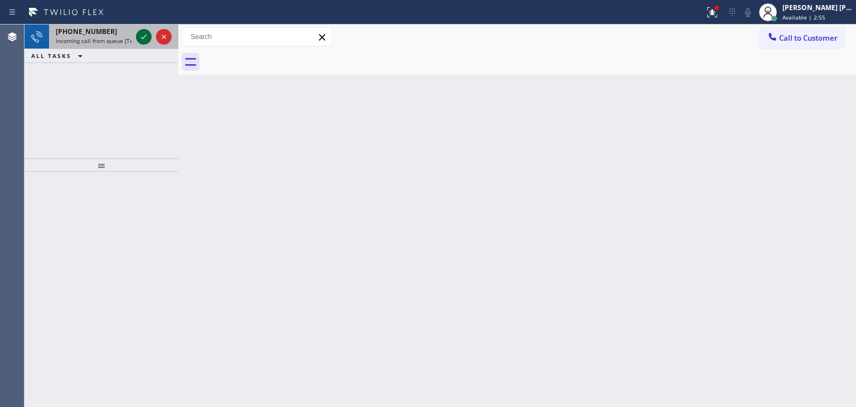
click at [143, 36] on icon at bounding box center [143, 36] width 13 height 13
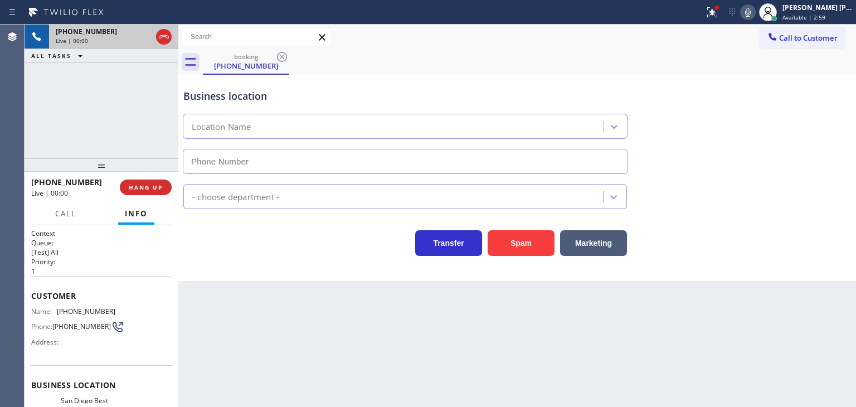
click at [755, 11] on icon at bounding box center [747, 12] width 13 height 13
type input "[PHONE_NUMBER]"
click at [755, 11] on icon at bounding box center [747, 12] width 13 height 13
click at [751, 14] on icon at bounding box center [748, 12] width 6 height 9
click at [755, 16] on icon at bounding box center [747, 12] width 13 height 13
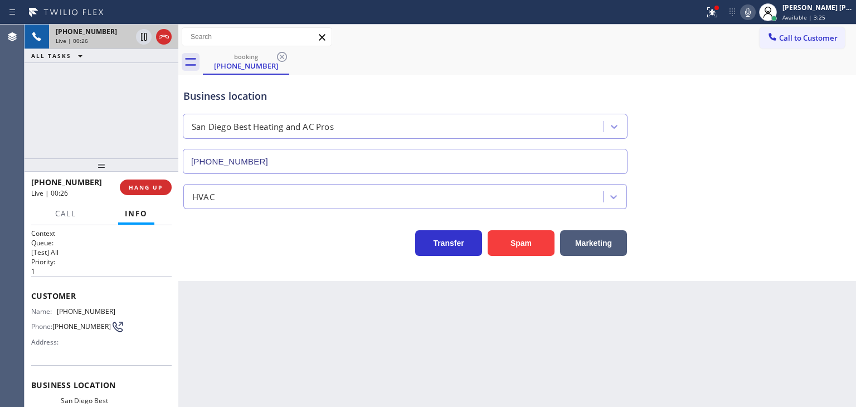
click at [755, 15] on icon at bounding box center [747, 12] width 13 height 13
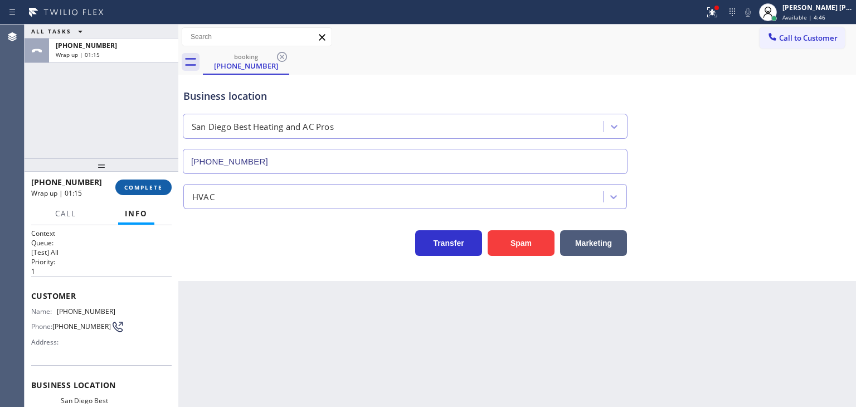
click at [151, 189] on span "COMPLETE" at bounding box center [143, 187] width 38 height 8
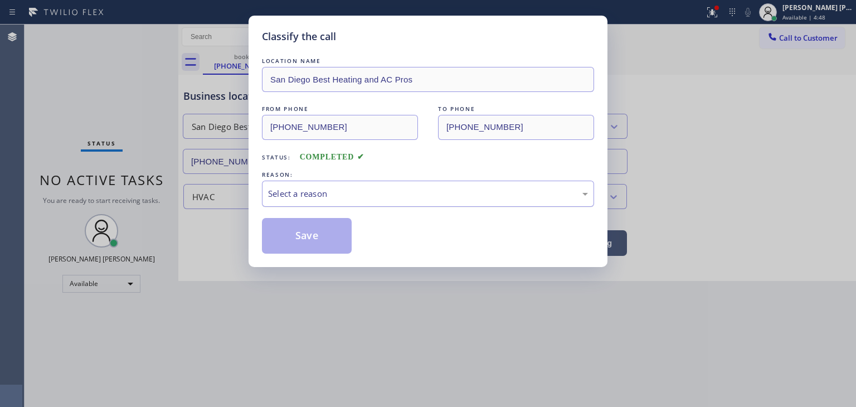
click at [363, 186] on div "Select a reason" at bounding box center [428, 194] width 332 height 26
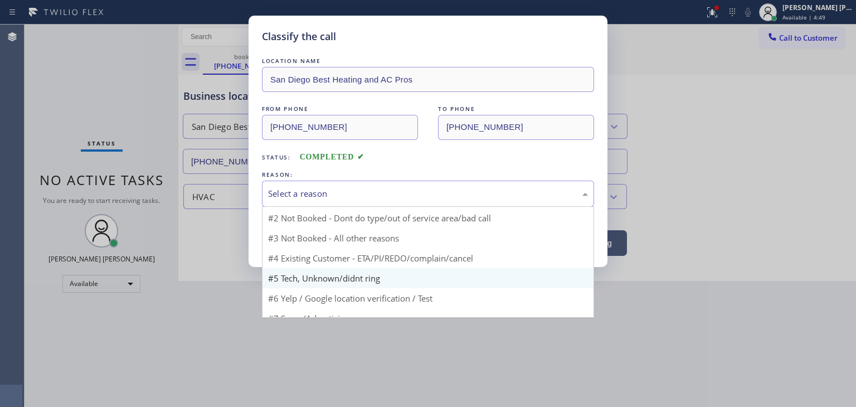
scroll to position [9, 0]
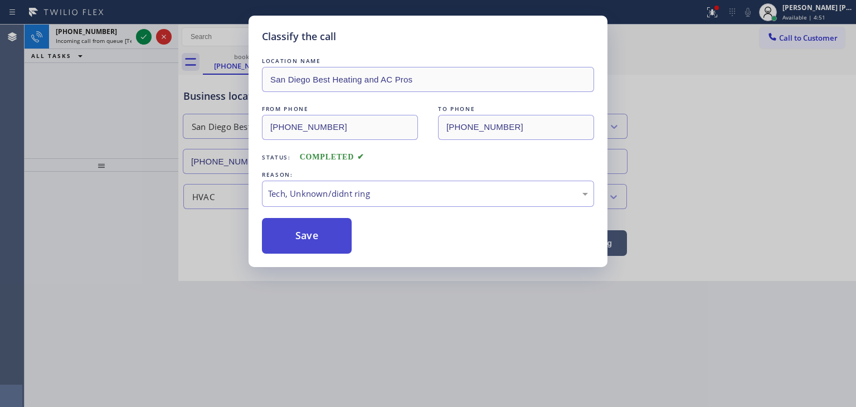
click at [317, 237] on button "Save" at bounding box center [307, 236] width 90 height 36
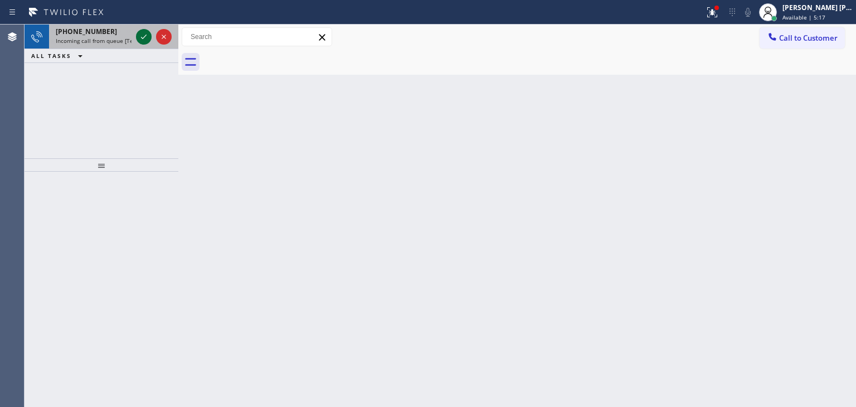
click at [145, 37] on icon at bounding box center [143, 36] width 13 height 13
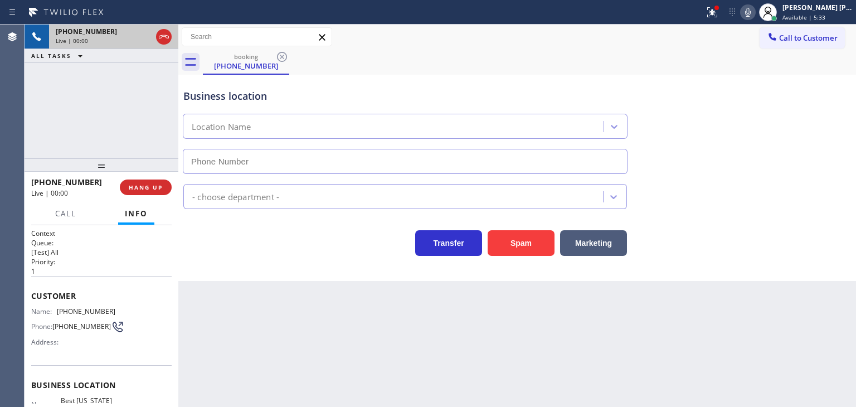
type input "[PHONE_NUMBER]"
click at [755, 11] on icon at bounding box center [747, 12] width 13 height 13
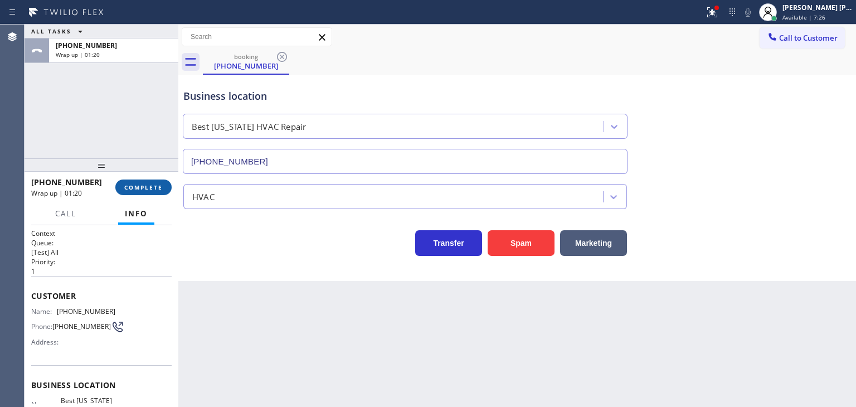
click at [149, 190] on span "COMPLETE" at bounding box center [143, 187] width 38 height 8
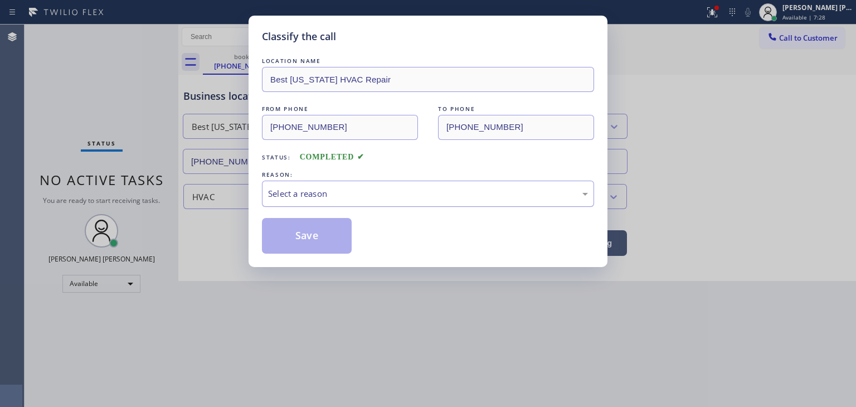
click at [309, 193] on div "Select a reason" at bounding box center [428, 193] width 320 height 13
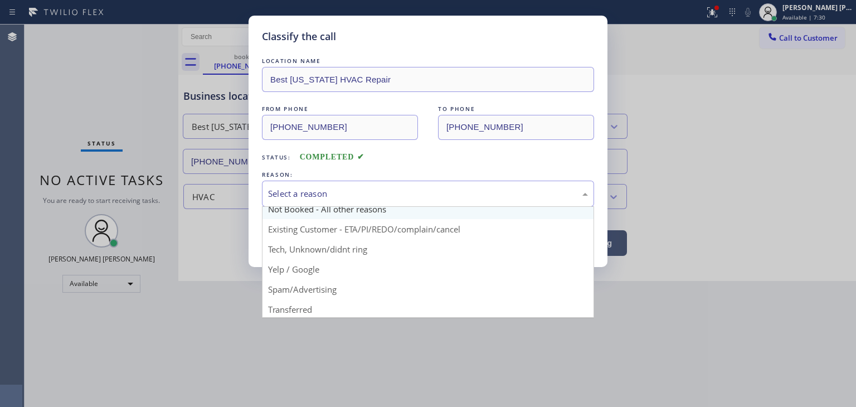
scroll to position [56, 0]
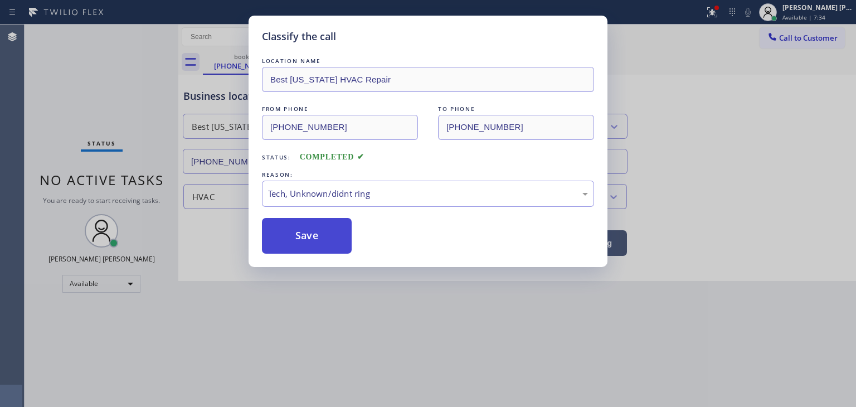
click at [315, 231] on button "Save" at bounding box center [307, 236] width 90 height 36
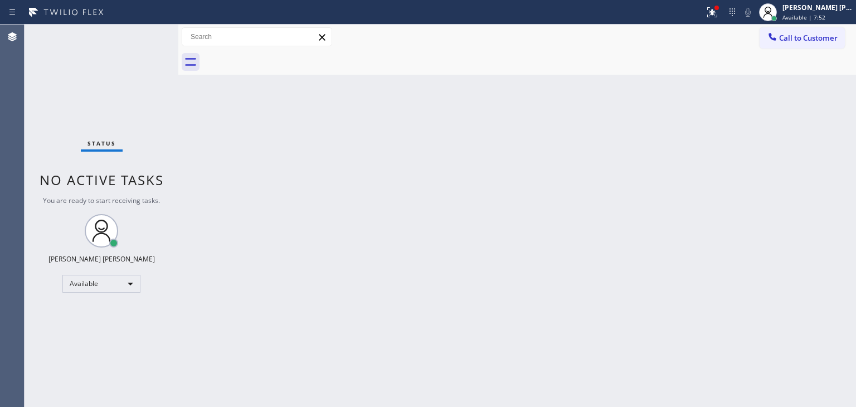
click at [146, 35] on div "Status No active tasks You are ready to start receiving tasks. [PERSON_NAME] [P…" at bounding box center [102, 216] width 154 height 382
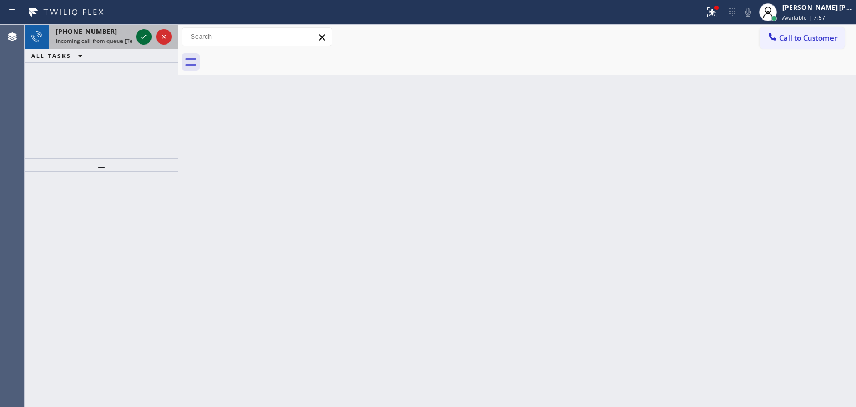
click at [144, 42] on icon at bounding box center [143, 36] width 13 height 13
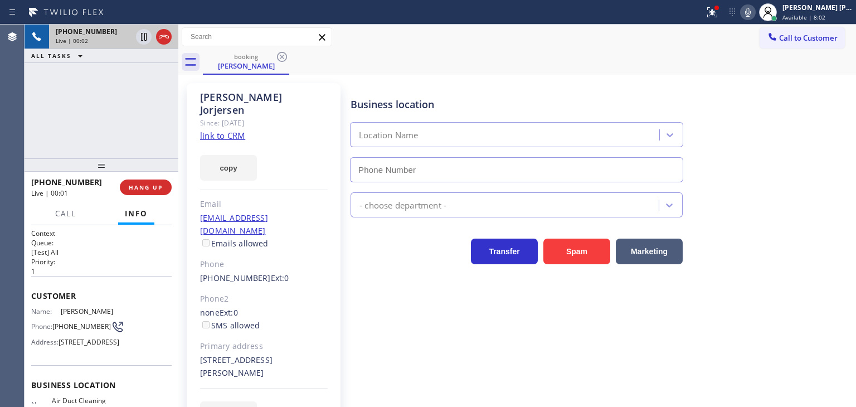
type input "[PHONE_NUMBER]"
click at [208, 130] on link "link to CRM" at bounding box center [222, 135] width 45 height 11
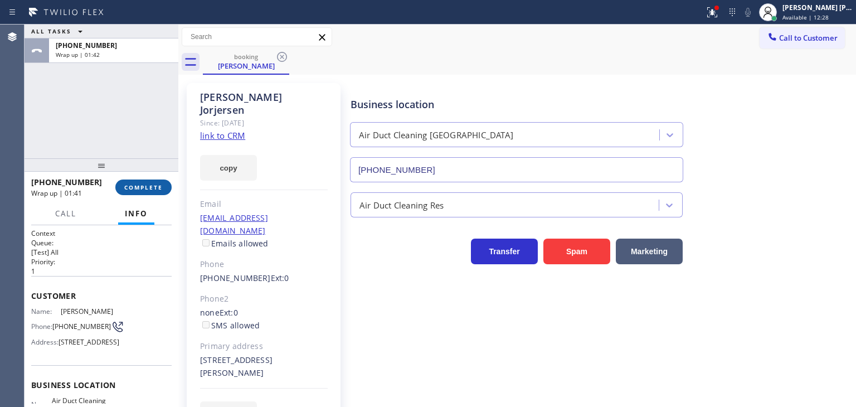
click at [133, 183] on button "COMPLETE" at bounding box center [143, 187] width 56 height 16
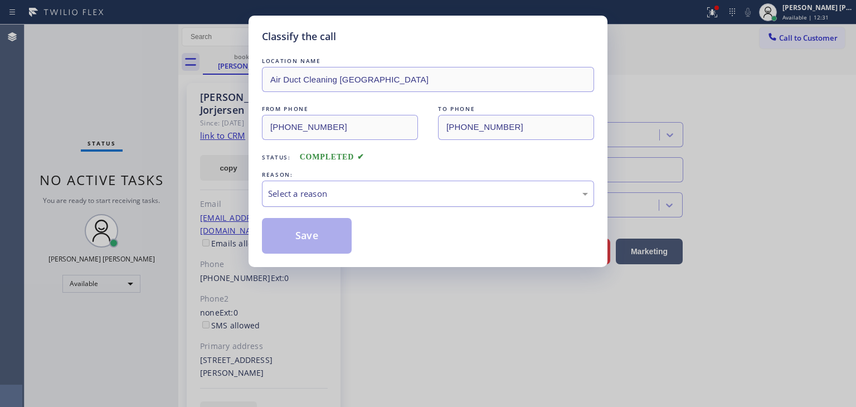
click at [299, 194] on div "Select a reason" at bounding box center [428, 193] width 320 height 13
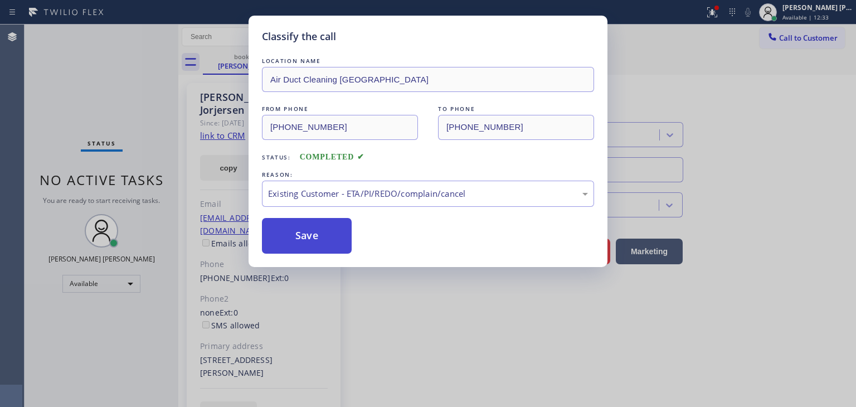
click at [310, 240] on button "Save" at bounding box center [307, 236] width 90 height 36
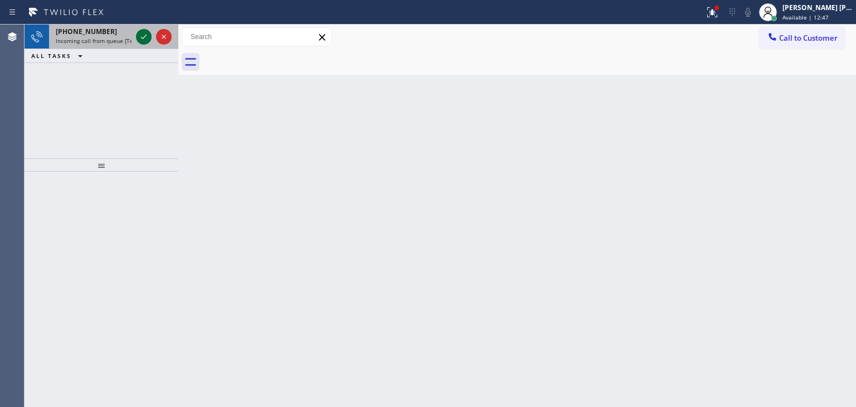
click at [145, 35] on icon at bounding box center [143, 36] width 13 height 13
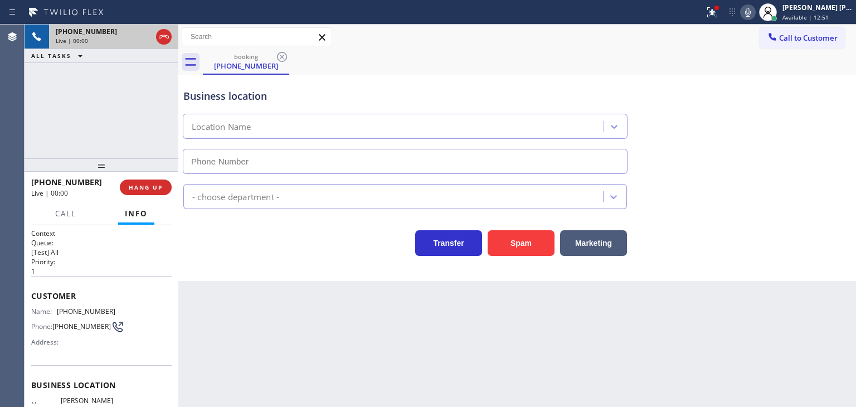
scroll to position [111, 0]
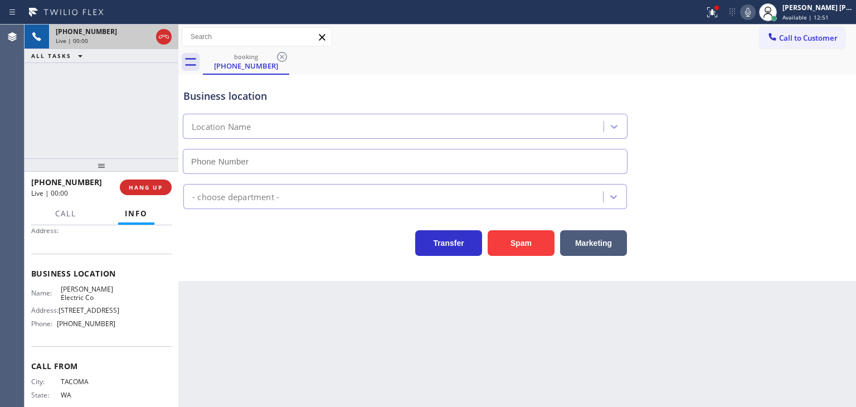
type input "[PHONE_NUMBER]"
click at [755, 13] on icon at bounding box center [747, 12] width 13 height 13
click at [836, 9] on div "[PERSON_NAME] [PERSON_NAME]" at bounding box center [818, 7] width 70 height 9
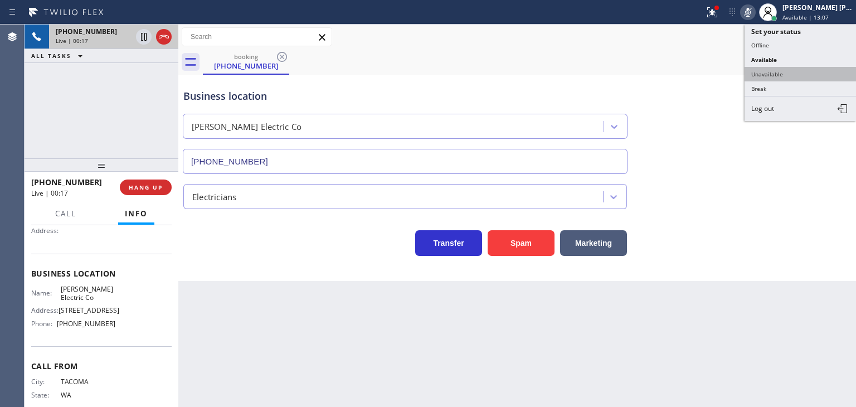
click at [795, 76] on button "Unavailable" at bounding box center [800, 74] width 111 height 14
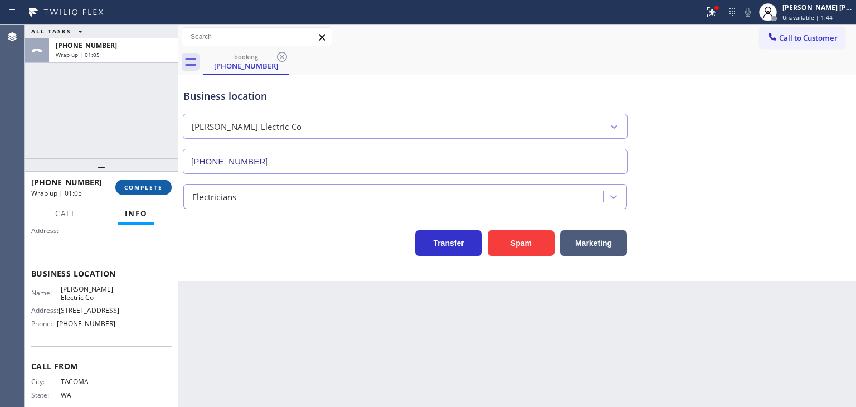
click at [130, 186] on span "COMPLETE" at bounding box center [143, 187] width 38 height 8
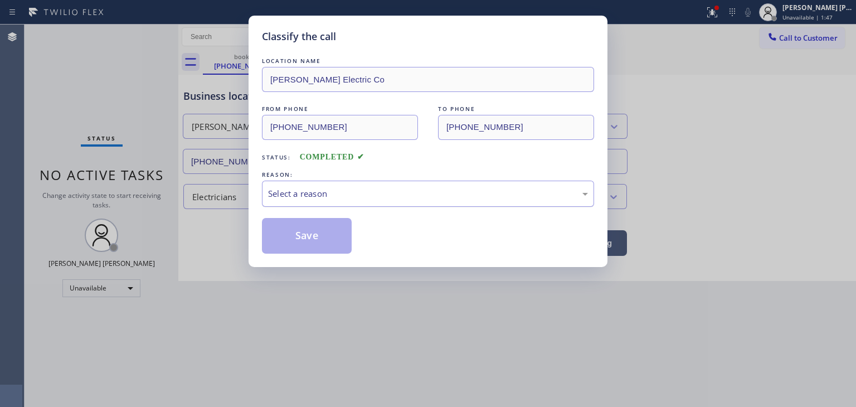
click at [338, 191] on div "Select a reason" at bounding box center [428, 193] width 320 height 13
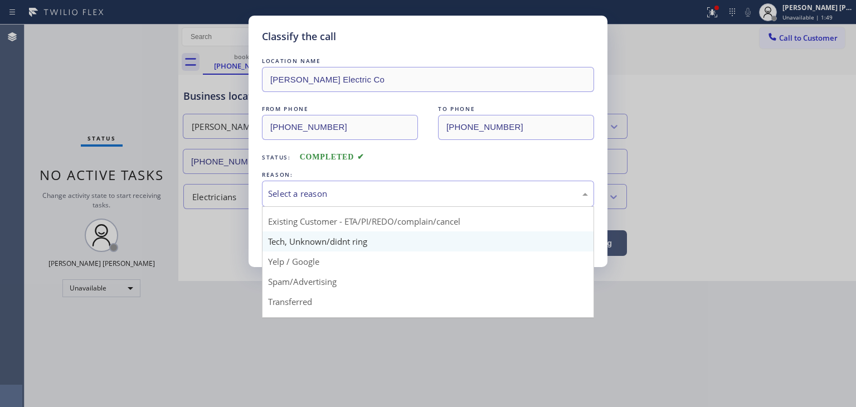
scroll to position [70, 0]
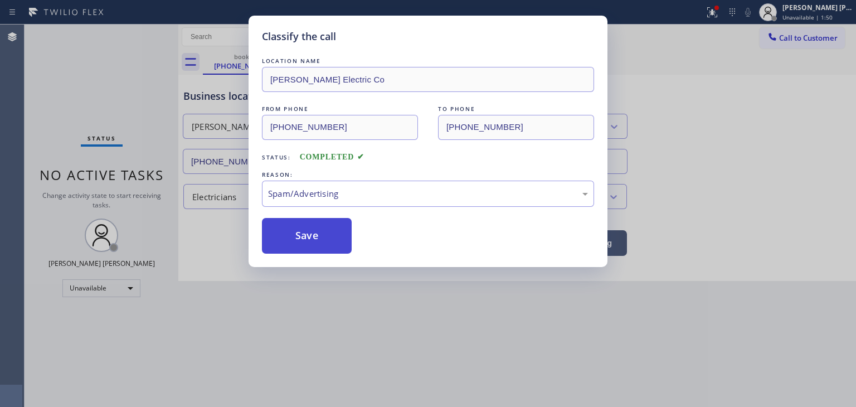
click at [307, 244] on button "Save" at bounding box center [307, 236] width 90 height 36
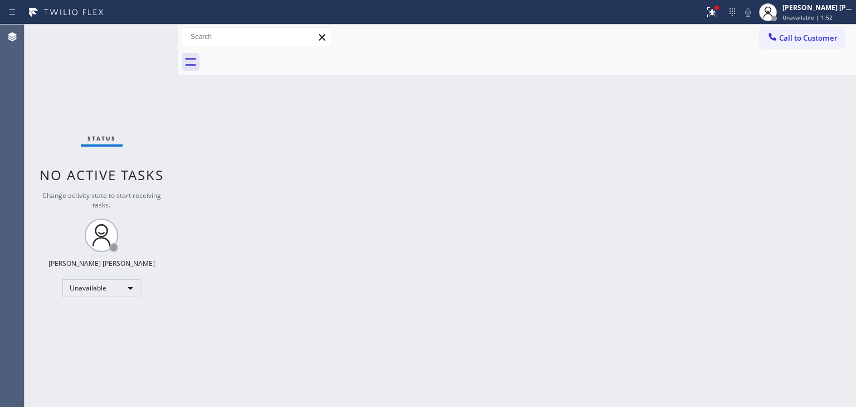
click at [819, 16] on span "Unavailable | 1:52" at bounding box center [808, 17] width 50 height 8
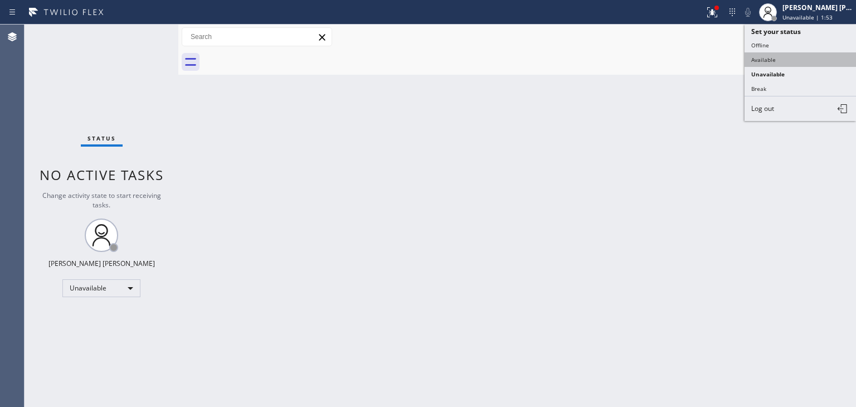
click at [766, 59] on button "Available" at bounding box center [800, 59] width 111 height 14
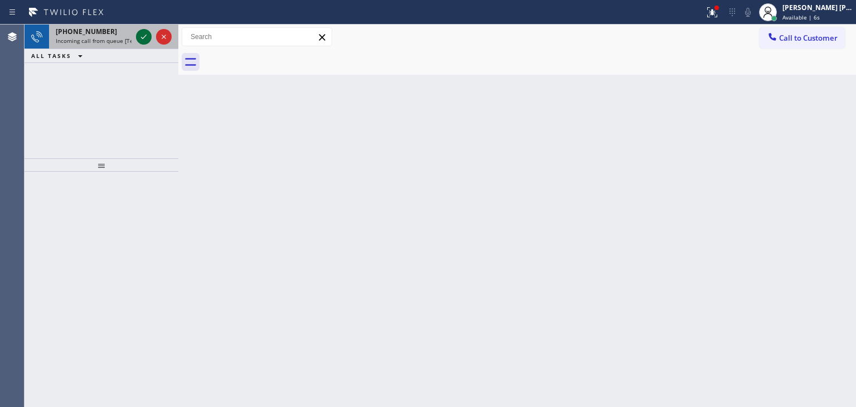
click at [146, 34] on icon at bounding box center [143, 36] width 13 height 13
click at [144, 33] on icon at bounding box center [143, 36] width 13 height 13
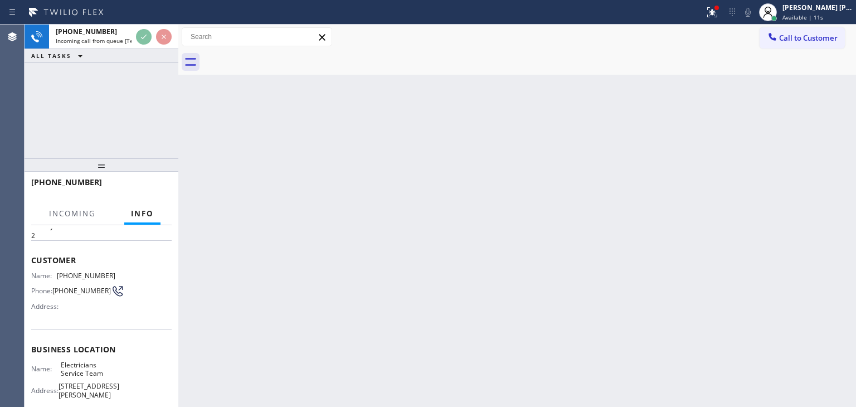
scroll to position [56, 0]
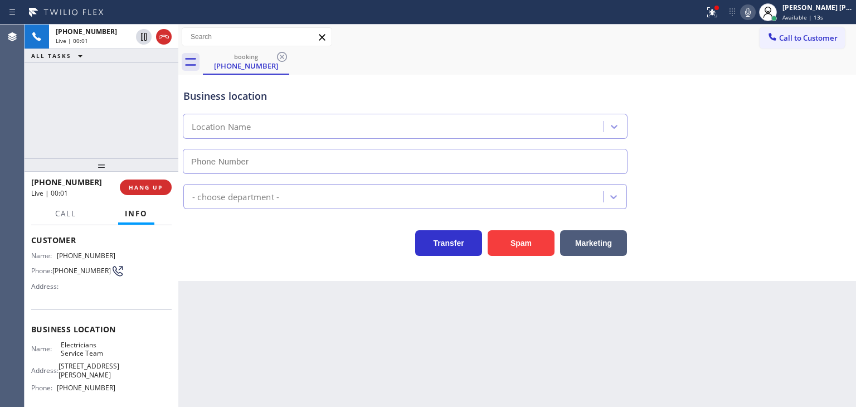
type input "[PHONE_NUMBER]"
click at [821, 15] on span "Available | 31s" at bounding box center [803, 17] width 41 height 8
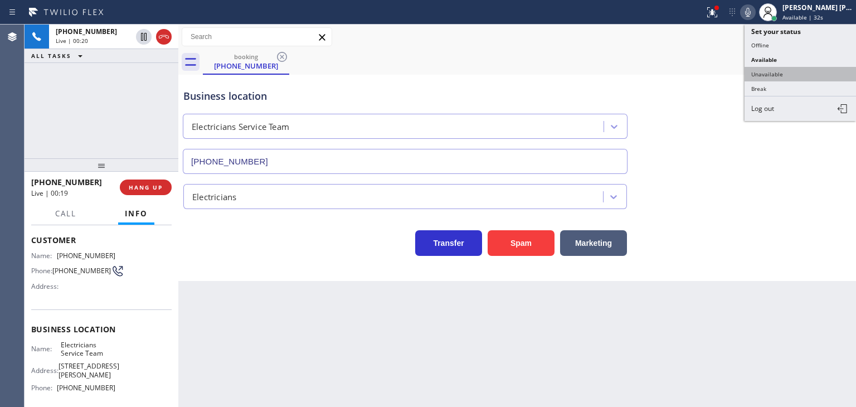
click at [787, 70] on button "Unavailable" at bounding box center [800, 74] width 111 height 14
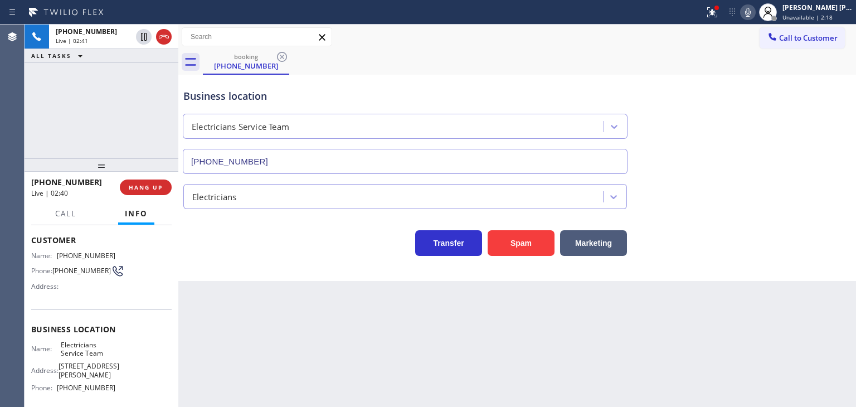
click at [819, 220] on div "Transfer Spam Marketing" at bounding box center [517, 238] width 672 height 36
click at [755, 12] on icon at bounding box center [747, 12] width 13 height 13
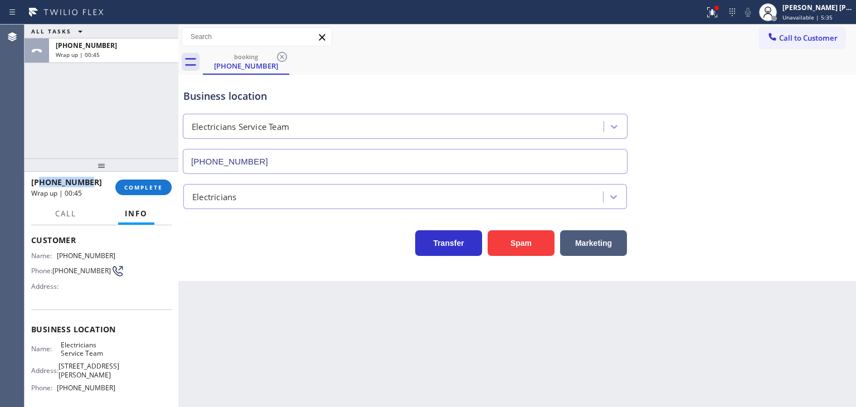
drag, startPoint x: 91, startPoint y: 182, endPoint x: 39, endPoint y: 181, distance: 51.8
click at [39, 181] on div "[PHONE_NUMBER]" at bounding box center [69, 182] width 76 height 11
copy span "5625671317"
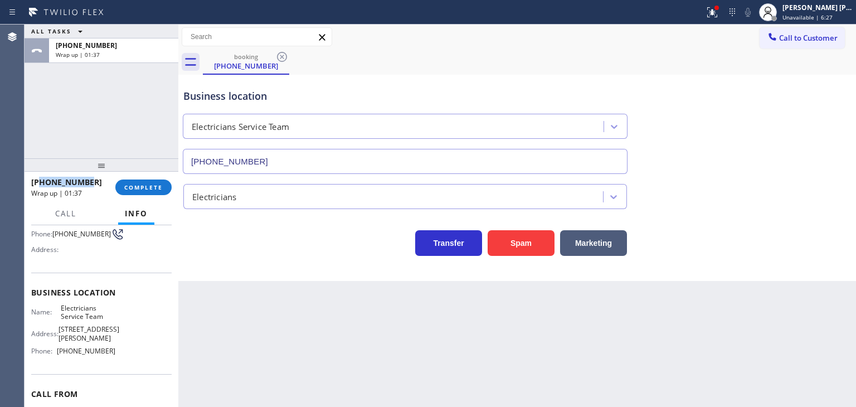
scroll to position [111, 0]
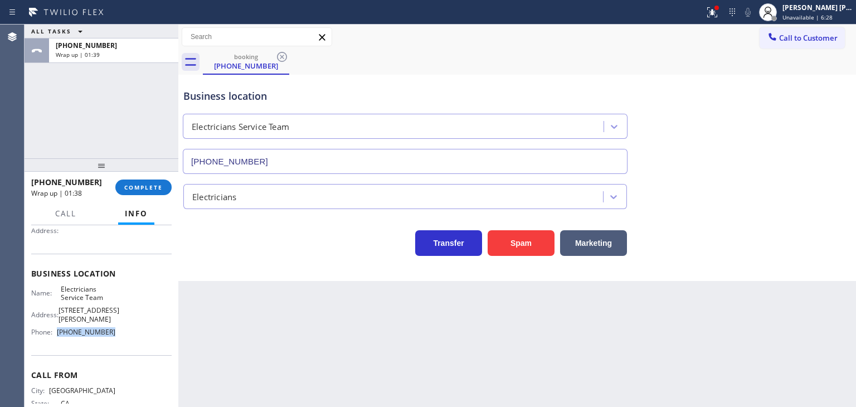
drag, startPoint x: 123, startPoint y: 336, endPoint x: 57, endPoint y: 339, distance: 65.8
click at [57, 339] on div "Name: Electricians Service Team Address: [STREET_ADDRESS][PERSON_NAME] Phone: […" at bounding box center [101, 313] width 140 height 56
copy div "[PHONE_NUMBER]"
click at [820, 13] on span "Unavailable | 7:54" at bounding box center [808, 17] width 50 height 8
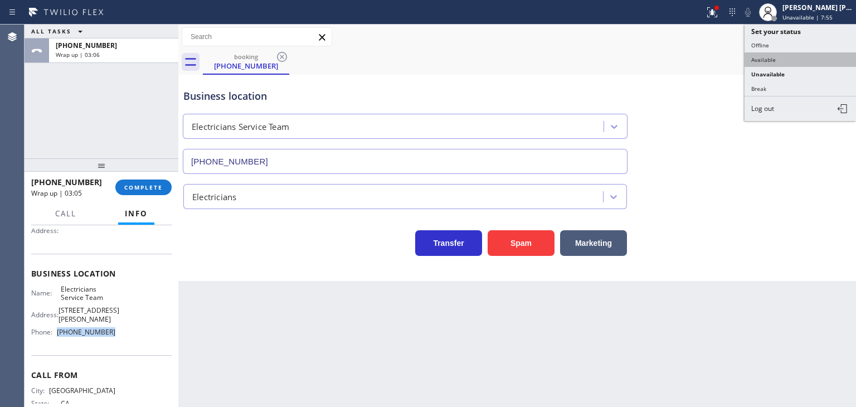
click at [794, 52] on button "Available" at bounding box center [800, 59] width 111 height 14
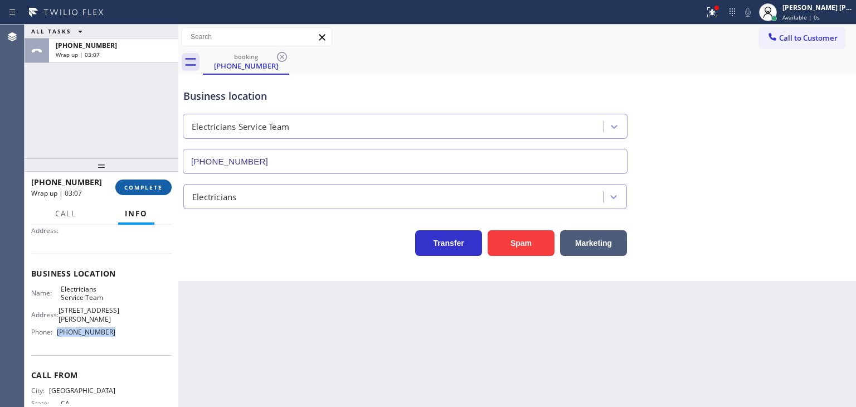
click at [147, 187] on span "COMPLETE" at bounding box center [143, 187] width 38 height 8
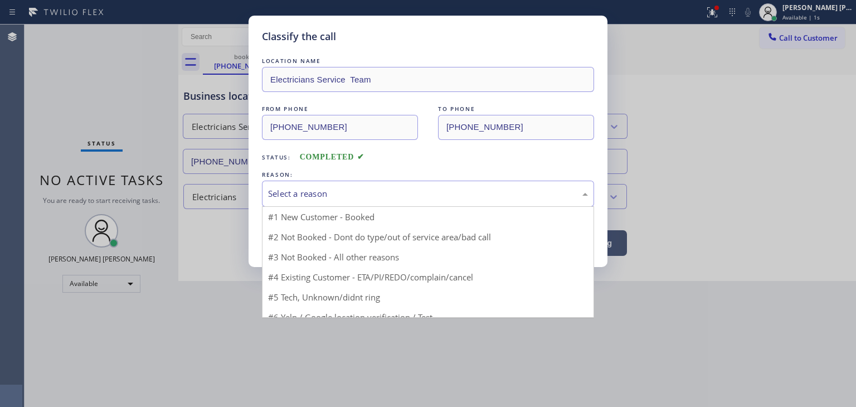
click at [328, 192] on div "Select a reason" at bounding box center [428, 193] width 320 height 13
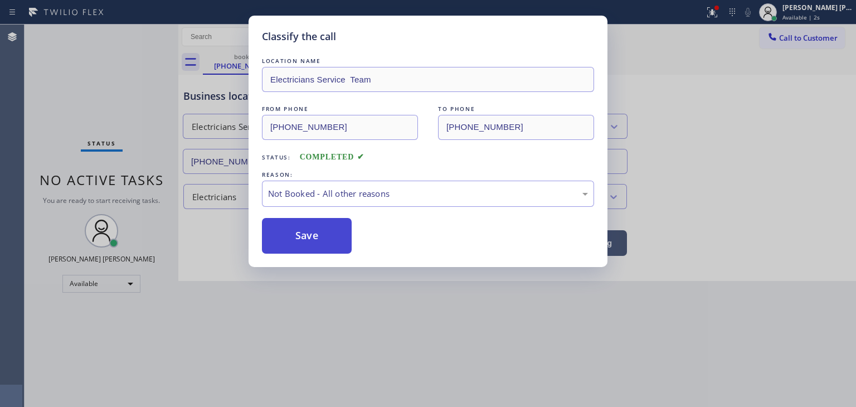
click at [321, 235] on button "Save" at bounding box center [307, 236] width 90 height 36
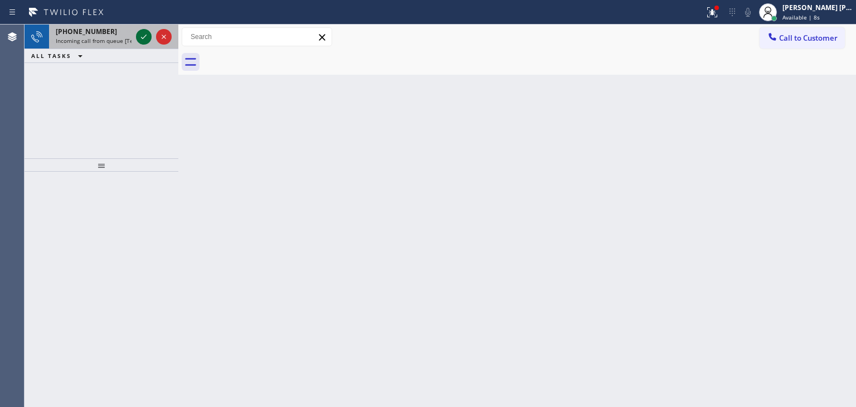
click at [146, 41] on icon at bounding box center [143, 36] width 13 height 13
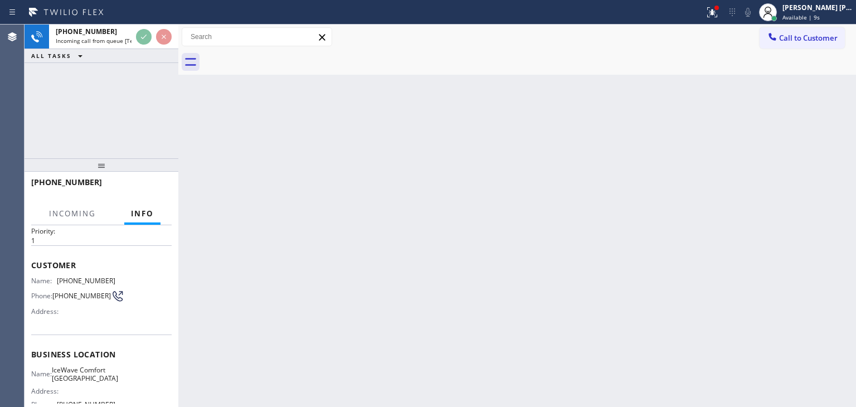
scroll to position [56, 0]
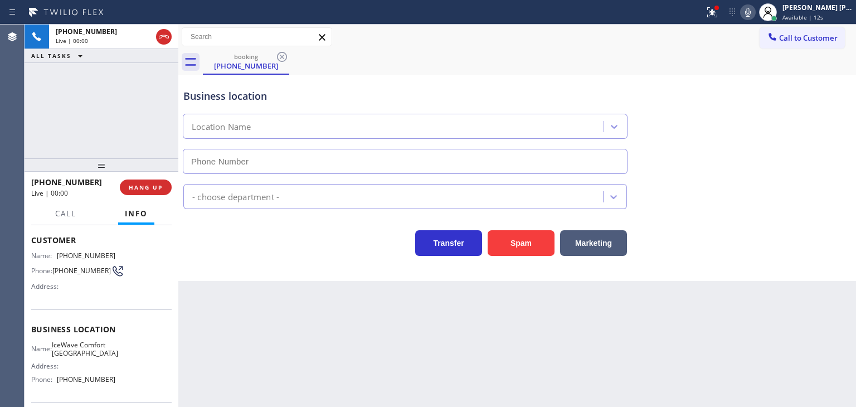
type input "[PHONE_NUMBER]"
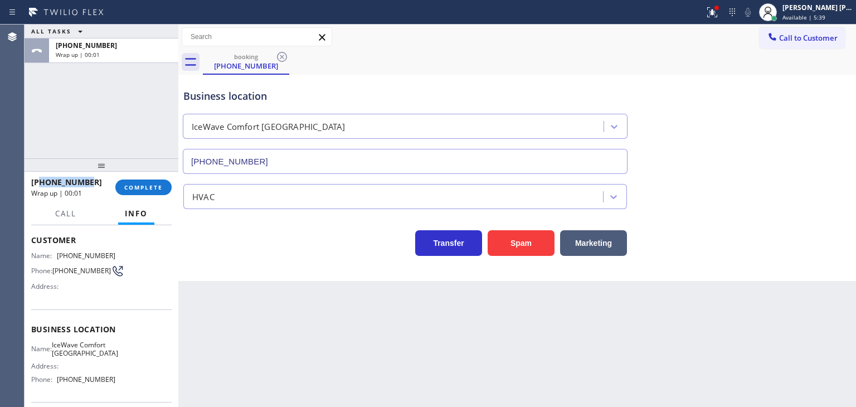
drag, startPoint x: 94, startPoint y: 183, endPoint x: 42, endPoint y: 186, distance: 51.9
click at [42, 186] on div "[PHONE_NUMBER]" at bounding box center [69, 182] width 76 height 11
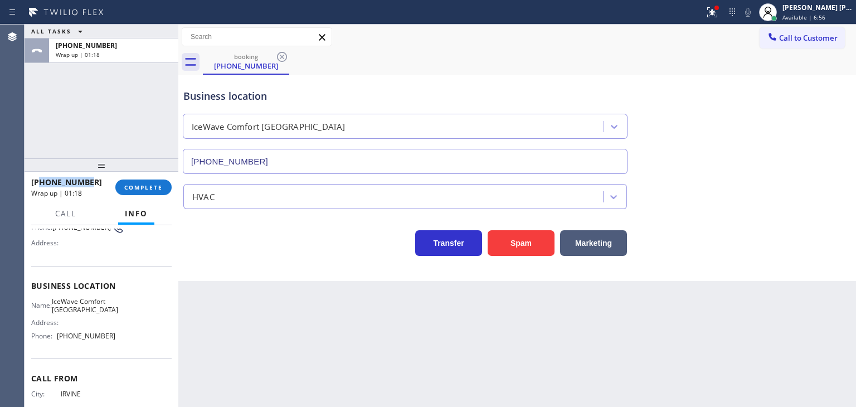
scroll to position [111, 0]
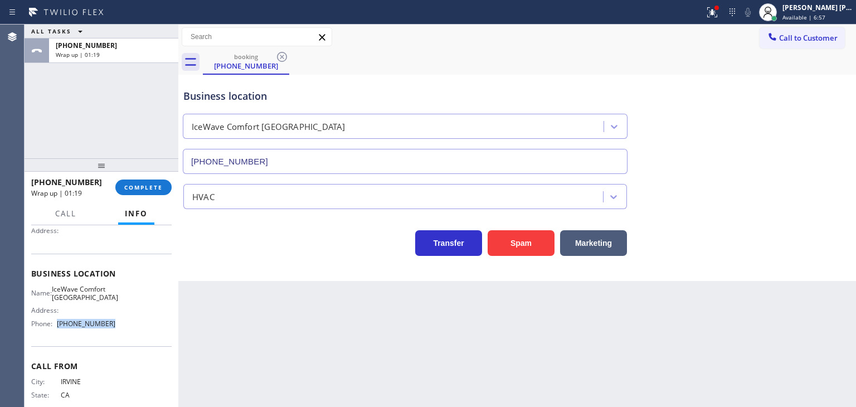
drag, startPoint x: 105, startPoint y: 337, endPoint x: 55, endPoint y: 337, distance: 50.2
click at [55, 328] on div "Phone: [PHONE_NUMBER]" at bounding box center [73, 323] width 84 height 8
drag, startPoint x: 853, startPoint y: 11, endPoint x: 830, endPoint y: 23, distance: 25.7
click at [853, 11] on div "[PERSON_NAME] [PERSON_NAME] Available | 9:42" at bounding box center [818, 12] width 76 height 20
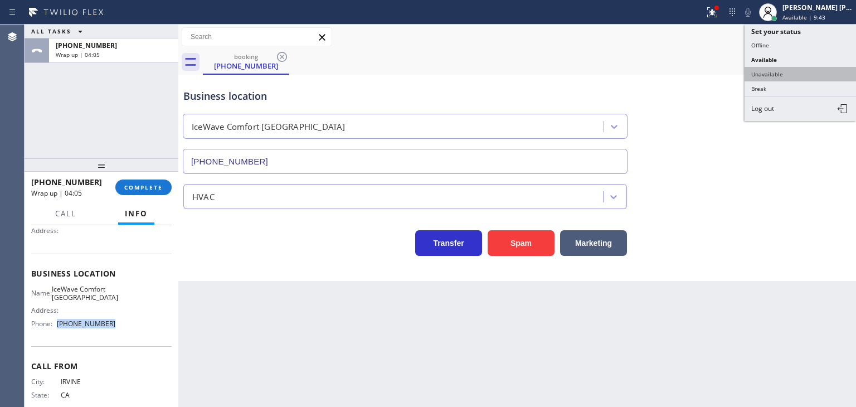
click at [778, 70] on button "Unavailable" at bounding box center [800, 74] width 111 height 14
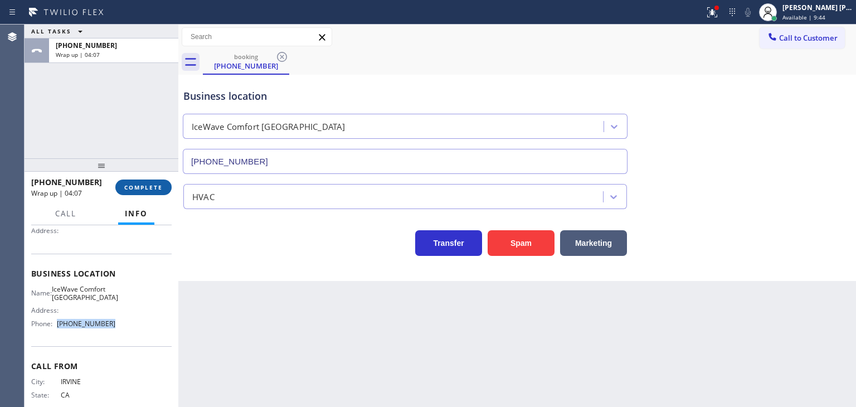
click at [154, 182] on button "COMPLETE" at bounding box center [143, 187] width 56 height 16
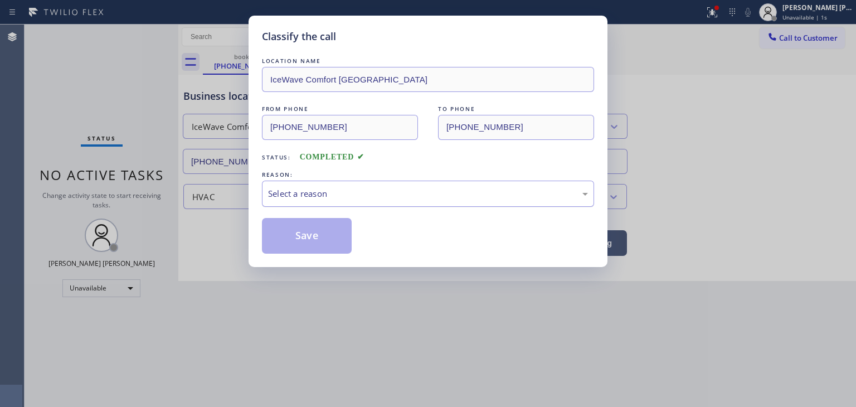
click at [366, 188] on div "Select a reason" at bounding box center [428, 193] width 320 height 13
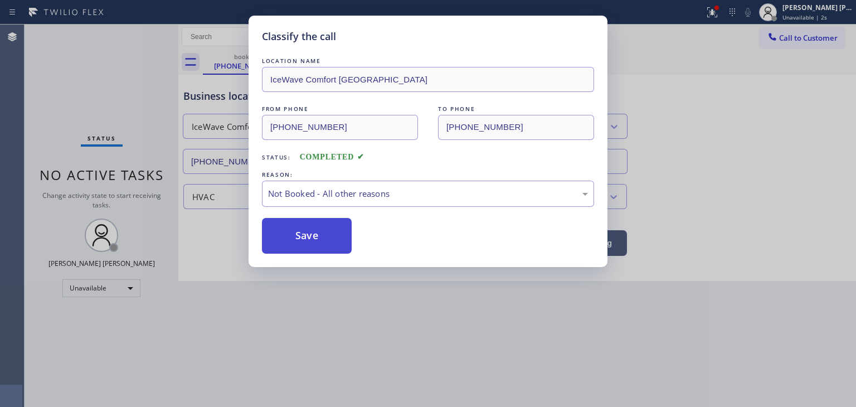
click at [332, 232] on button "Save" at bounding box center [307, 236] width 90 height 36
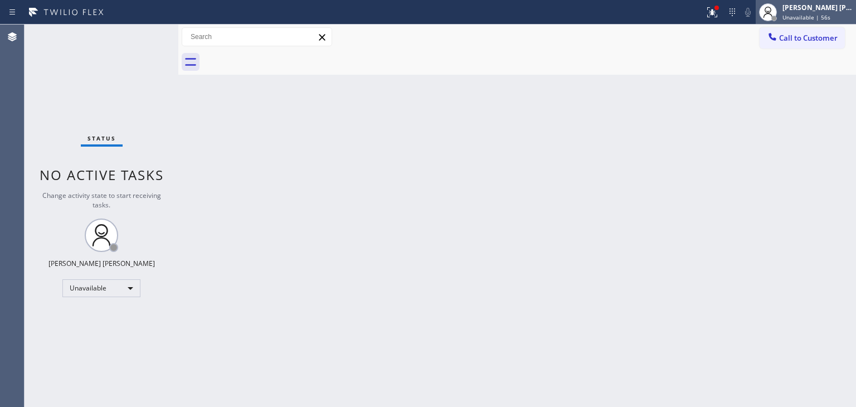
click at [831, 13] on span "Unavailable | 56s" at bounding box center [807, 17] width 48 height 8
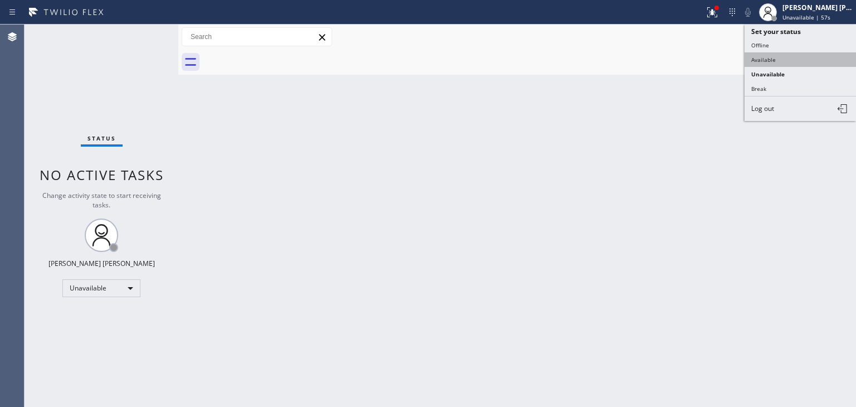
click at [761, 60] on button "Available" at bounding box center [800, 59] width 111 height 14
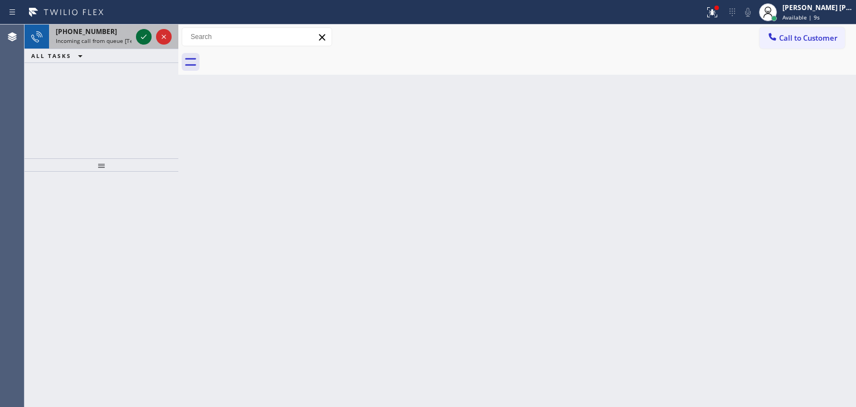
click at [144, 37] on icon at bounding box center [143, 36] width 13 height 13
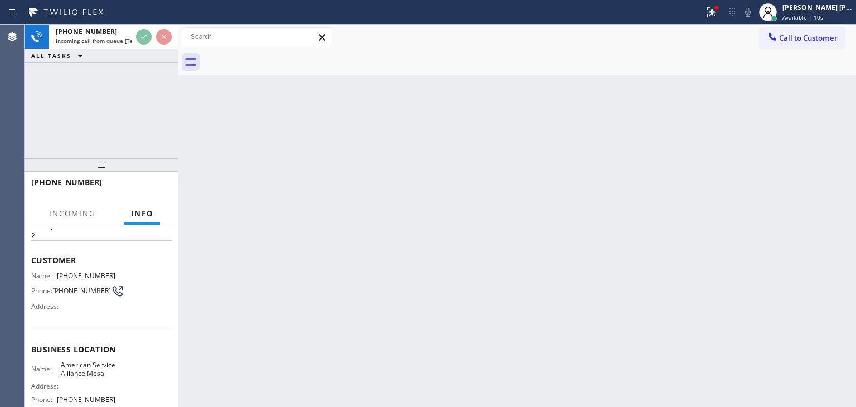
scroll to position [56, 0]
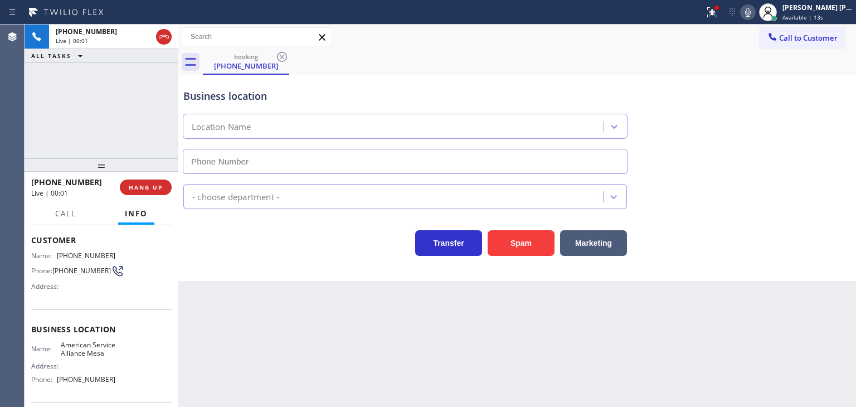
type input "[PHONE_NUMBER]"
drag, startPoint x: 105, startPoint y: 180, endPoint x: 42, endPoint y: 183, distance: 62.5
click at [42, 183] on div "[PHONE_NUMBER]" at bounding box center [71, 182] width 81 height 11
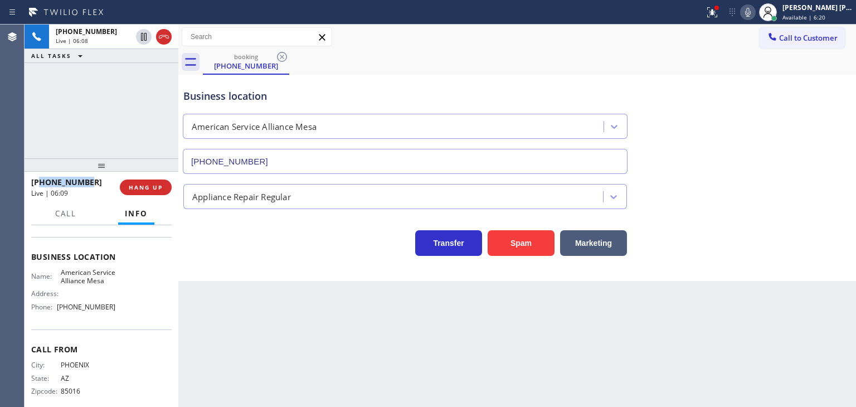
scroll to position [148, 0]
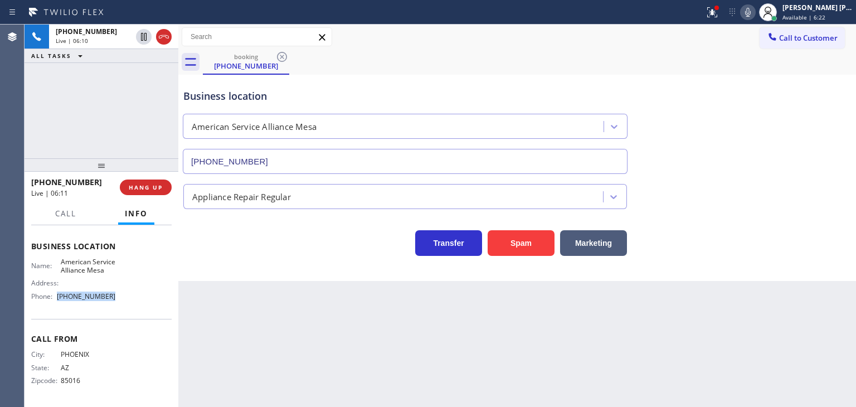
drag, startPoint x: 115, startPoint y: 293, endPoint x: 54, endPoint y: 306, distance: 62.8
click at [54, 306] on div "Business location Name: American Service Alliance Mesa Address: Phone: [PHONE_N…" at bounding box center [101, 272] width 140 height 93
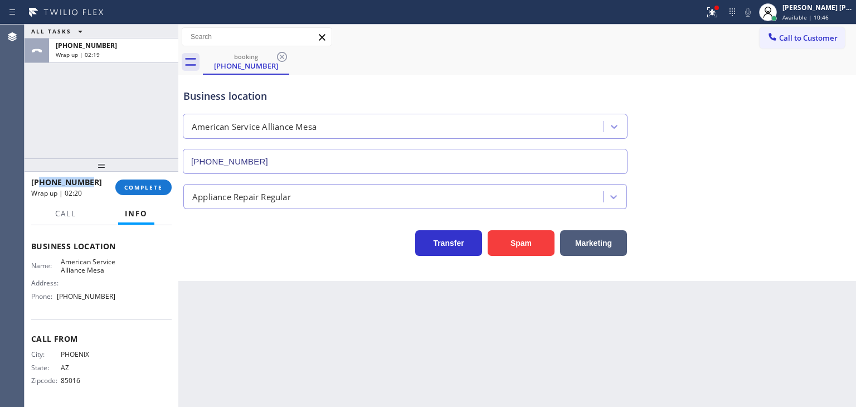
drag, startPoint x: 88, startPoint y: 183, endPoint x: 41, endPoint y: 185, distance: 46.3
click at [41, 185] on div "[PHONE_NUMBER]" at bounding box center [69, 182] width 76 height 11
click at [153, 184] on span "COMPLETE" at bounding box center [143, 187] width 38 height 8
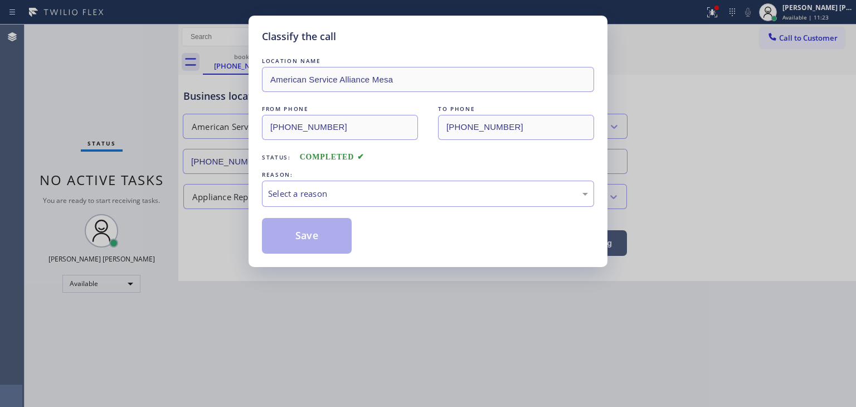
click at [304, 202] on div "Select a reason" at bounding box center [428, 194] width 332 height 26
click at [304, 229] on button "Save" at bounding box center [307, 236] width 90 height 36
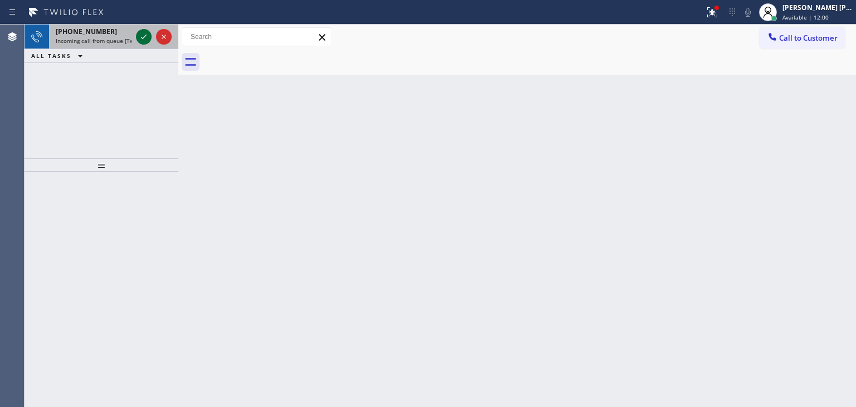
click at [142, 32] on icon at bounding box center [143, 36] width 13 height 13
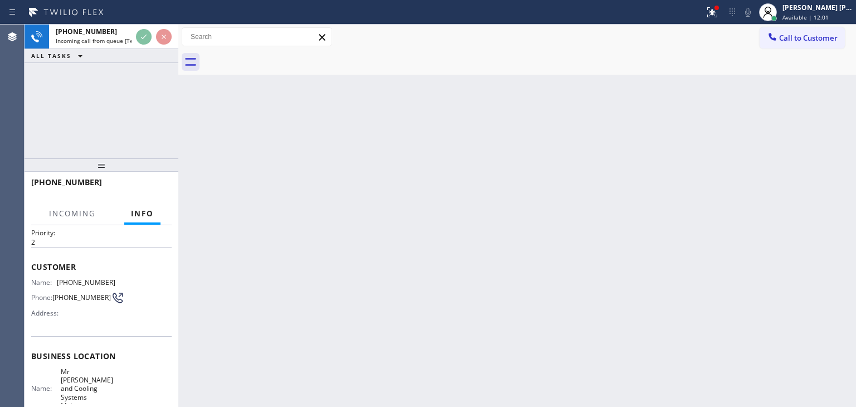
scroll to position [56, 0]
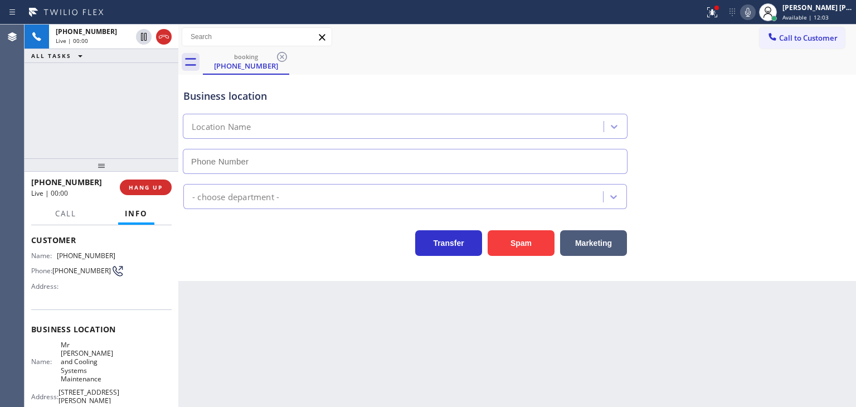
type input "[PHONE_NUMBER]"
click at [129, 135] on div "[PHONE_NUMBER] Live | 00:22 ALL TASKS ALL TASKS ACTIVE TASKS TASKS IN WRAP UP" at bounding box center [102, 92] width 154 height 134
click at [755, 9] on icon at bounding box center [747, 12] width 13 height 13
click at [751, 9] on icon at bounding box center [748, 12] width 6 height 9
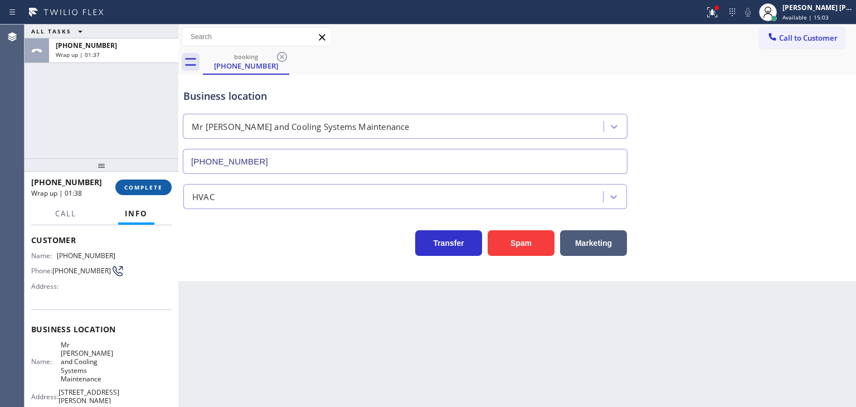
click at [151, 186] on span "COMPLETE" at bounding box center [143, 187] width 38 height 8
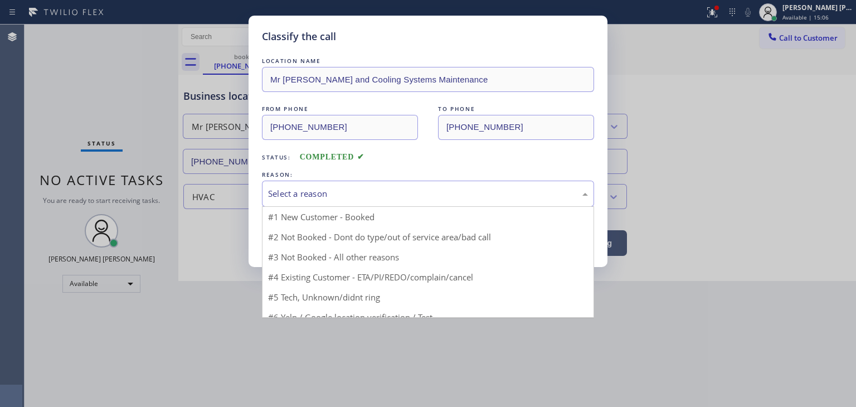
click at [362, 192] on div "Select a reason" at bounding box center [428, 193] width 320 height 13
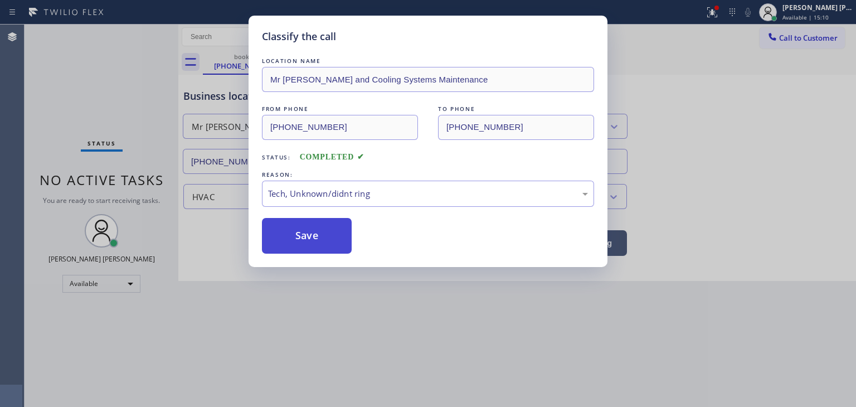
click at [304, 246] on button "Save" at bounding box center [307, 236] width 90 height 36
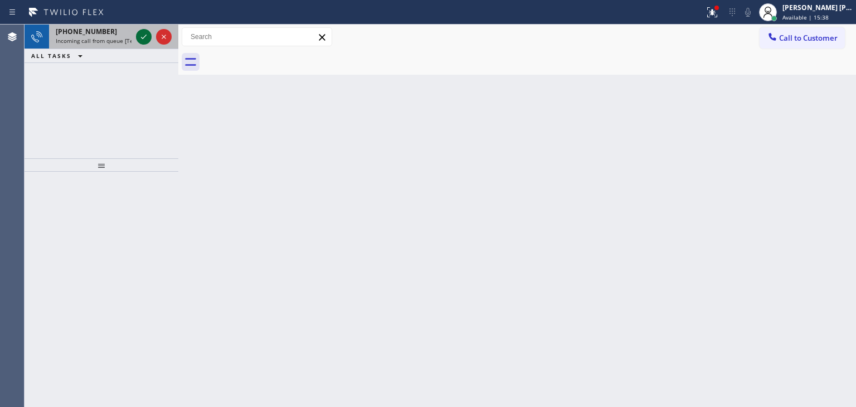
click at [145, 34] on icon at bounding box center [143, 36] width 13 height 13
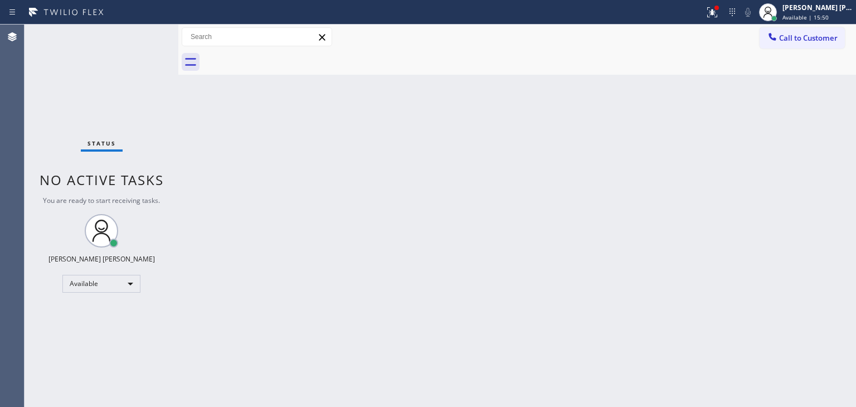
click at [143, 36] on div "Status No active tasks You are ready to start receiving tasks. [PERSON_NAME] [P…" at bounding box center [102, 216] width 154 height 382
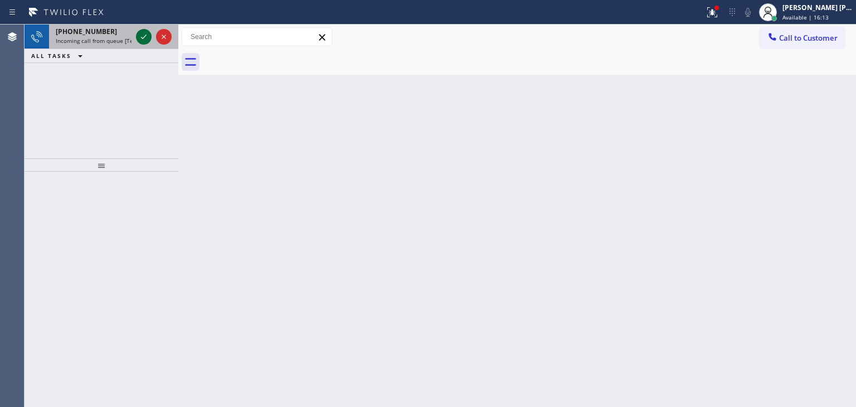
click at [143, 38] on icon at bounding box center [144, 37] width 6 height 4
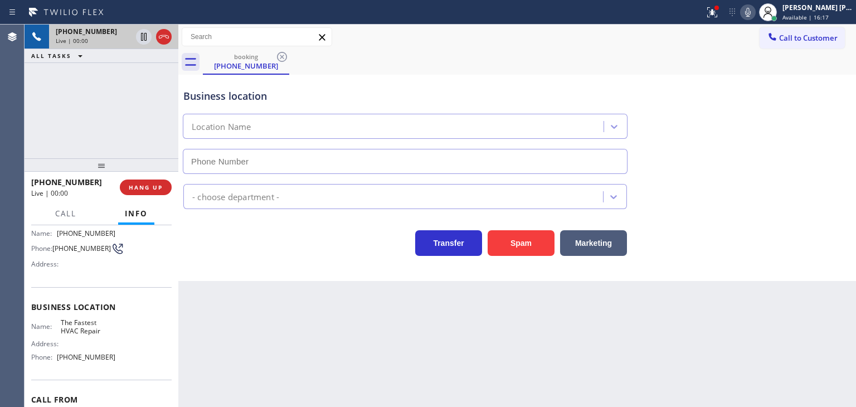
scroll to position [111, 0]
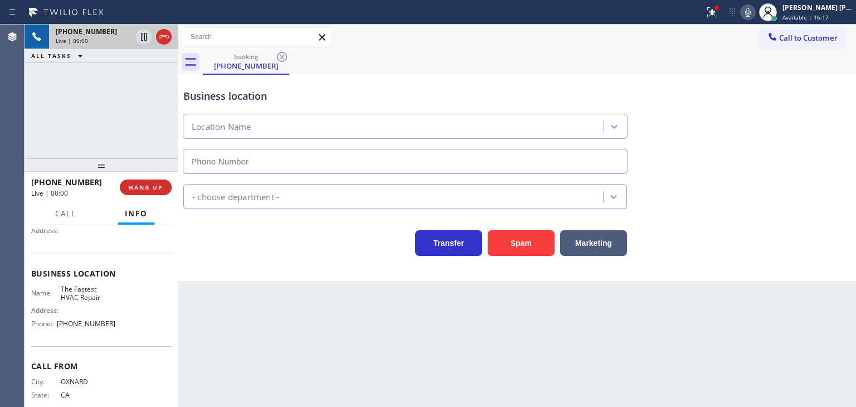
type input "[PHONE_NUMBER]"
click at [755, 14] on icon at bounding box center [747, 12] width 13 height 13
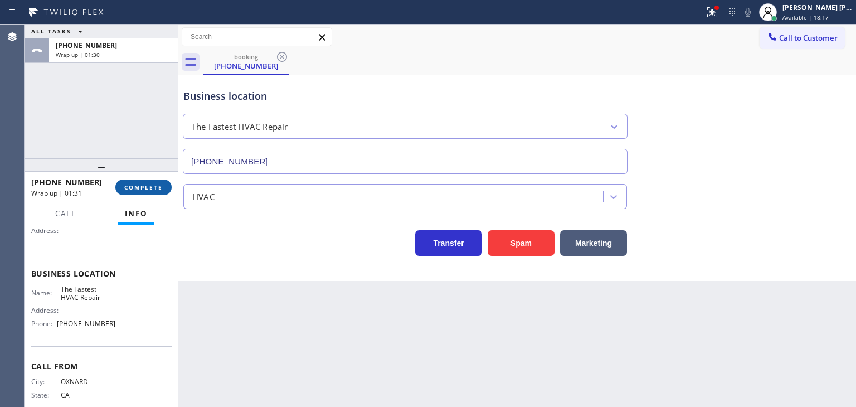
click at [129, 188] on span "COMPLETE" at bounding box center [143, 187] width 38 height 8
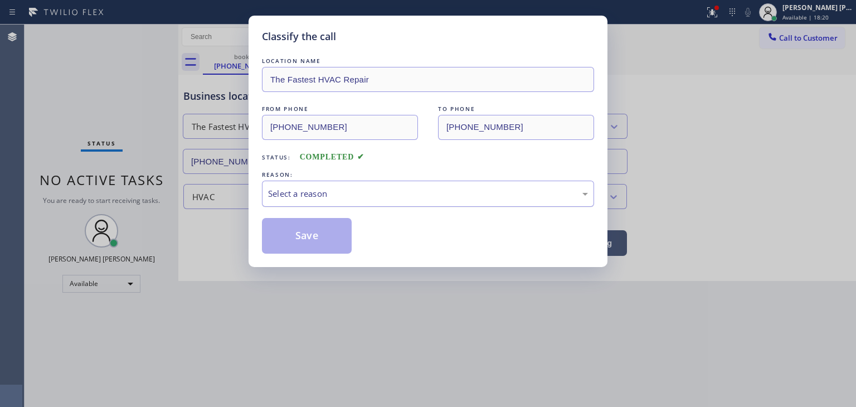
drag, startPoint x: 328, startPoint y: 193, endPoint x: 325, endPoint y: 200, distance: 7.5
click at [328, 194] on div "Select a reason" at bounding box center [428, 193] width 320 height 13
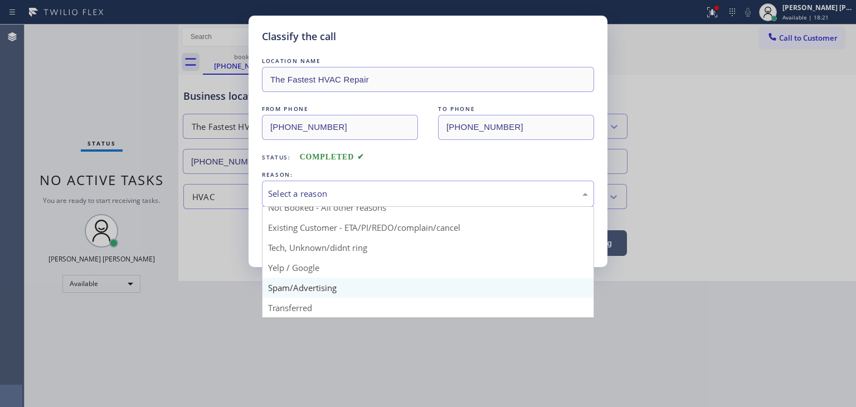
scroll to position [9, 0]
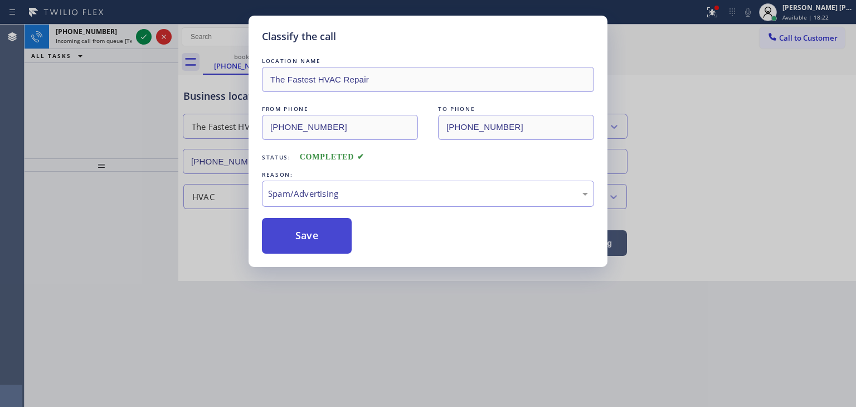
click at [312, 239] on button "Save" at bounding box center [307, 236] width 90 height 36
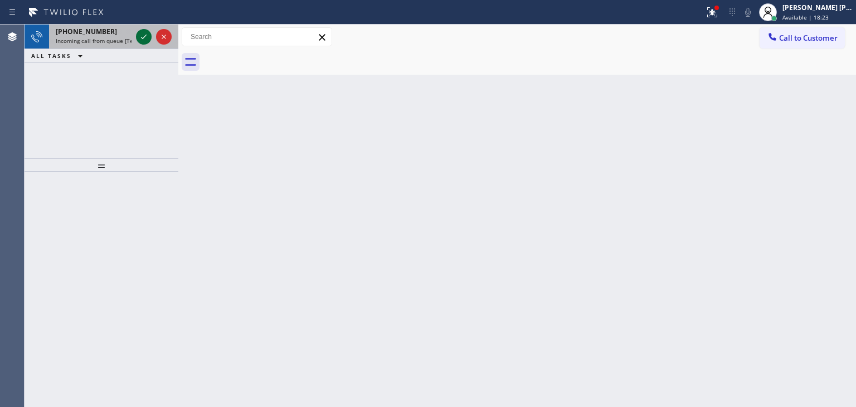
click at [143, 39] on icon at bounding box center [143, 36] width 13 height 13
click at [143, 36] on icon at bounding box center [143, 36] width 13 height 13
click at [143, 37] on icon at bounding box center [143, 36] width 13 height 13
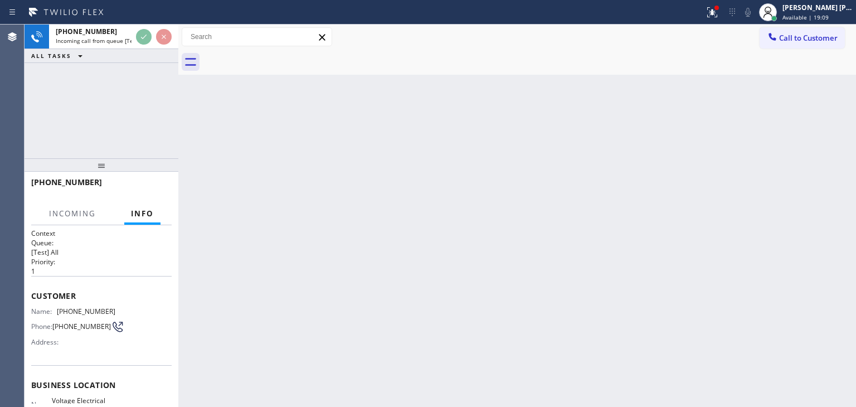
scroll to position [56, 0]
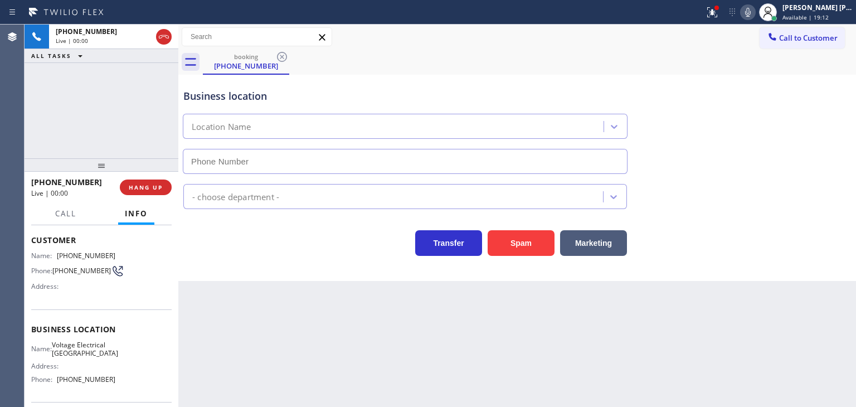
type input "[PHONE_NUMBER]"
click at [755, 8] on icon at bounding box center [747, 12] width 13 height 13
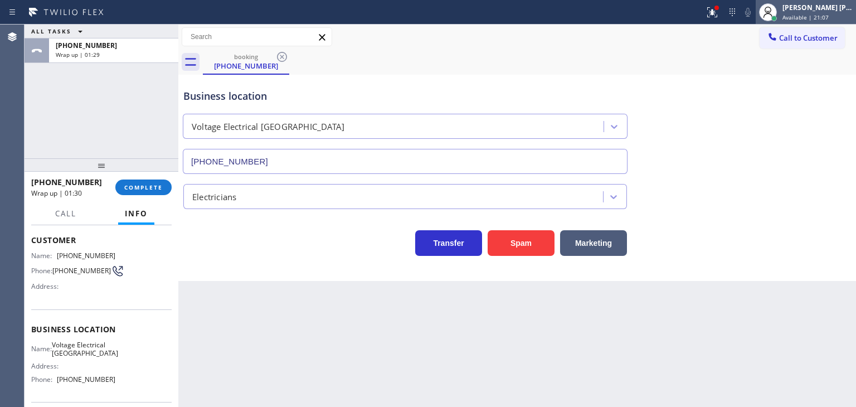
click at [812, 10] on div "[PERSON_NAME] [PERSON_NAME]" at bounding box center [818, 7] width 70 height 9
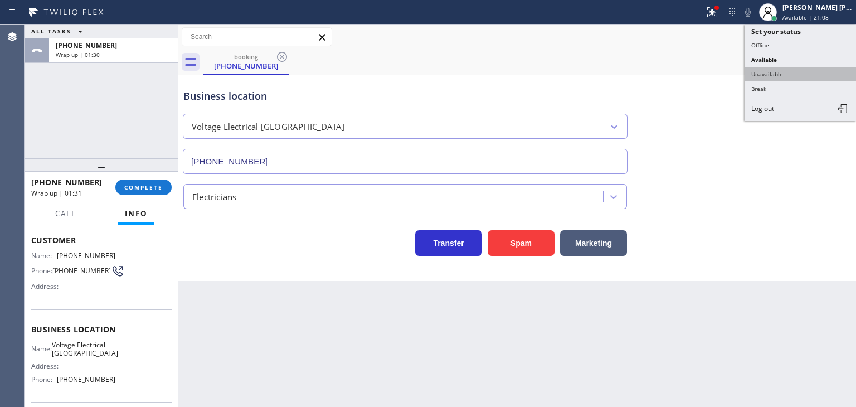
click at [793, 67] on button "Unavailable" at bounding box center [800, 74] width 111 height 14
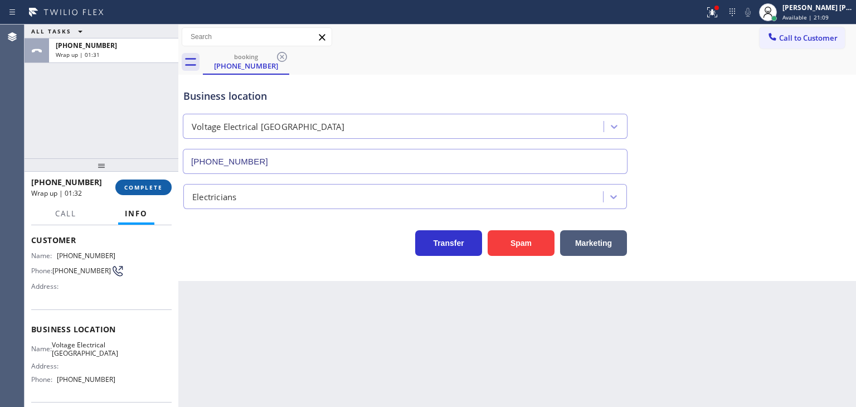
click at [158, 184] on span "COMPLETE" at bounding box center [143, 187] width 38 height 8
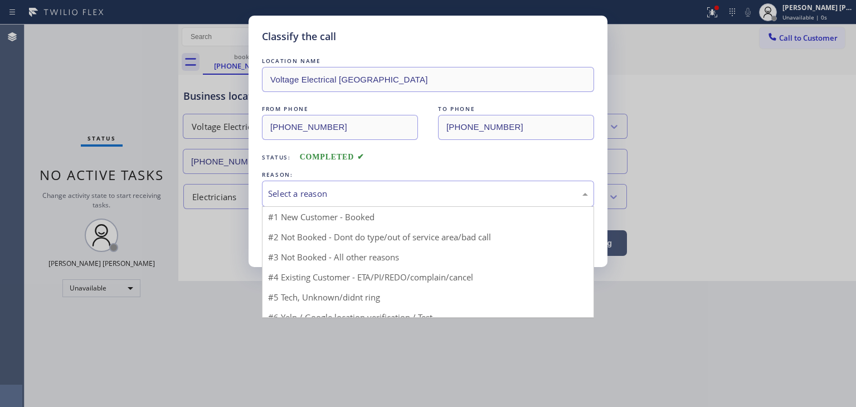
click at [366, 200] on div "Select a reason" at bounding box center [428, 194] width 332 height 26
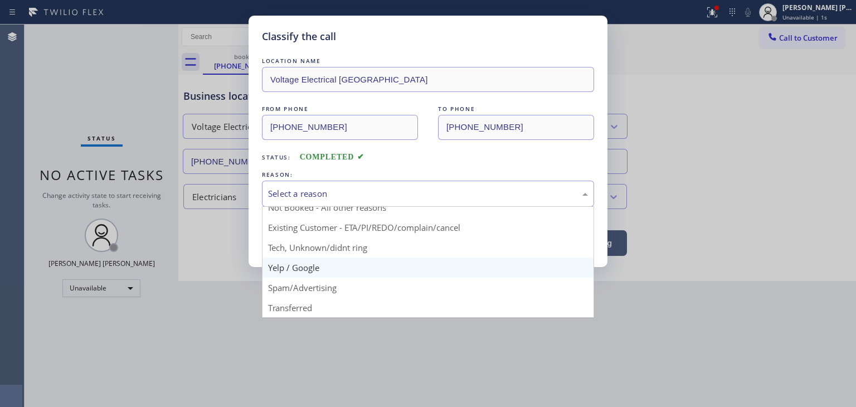
scroll to position [9, 0]
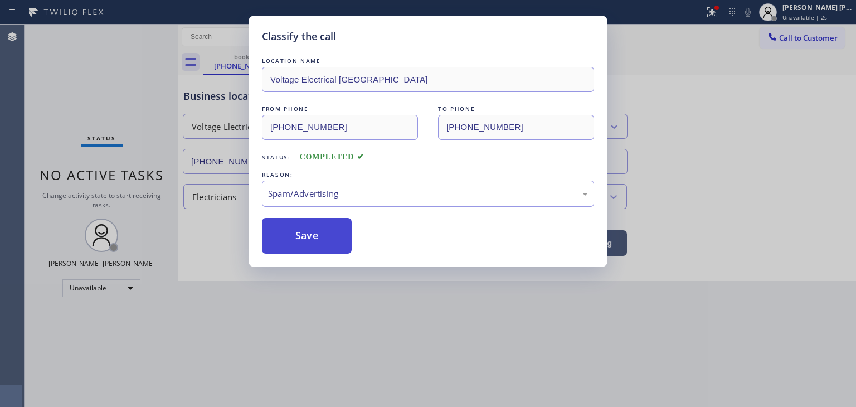
click at [312, 241] on button "Save" at bounding box center [307, 236] width 90 height 36
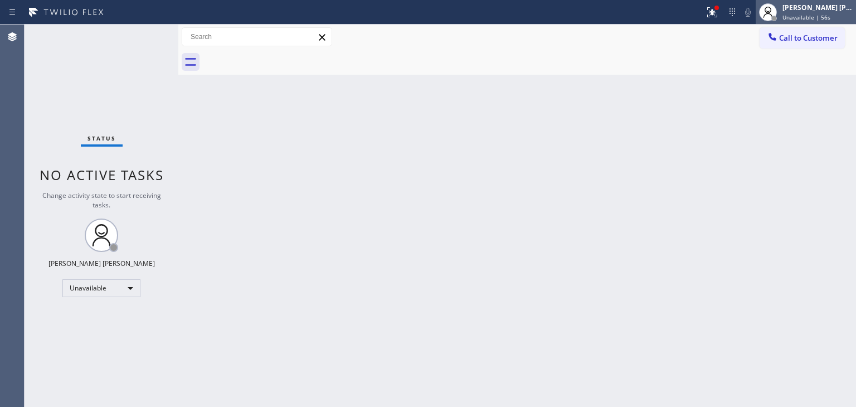
click at [828, 6] on div "[PERSON_NAME] [PERSON_NAME]" at bounding box center [818, 7] width 70 height 9
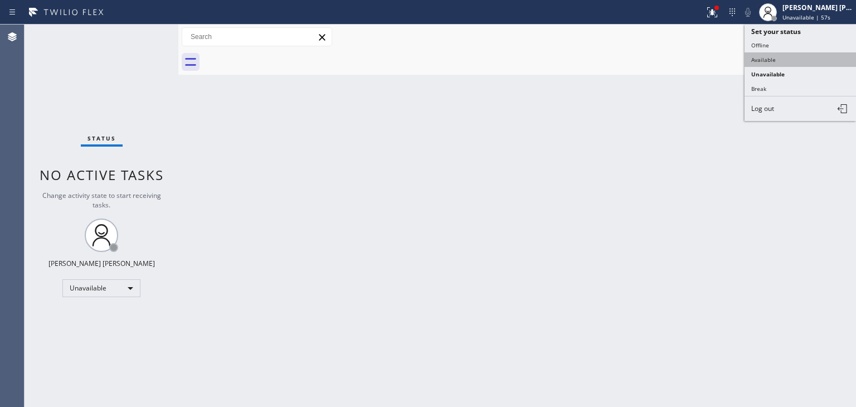
click at [808, 61] on button "Available" at bounding box center [800, 59] width 111 height 14
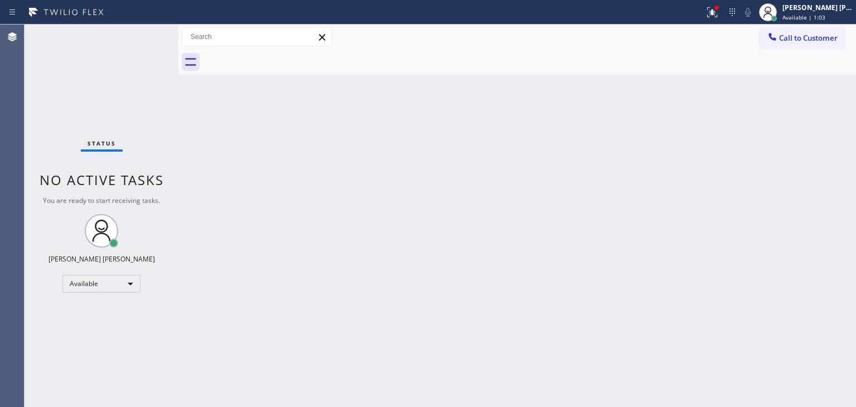
click at [143, 42] on div "Status No active tasks You are ready to start receiving tasks. [PERSON_NAME] [P…" at bounding box center [102, 216] width 154 height 382
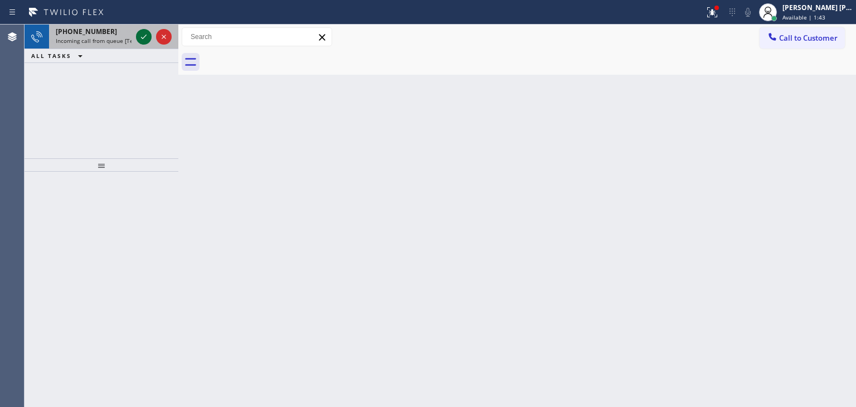
click at [143, 42] on icon at bounding box center [143, 36] width 13 height 13
click at [143, 34] on icon at bounding box center [143, 36] width 13 height 13
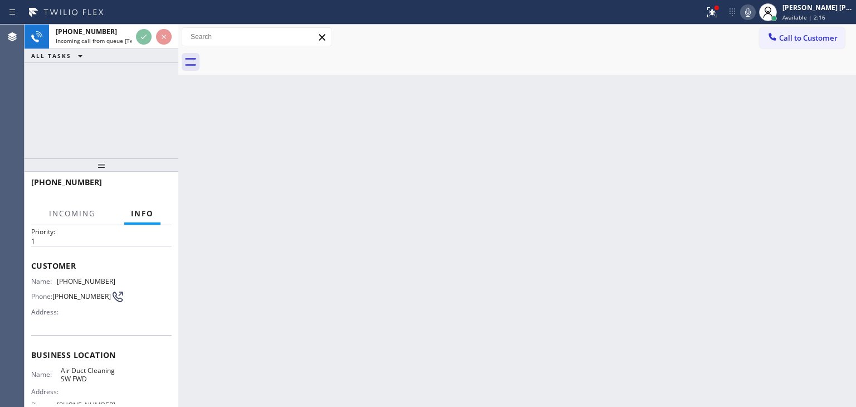
scroll to position [56, 0]
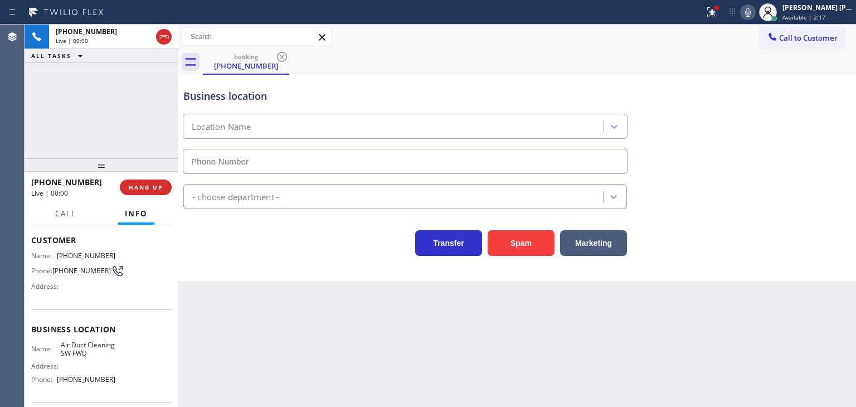
type input "[PHONE_NUMBER]"
click at [755, 12] on icon at bounding box center [747, 12] width 13 height 13
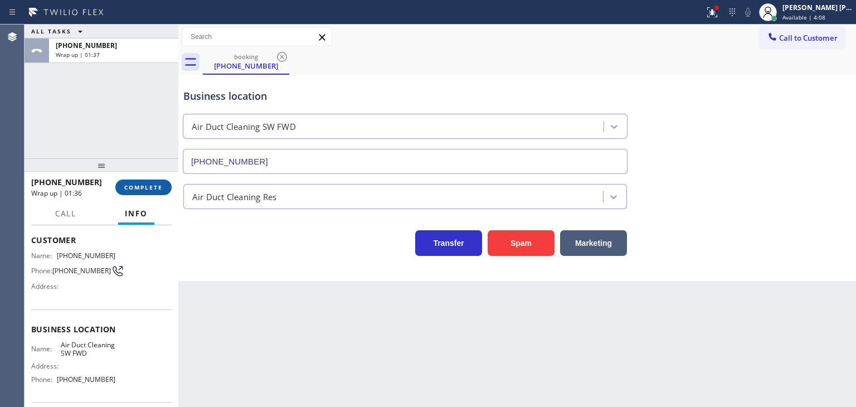
click at [143, 182] on button "COMPLETE" at bounding box center [143, 187] width 56 height 16
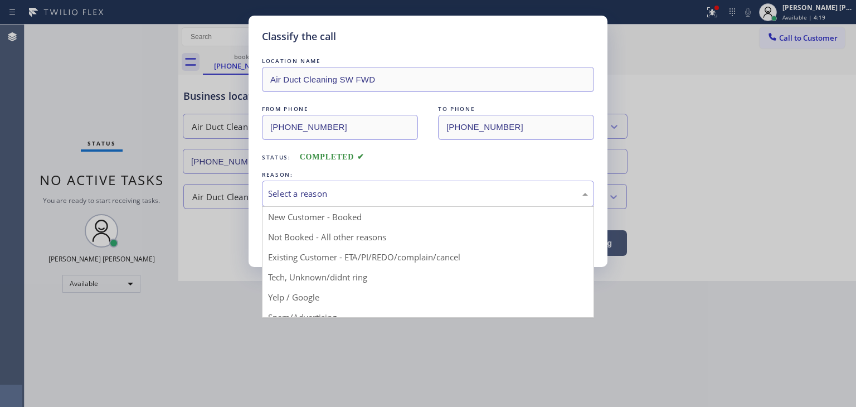
click at [380, 201] on div "Select a reason" at bounding box center [428, 194] width 332 height 26
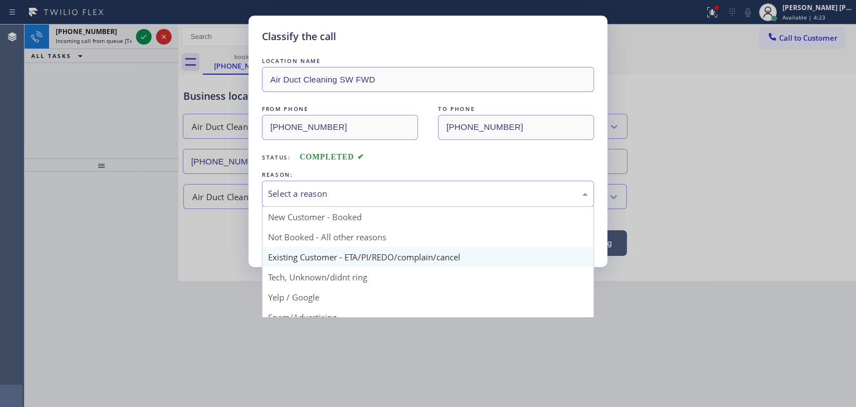
scroll to position [56, 0]
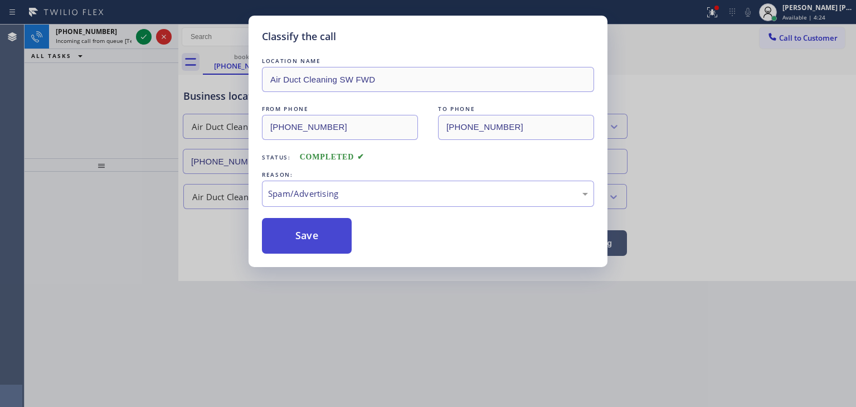
click at [317, 242] on button "Save" at bounding box center [307, 236] width 90 height 36
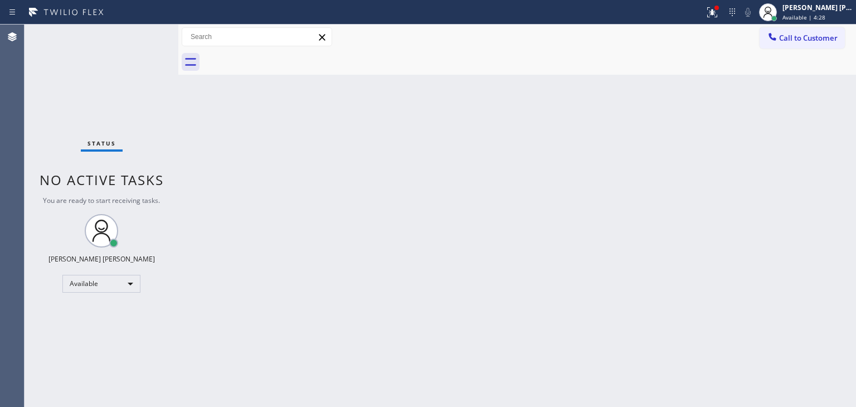
click at [147, 37] on div "Status No active tasks You are ready to start receiving tasks. [PERSON_NAME] [P…" at bounding box center [102, 216] width 154 height 382
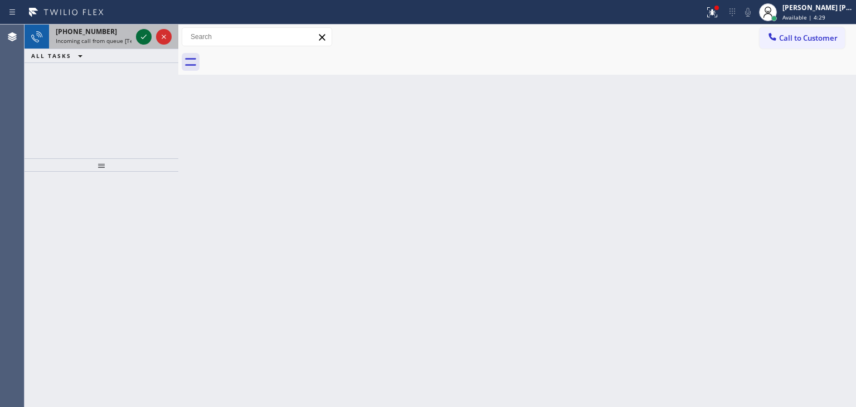
click at [147, 38] on icon at bounding box center [143, 36] width 13 height 13
click at [145, 38] on icon at bounding box center [143, 36] width 13 height 13
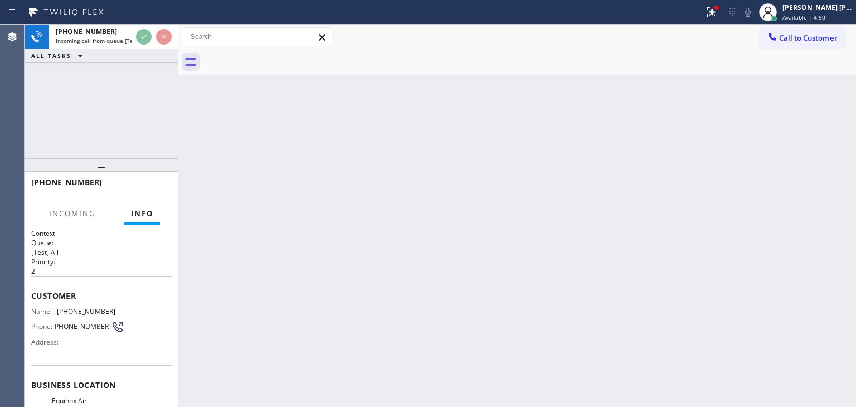
scroll to position [56, 0]
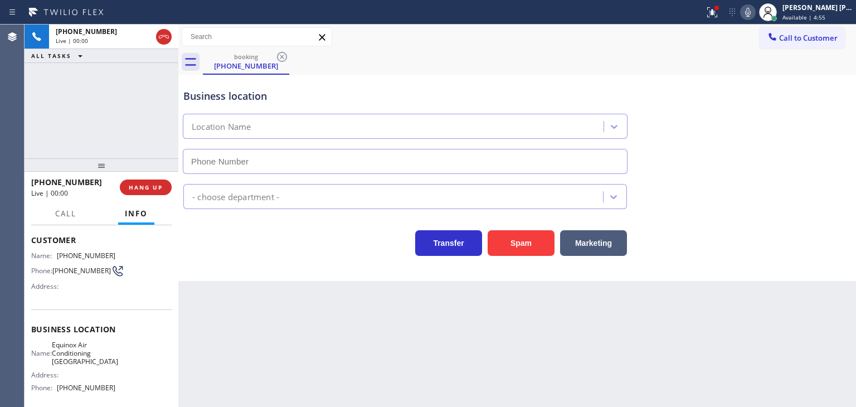
type input "[PHONE_NUMBER]"
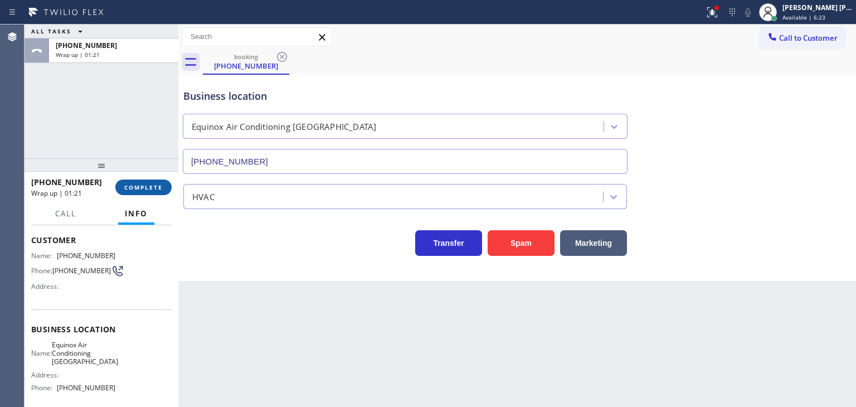
click at [140, 183] on span "COMPLETE" at bounding box center [143, 187] width 38 height 8
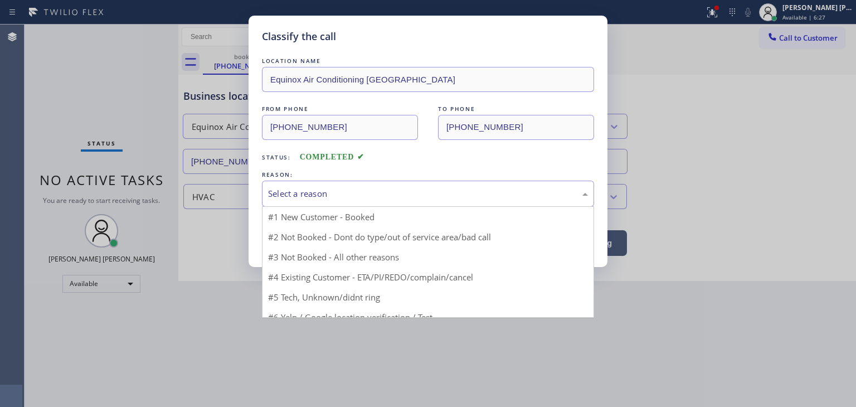
click at [362, 189] on div "Select a reason" at bounding box center [428, 193] width 320 height 13
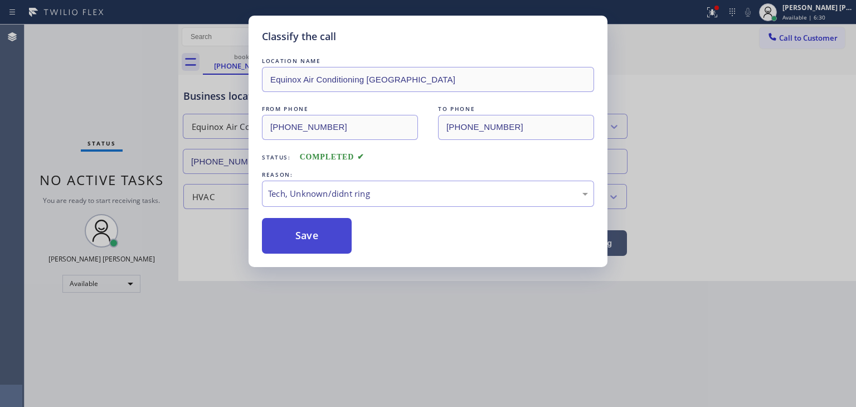
click at [308, 247] on button "Save" at bounding box center [307, 236] width 90 height 36
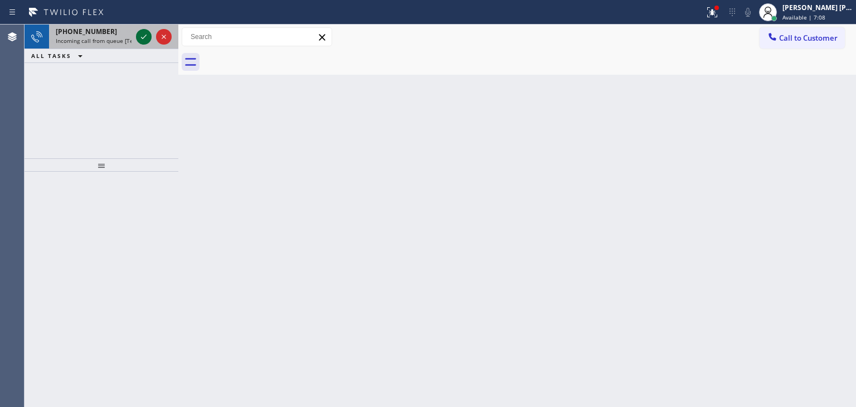
click at [143, 37] on icon at bounding box center [144, 37] width 6 height 4
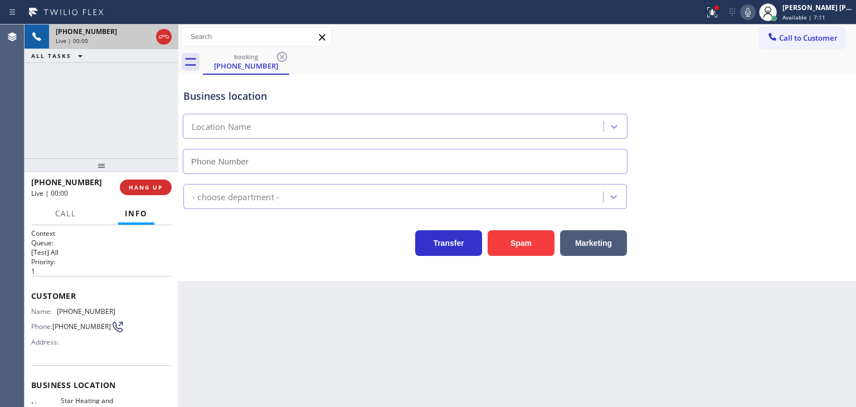
type input "[PHONE_NUMBER]"
click at [751, 13] on icon at bounding box center [748, 12] width 6 height 9
click at [751, 12] on icon at bounding box center [748, 12] width 6 height 9
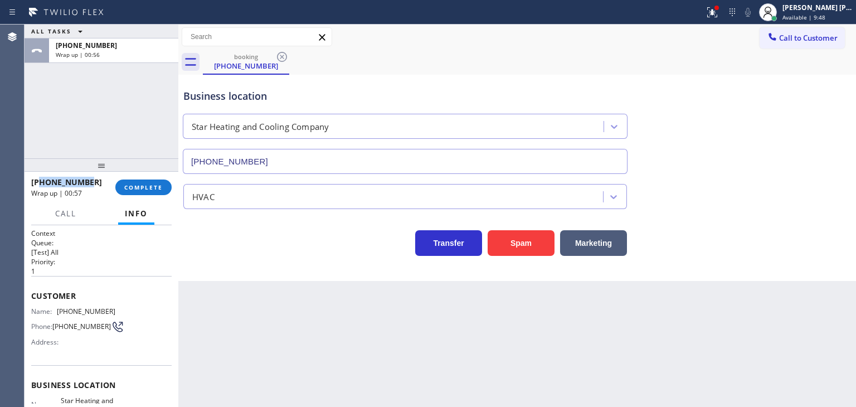
drag, startPoint x: 97, startPoint y: 183, endPoint x: 41, endPoint y: 179, distance: 55.9
click at [41, 179] on div "[PHONE_NUMBER]" at bounding box center [69, 182] width 76 height 11
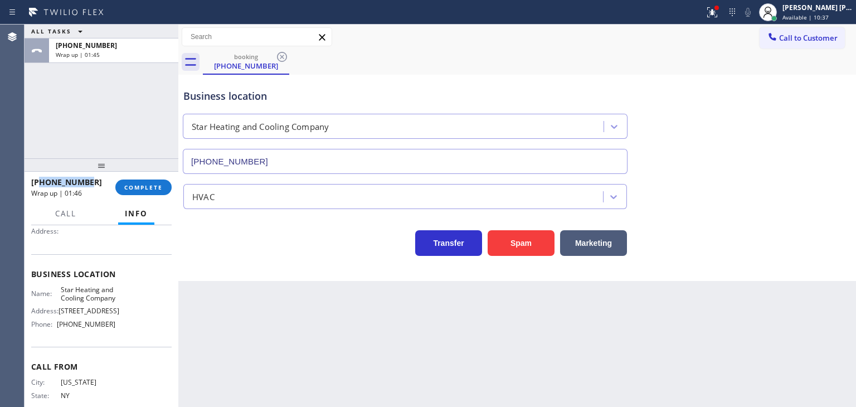
scroll to position [111, 0]
drag, startPoint x: 113, startPoint y: 337, endPoint x: 54, endPoint y: 343, distance: 60.0
click at [54, 333] on div "Name: Star Heating and Cooling Company Address: [STREET_ADDRESS] Phone: [PHONE_…" at bounding box center [101, 309] width 140 height 48
click at [145, 191] on button "COMPLETE" at bounding box center [143, 187] width 56 height 16
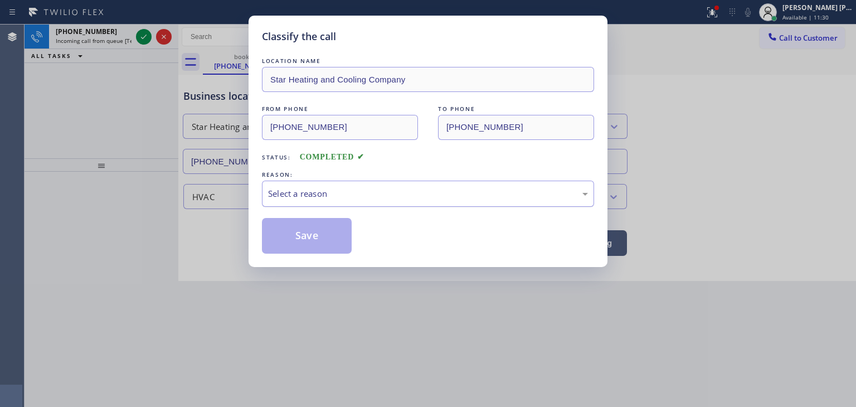
click at [343, 185] on div "Select a reason" at bounding box center [428, 194] width 332 height 26
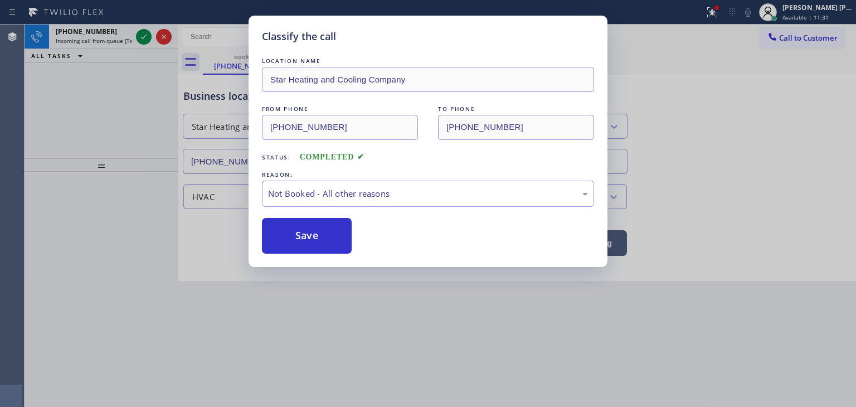
click at [315, 242] on button "Save" at bounding box center [307, 236] width 90 height 36
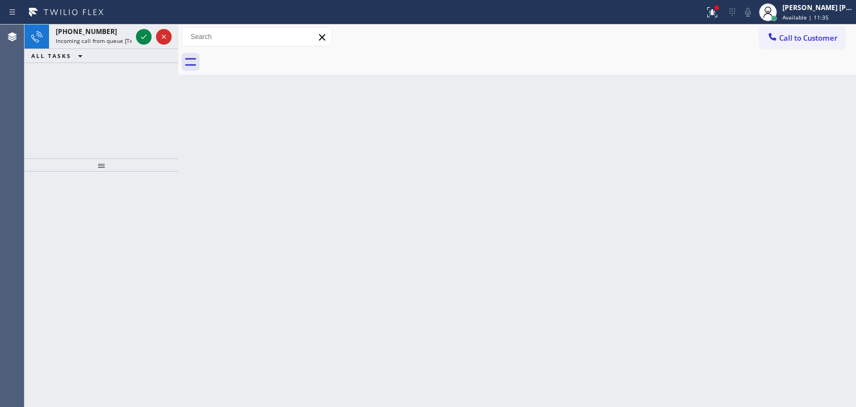
click at [148, 35] on icon at bounding box center [143, 36] width 13 height 13
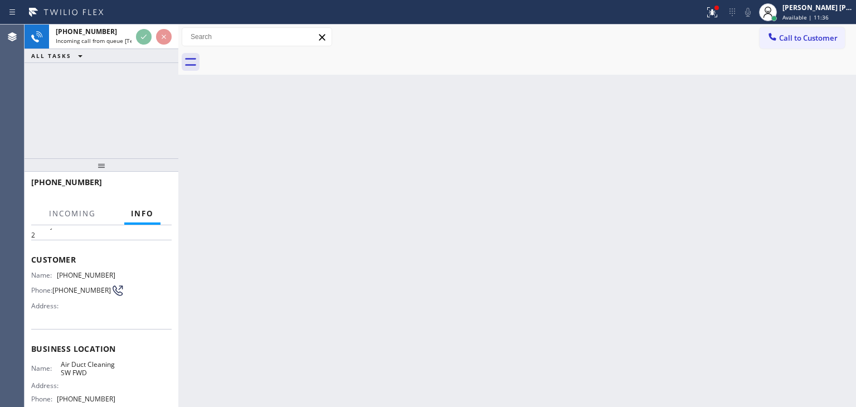
scroll to position [56, 0]
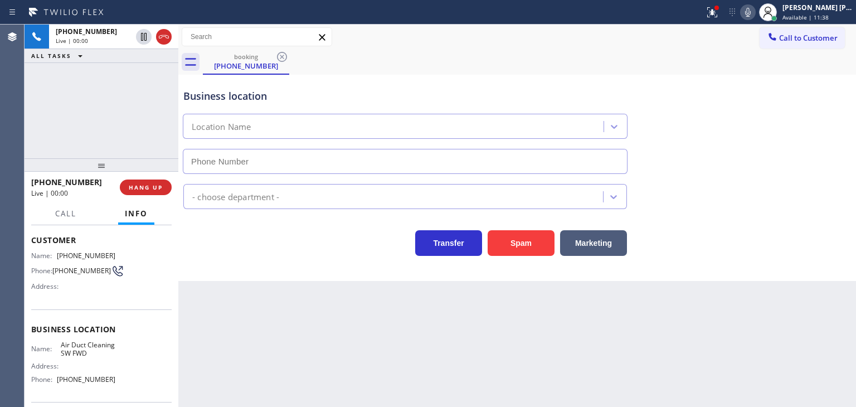
type input "[PHONE_NUMBER]"
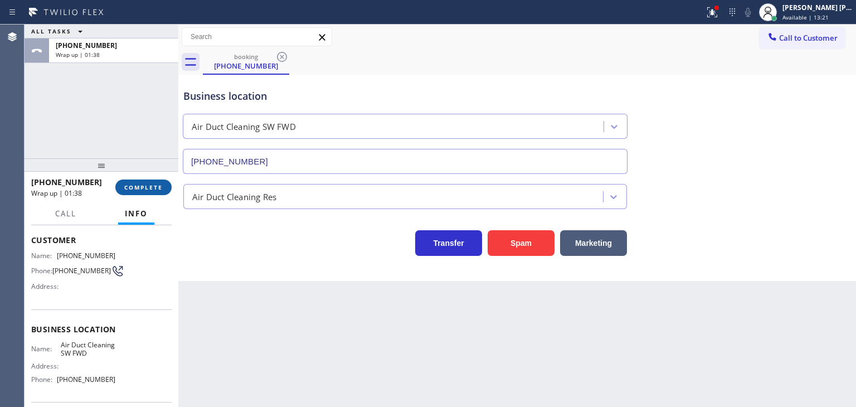
click at [159, 182] on button "COMPLETE" at bounding box center [143, 187] width 56 height 16
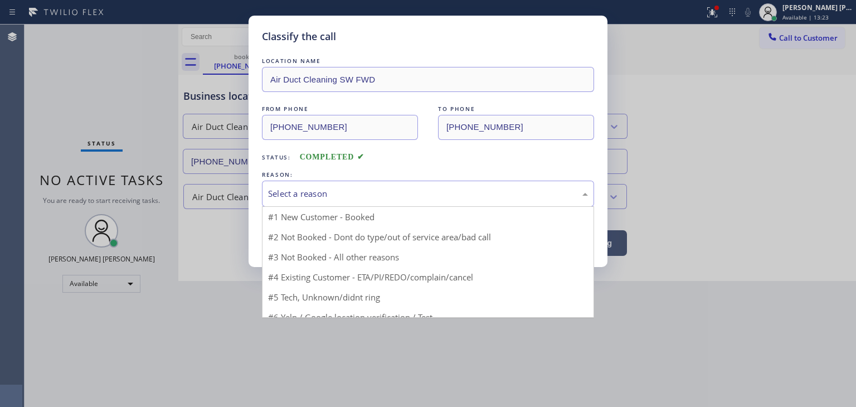
click at [268, 195] on div "Select a reason" at bounding box center [428, 194] width 332 height 26
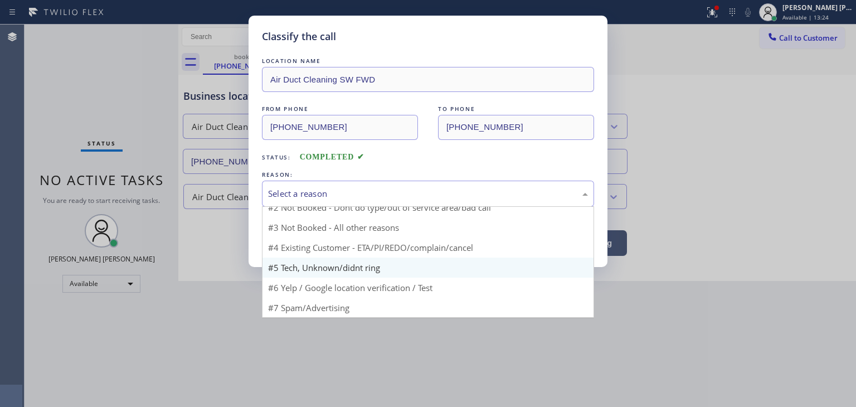
scroll to position [9, 0]
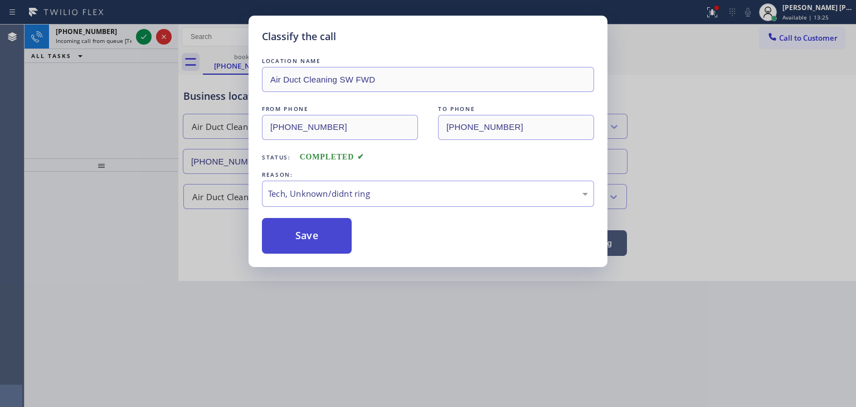
click at [318, 239] on button "Save" at bounding box center [307, 236] width 90 height 36
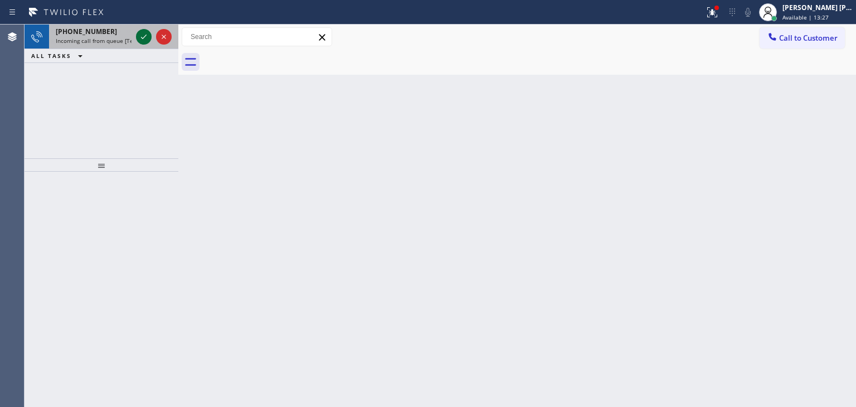
click at [143, 36] on icon at bounding box center [143, 36] width 13 height 13
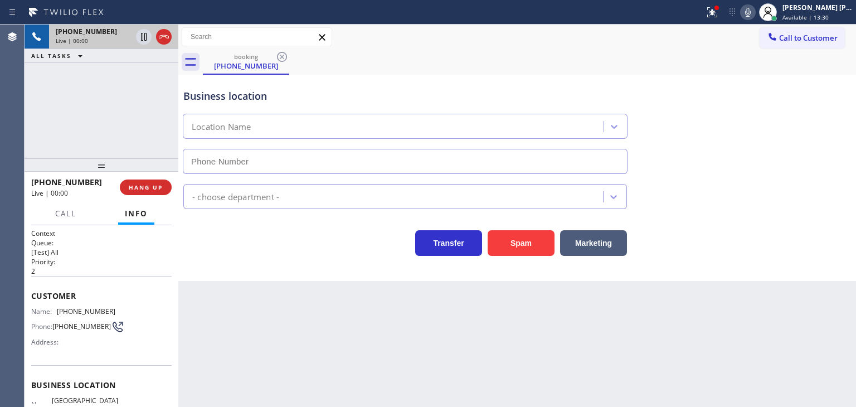
scroll to position [56, 0]
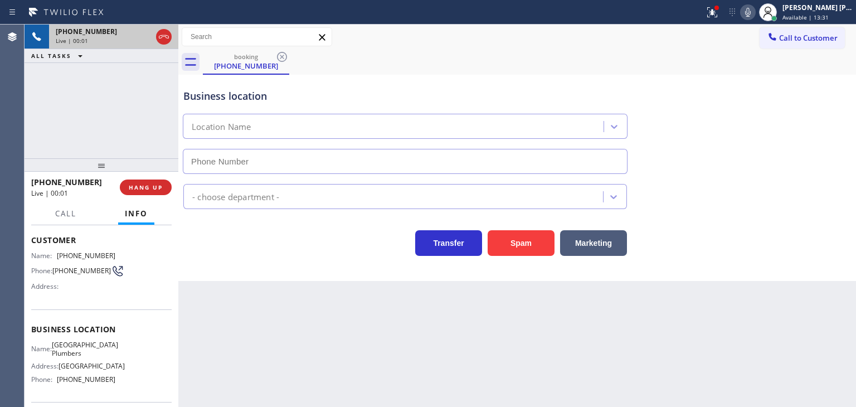
type input "[PHONE_NUMBER]"
click at [755, 17] on icon at bounding box center [747, 12] width 13 height 13
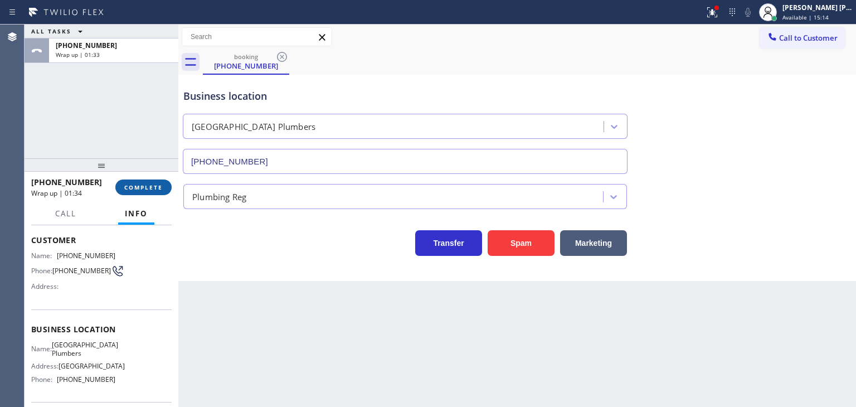
click at [146, 191] on span "COMPLETE" at bounding box center [143, 187] width 38 height 8
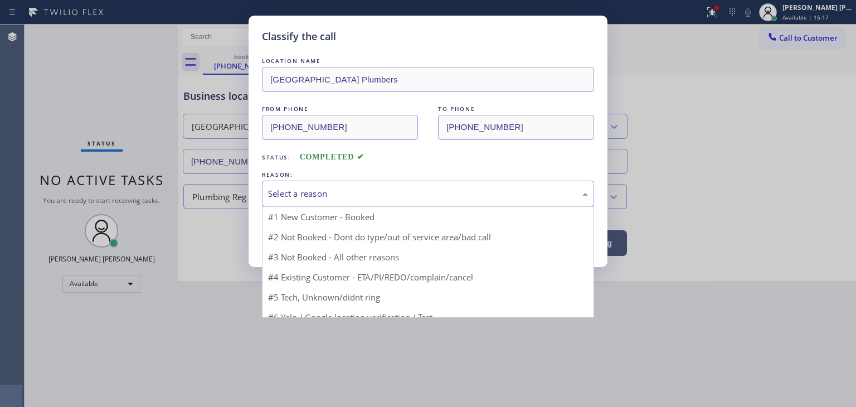
click at [302, 196] on div "Select a reason" at bounding box center [428, 193] width 320 height 13
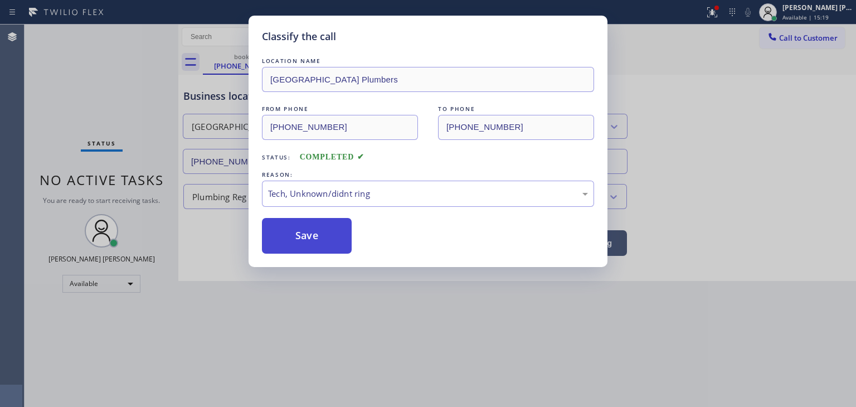
click at [313, 232] on button "Save" at bounding box center [307, 236] width 90 height 36
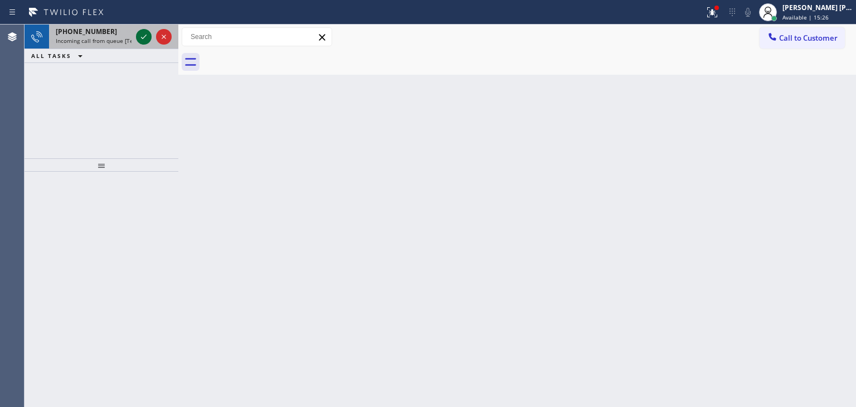
click at [145, 41] on icon at bounding box center [143, 36] width 13 height 13
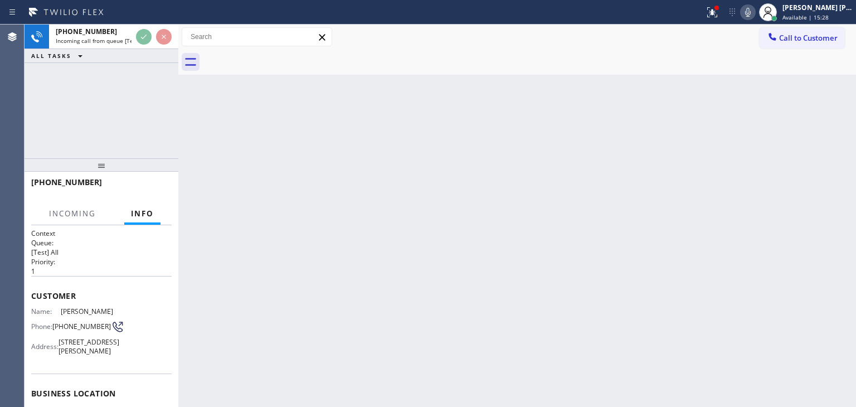
scroll to position [111, 0]
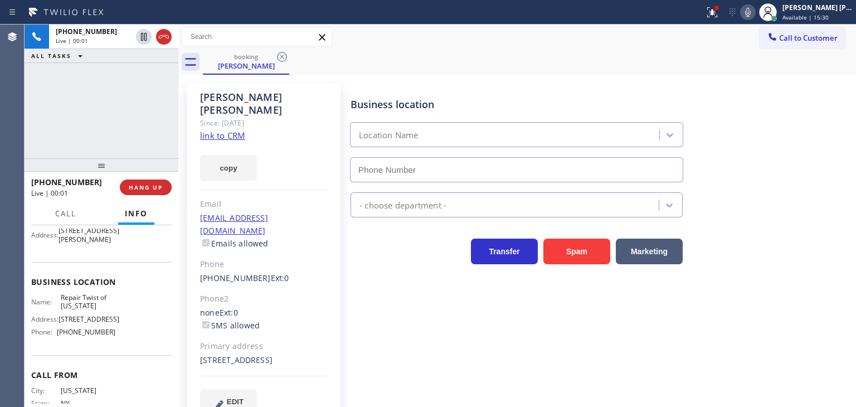
type input "[PHONE_NUMBER]"
click at [111, 150] on div "[PHONE_NUMBER] Live | 00:11 ALL TASKS ALL TASKS ACTIVE TASKS TASKS IN WRAP UP" at bounding box center [102, 92] width 154 height 134
click at [220, 130] on link "link to CRM" at bounding box center [222, 135] width 45 height 11
click at [755, 13] on icon at bounding box center [747, 12] width 13 height 13
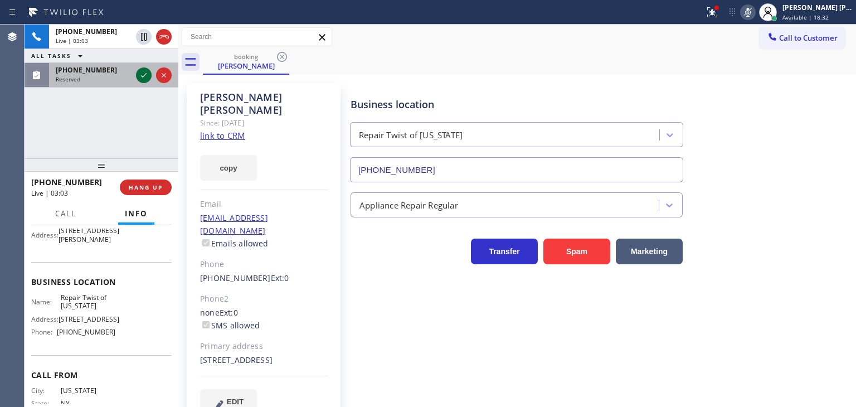
click at [142, 76] on icon at bounding box center [144, 75] width 6 height 4
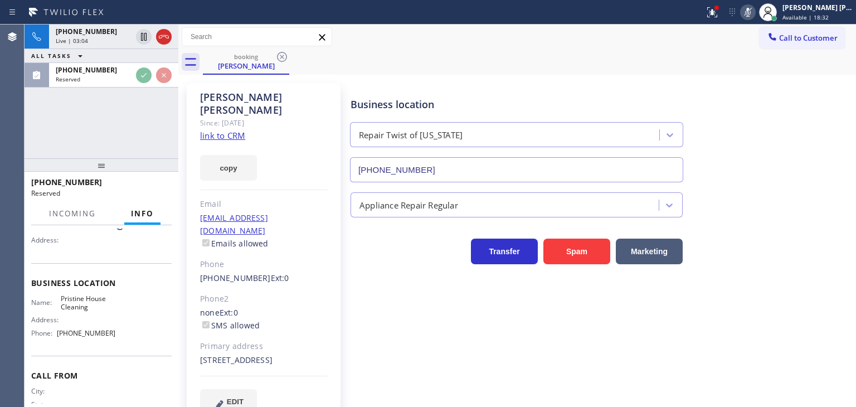
scroll to position [111, 0]
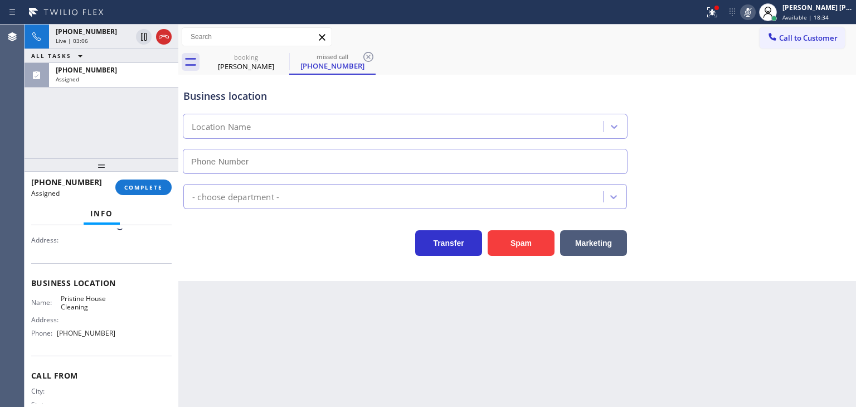
type input "[PHONE_NUMBER]"
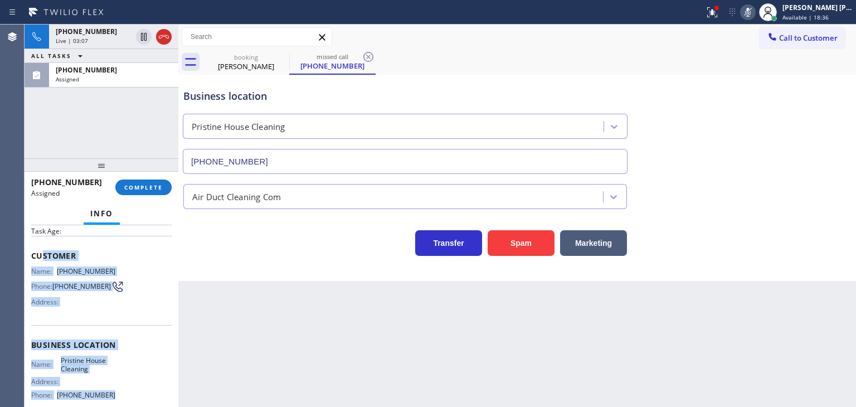
scroll to position [47, 0]
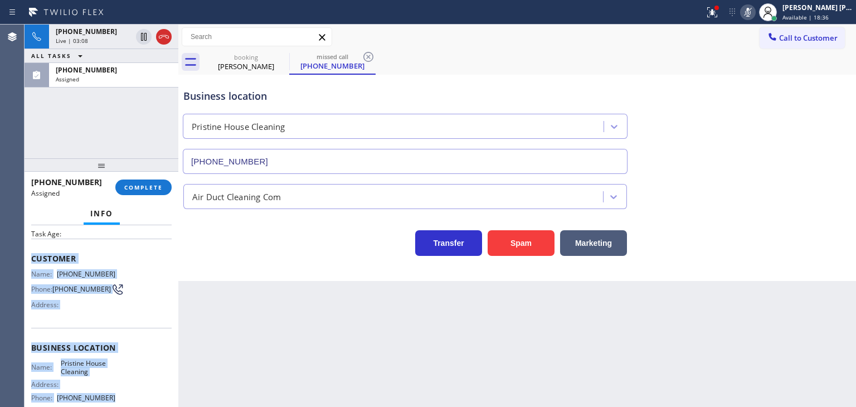
drag, startPoint x: 117, startPoint y: 393, endPoint x: 33, endPoint y: 250, distance: 165.9
click at [33, 250] on div "Context Queue: [Test] All Priority: 0 Task Age: Customer Name: [PHONE_NUMBER] P…" at bounding box center [101, 343] width 140 height 323
click at [829, 13] on span "Available | 18:39" at bounding box center [806, 17] width 46 height 8
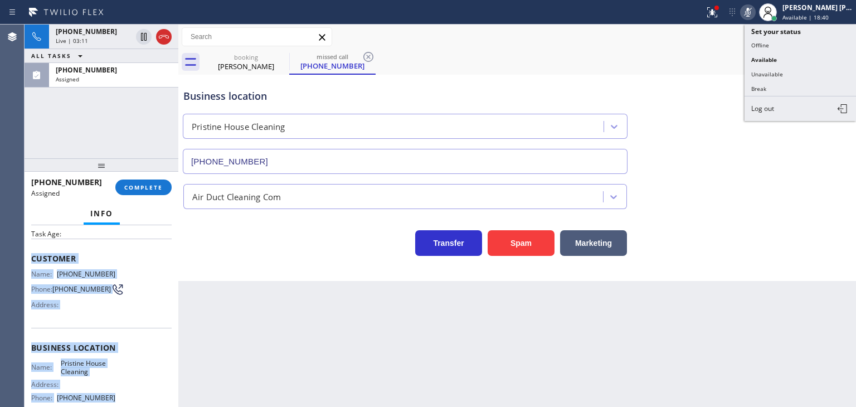
drag, startPoint x: 795, startPoint y: 68, endPoint x: 754, endPoint y: 67, distance: 41.3
click at [795, 69] on button "Unavailable" at bounding box center [800, 74] width 111 height 14
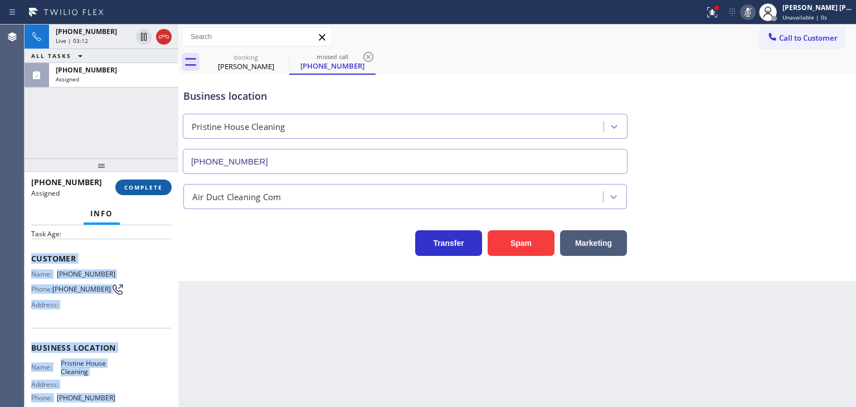
click at [137, 188] on span "COMPLETE" at bounding box center [143, 187] width 38 height 8
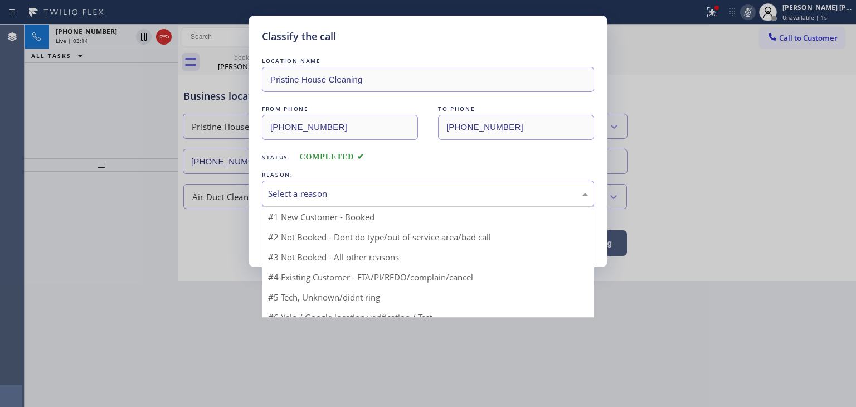
click at [366, 189] on div "Select a reason" at bounding box center [428, 193] width 320 height 13
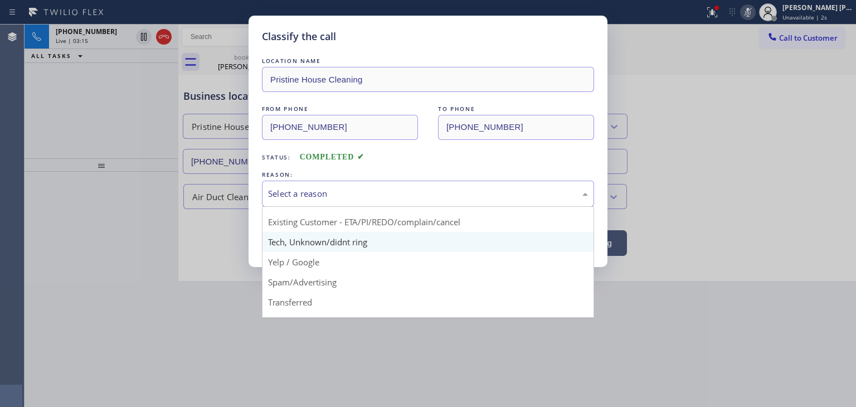
scroll to position [70, 0]
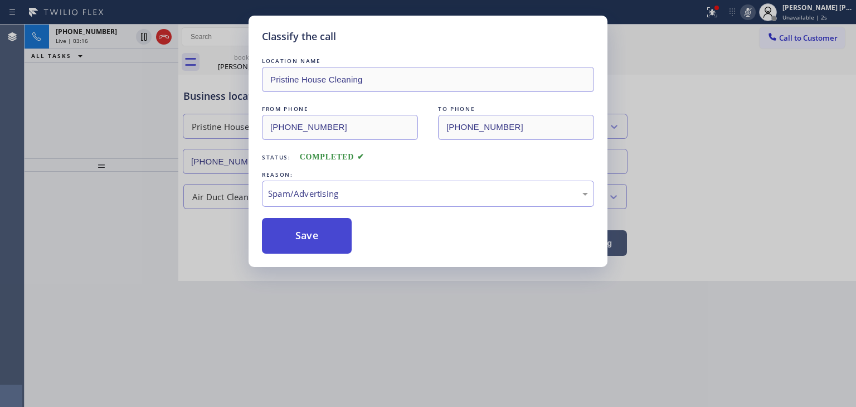
click at [312, 239] on button "Save" at bounding box center [307, 236] width 90 height 36
type input "[PHONE_NUMBER]"
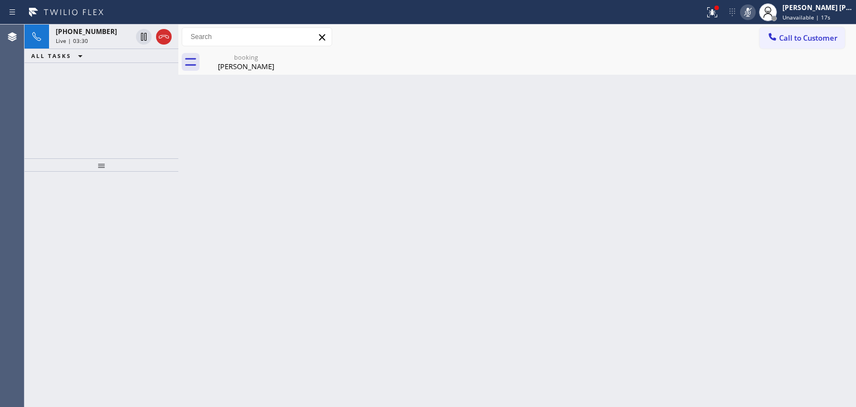
click at [85, 103] on div "[PHONE_NUMBER] Live | 03:30 ALL TASKS ALL TASKS ACTIVE TASKS TASKS IN WRAP UP" at bounding box center [102, 92] width 154 height 134
click at [755, 14] on icon at bounding box center [747, 12] width 13 height 13
click at [751, 11] on icon at bounding box center [748, 12] width 6 height 9
click at [755, 9] on icon at bounding box center [747, 12] width 13 height 13
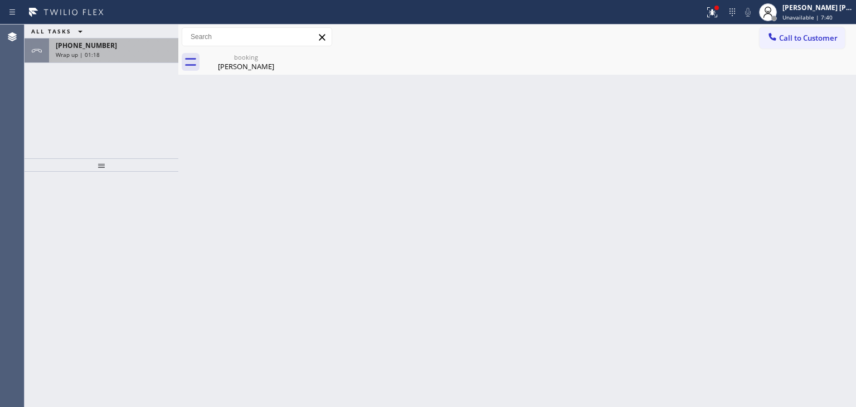
drag, startPoint x: 78, startPoint y: 54, endPoint x: 103, endPoint y: 59, distance: 25.6
click at [78, 54] on span "Wrap up | 01:18" at bounding box center [78, 55] width 44 height 8
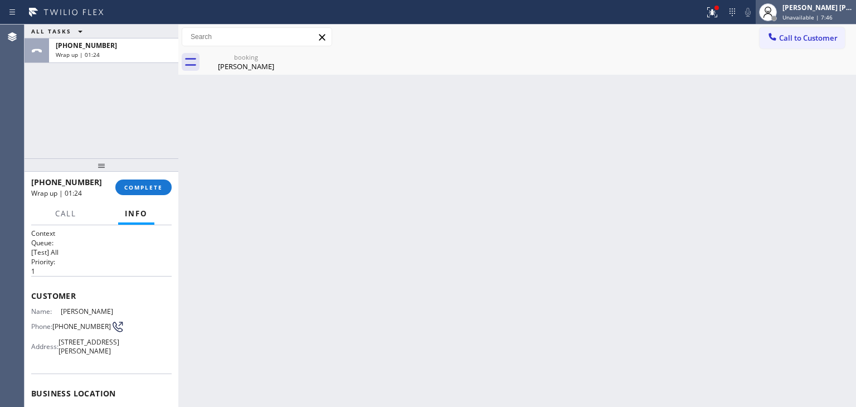
click at [821, 14] on span "Unavailable | 7:46" at bounding box center [808, 17] width 50 height 8
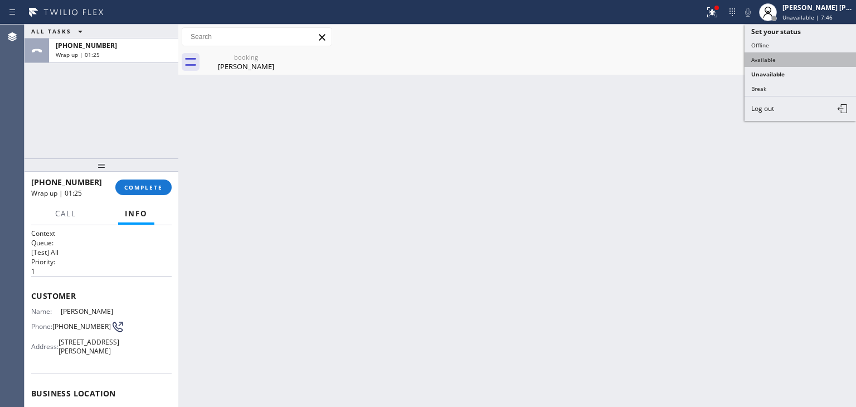
click at [785, 60] on button "Available" at bounding box center [800, 59] width 111 height 14
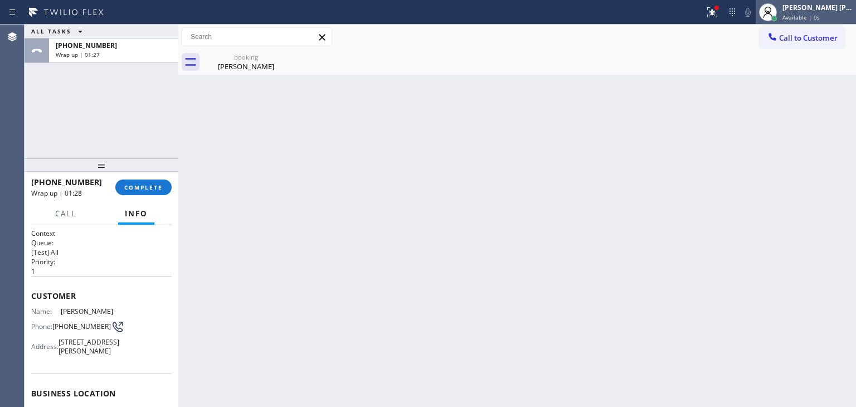
click at [815, 12] on div "[PERSON_NAME] [PERSON_NAME] Available | 0s" at bounding box center [818, 12] width 76 height 20
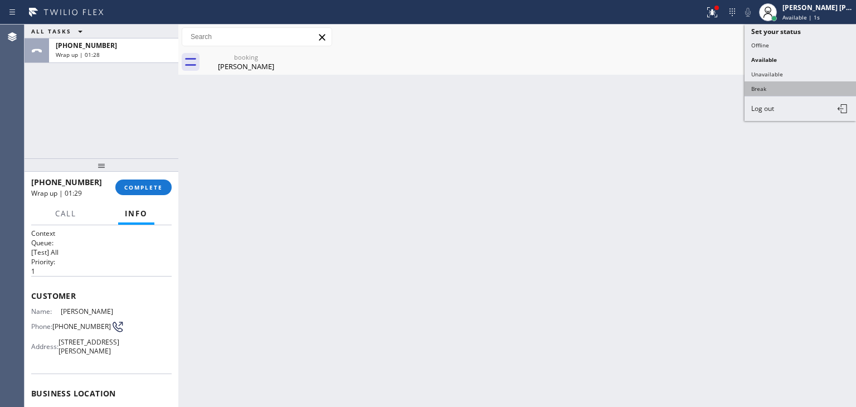
click at [789, 84] on button "Break" at bounding box center [800, 88] width 111 height 14
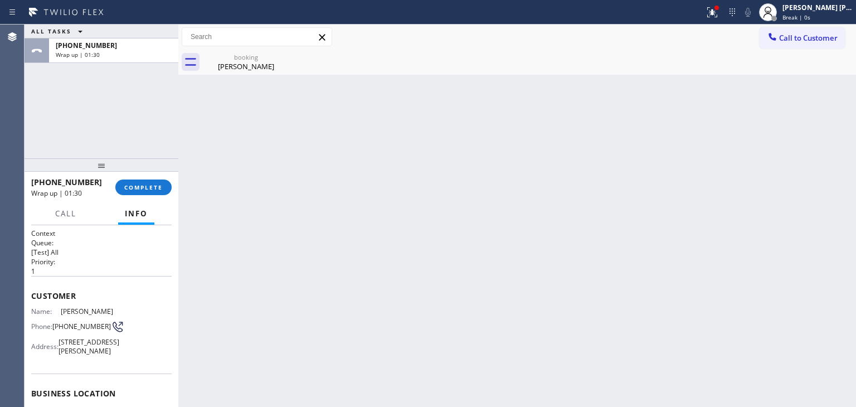
click at [142, 195] on button "COMPLETE" at bounding box center [143, 187] width 56 height 16
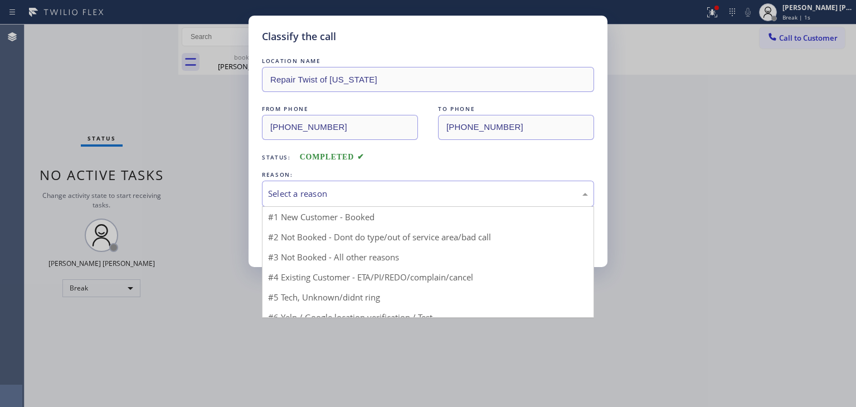
click at [298, 189] on div "Select a reason" at bounding box center [428, 193] width 320 height 13
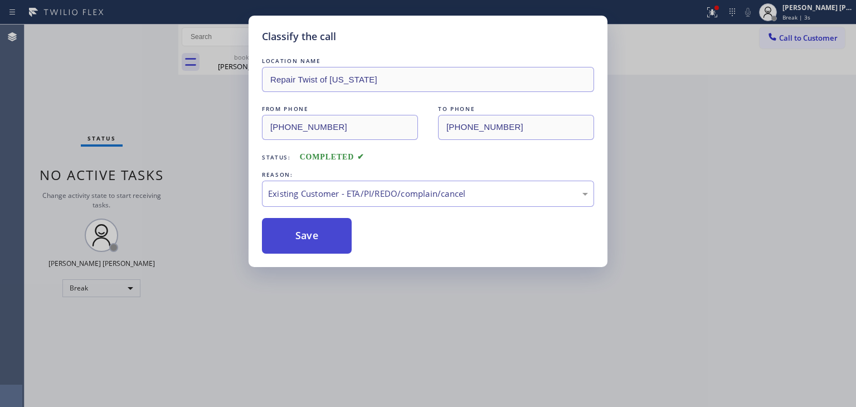
click at [323, 247] on button "Save" at bounding box center [307, 236] width 90 height 36
